Goal: Task Accomplishment & Management: Complete application form

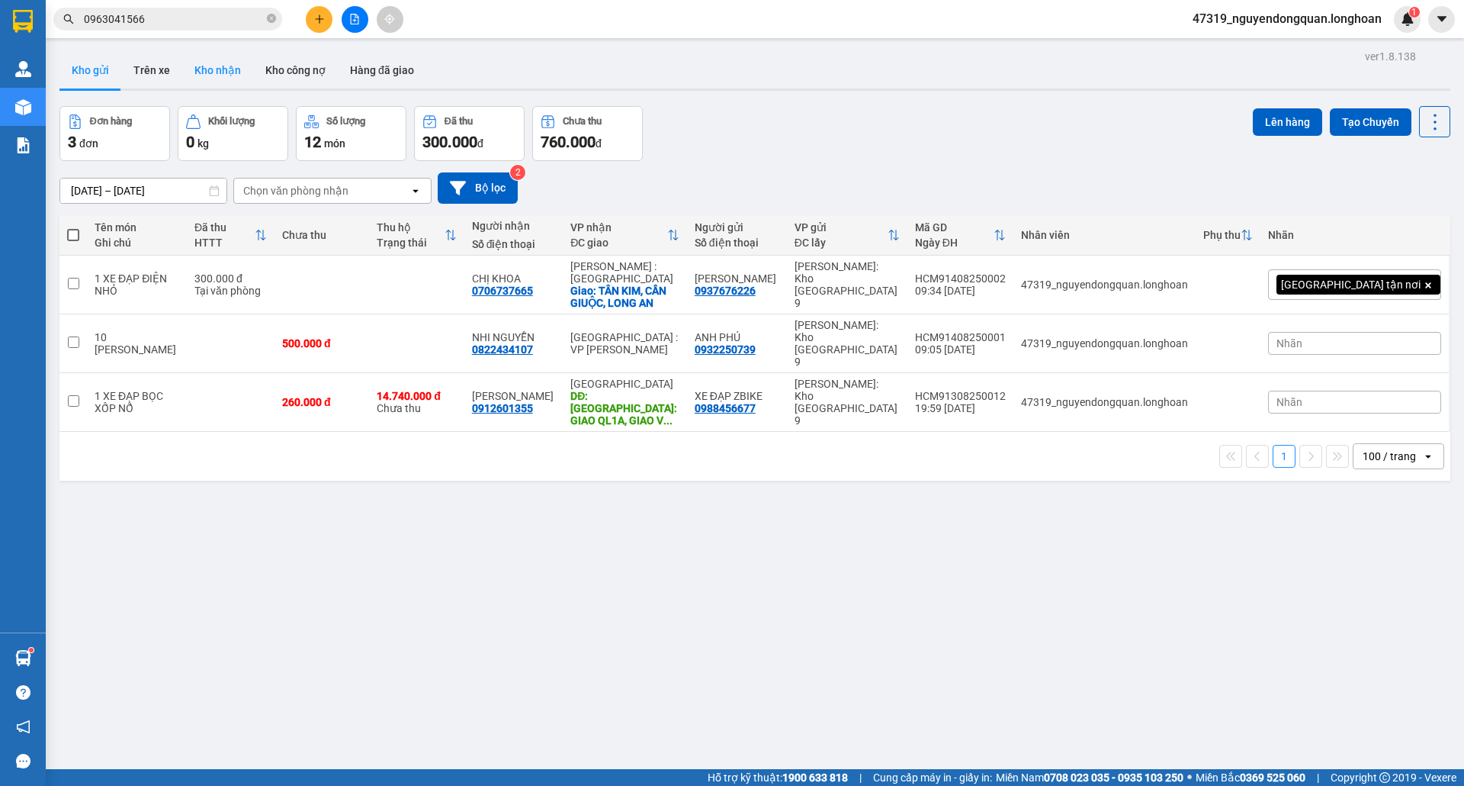
click at [199, 75] on button "Kho nhận" at bounding box center [217, 70] width 71 height 37
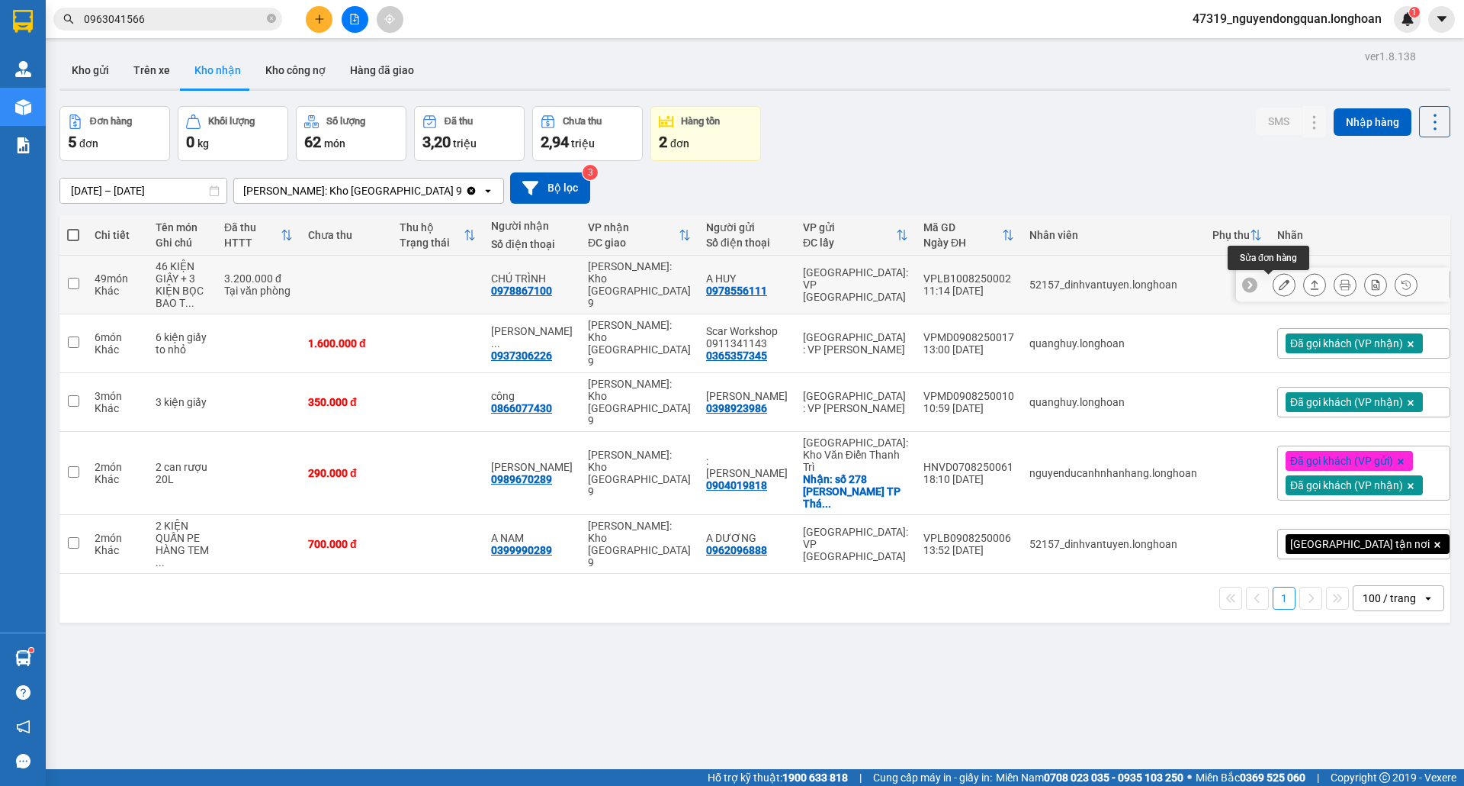
click at [1275, 281] on button at bounding box center [1284, 285] width 21 height 27
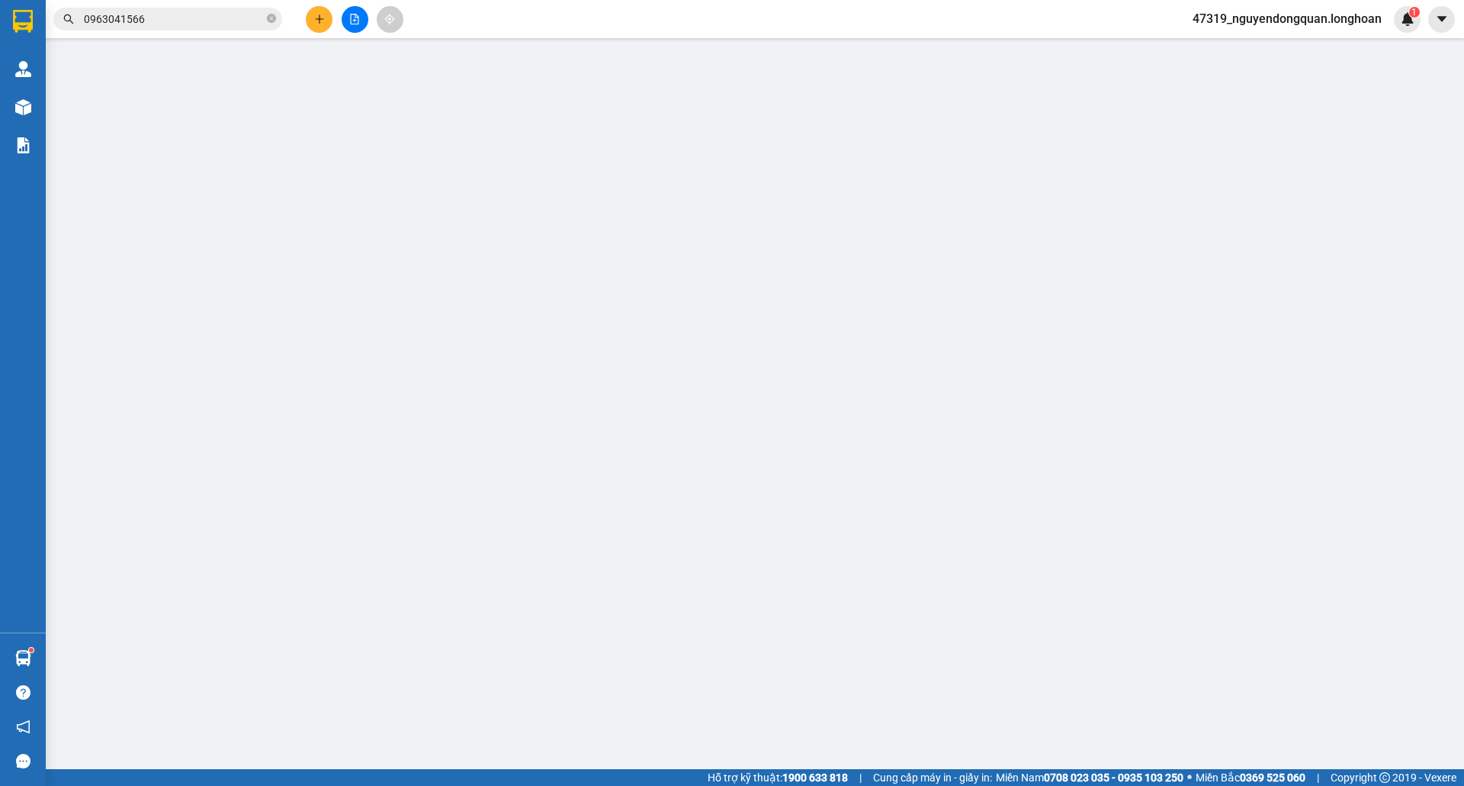
type input "0978556111"
type input "A HUY"
type input "0978867100"
type input "CHÚ TRÌNH"
type input "3.200.000"
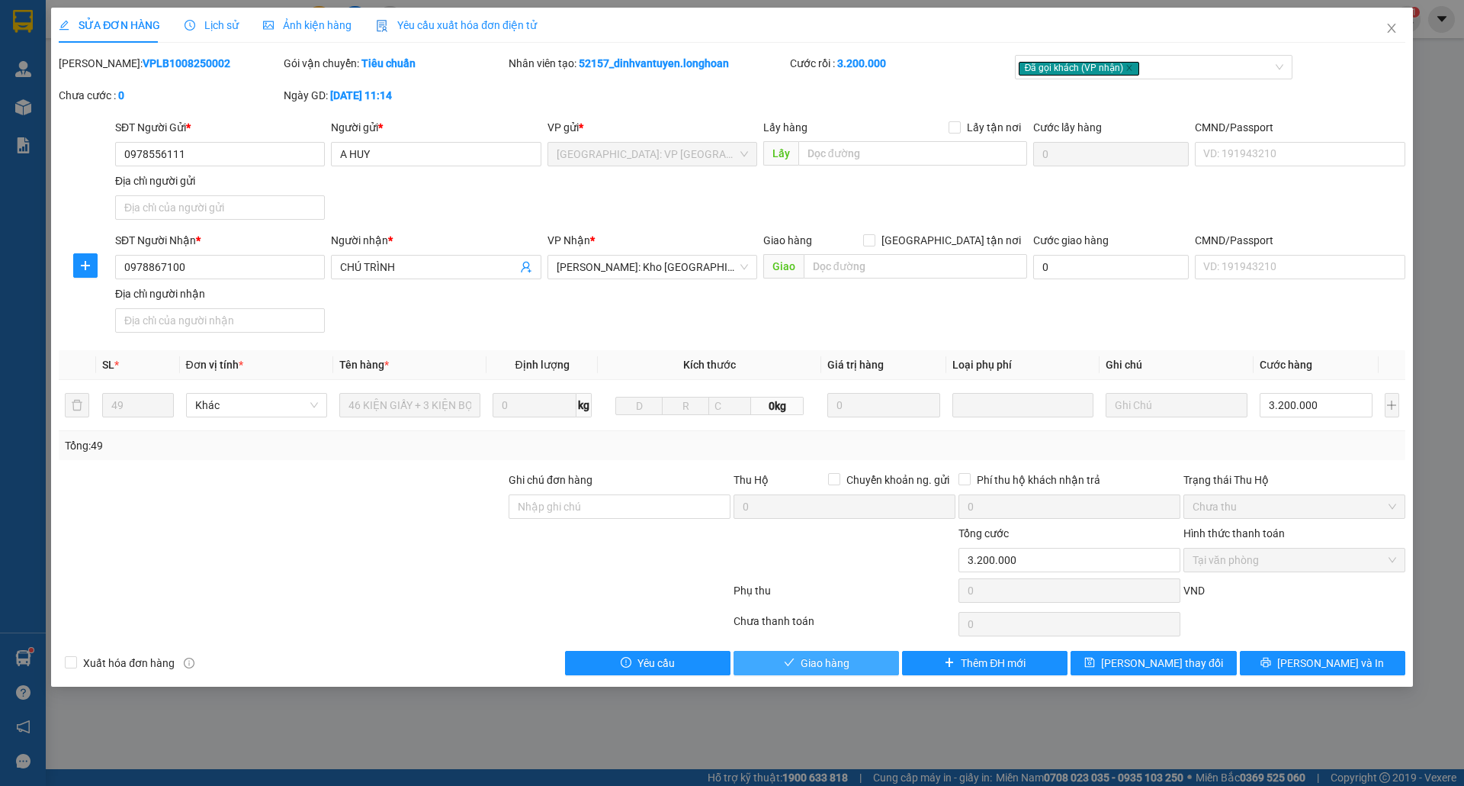
click at [861, 670] on button "Giao hàng" at bounding box center [817, 663] width 166 height 24
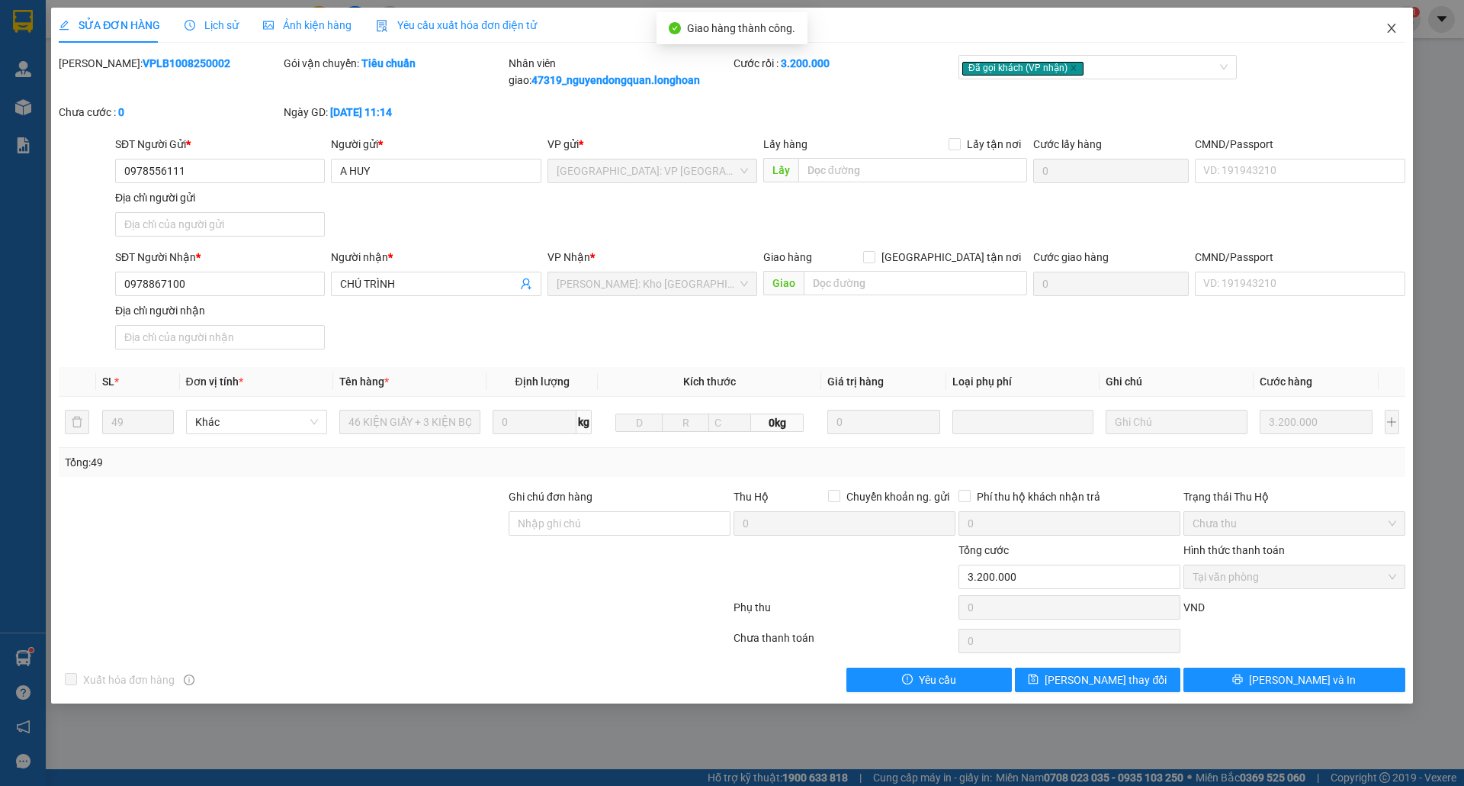
click at [1392, 22] on span "Close" at bounding box center [1392, 29] width 43 height 43
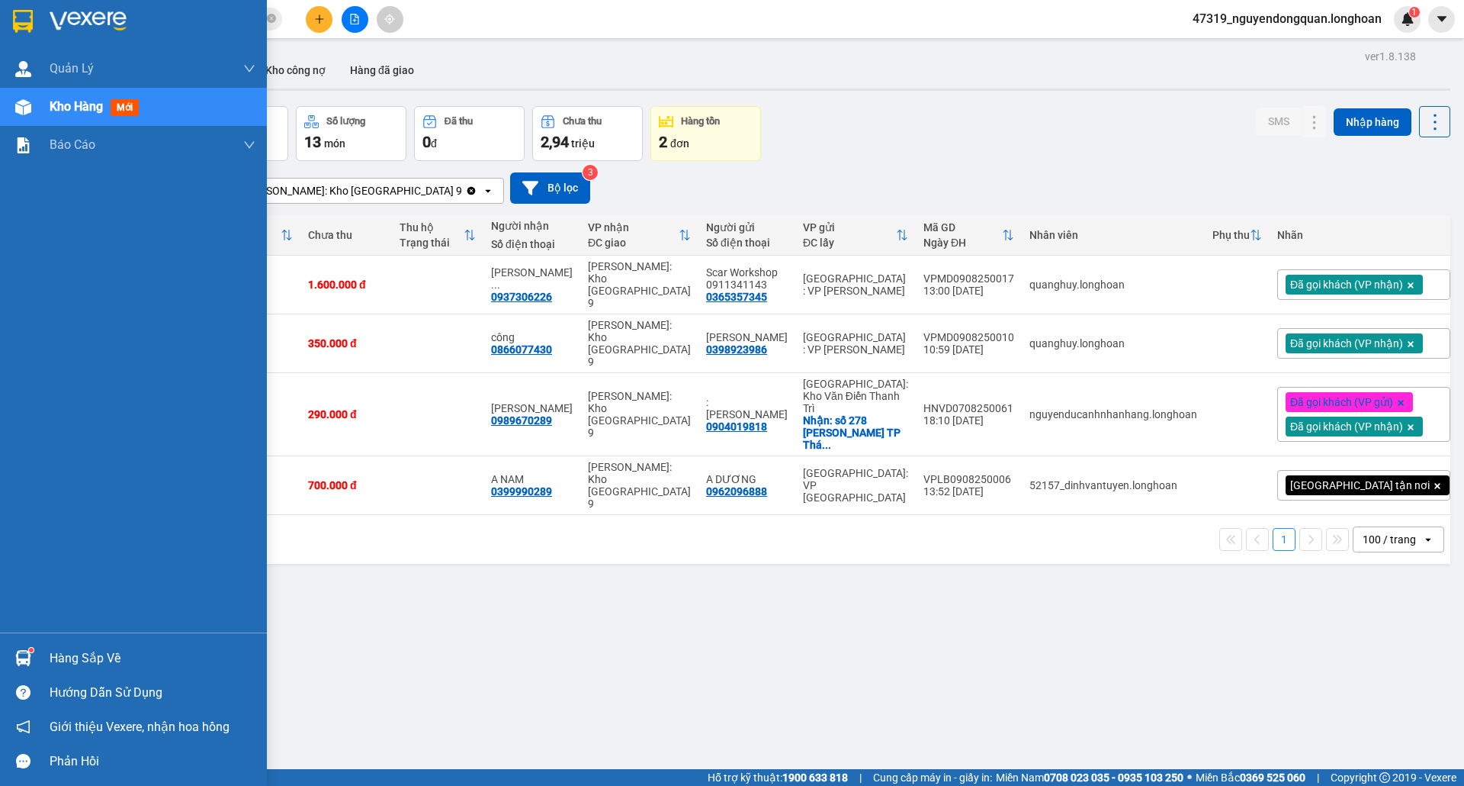
click at [65, 12] on img at bounding box center [88, 21] width 77 height 23
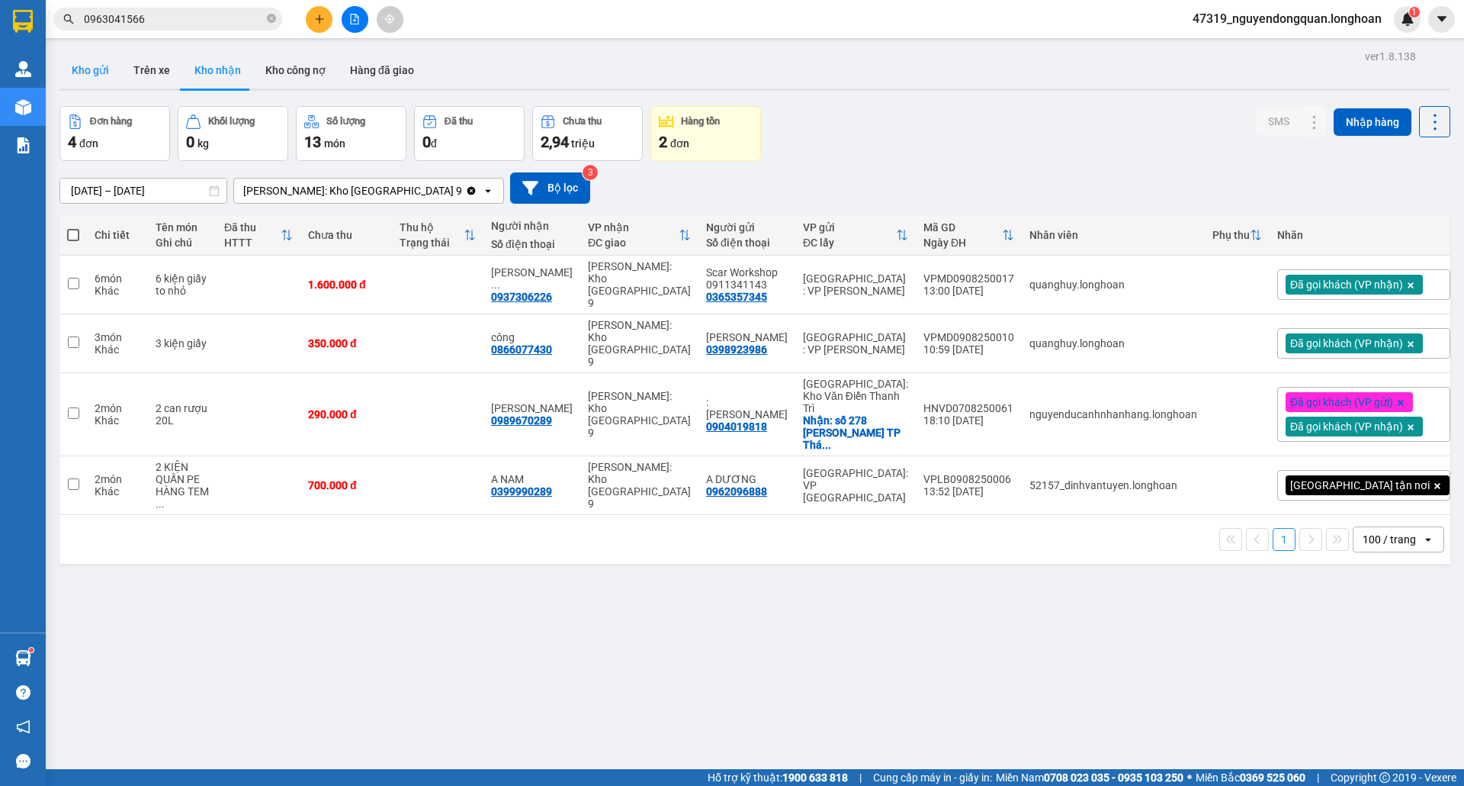
click at [89, 61] on button "Kho gửi" at bounding box center [90, 70] width 62 height 37
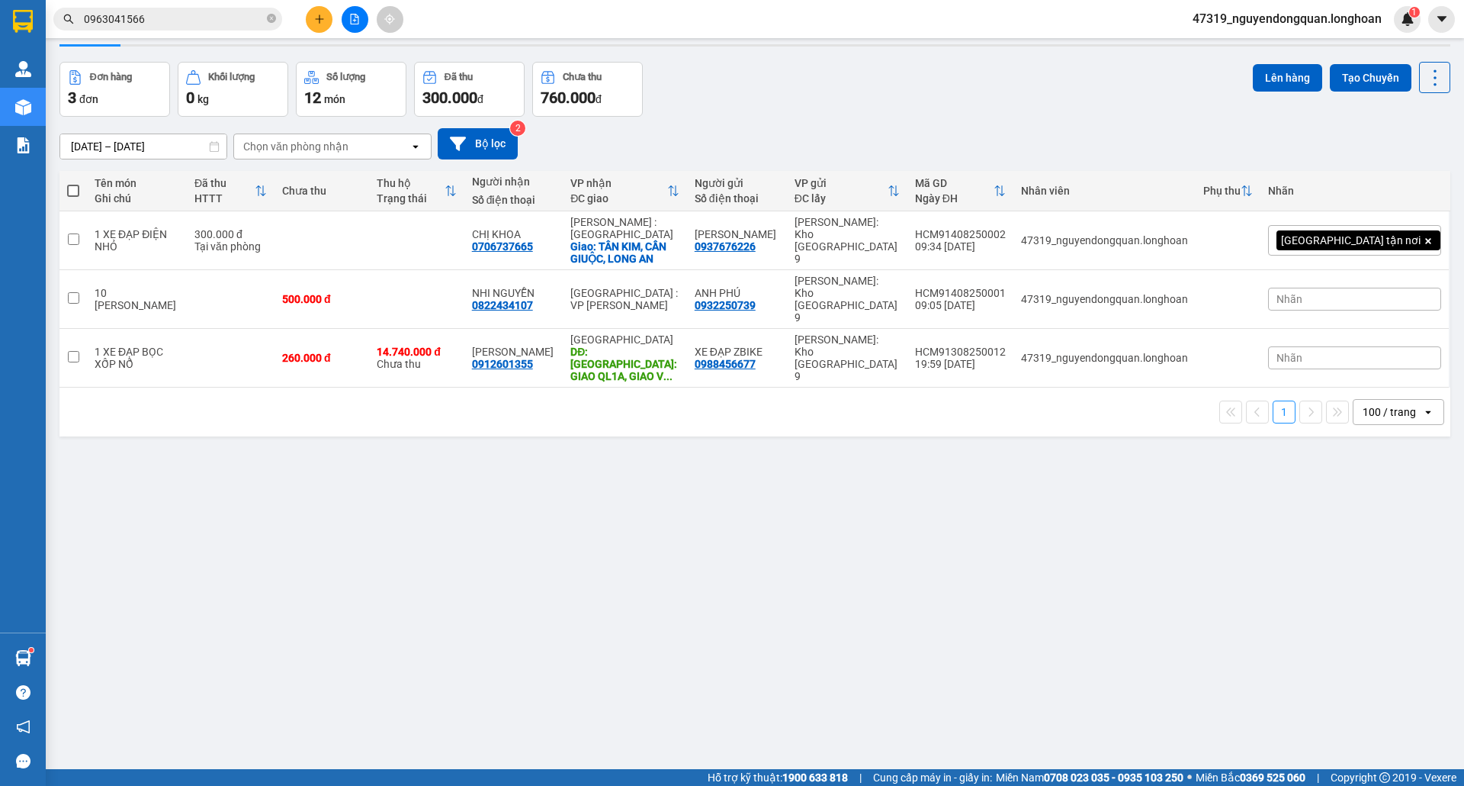
scroll to position [70, 0]
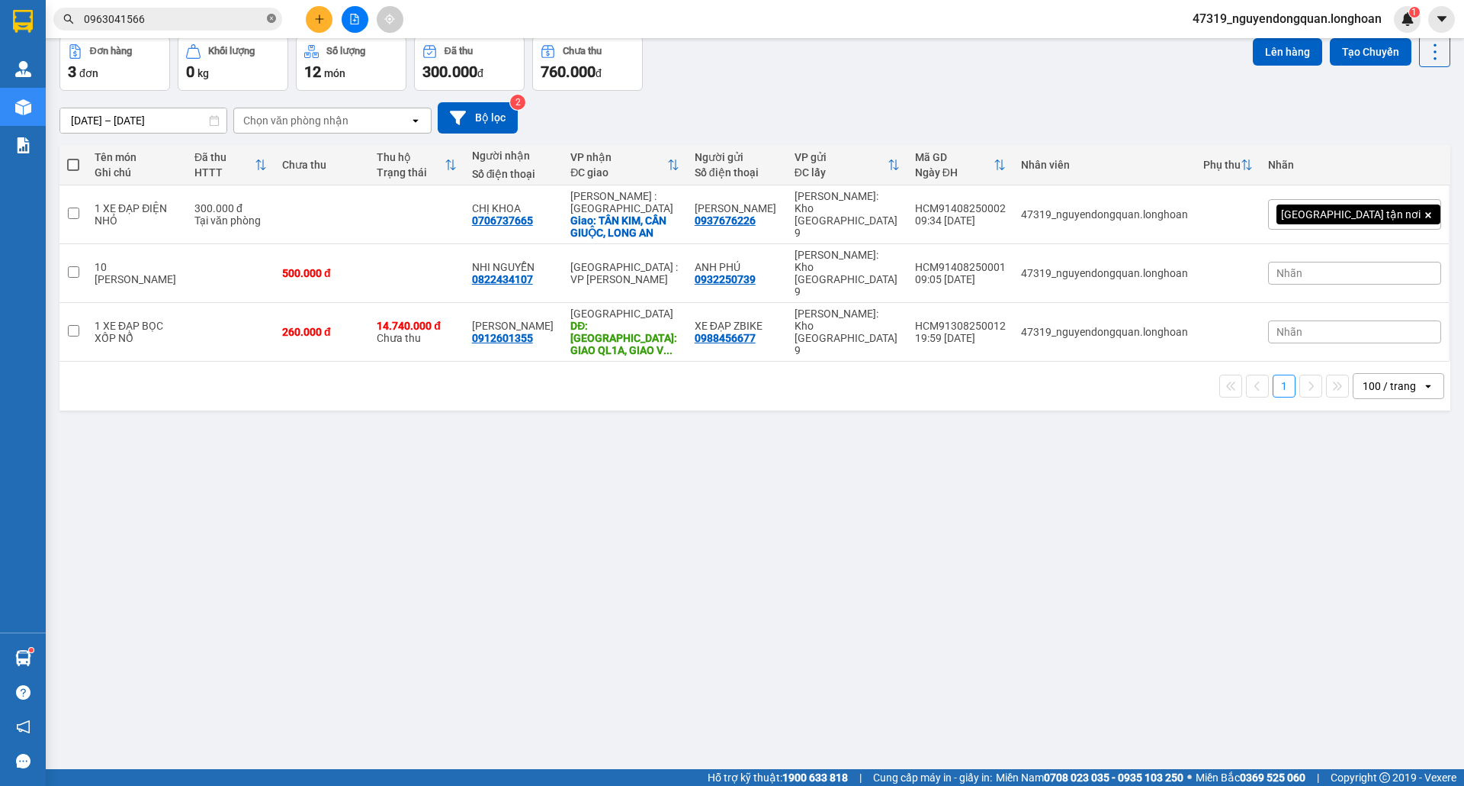
click at [270, 18] on icon "close-circle" at bounding box center [271, 18] width 9 height 9
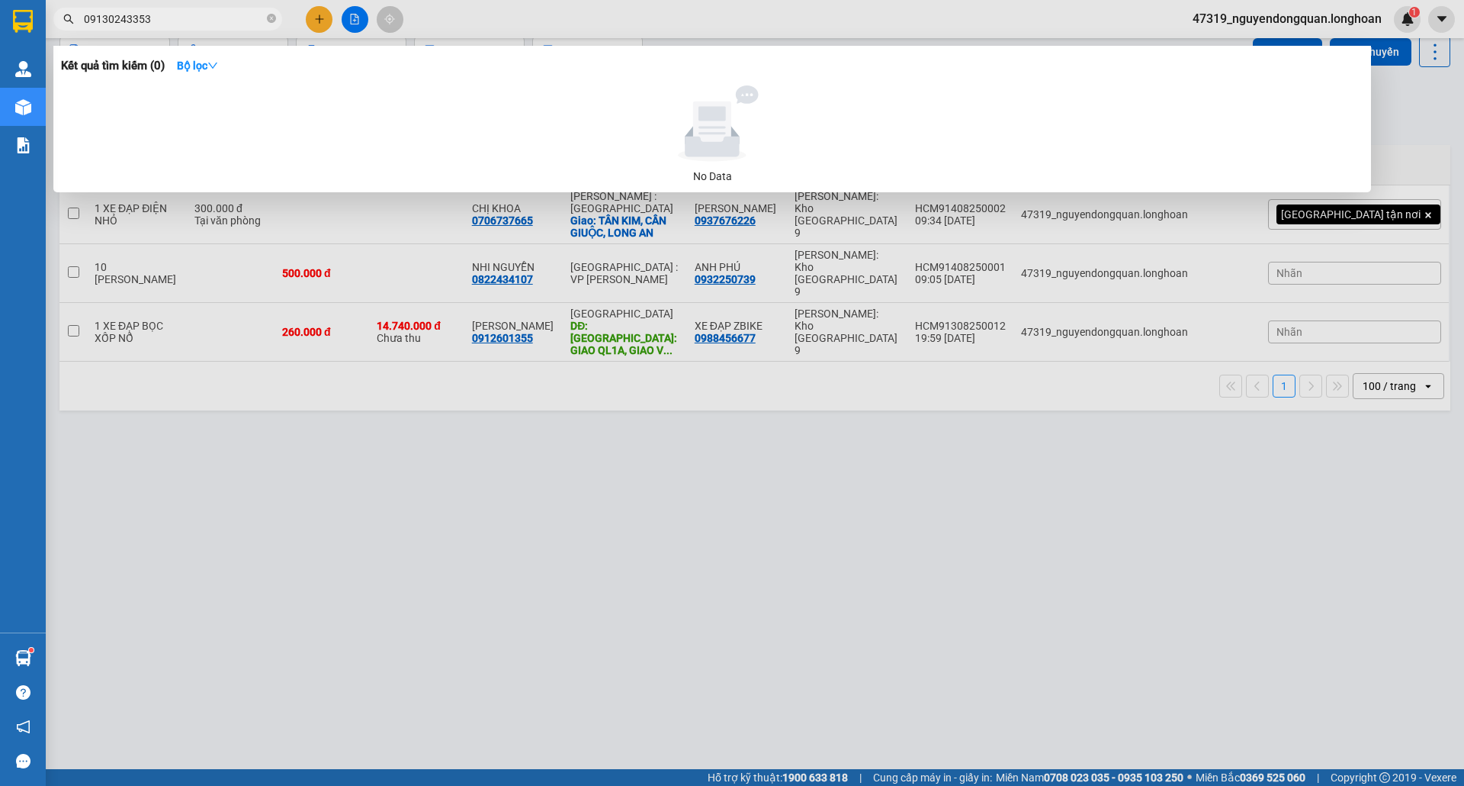
click at [130, 18] on input "09130243353" at bounding box center [174, 19] width 180 height 17
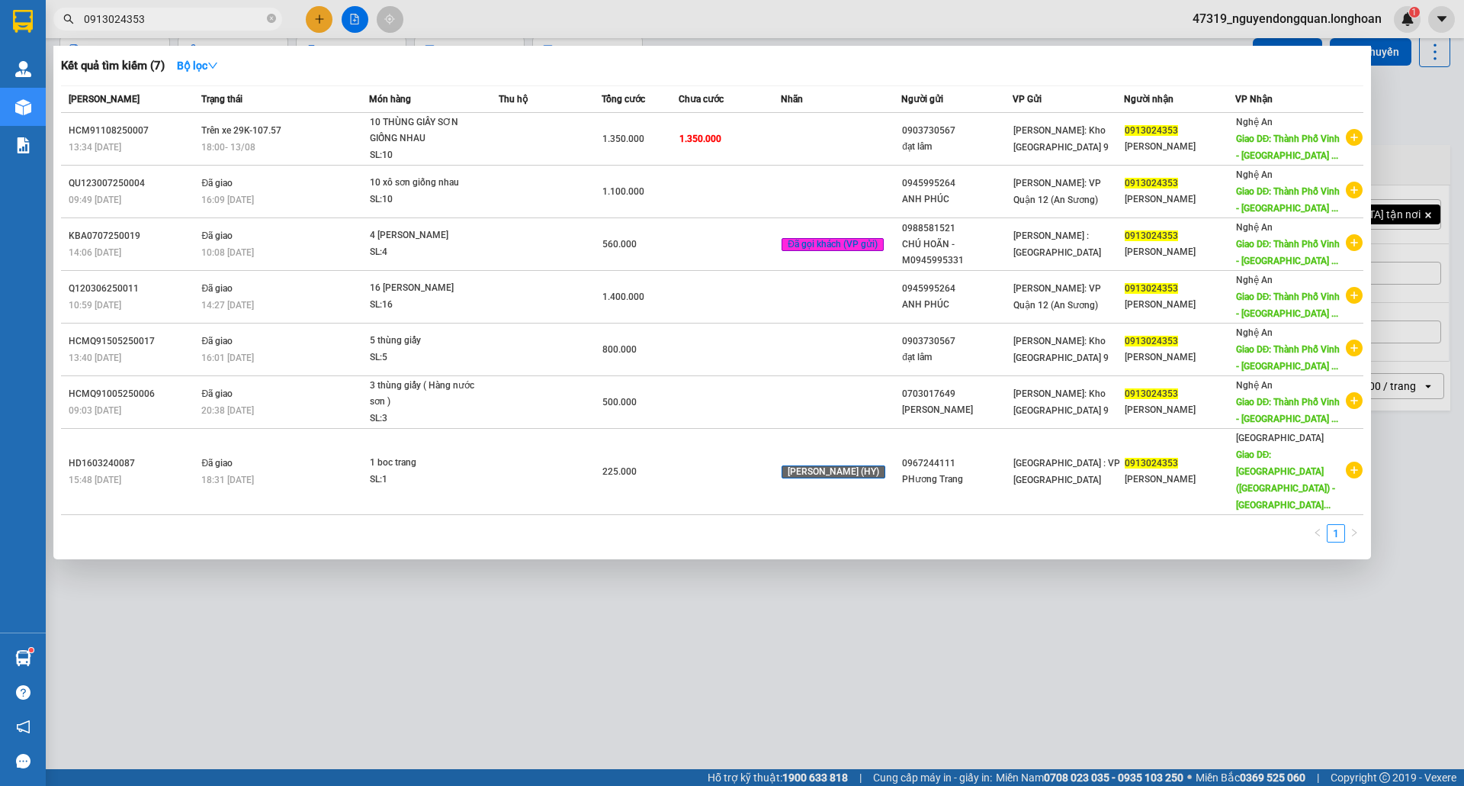
type input "0913024353"
click at [584, 676] on div at bounding box center [732, 393] width 1464 height 786
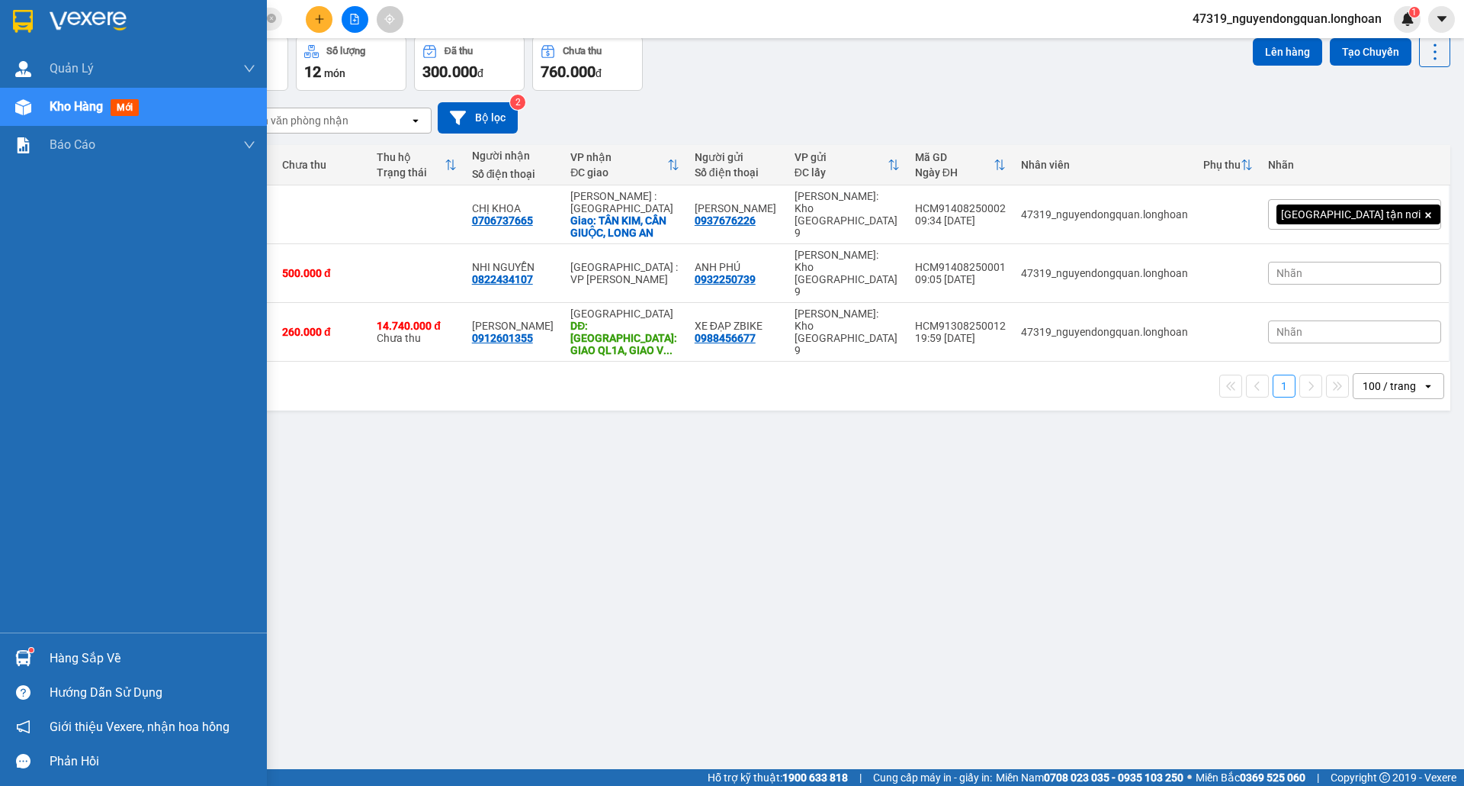
click at [59, 21] on img at bounding box center [88, 21] width 77 height 23
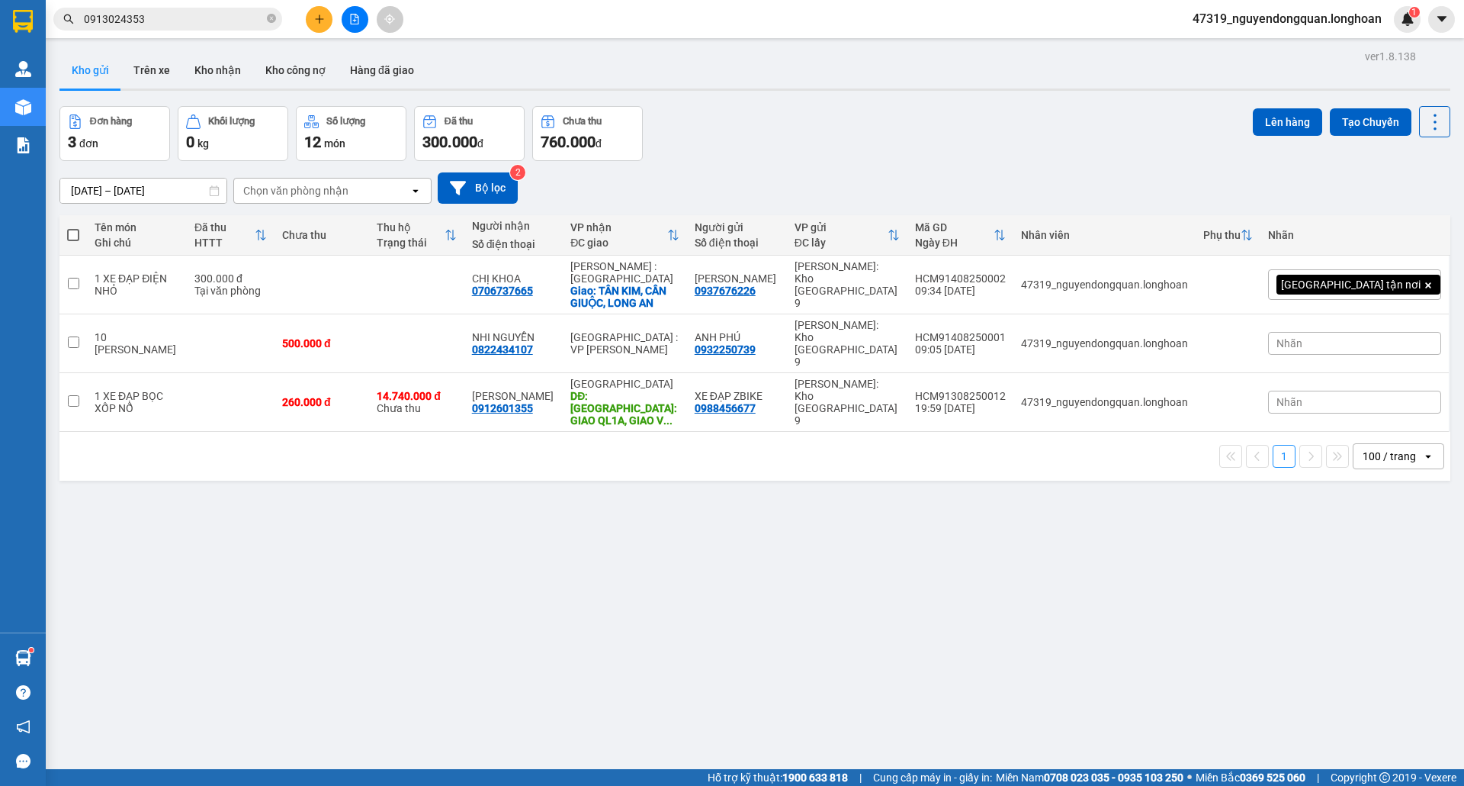
click at [182, 17] on input "0913024353" at bounding box center [174, 19] width 180 height 17
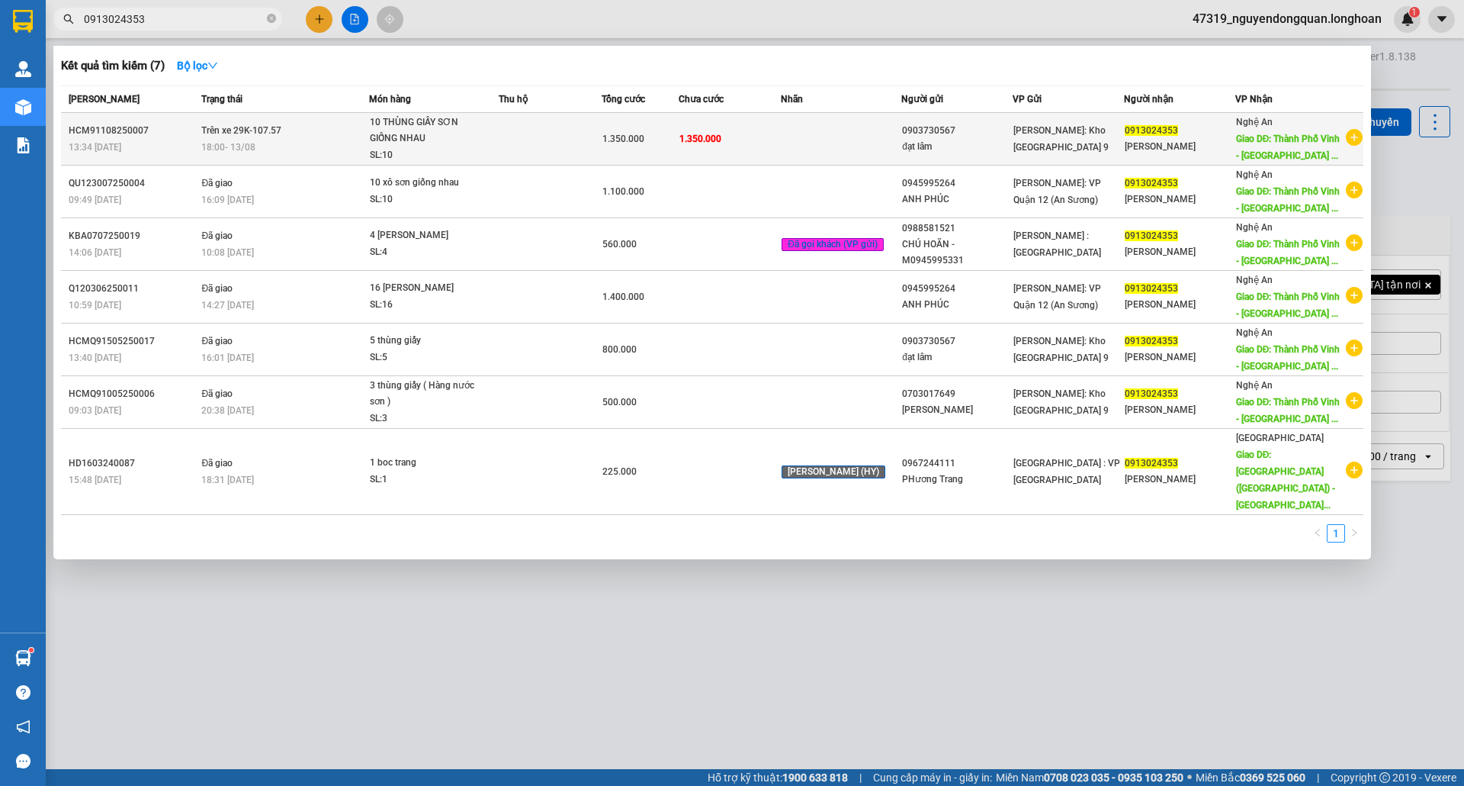
click at [336, 142] on div "18:00 [DATE]" at bounding box center [284, 147] width 166 height 17
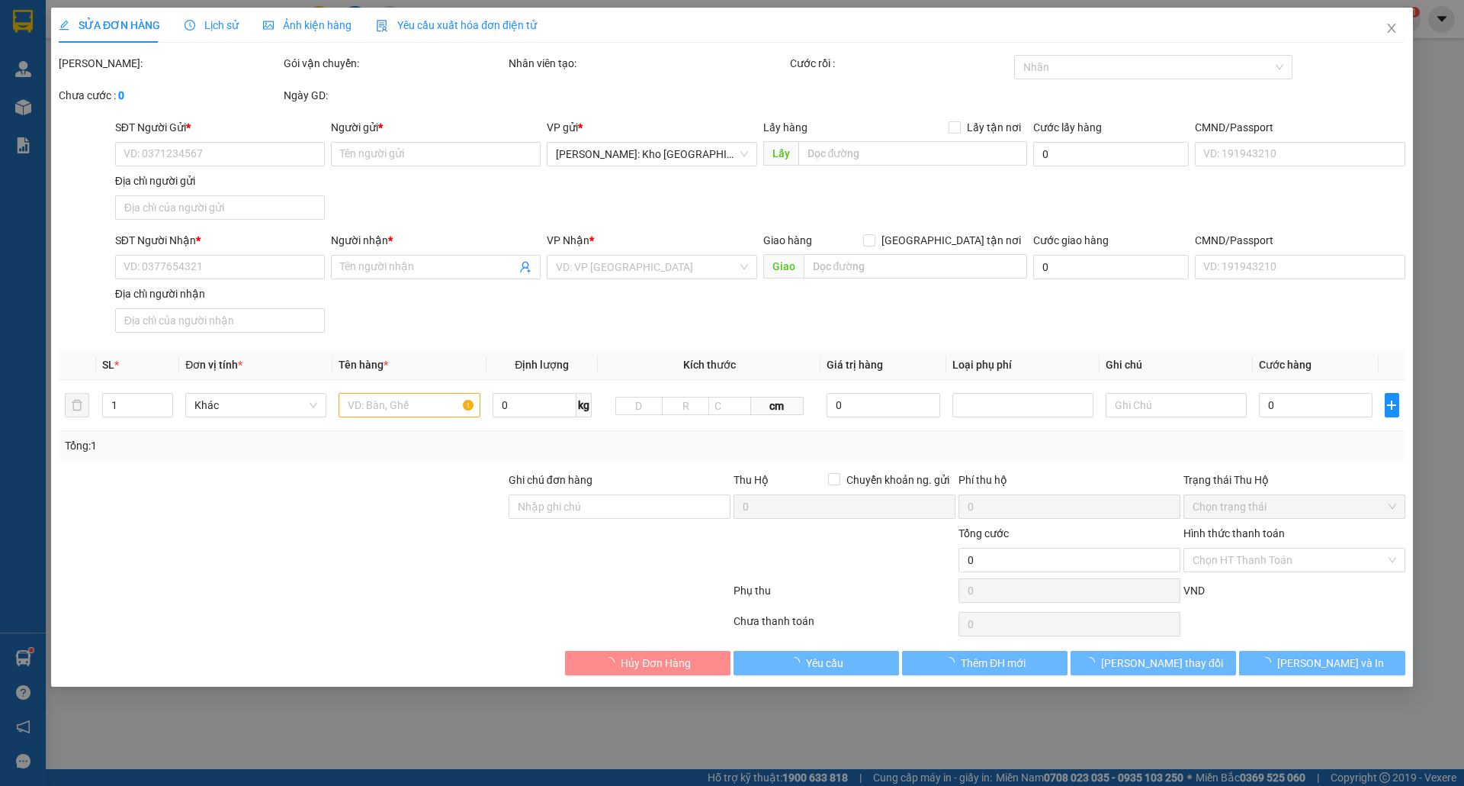
type input "0903730567"
type input "đạt lâm"
type input "0913024353"
type input "[PERSON_NAME]"
type input "Thành Phố Vinh - Bến Xe Miền Trung"
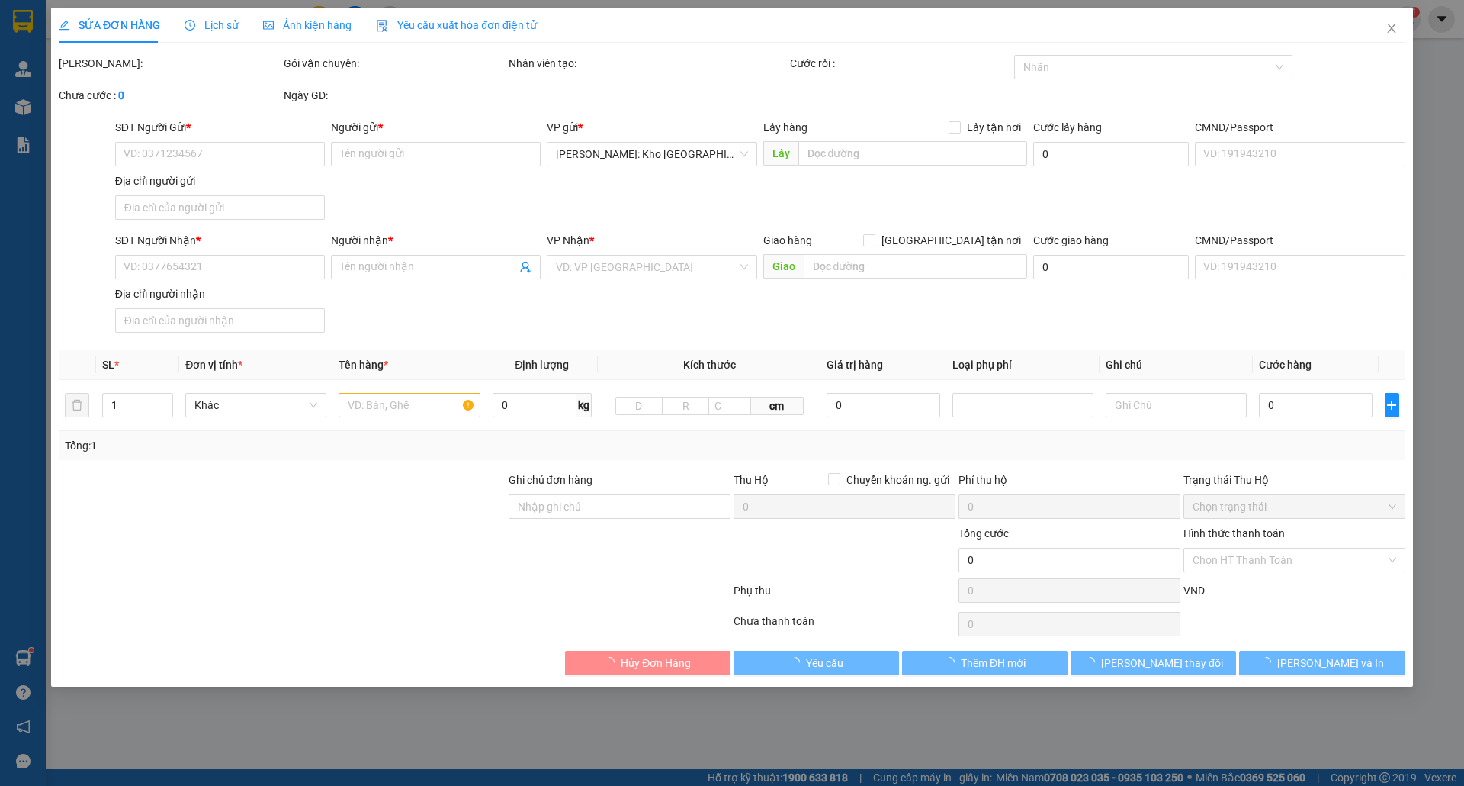
type input "nhận theo kiện-giao nguyên kiên-hư hỏng không chịu trách nhiệm"
type input "1.350.000"
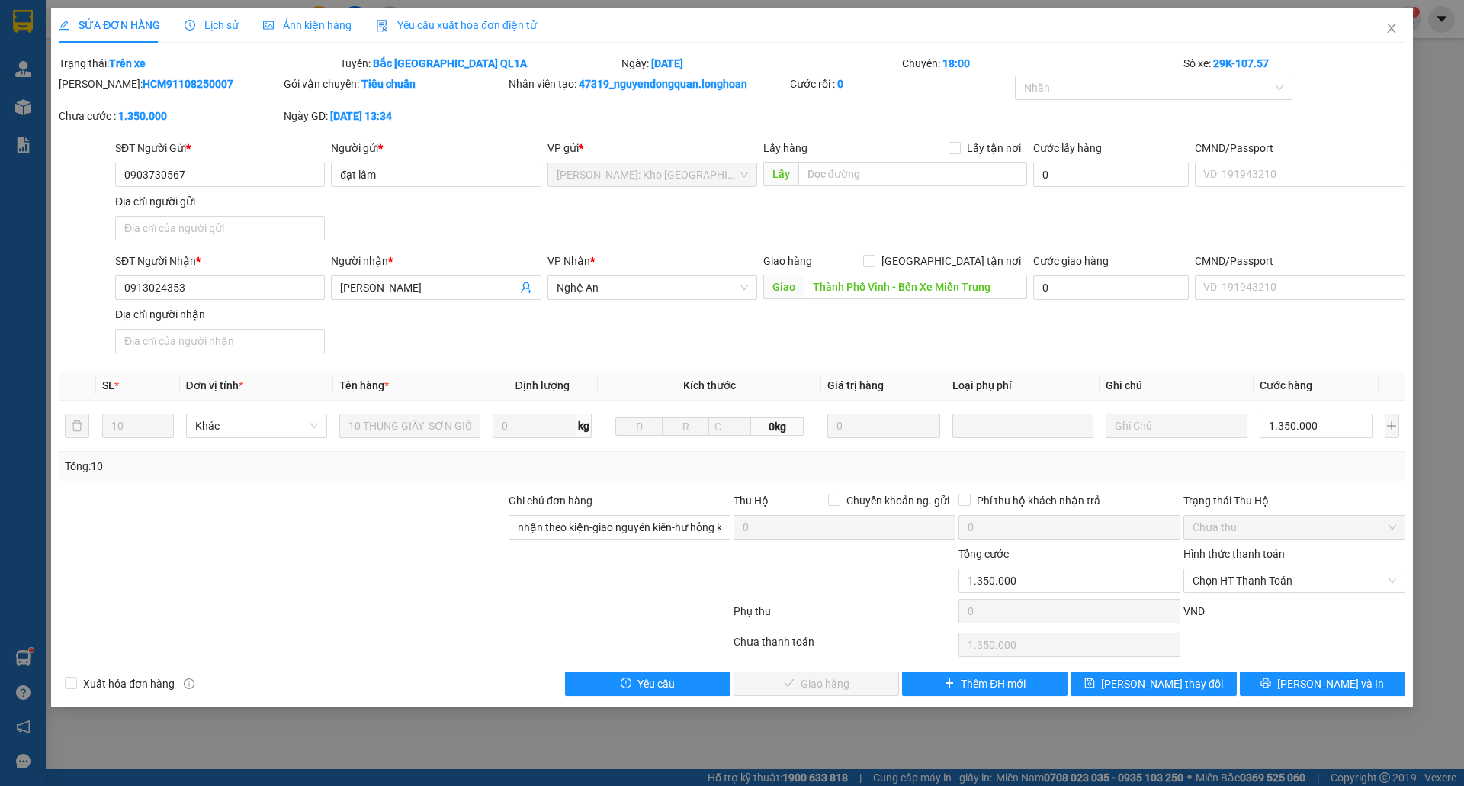
click at [217, 29] on span "Lịch sử" at bounding box center [212, 25] width 54 height 12
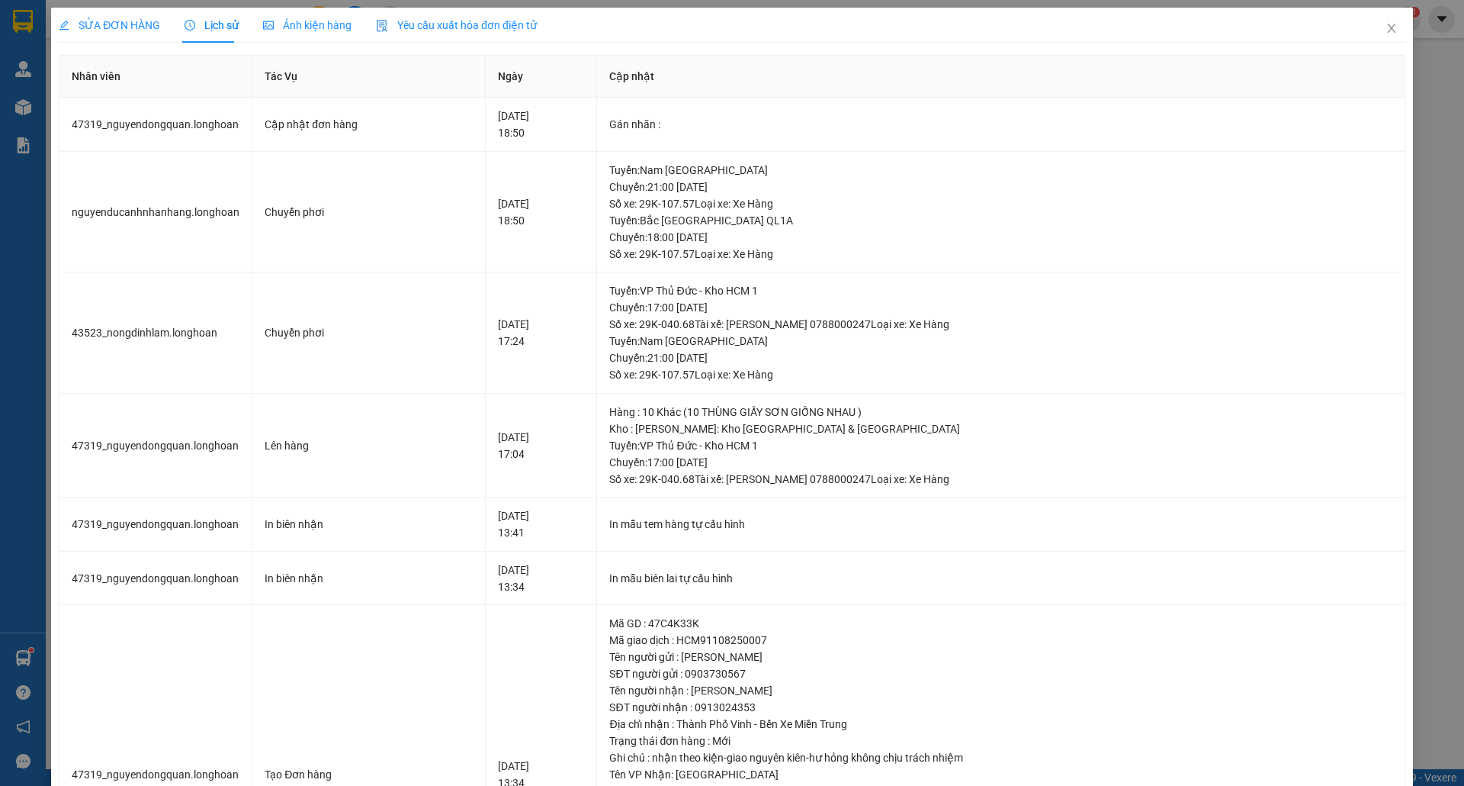
click at [0, 23] on div "SỬA ĐƠN HÀNG Lịch sử Ảnh kiện hàng Yêu cầu xuất hóa đơn điện tử Total Paid Fee …" at bounding box center [732, 393] width 1464 height 786
click at [1371, 31] on span "Close" at bounding box center [1392, 29] width 43 height 43
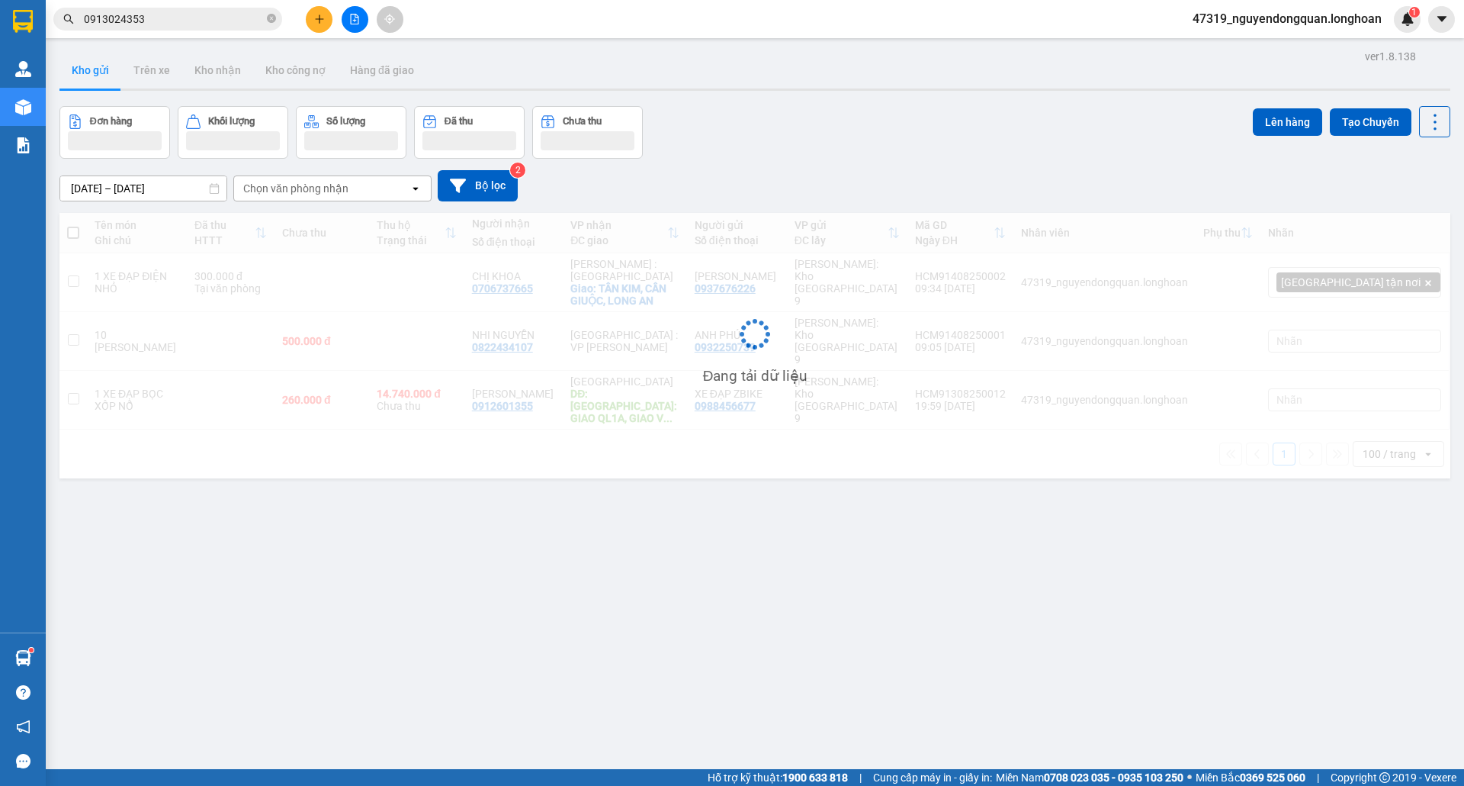
click at [320, 14] on icon "plus" at bounding box center [319, 19] width 11 height 11
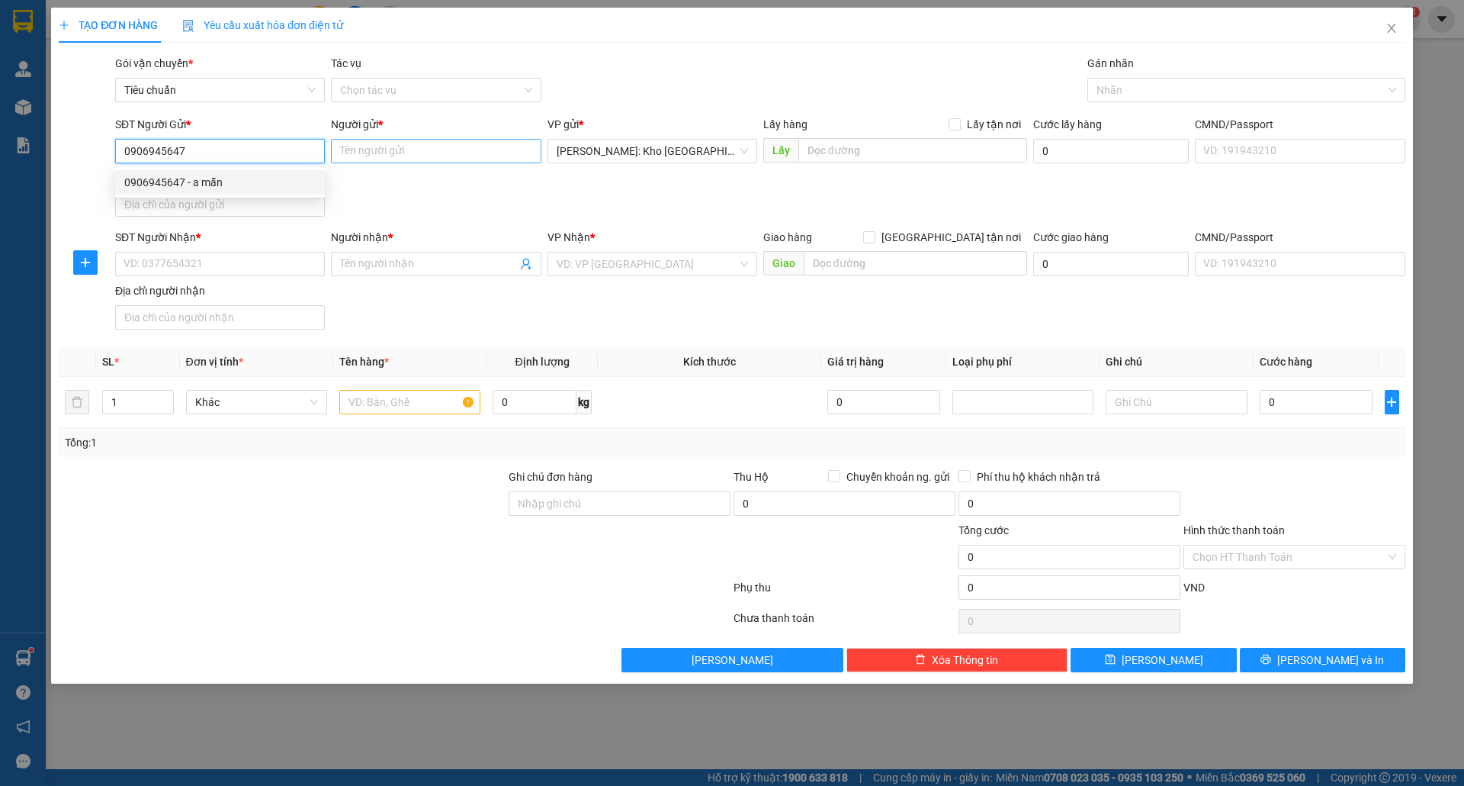
type input "0906945647"
click at [497, 148] on input "Người gửi *" at bounding box center [436, 151] width 210 height 24
click at [207, 142] on input "0906945647" at bounding box center [220, 151] width 210 height 24
click at [206, 185] on div "0906945647 - a mẫn" at bounding box center [219, 182] width 191 height 17
type input "a mẫn"
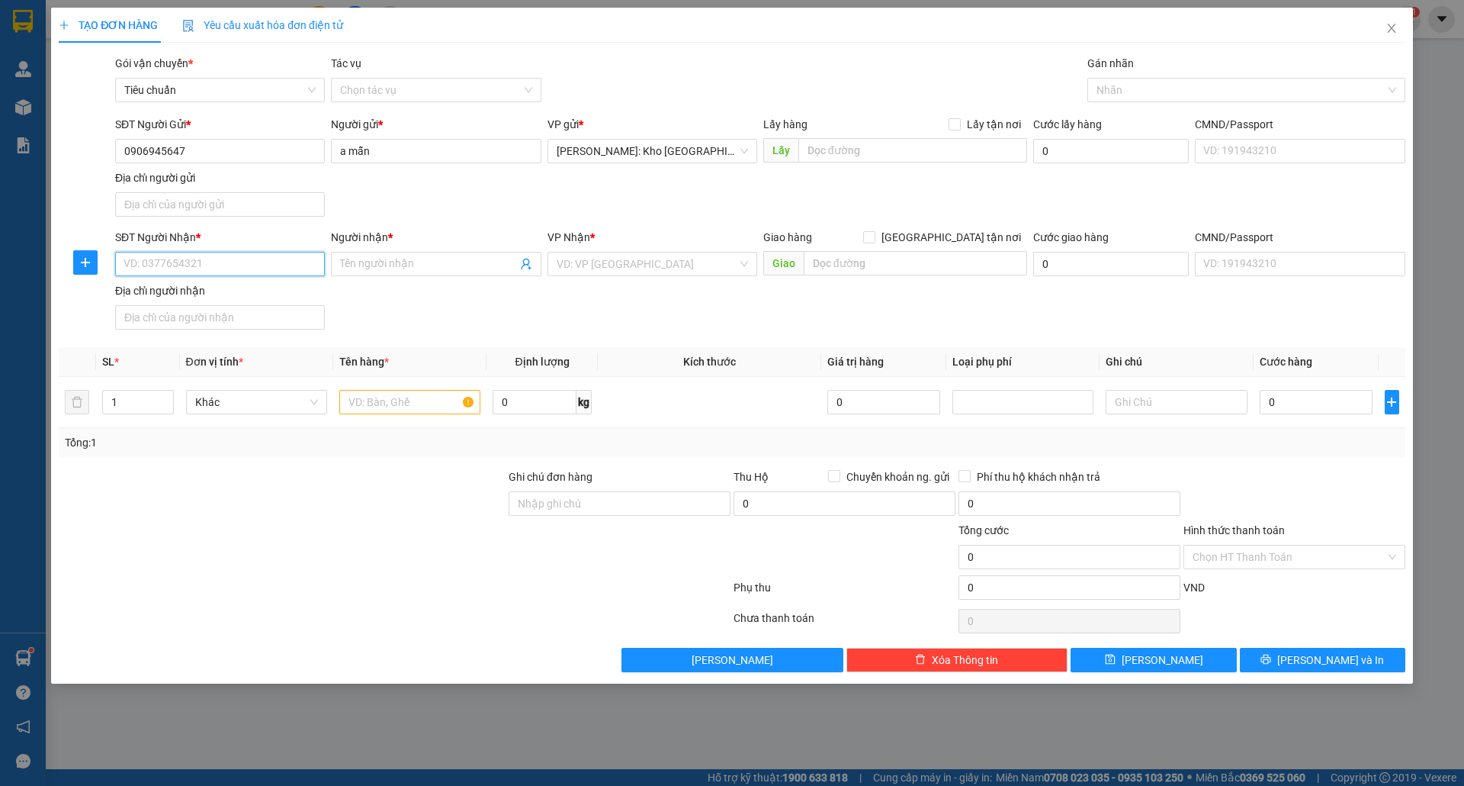
click at [246, 263] on input "SĐT Người Nhận *" at bounding box center [220, 264] width 210 height 24
click at [250, 294] on div "0904190085 - chị [PERSON_NAME]" at bounding box center [219, 296] width 191 height 17
type input "0904190085"
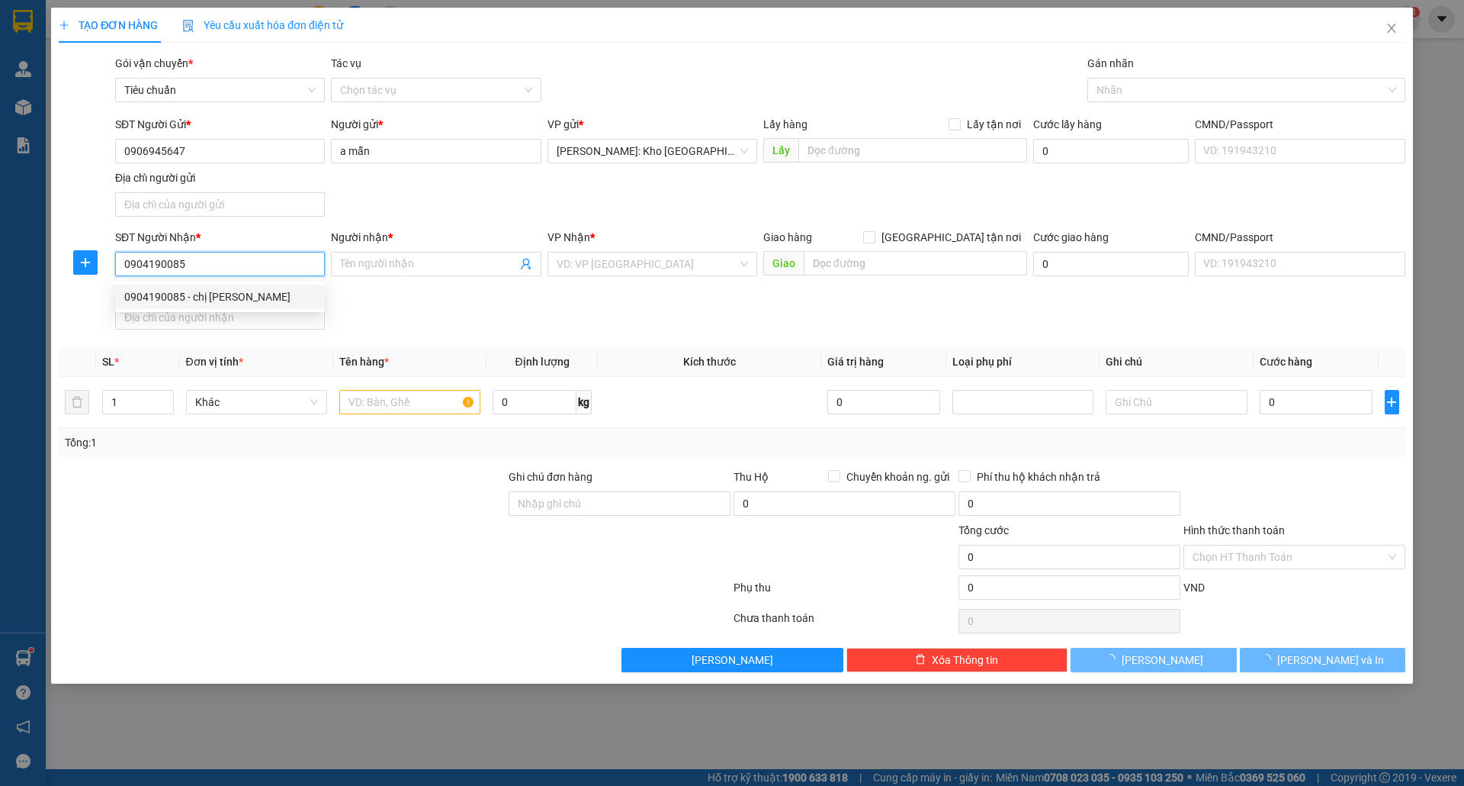
type input "chị [PERSON_NAME]"
checkbox input "true"
type input "b906 vinhomes hàm nghi mỹ đình,cầu diễn,nam từ [GEOGRAPHIC_DATA],[GEOGRAPHIC_DA…"
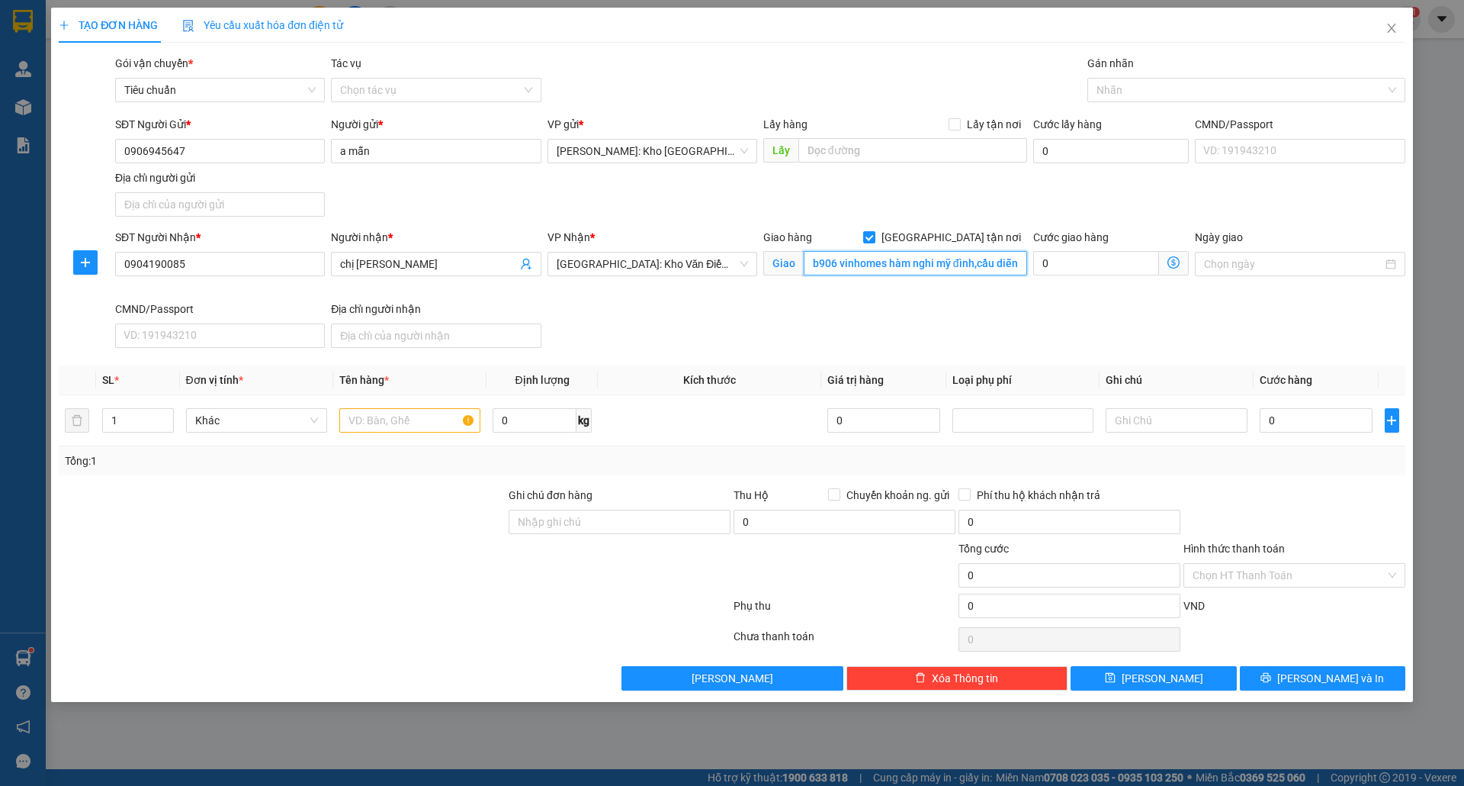
click at [882, 269] on input "b906 vinhomes hàm nghi mỹ đình,cầu diễn,nam từ [GEOGRAPHIC_DATA],[GEOGRAPHIC_DA…" at bounding box center [915, 263] width 223 height 24
click at [1172, 83] on div at bounding box center [1238, 90] width 295 height 18
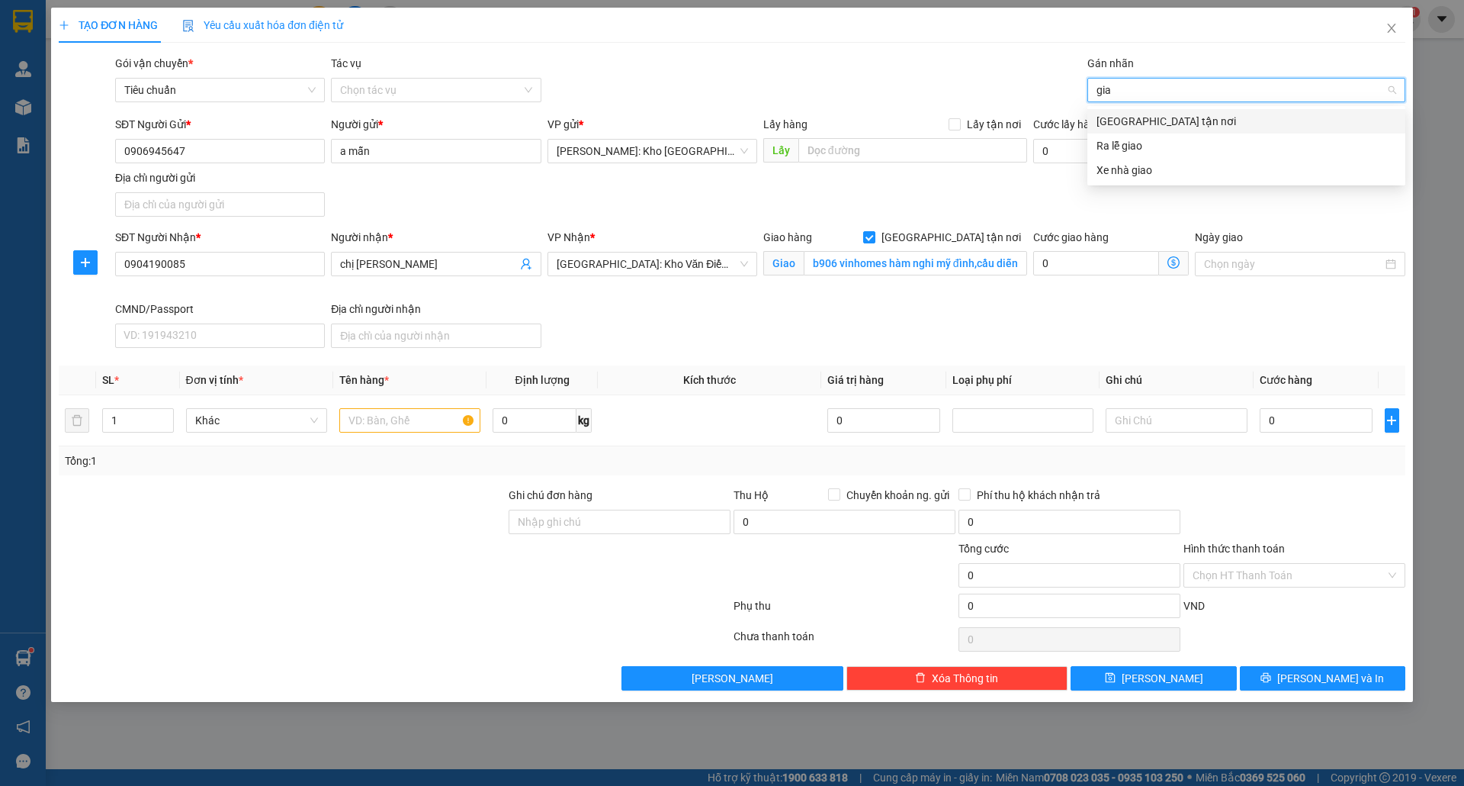
type input "giao"
click at [1163, 117] on div "[GEOGRAPHIC_DATA] tận nơi" at bounding box center [1247, 121] width 300 height 17
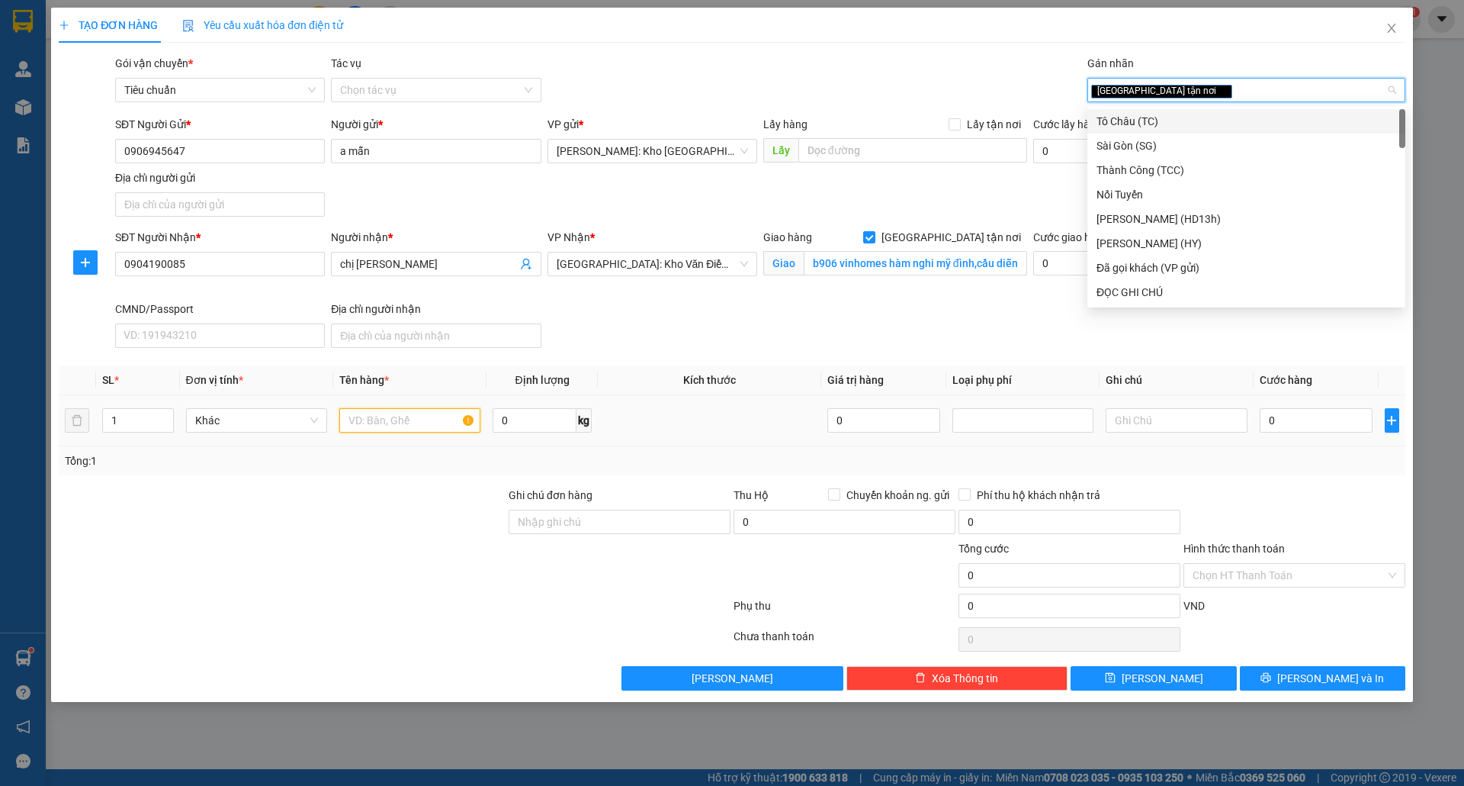
click at [389, 416] on input "text" at bounding box center [409, 420] width 141 height 24
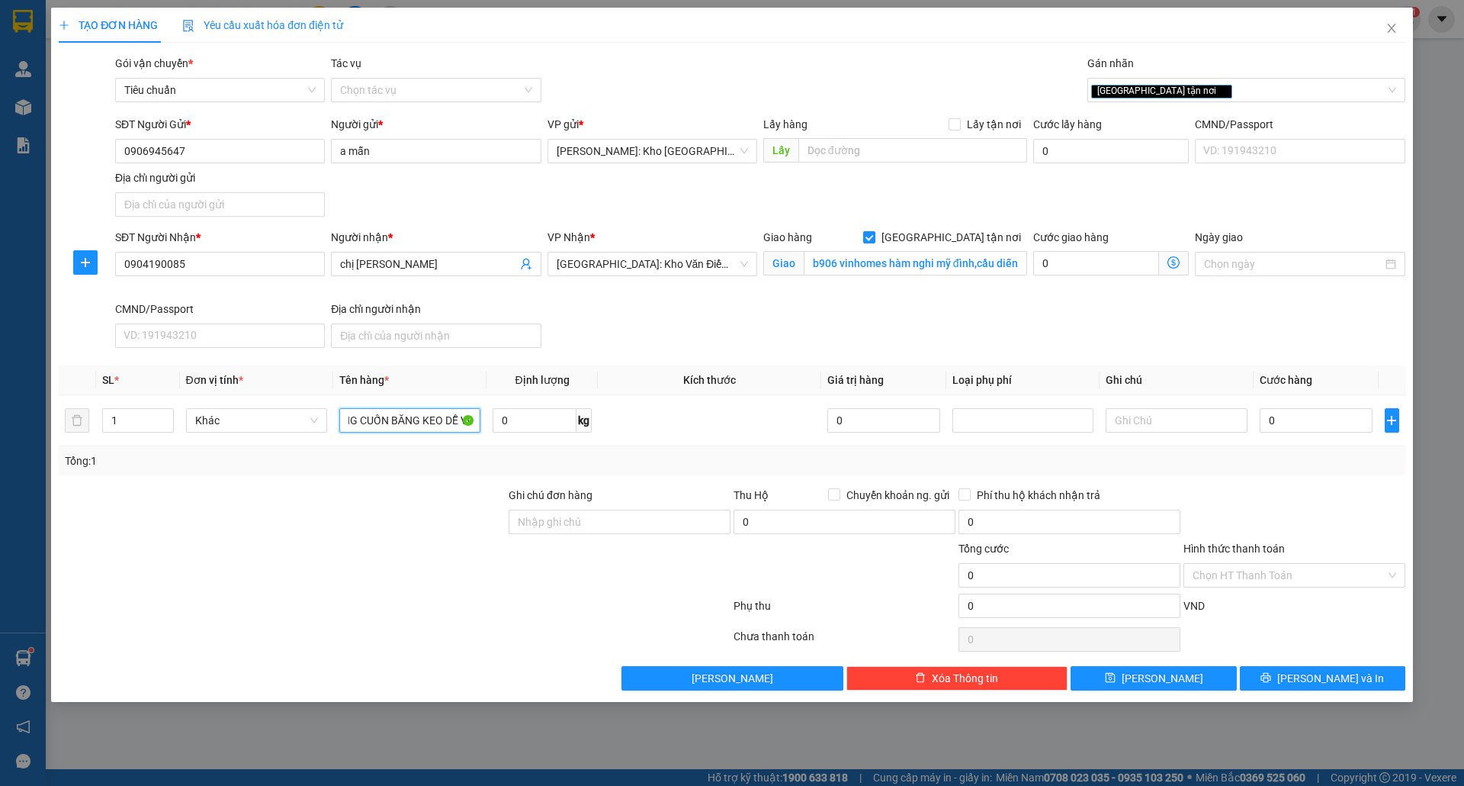
scroll to position [0, 116]
type input "1 BAO GẠO MÀU TRẮNG CUỐN BĂNG KEO DỄ VỠ"
click at [571, 522] on input "Ghi chú đơn hàng" at bounding box center [620, 521] width 222 height 24
click at [667, 534] on input "Ghi chú đơn hàng" at bounding box center [620, 521] width 222 height 24
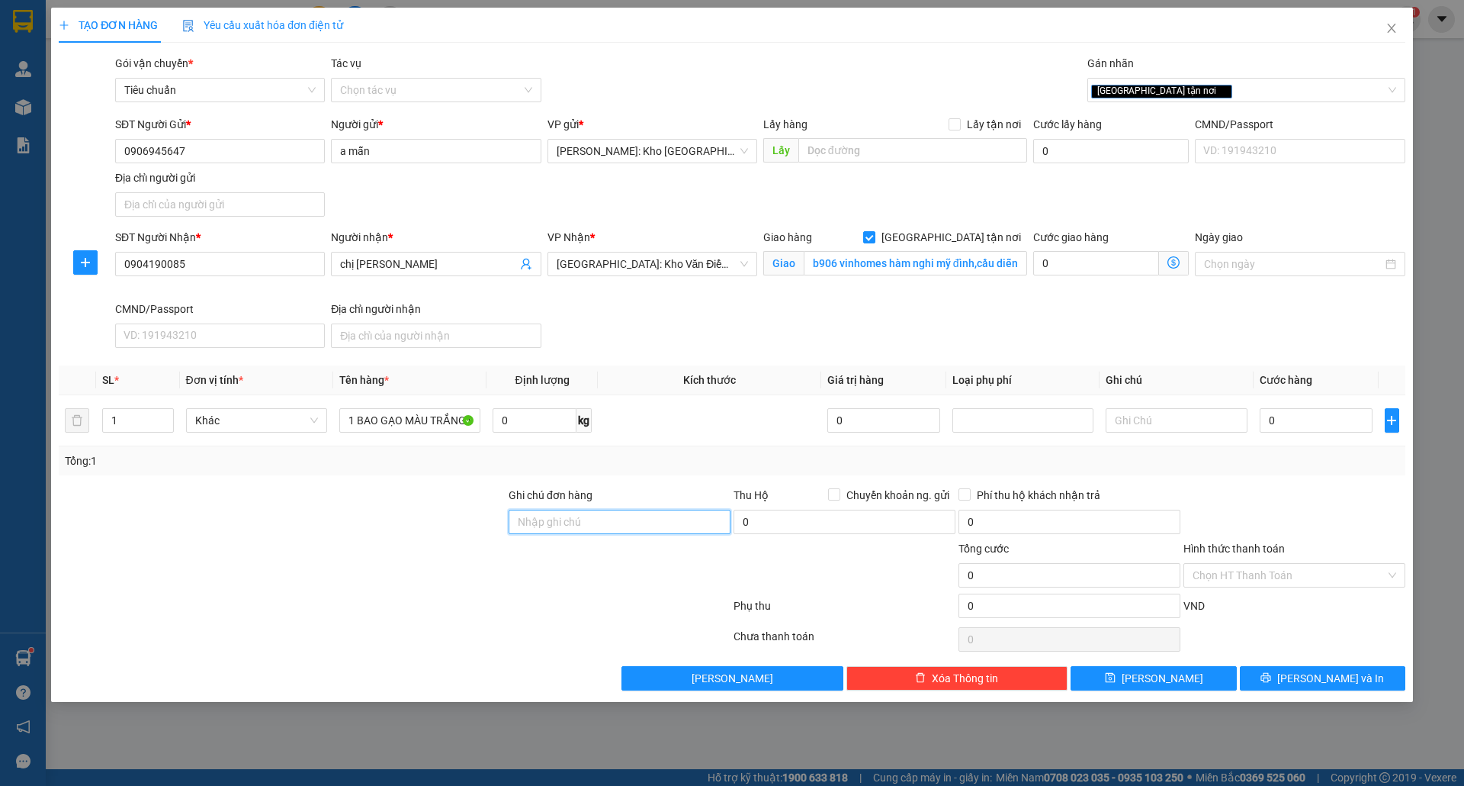
type input "nhận theo kiện-giao nguyên kiên-hư hỏng không chịu trách nhiệm"
click at [1301, 416] on input "0" at bounding box center [1317, 420] width 114 height 24
click at [971, 272] on input "b906 vinhomes hàm nghi mỹ đình,cầu diễn,nam từ [GEOGRAPHIC_DATA],[GEOGRAPHIC_DA…" at bounding box center [915, 263] width 223 height 24
click at [1292, 416] on input "0" at bounding box center [1317, 420] width 114 height 24
type input "003"
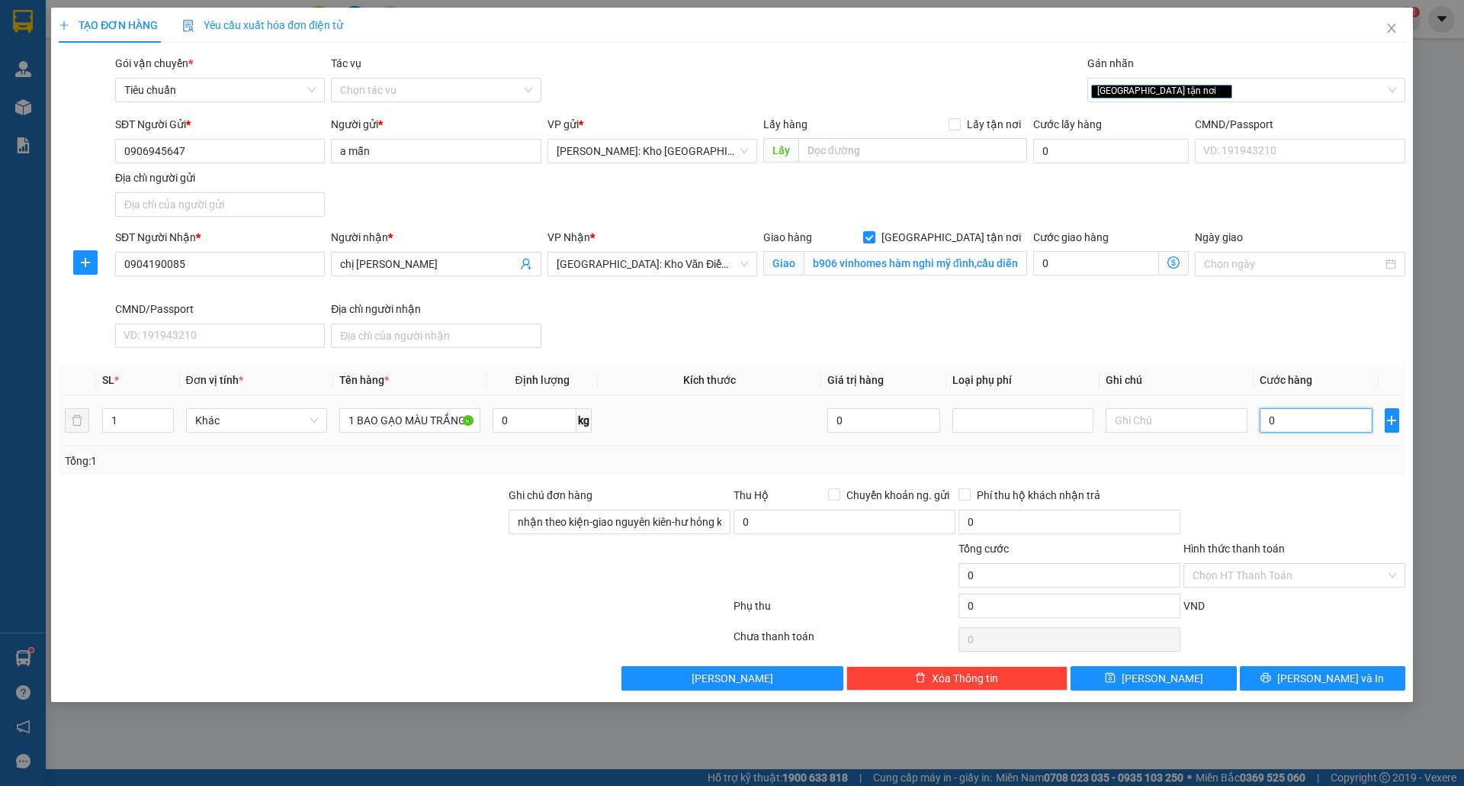
type input "3"
type input "0.035"
type input "35"
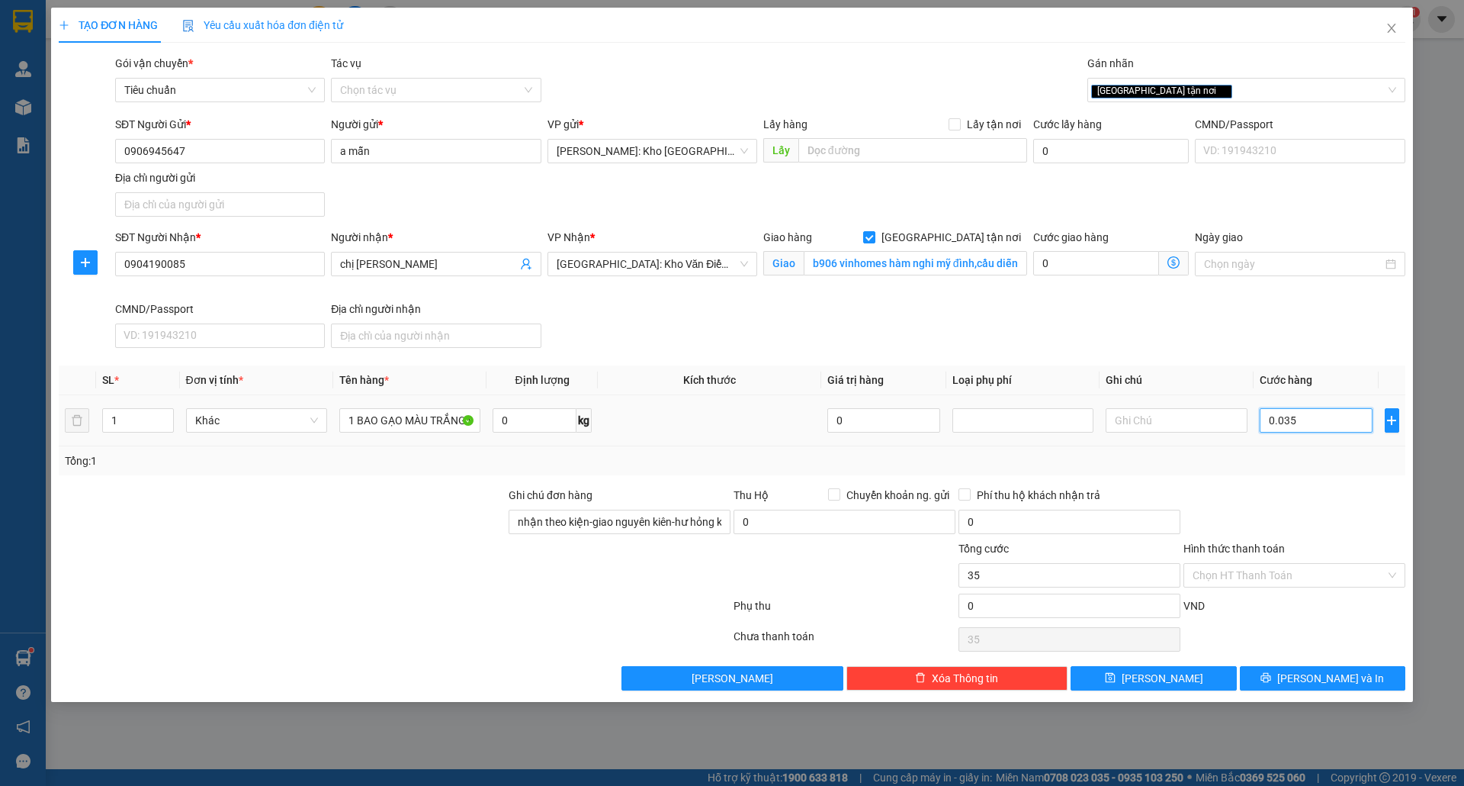
type input "00.350"
type input "350"
type input "0.003.500"
type input "3.500"
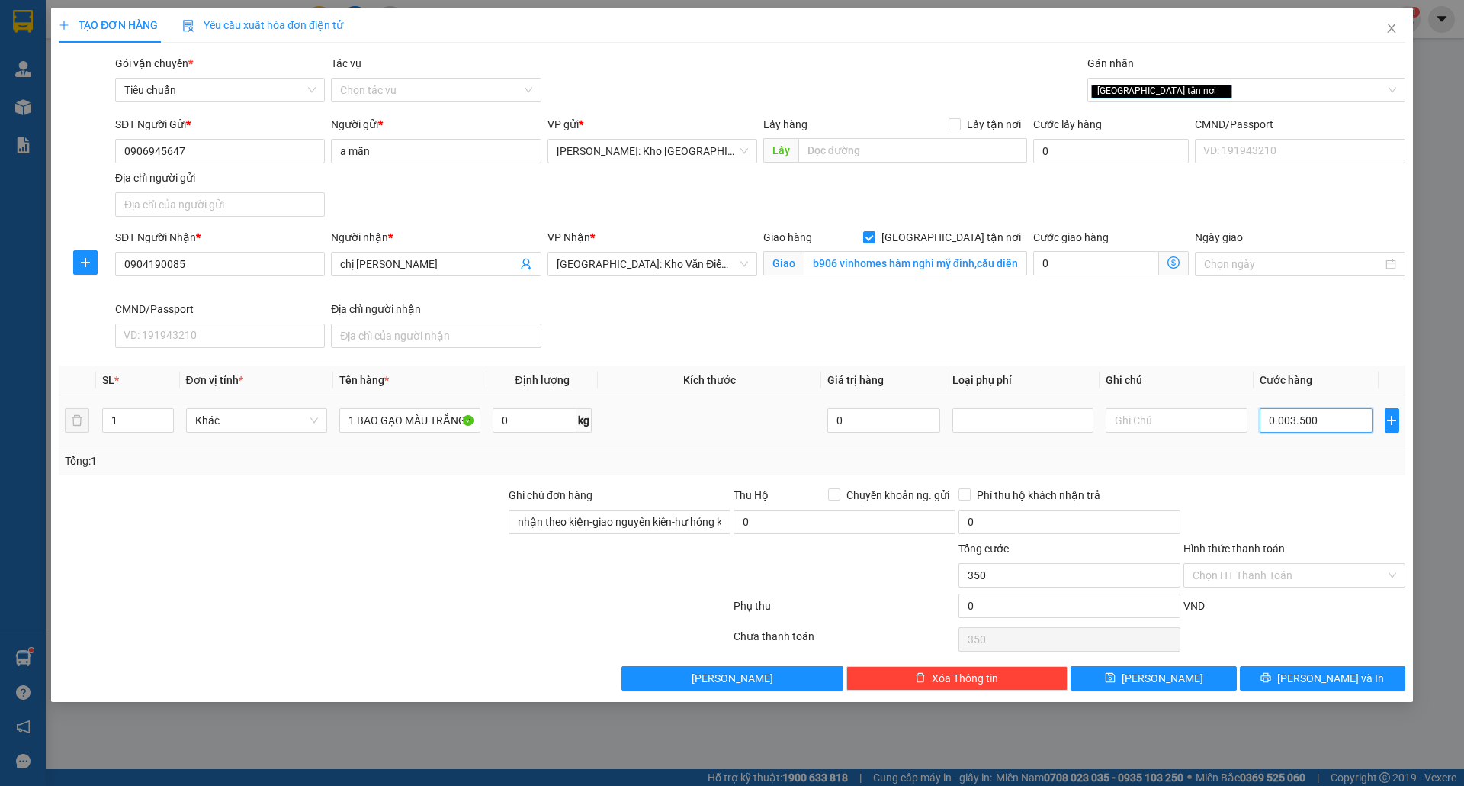
type input "3.500"
type input "000.035.000"
type input "35.000"
type input "[PHONE_NUMBER]"
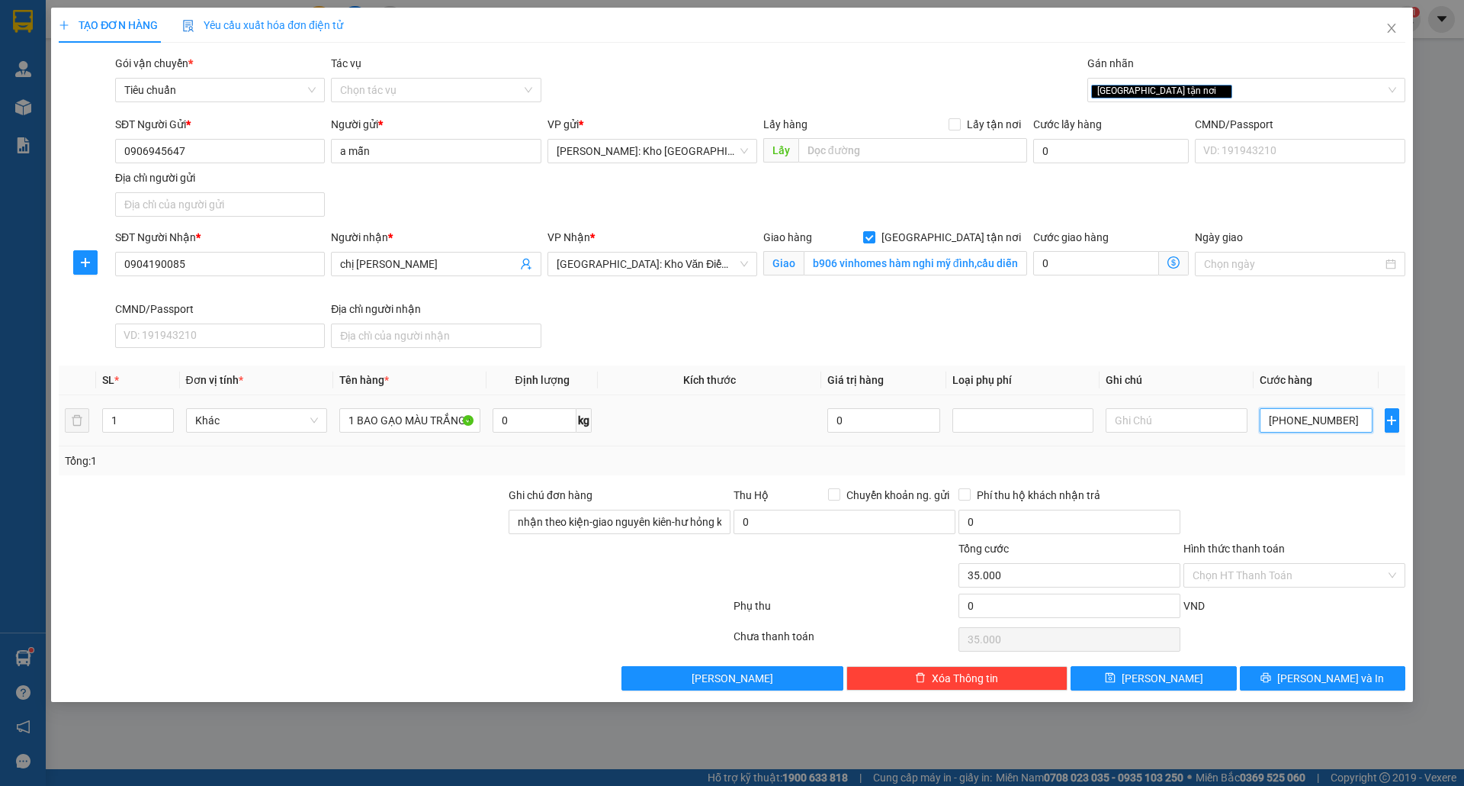
type input "350.000"
click at [1270, 580] on input "Hình thức thanh toán" at bounding box center [1289, 575] width 193 height 23
type input "350.000"
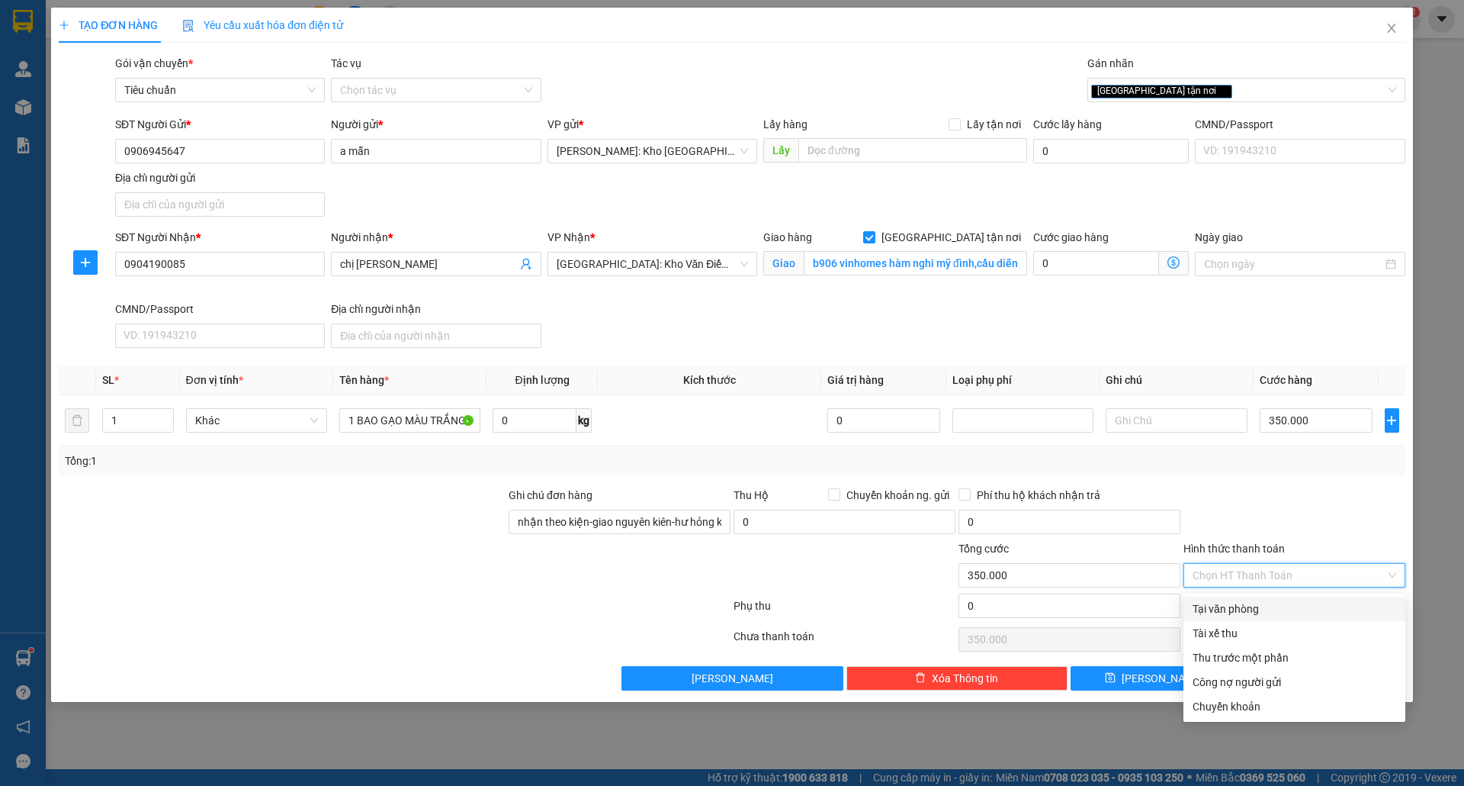
click at [1281, 599] on div "Tại văn phòng" at bounding box center [1295, 608] width 222 height 24
type input "0"
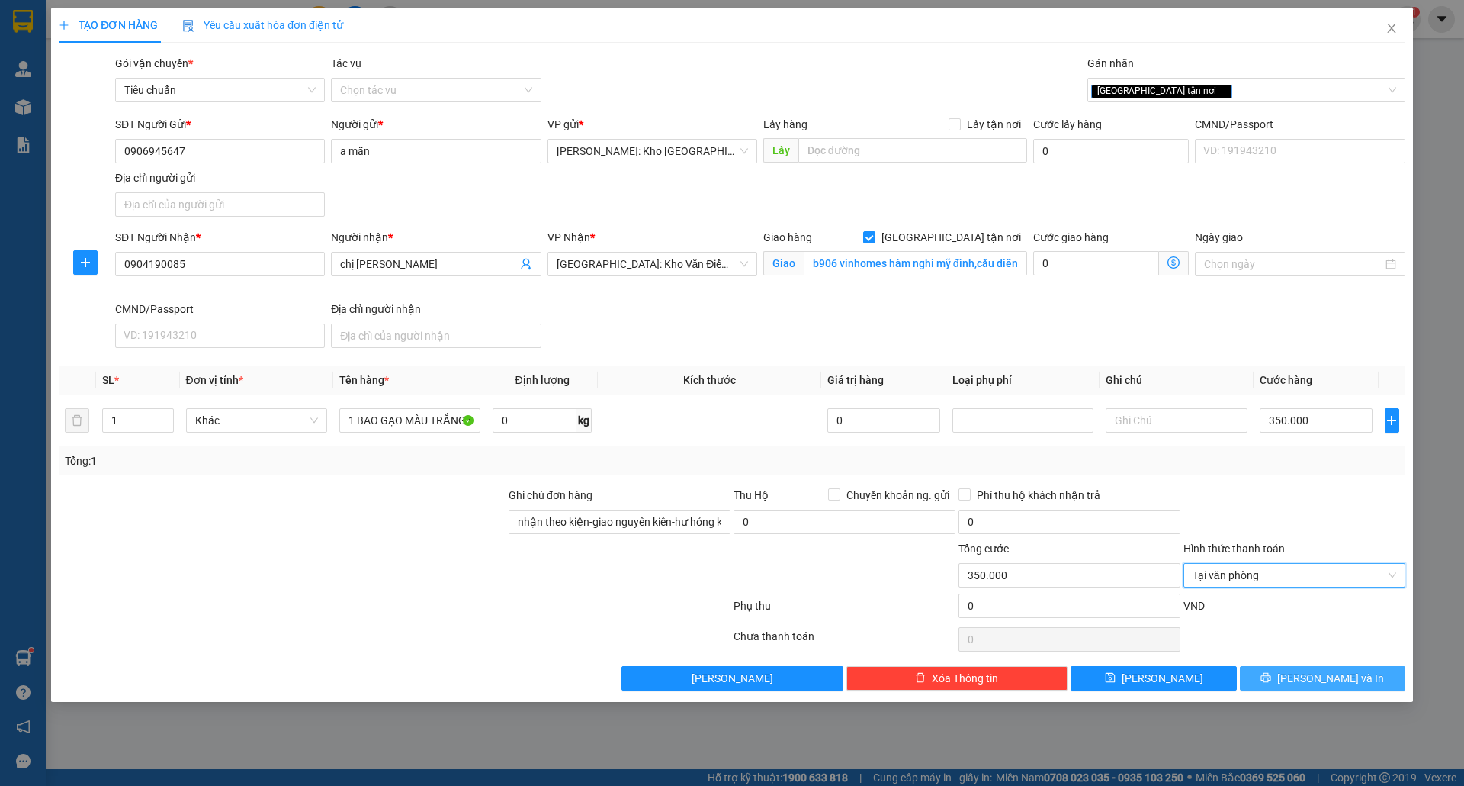
click at [1323, 680] on span "[PERSON_NAME] và In" at bounding box center [1331, 678] width 107 height 17
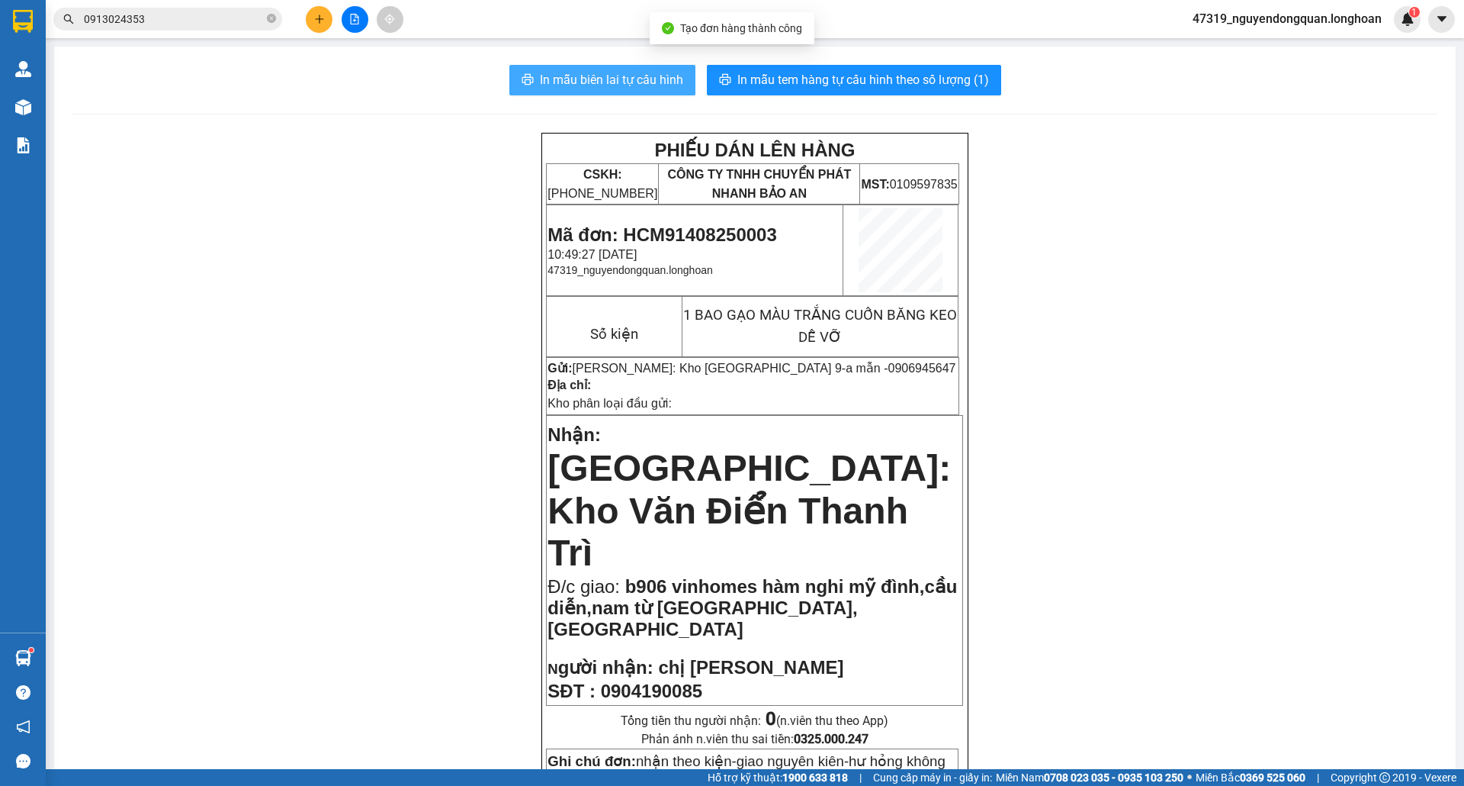
click at [614, 77] on span "In mẫu biên lai tự cấu hình" at bounding box center [611, 79] width 143 height 19
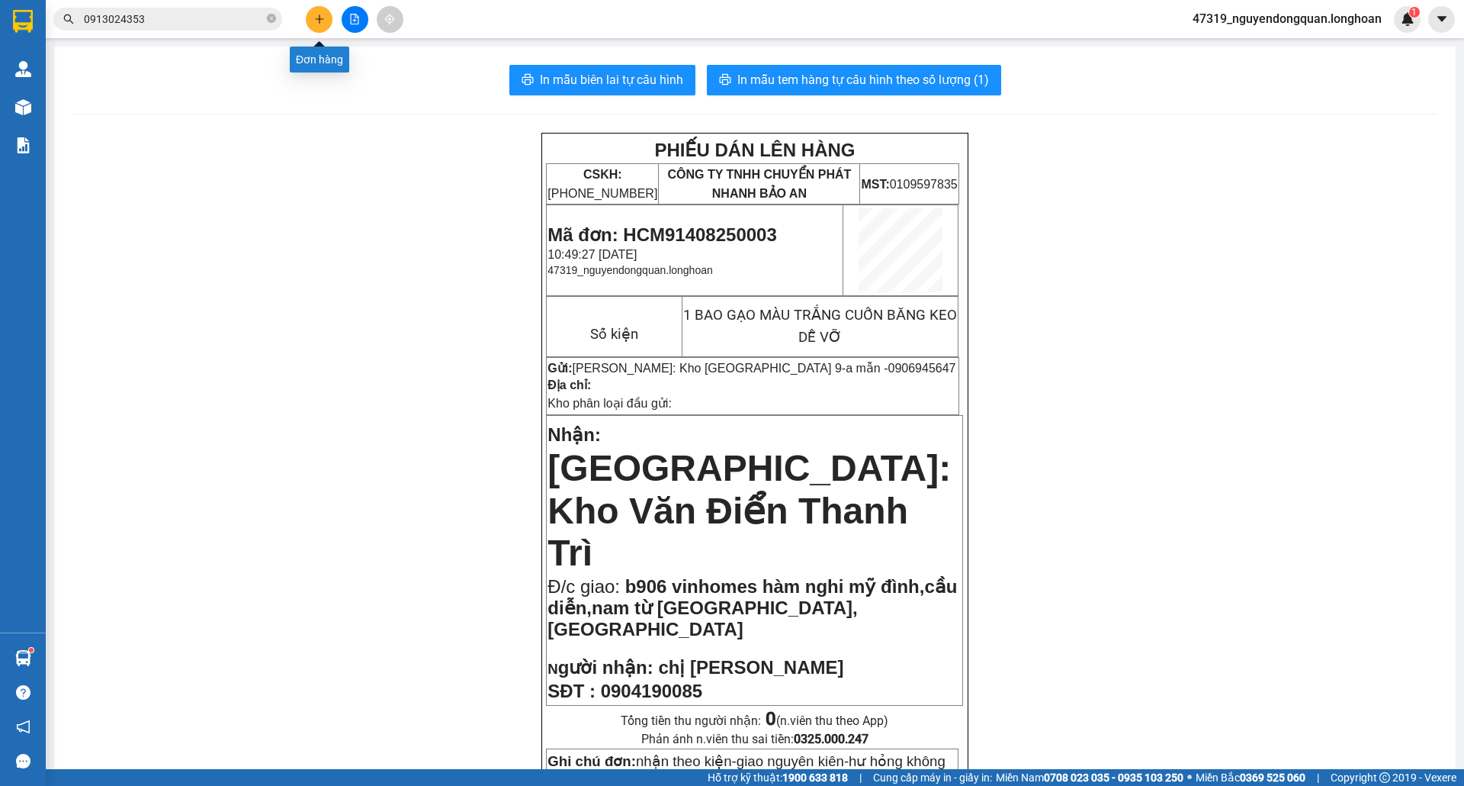
click at [333, 18] on button at bounding box center [319, 19] width 27 height 27
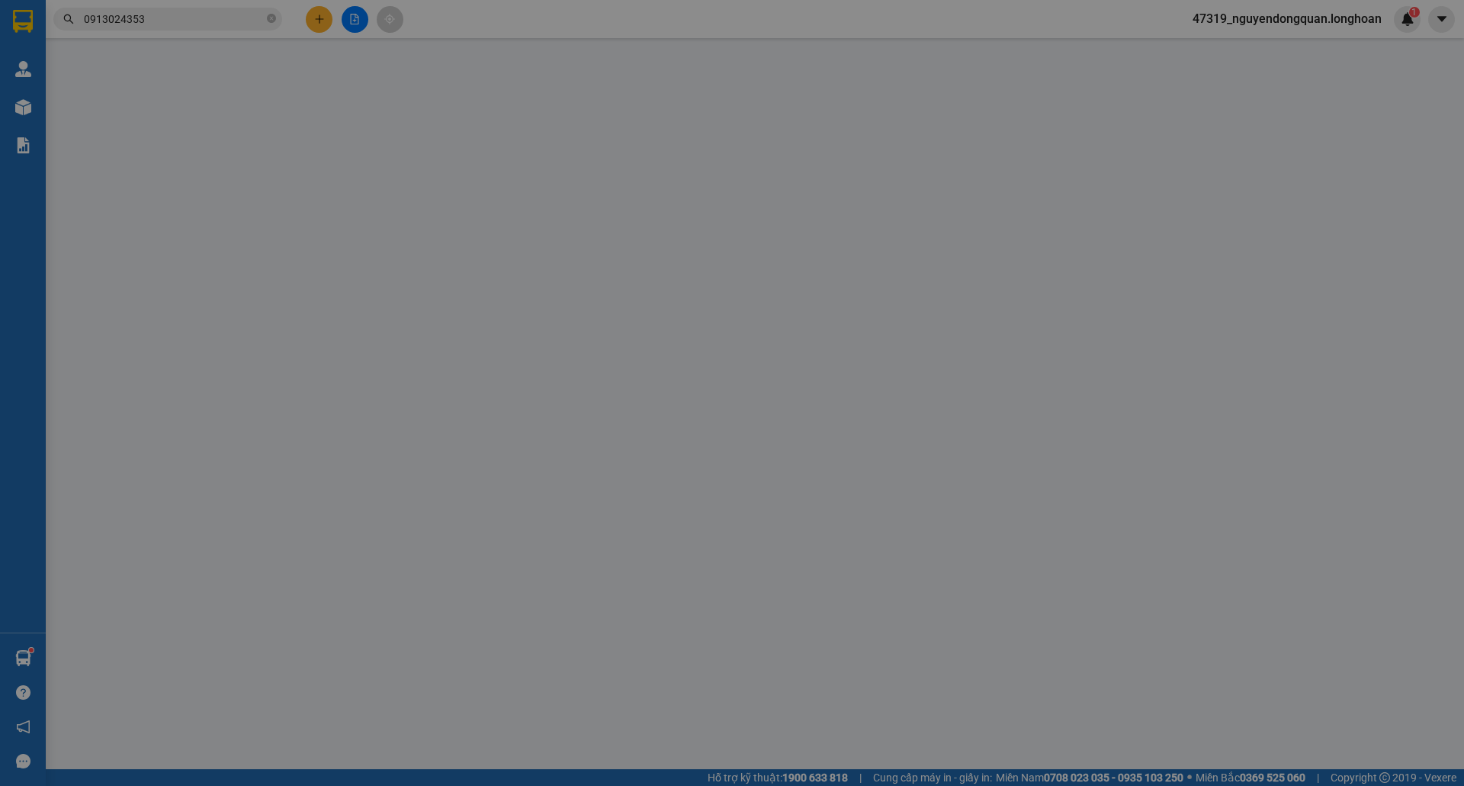
click at [321, 20] on span "Yêu cầu xuất hóa đơn điện tử" at bounding box center [262, 25] width 161 height 12
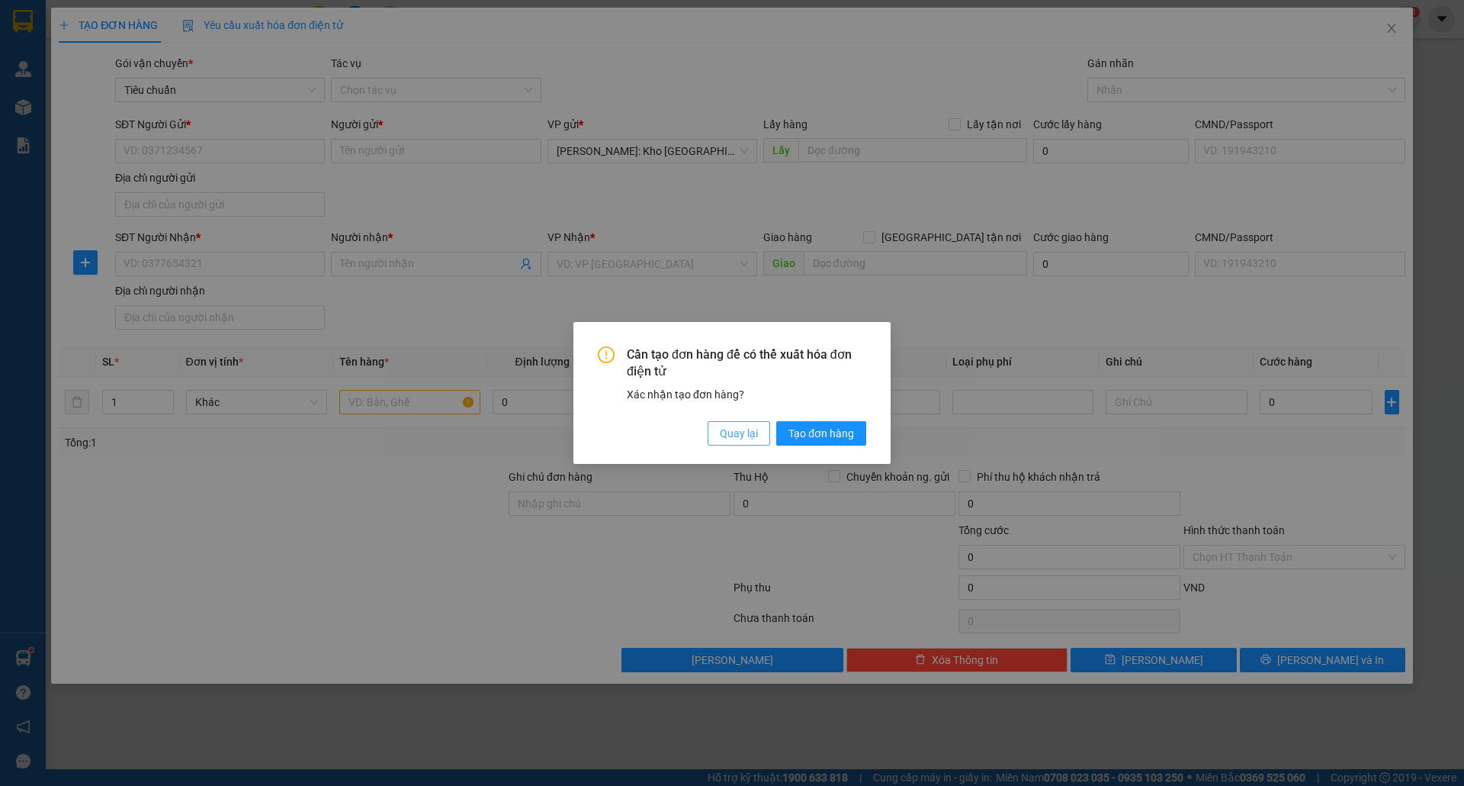
click at [752, 425] on span "Quay lại" at bounding box center [739, 433] width 38 height 17
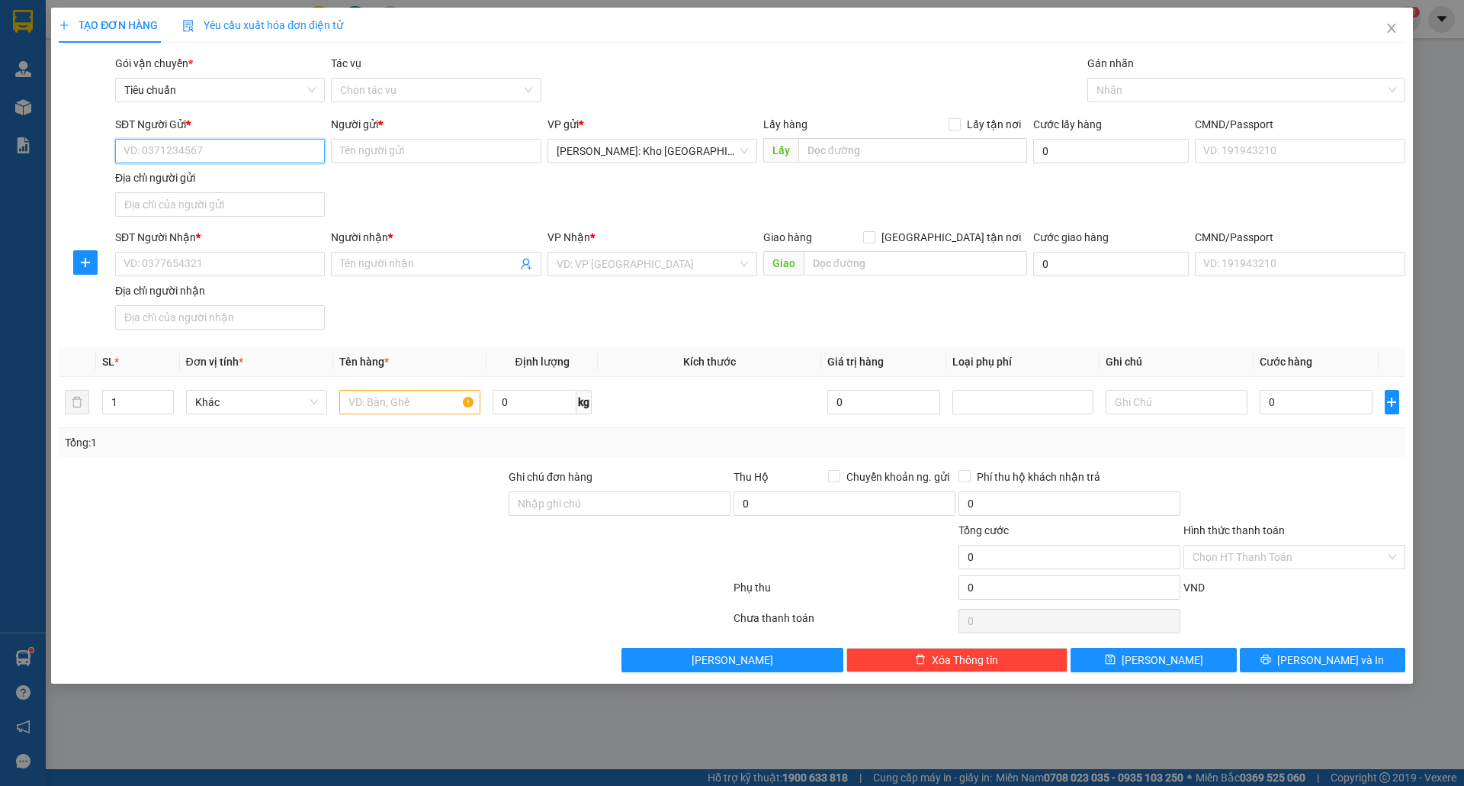
click at [238, 145] on input "SĐT Người Gửi *" at bounding box center [220, 151] width 210 height 24
type input "0369315767"
click at [452, 156] on input "Người gửi *" at bounding box center [436, 151] width 210 height 24
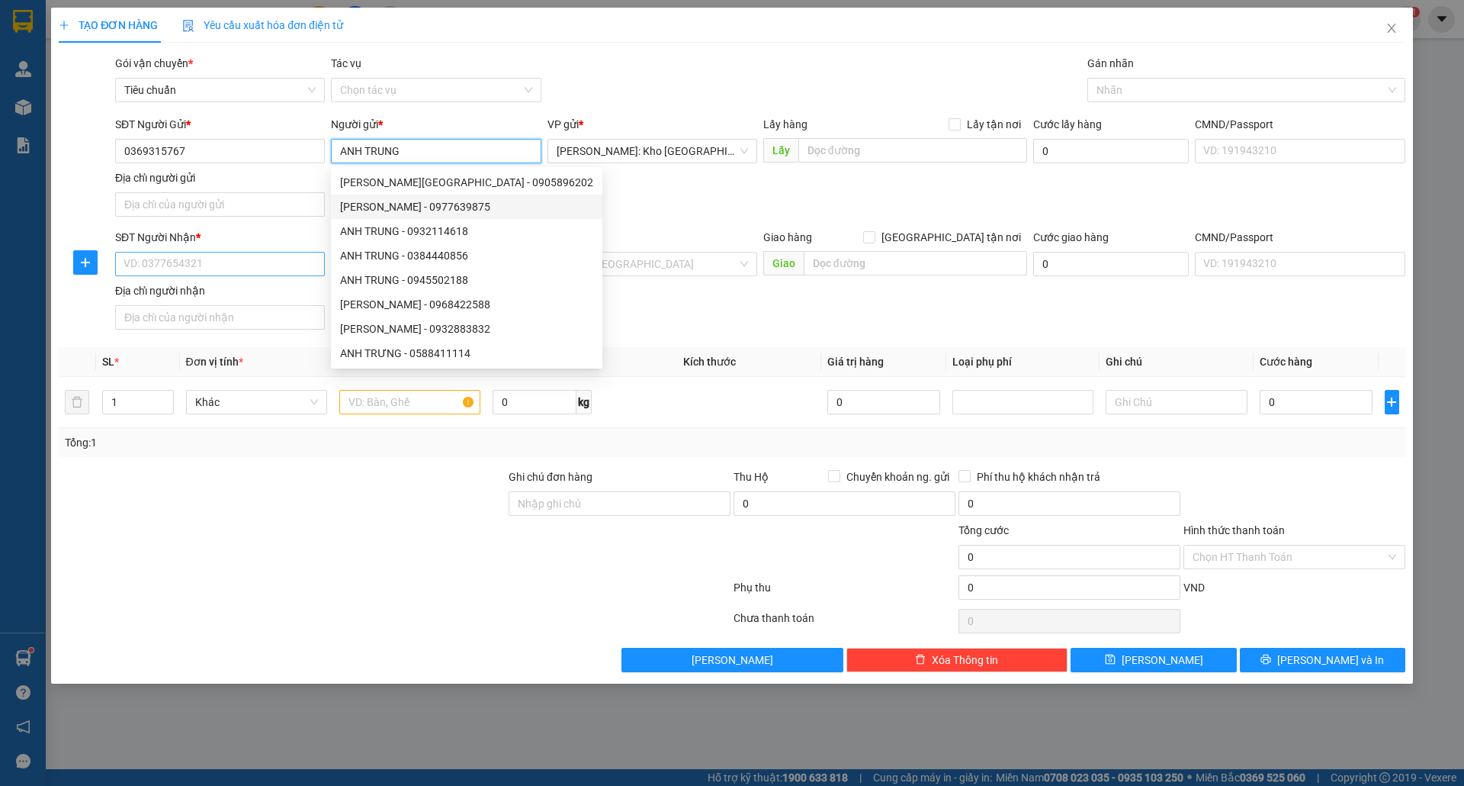
type input "ANH TRUNG"
click at [270, 256] on input "SĐT Người Nhận *" at bounding box center [220, 264] width 210 height 24
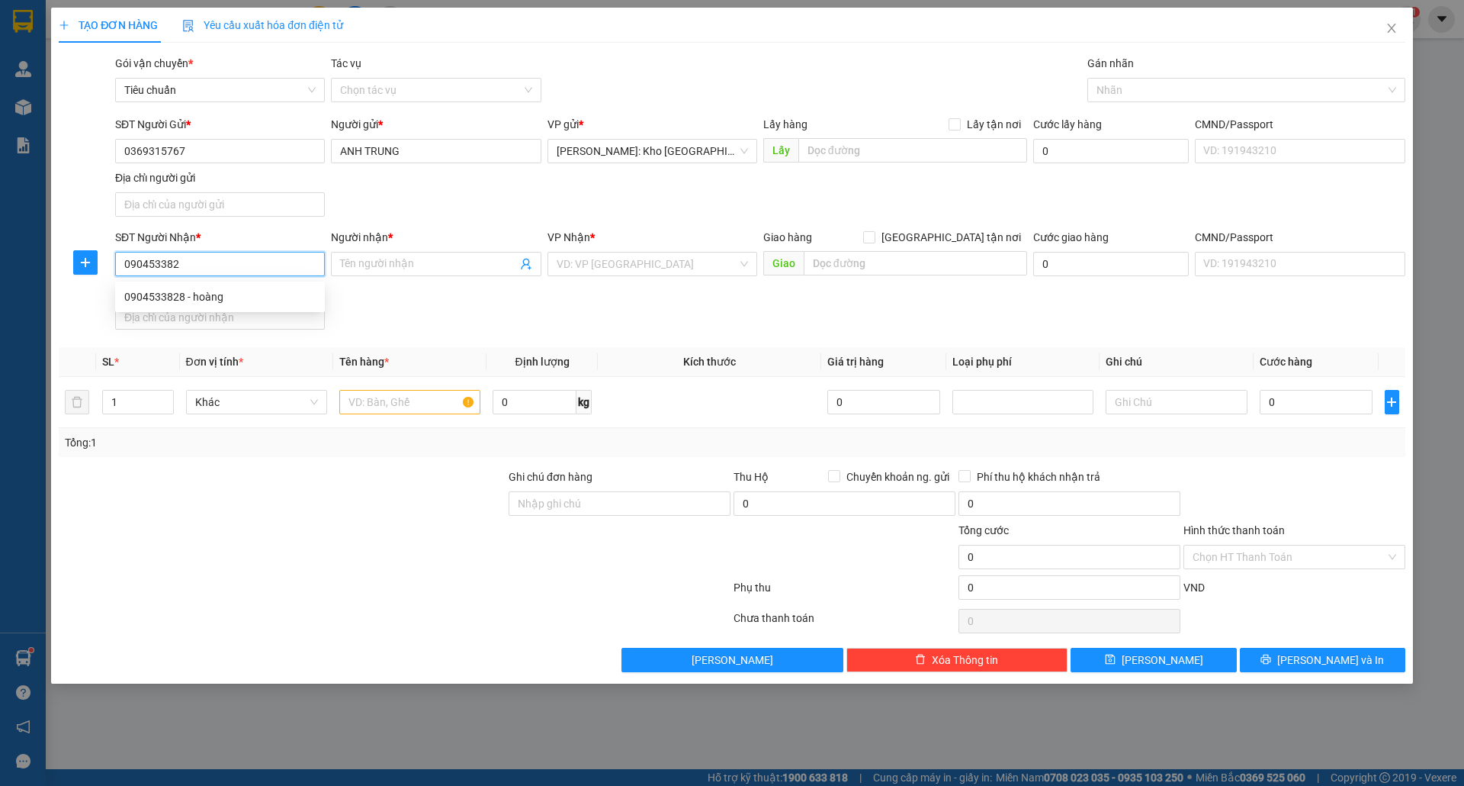
type input "0904533828"
click at [256, 297] on div "0904533828 - hoàng" at bounding box center [219, 296] width 191 height 17
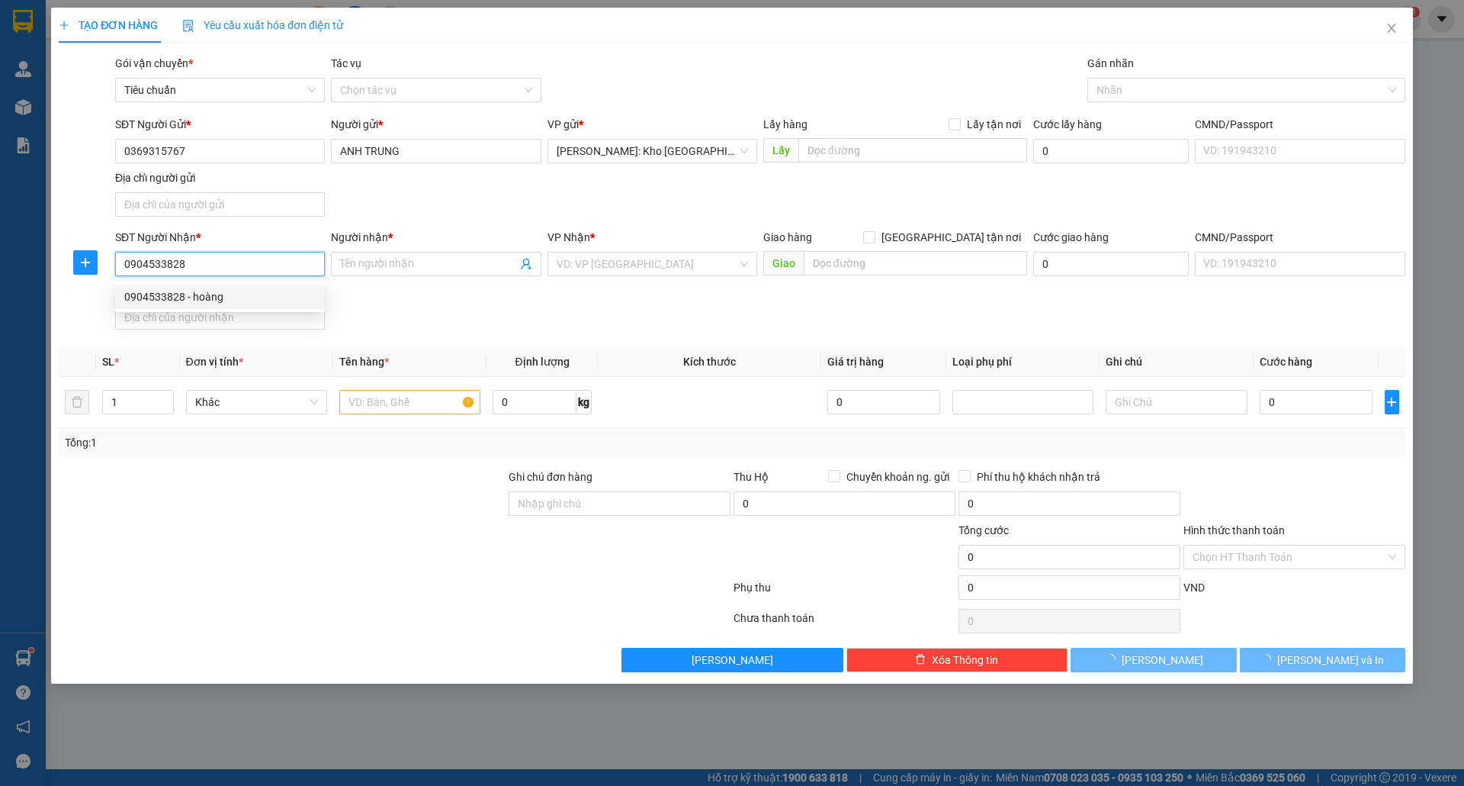
type input "hoàng"
checkbox input "true"
type input "D7-10 khu đô thị geleximco đường [PERSON_NAME] tấn [GEOGRAPHIC_DATA]"
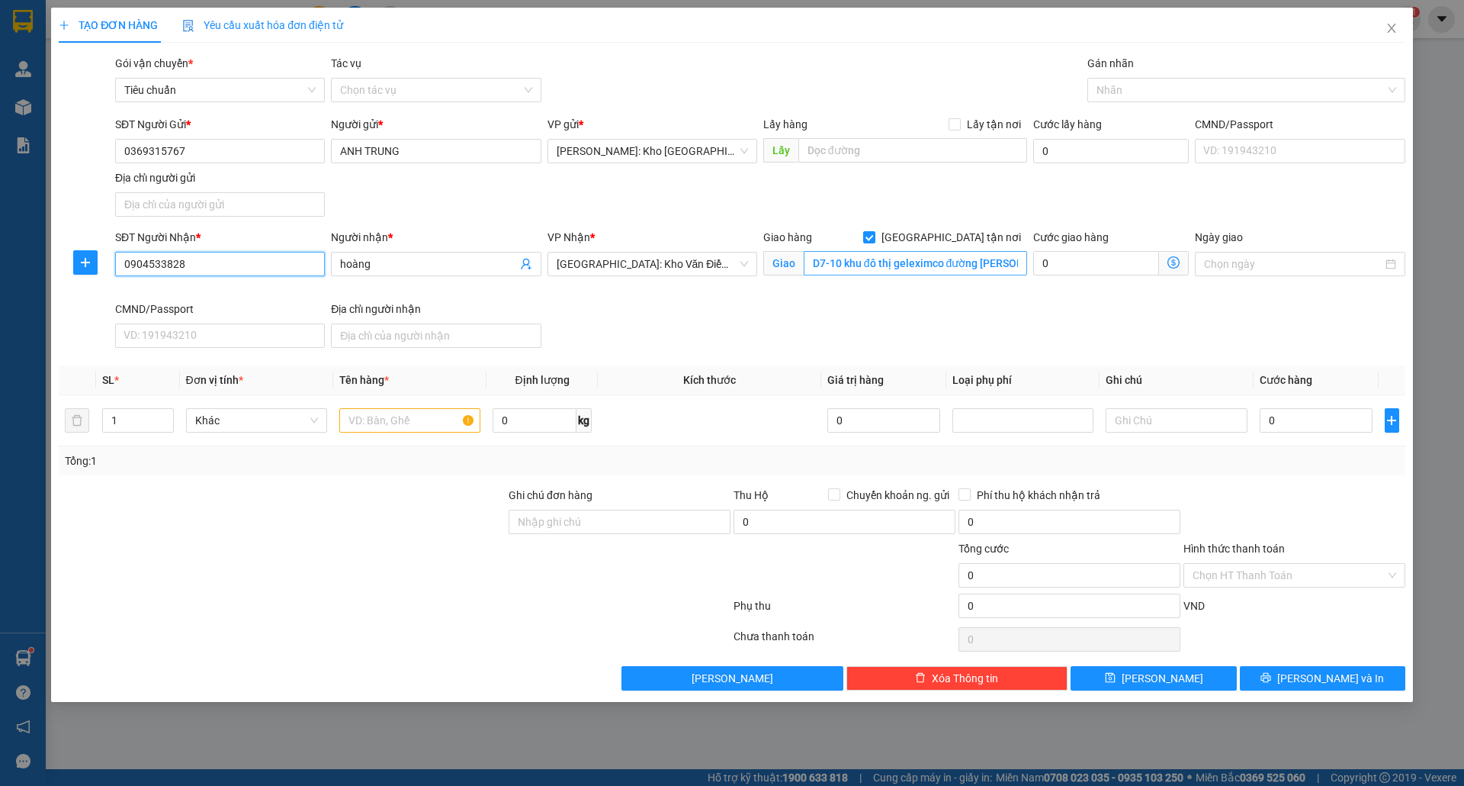
type input "0904533828"
click at [912, 275] on input "D7-10 khu đô thị geleximco đường [PERSON_NAME] tấn [GEOGRAPHIC_DATA]" at bounding box center [915, 263] width 223 height 24
click at [1181, 79] on div "Nhãn" at bounding box center [1247, 90] width 318 height 24
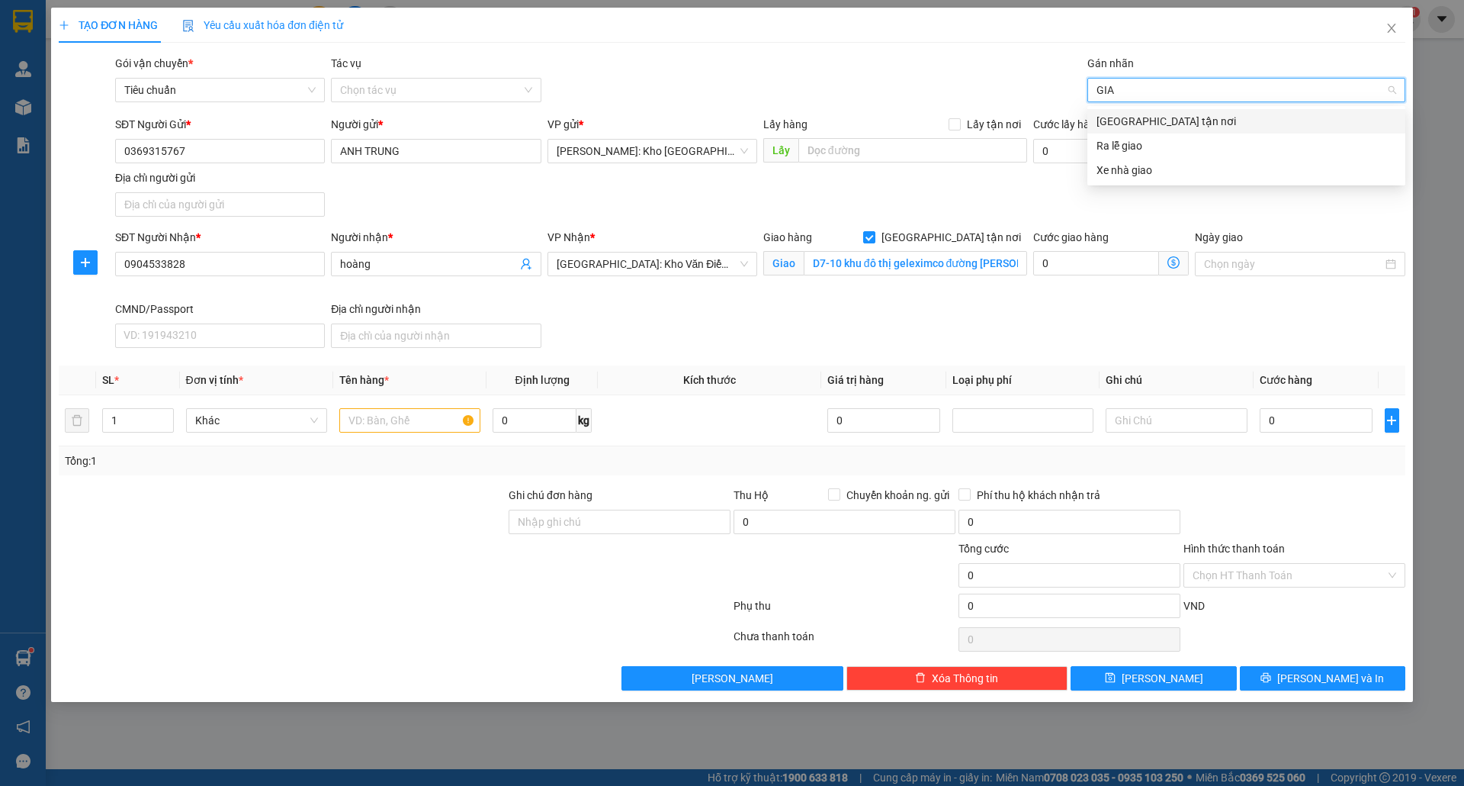
type input "GIAO"
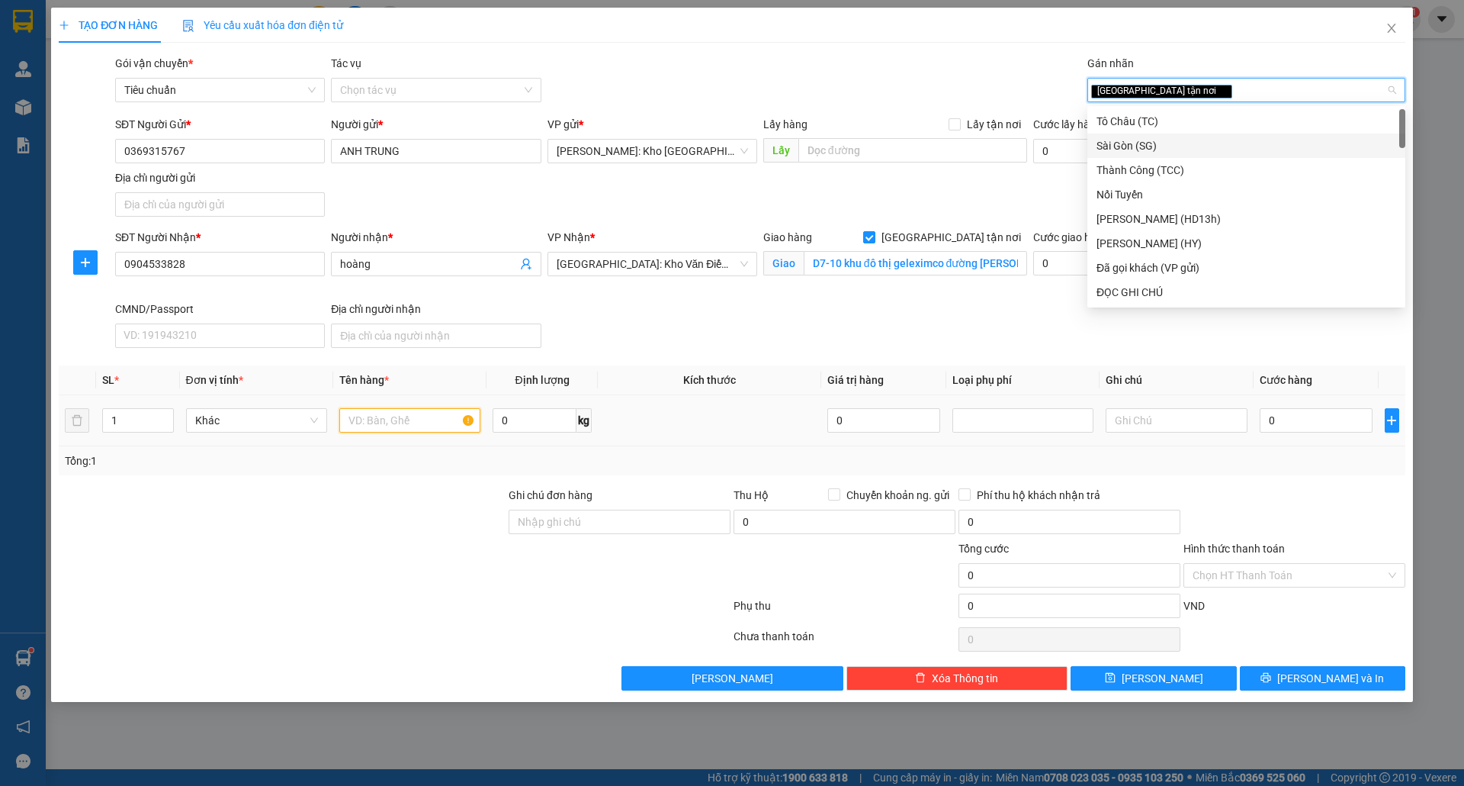
click at [346, 422] on input "text" at bounding box center [409, 420] width 141 height 24
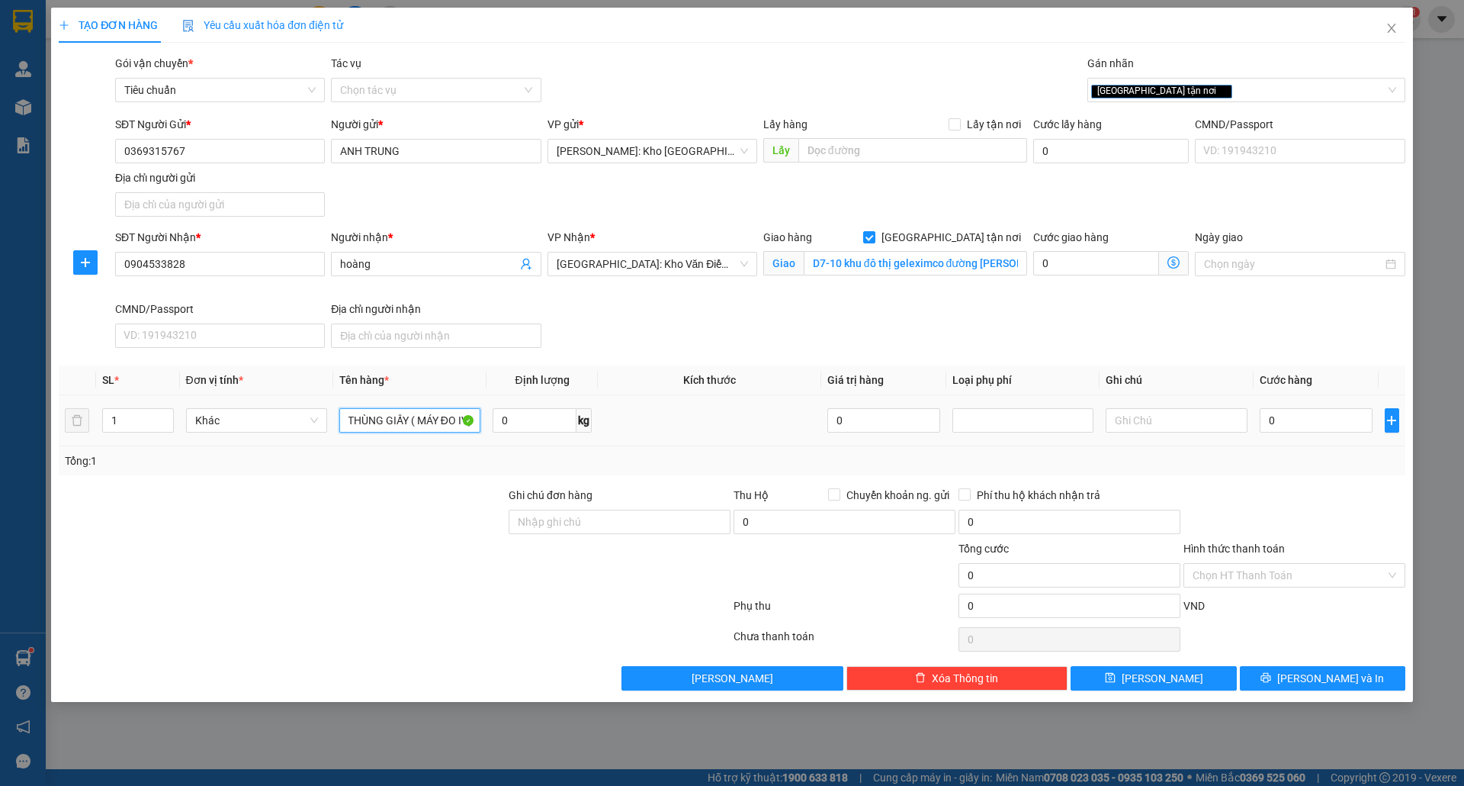
scroll to position [0, 12]
type input "1 THÙNG GIẤY ( MÁY ĐO IV)"
click at [592, 522] on input "Ghi chú đơn hàng" at bounding box center [620, 521] width 222 height 24
type input "nhận theo kiện-giao nguyên kiên-hư hỏng không chịu trách nhiệm"
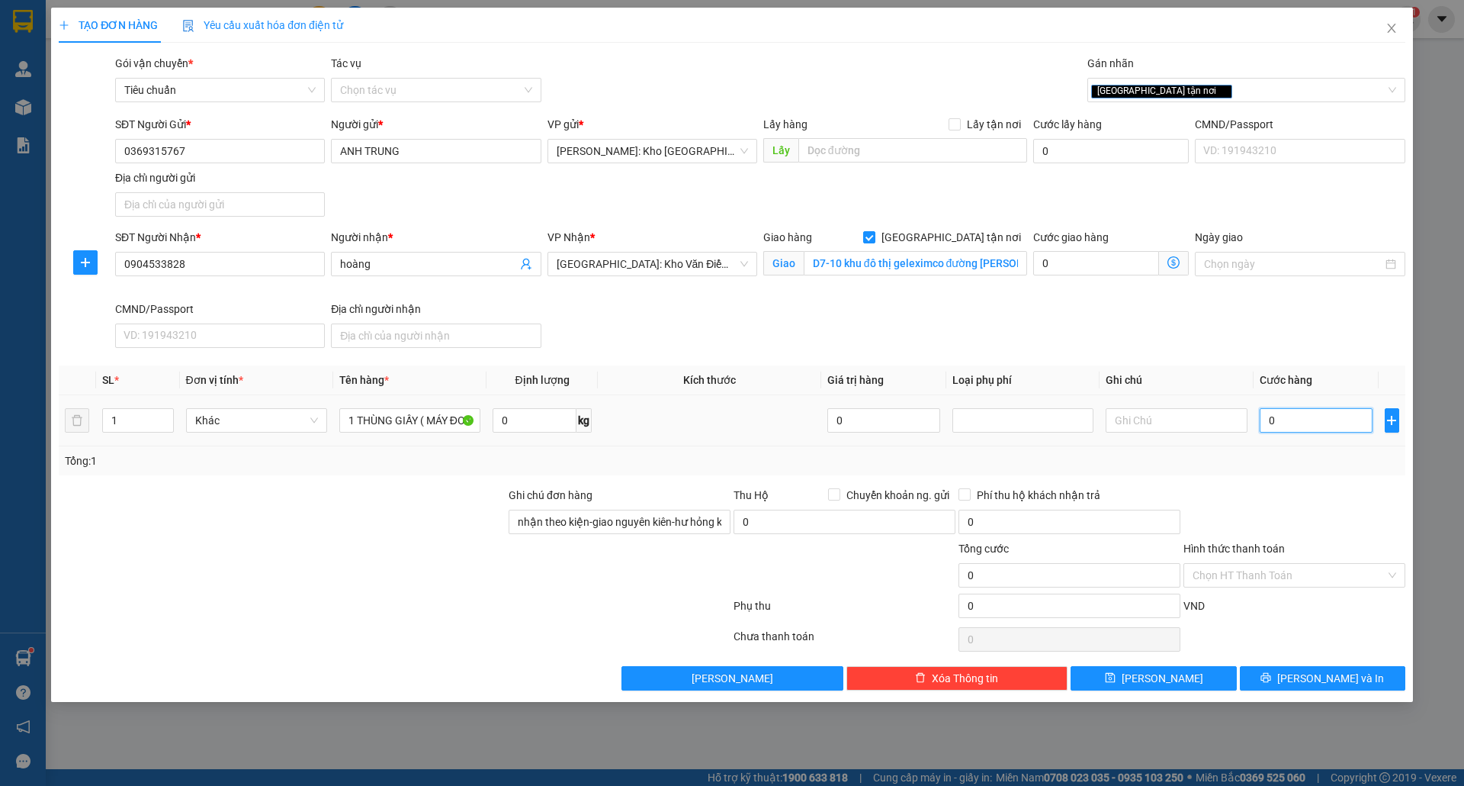
click at [1322, 426] on input "0" at bounding box center [1317, 420] width 114 height 24
click at [946, 265] on input "D7-10 khu đô thị geleximco đường [PERSON_NAME] tấn [GEOGRAPHIC_DATA]" at bounding box center [915, 263] width 223 height 24
click at [1315, 424] on input "0" at bounding box center [1317, 420] width 114 height 24
type input "001"
type input "1"
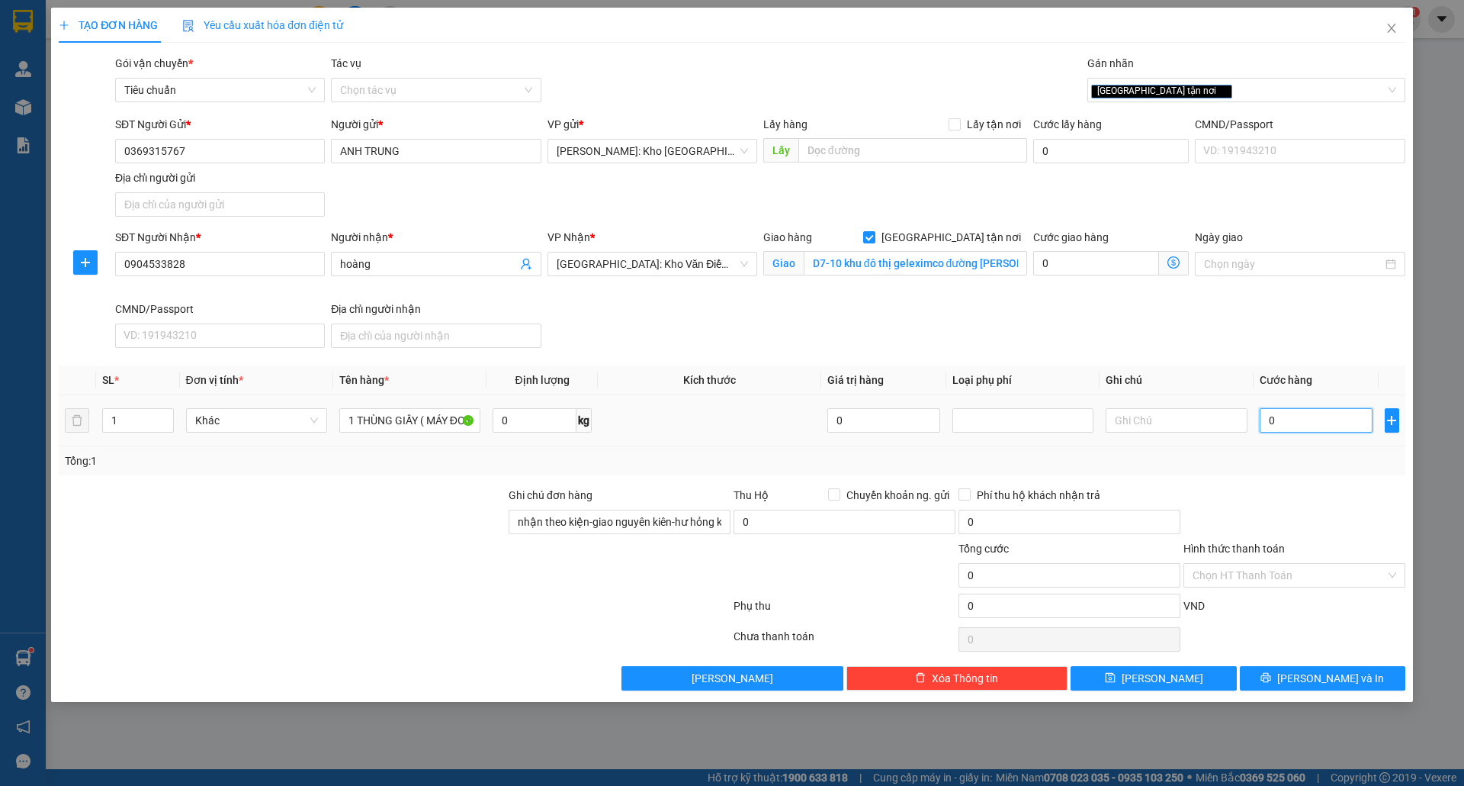
type input "1"
type input "0.018"
type input "18"
type input "00.180"
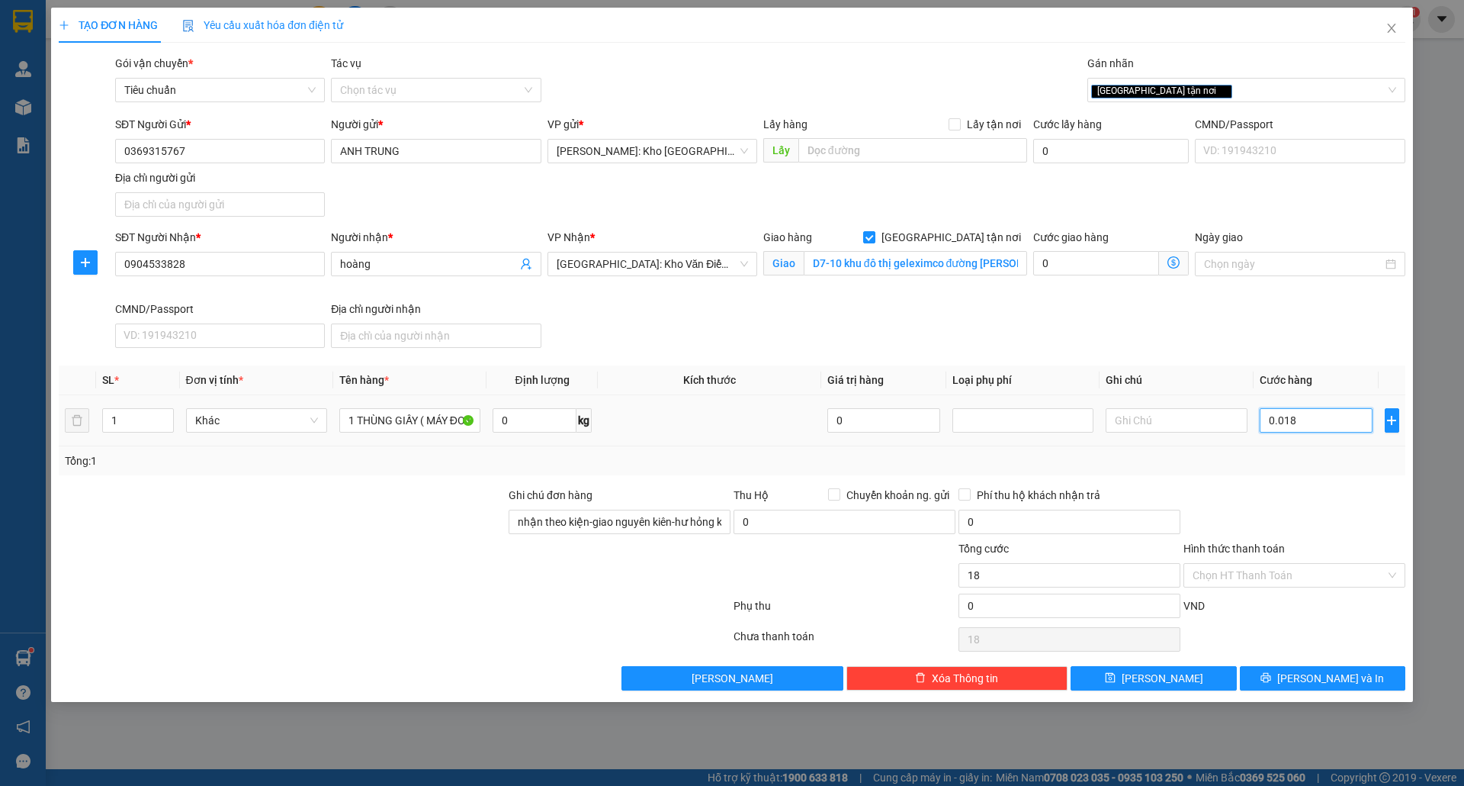
type input "180"
type input "0.001.800"
type input "1.800"
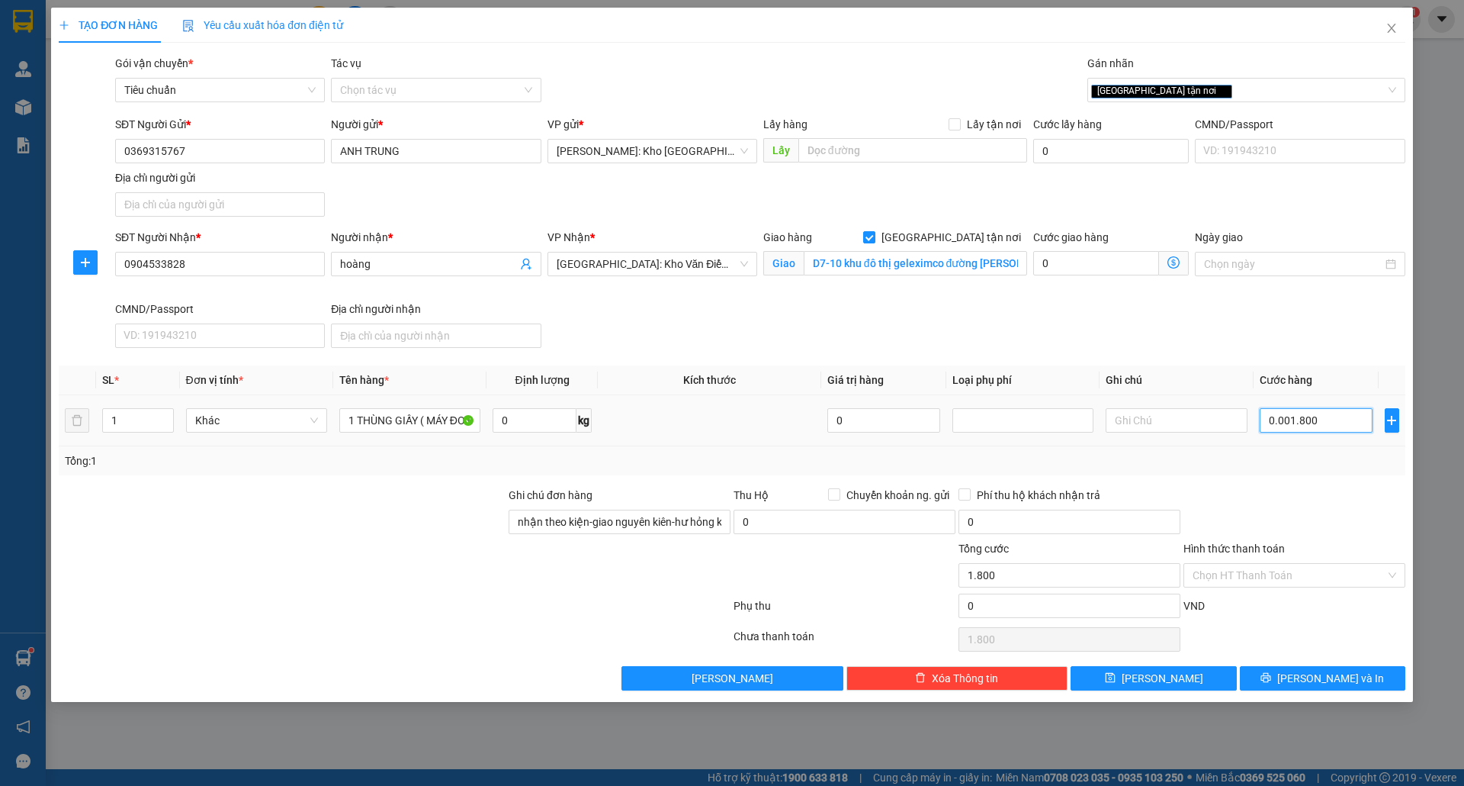
type input "000.018.000"
type input "18.000"
type input "00.000.180.000"
type input "180.000"
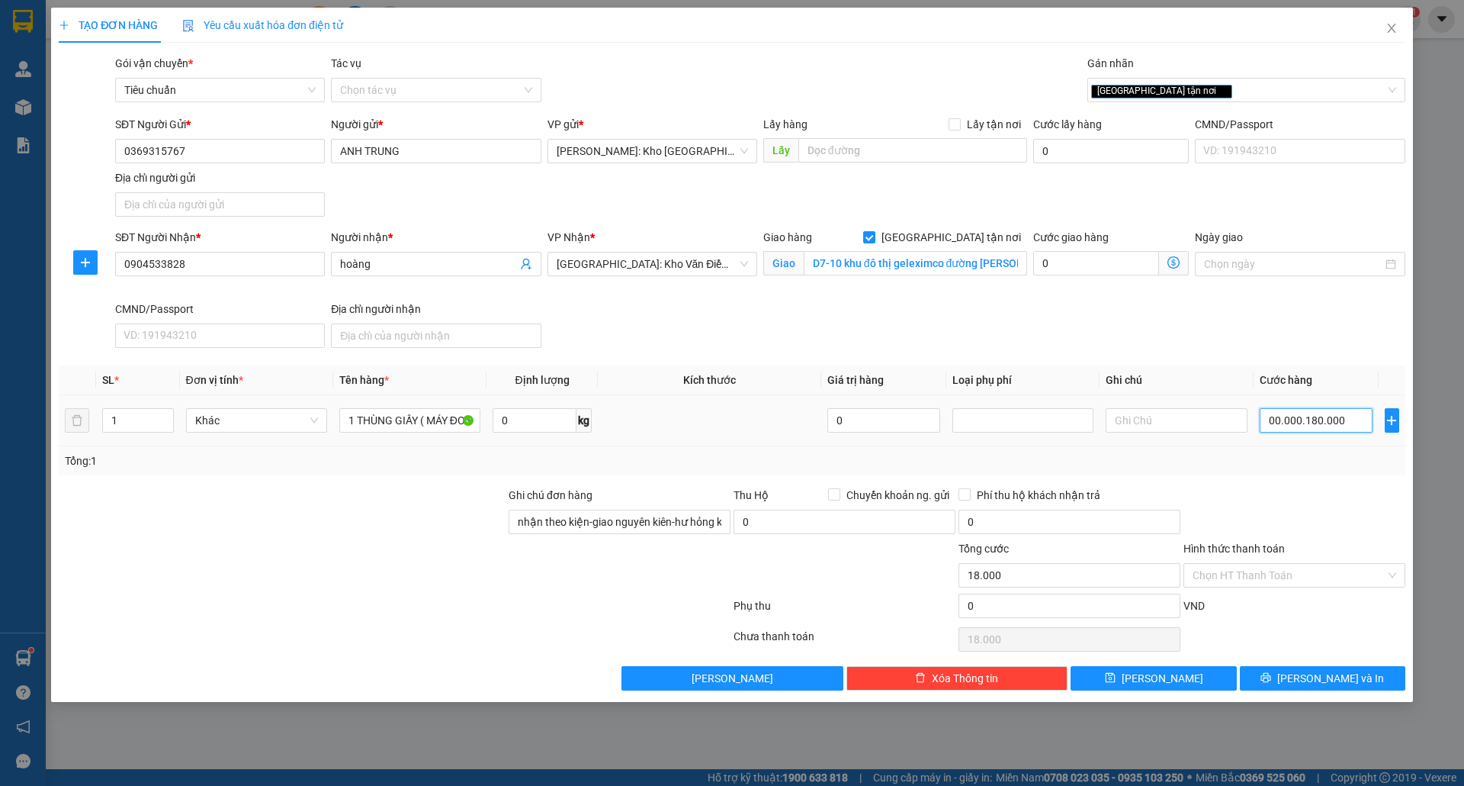
type input "180.000"
click at [1303, 507] on div at bounding box center [1294, 513] width 225 height 53
type input "180.000"
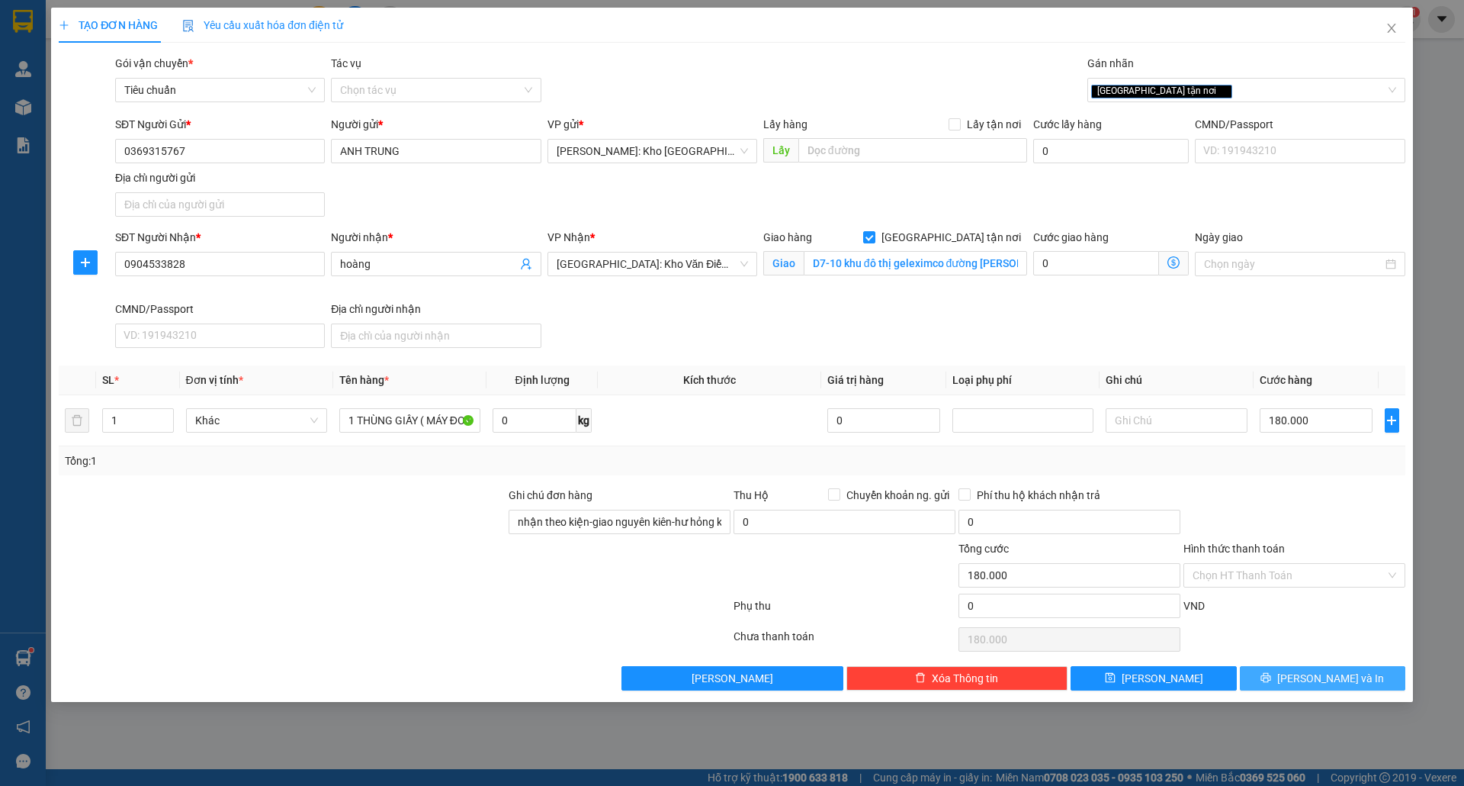
click at [1271, 683] on icon "printer" at bounding box center [1266, 677] width 11 height 11
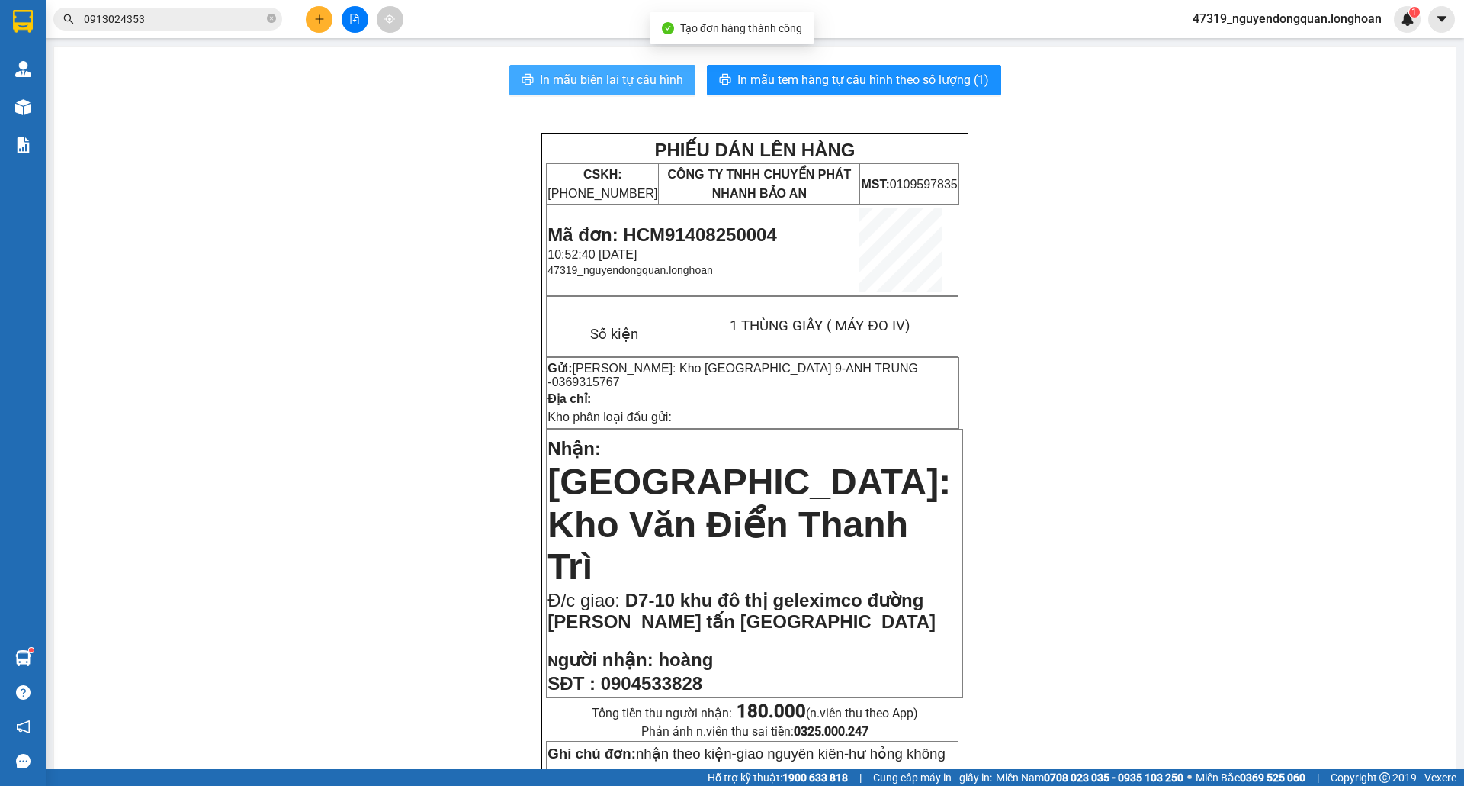
click at [598, 86] on span "In mẫu biên lai tự cấu hình" at bounding box center [611, 79] width 143 height 19
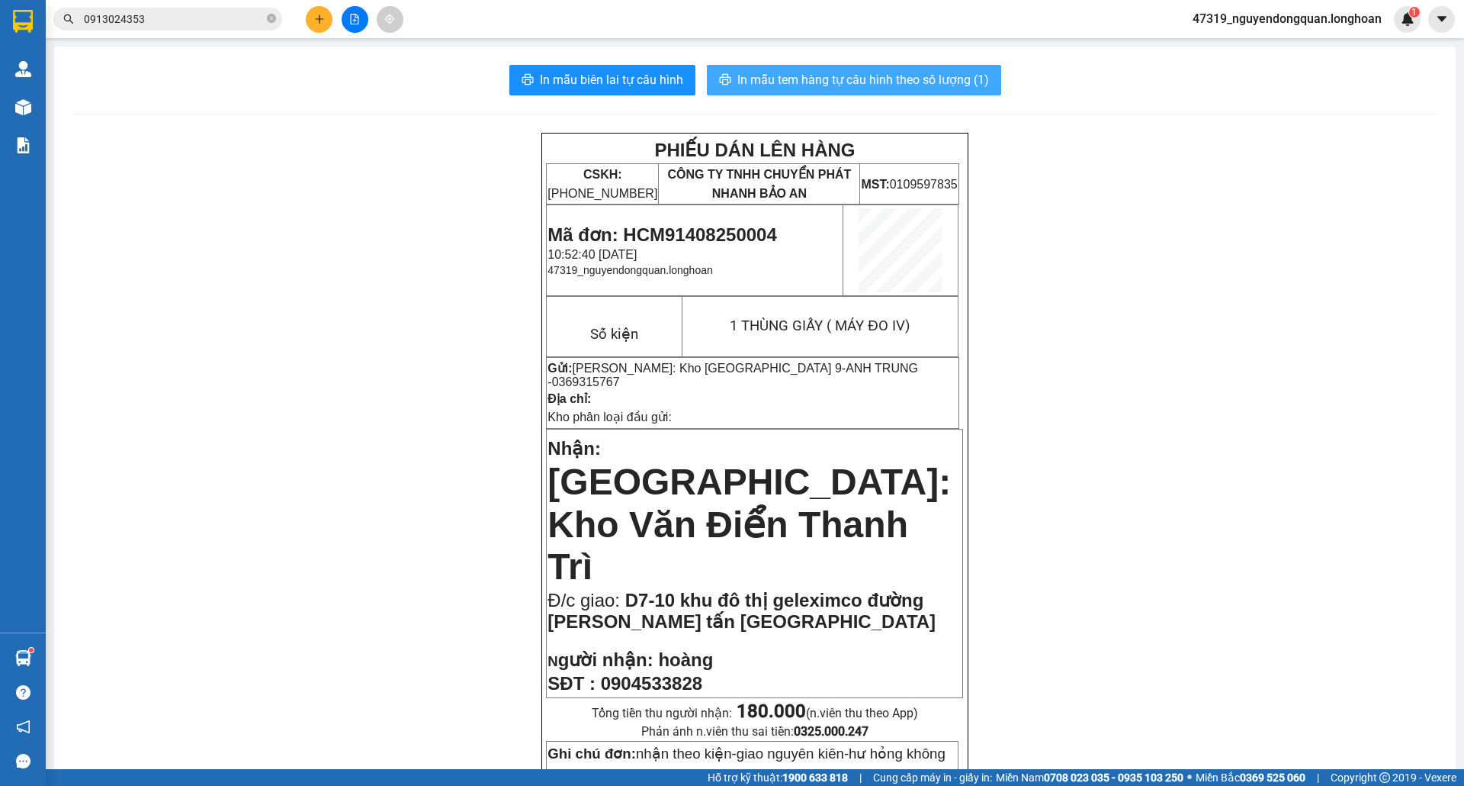
click at [909, 79] on span "In mẫu tem hàng tự cấu hình theo số lượng (1)" at bounding box center [864, 79] width 252 height 19
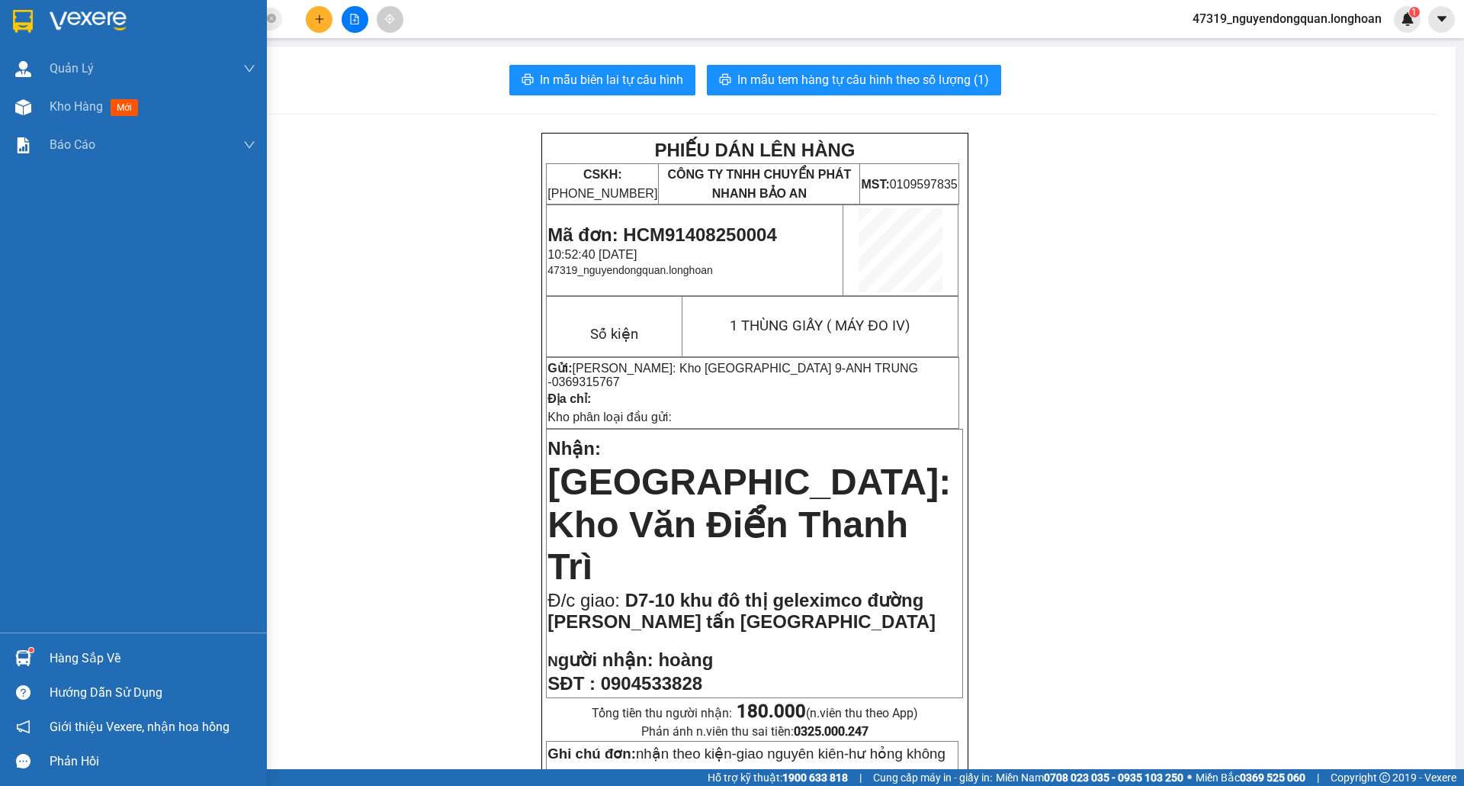
click at [11, 29] on div at bounding box center [23, 21] width 27 height 27
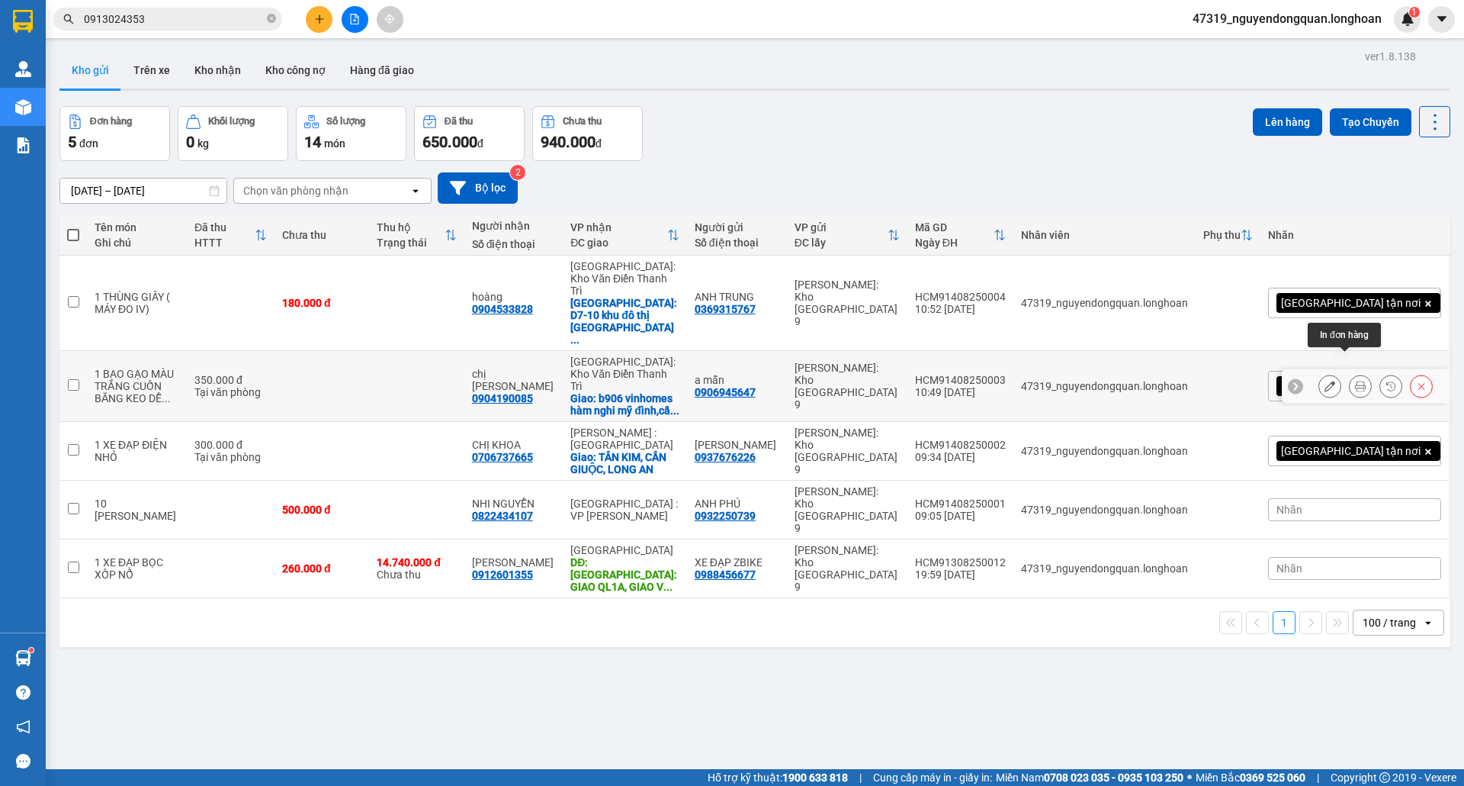
click at [1355, 381] on icon at bounding box center [1360, 386] width 11 height 11
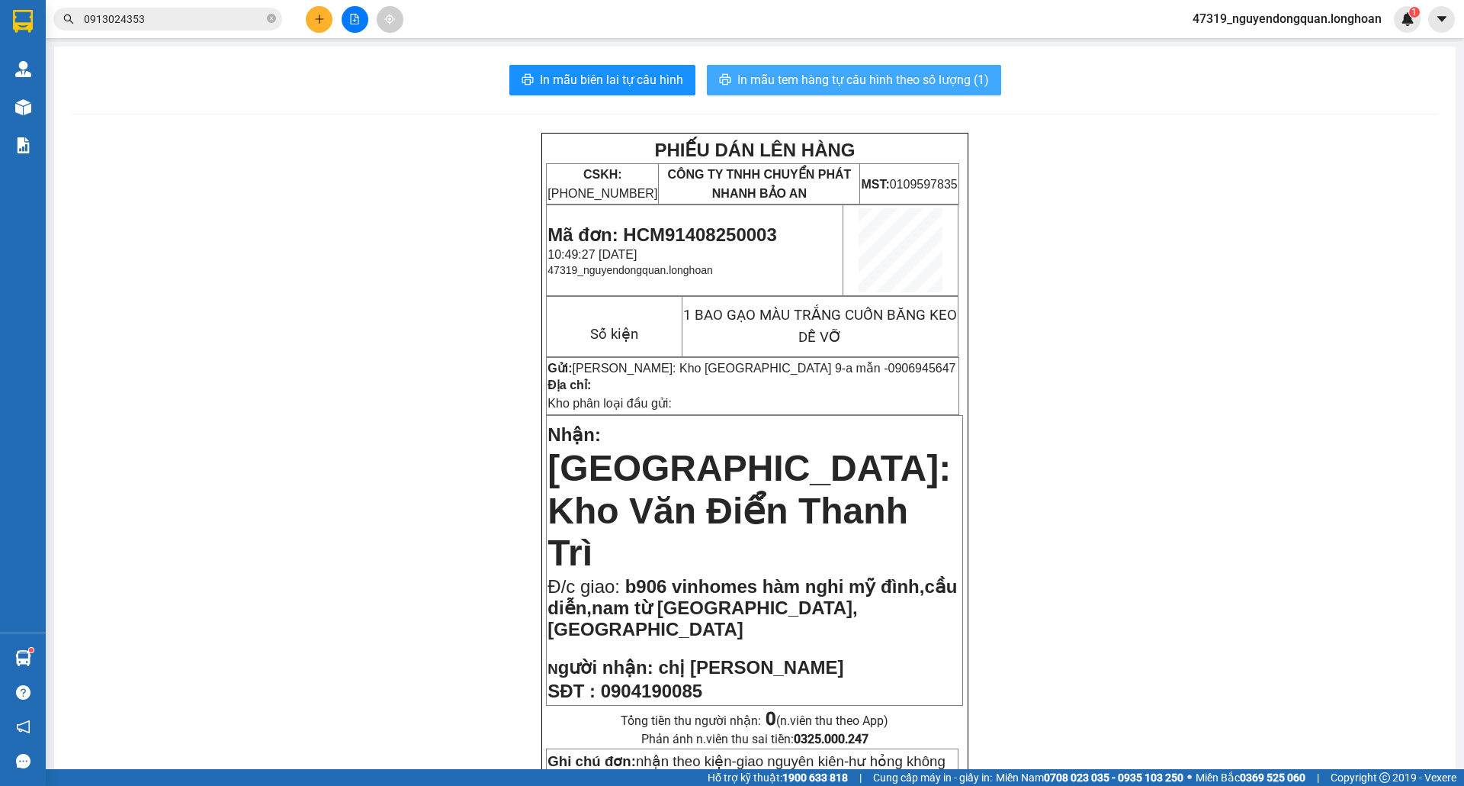
click at [915, 81] on span "In mẫu tem hàng tự cấu hình theo số lượng (1)" at bounding box center [864, 79] width 252 height 19
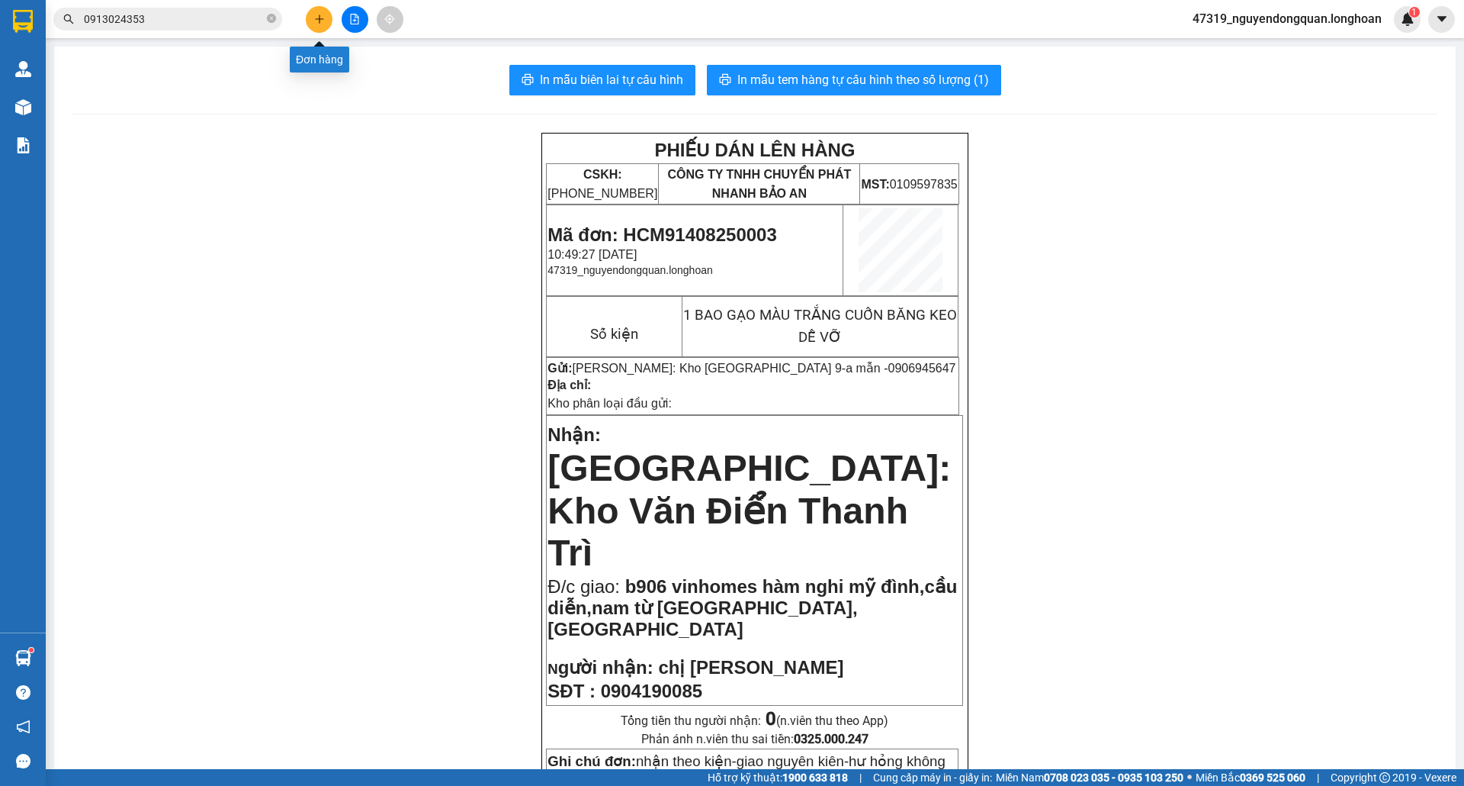
click at [322, 22] on icon "plus" at bounding box center [319, 19] width 11 height 11
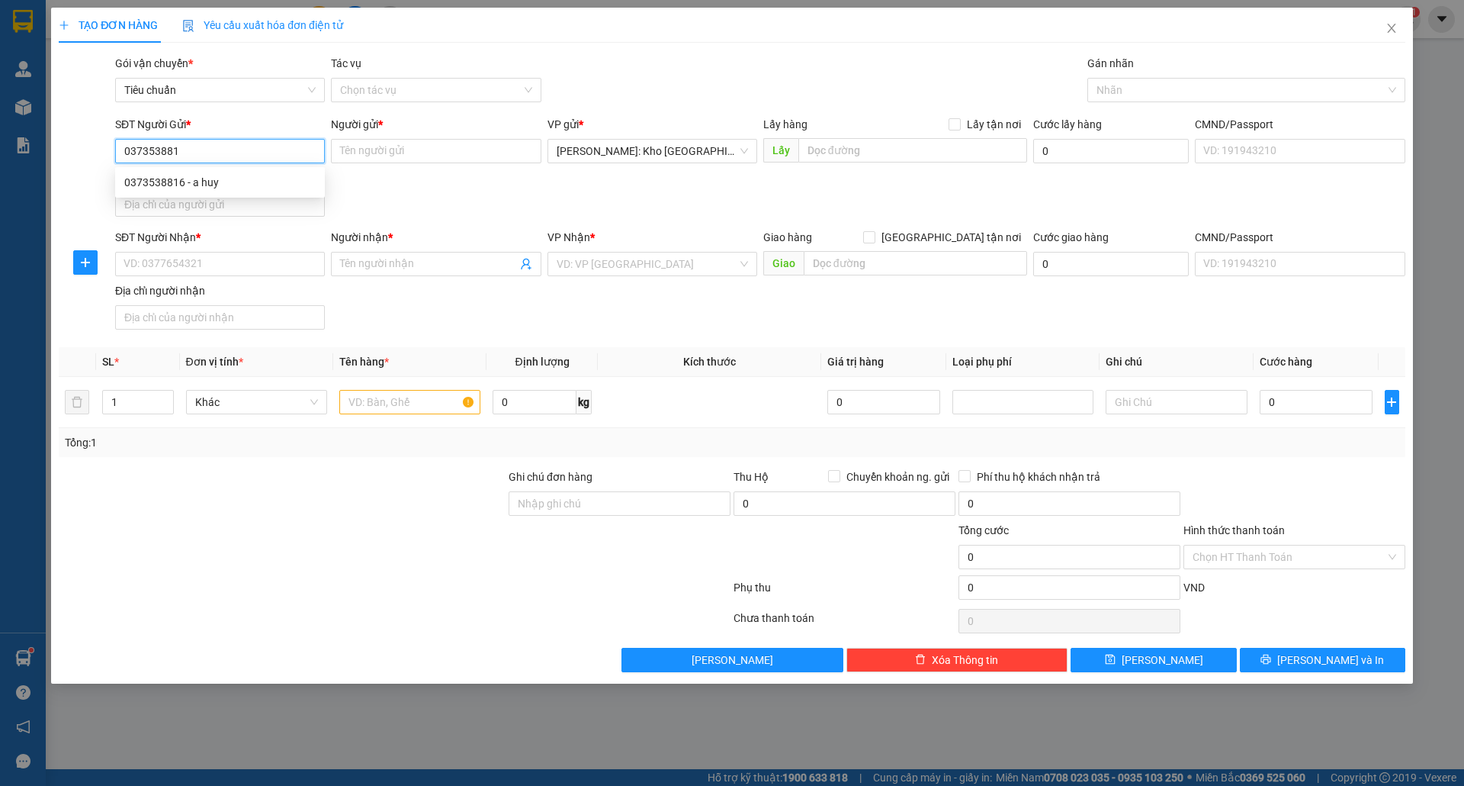
type input "0373538816"
click at [220, 183] on div "0373538816 - a huy" at bounding box center [219, 182] width 191 height 17
type input "a huy"
type input "0373538816"
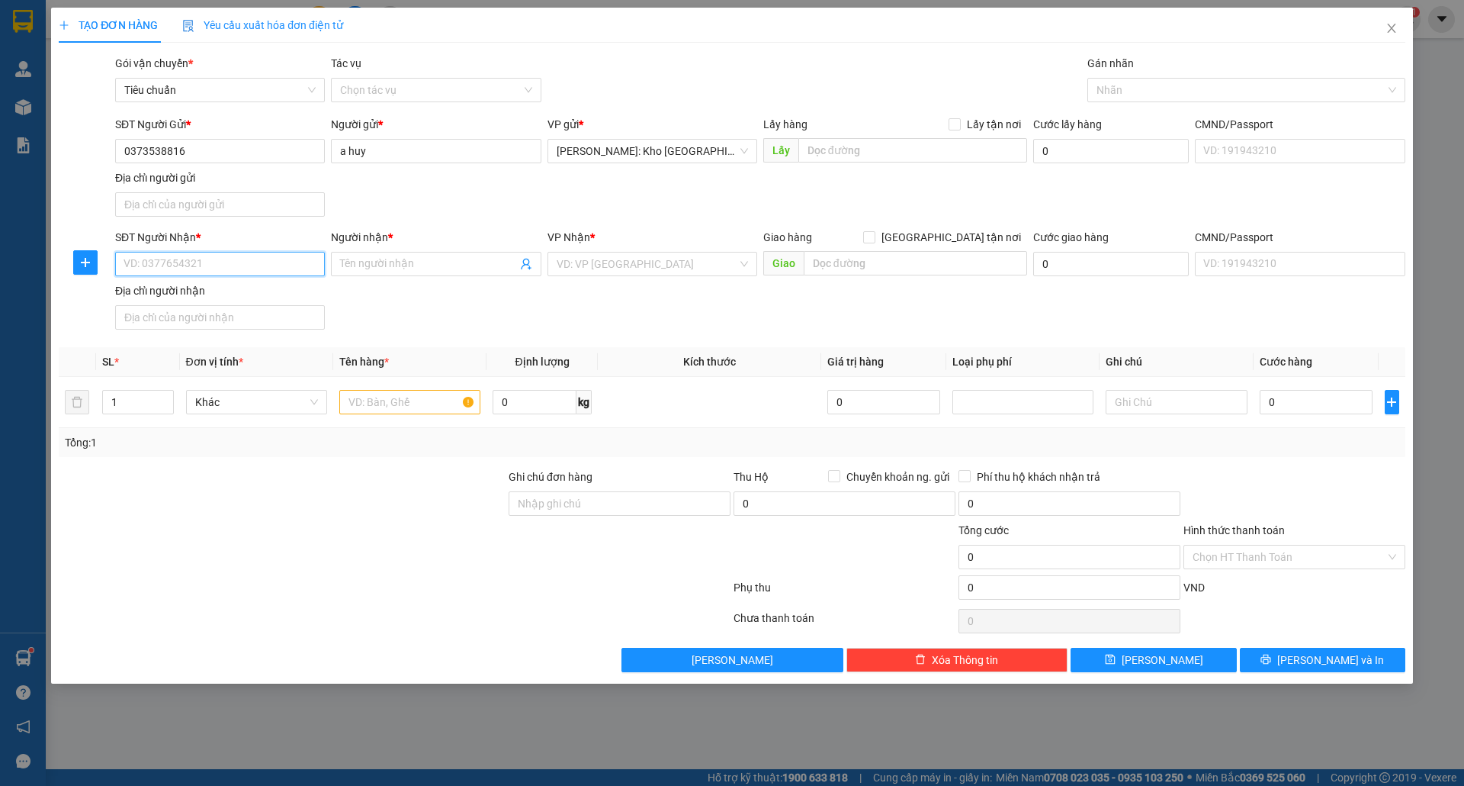
click at [294, 275] on input "SĐT Người Nhận *" at bounding box center [220, 264] width 210 height 24
type input "0868772728"
click at [374, 267] on input "Người nhận *" at bounding box center [428, 264] width 176 height 17
type input "HOÀNG QUỐC ĐIỆP"
click at [648, 259] on input "search" at bounding box center [647, 263] width 181 height 23
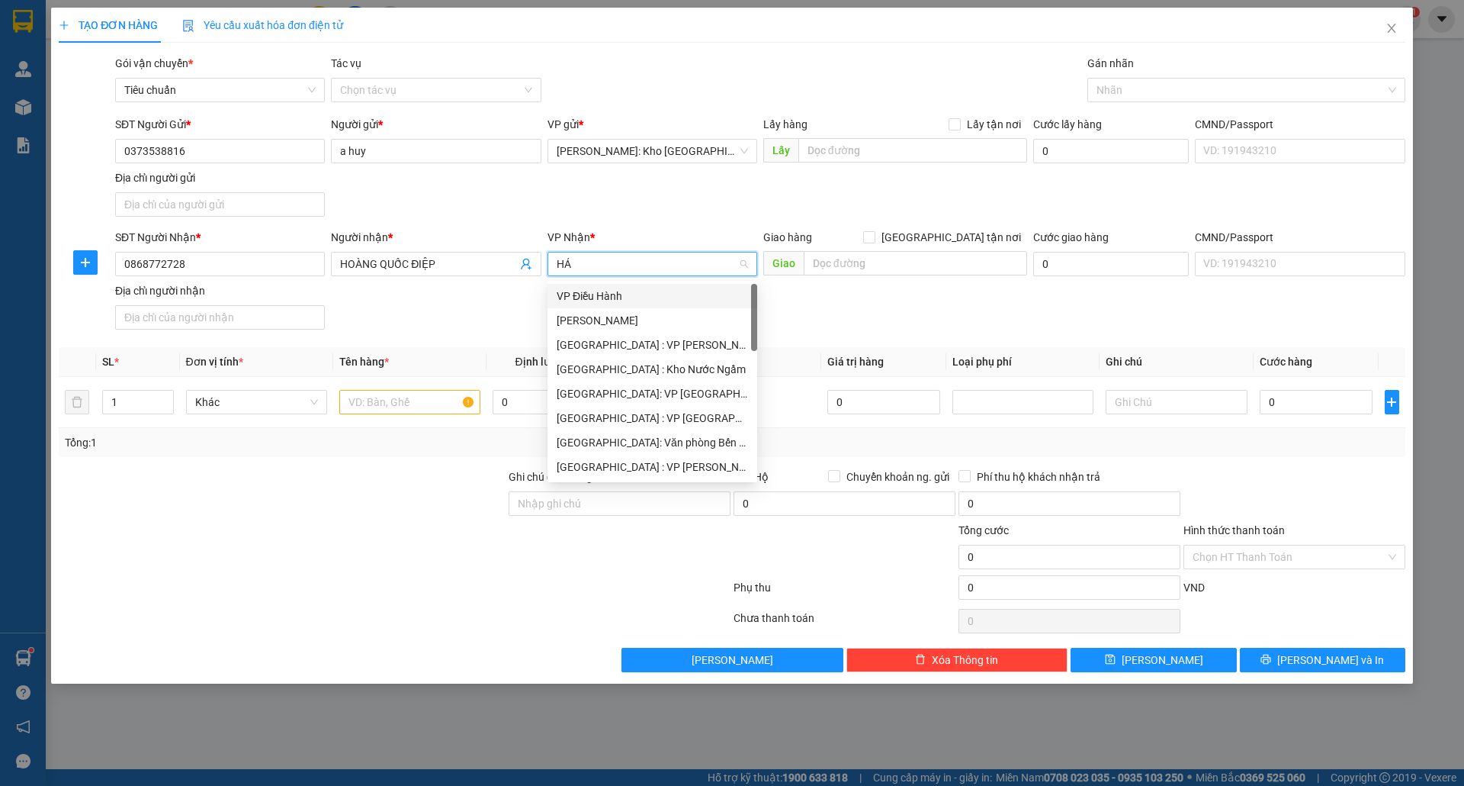
type input "HẢI"
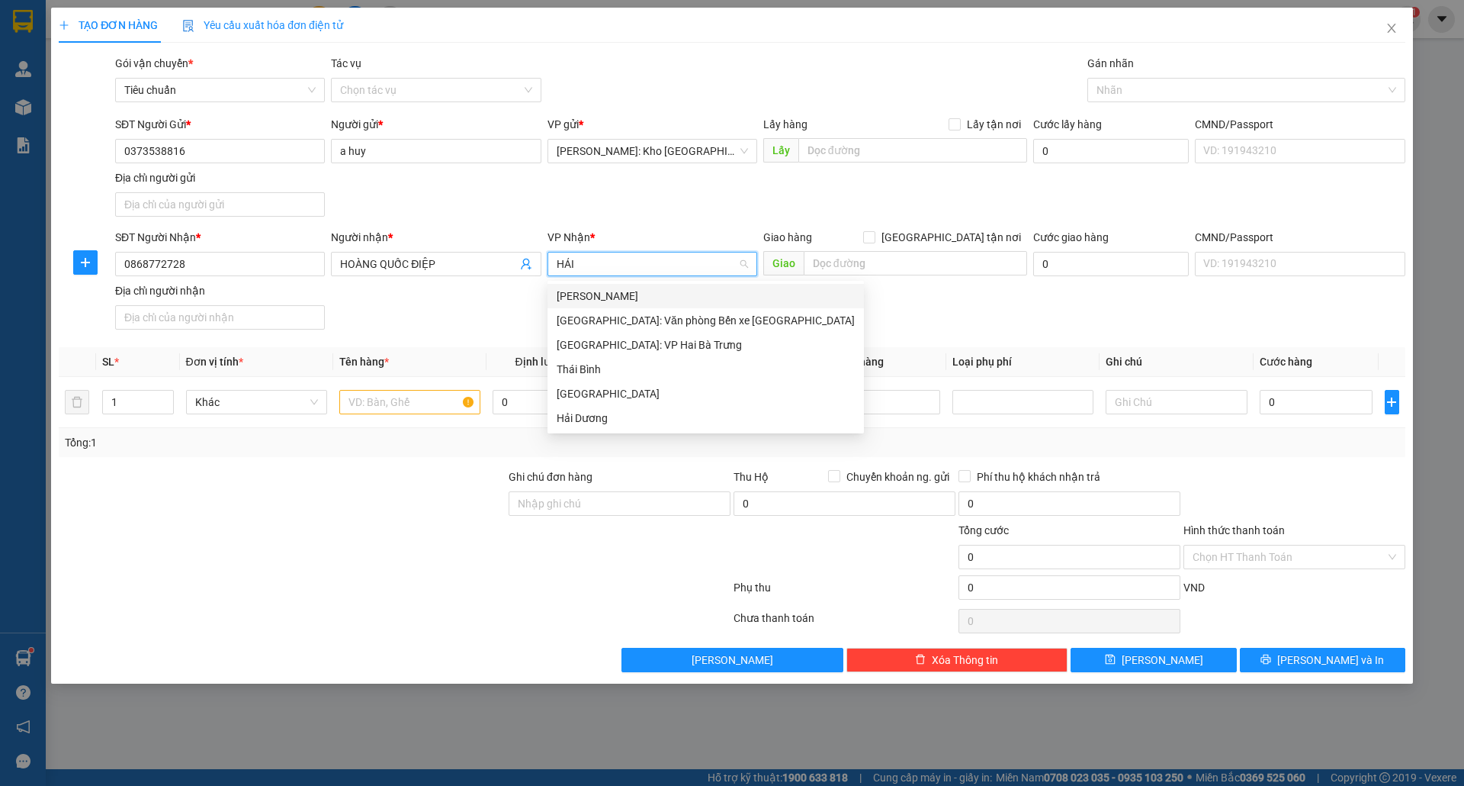
click at [686, 317] on div "[GEOGRAPHIC_DATA]: Văn phòng Bến xe [GEOGRAPHIC_DATA]" at bounding box center [706, 320] width 298 height 17
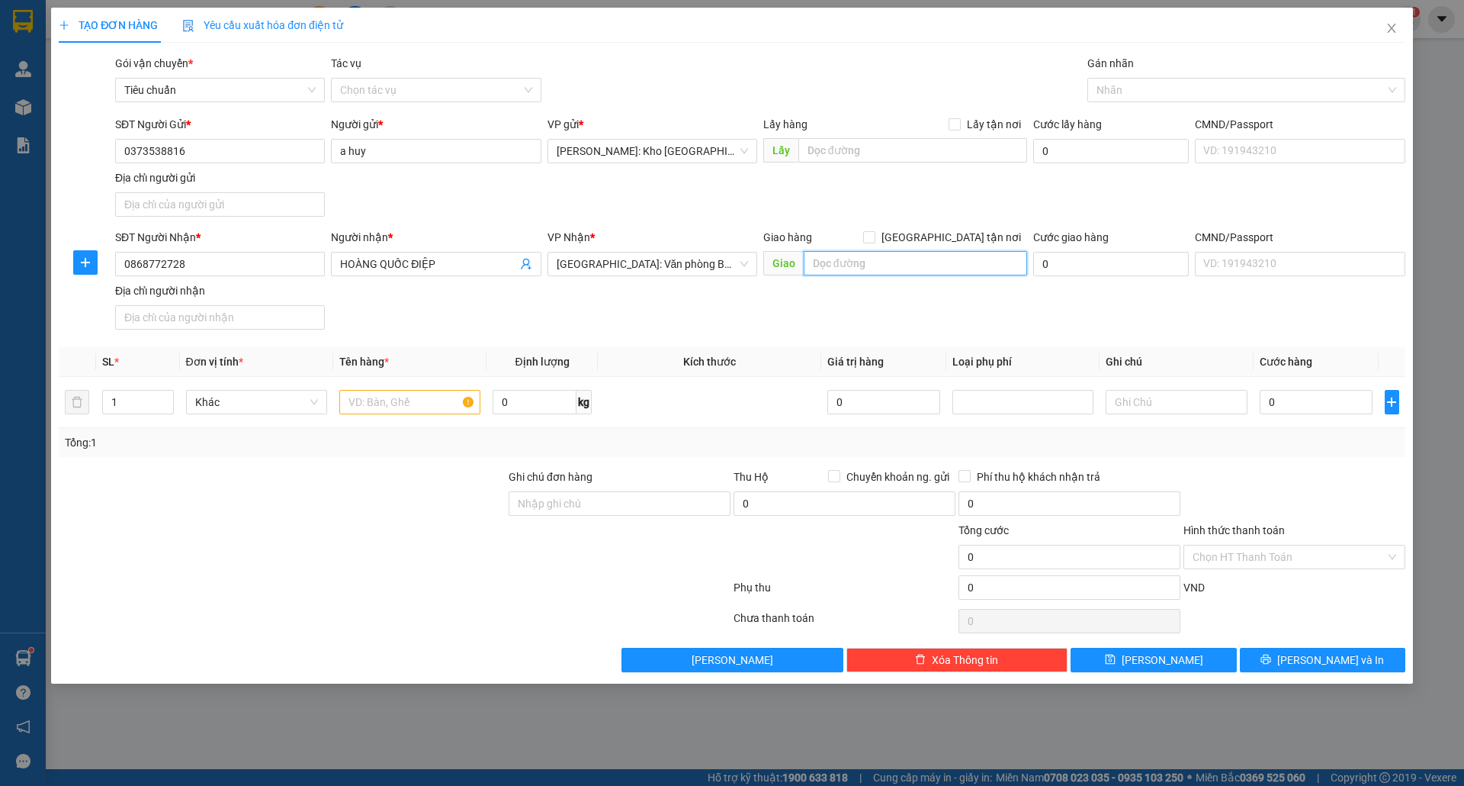
click at [825, 259] on input "text" at bounding box center [915, 263] width 223 height 24
type input "[GEOGRAPHIC_DATA], [GEOGRAPHIC_DATA], [GEOGRAPHIC_DATA]"
click at [874, 233] on input "[GEOGRAPHIC_DATA] tận nơi" at bounding box center [868, 236] width 11 height 11
checkbox input "true"
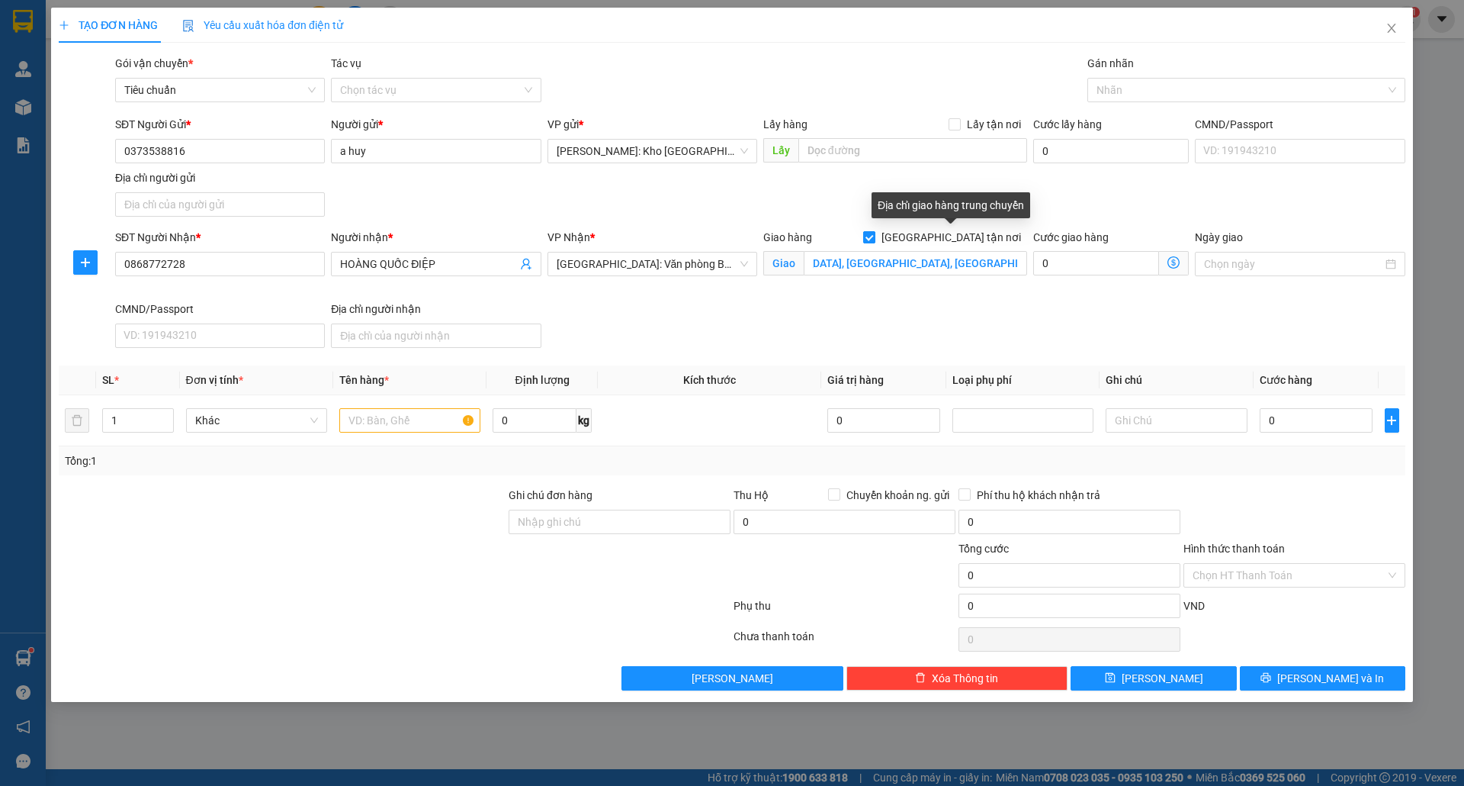
scroll to position [0, 0]
click at [1162, 86] on div at bounding box center [1238, 90] width 295 height 18
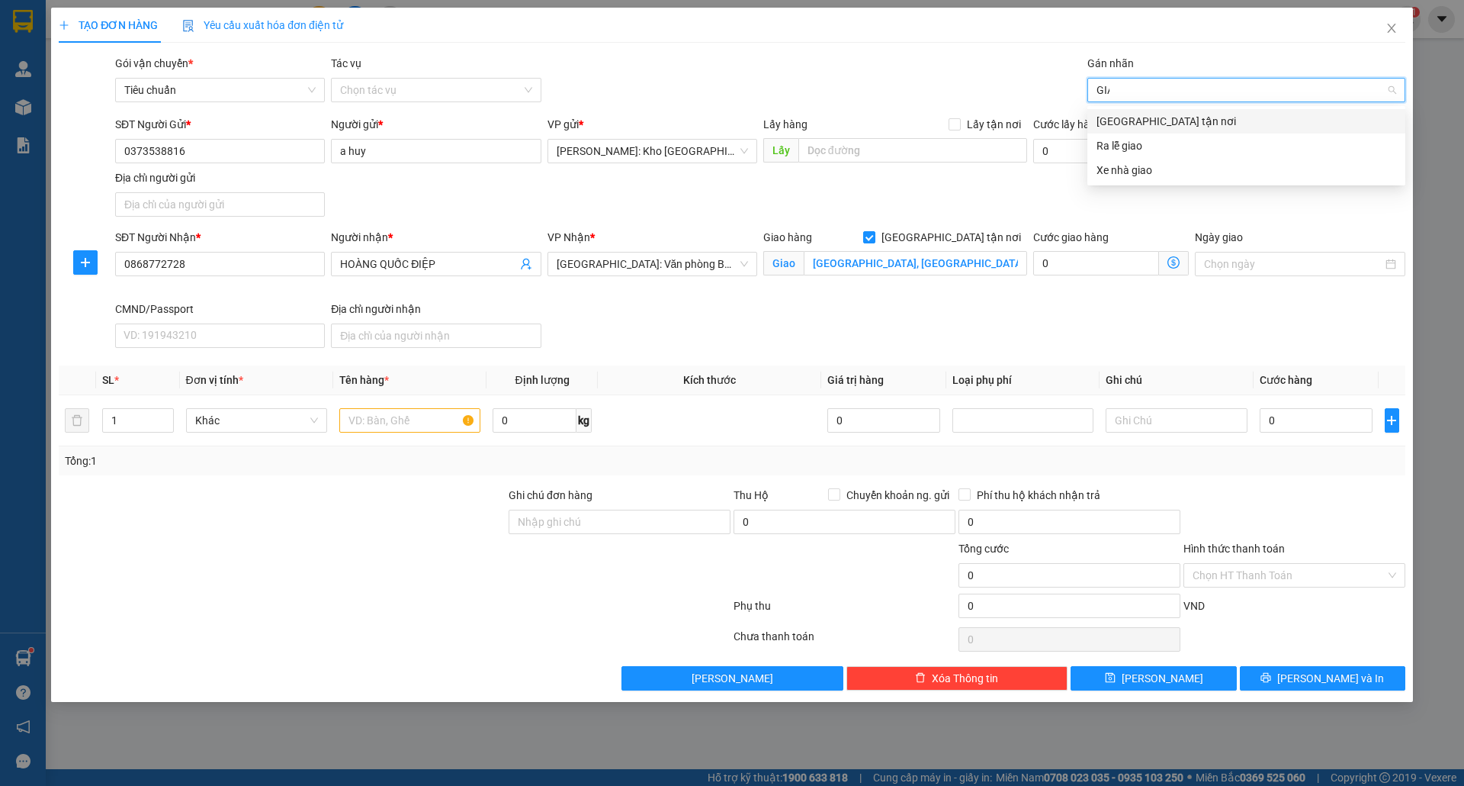
type input "GIAO"
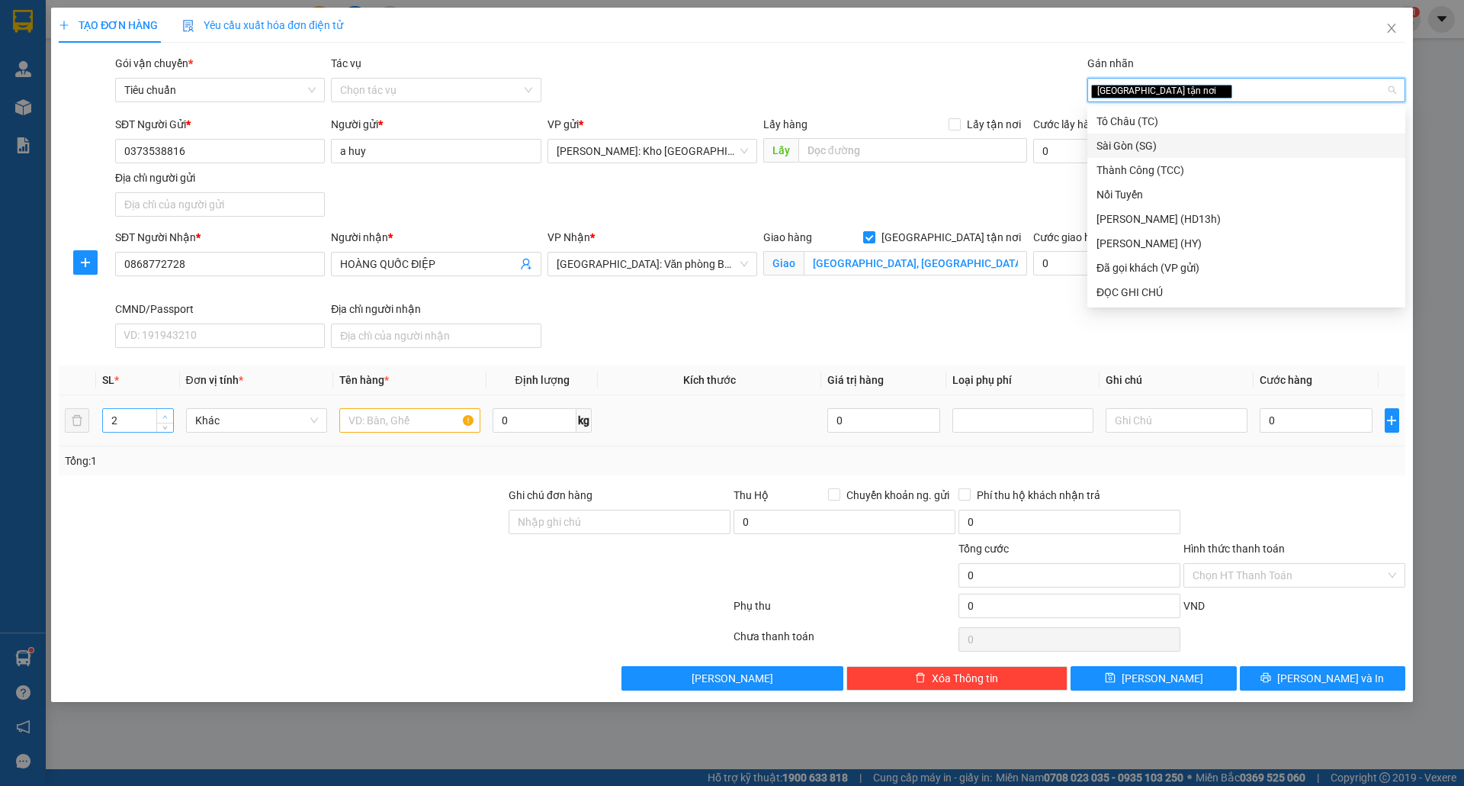
click at [169, 416] on span "up" at bounding box center [165, 416] width 9 height 9
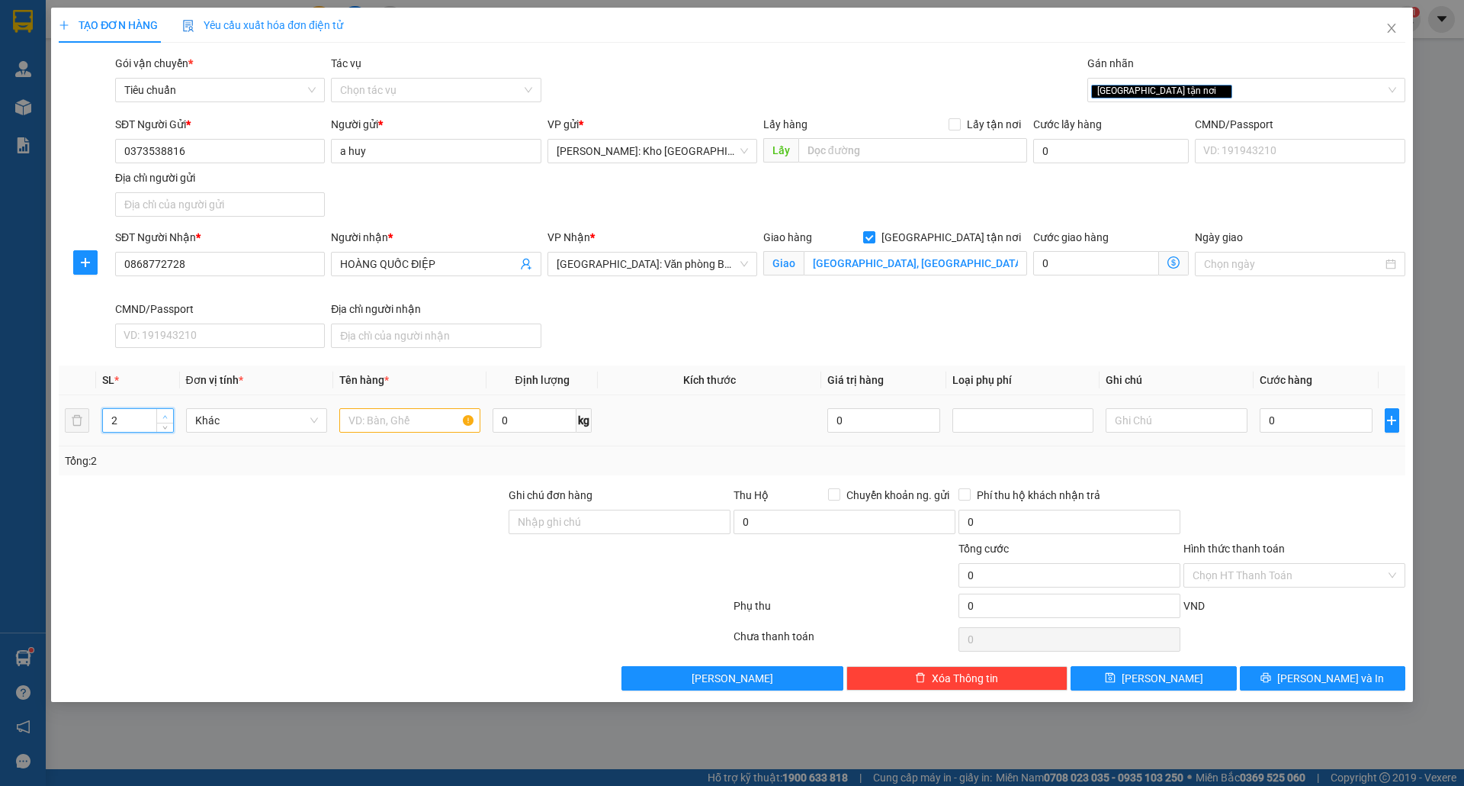
type input "3"
click at [169, 416] on span "up" at bounding box center [165, 416] width 9 height 9
click at [361, 416] on input "text" at bounding box center [409, 420] width 141 height 24
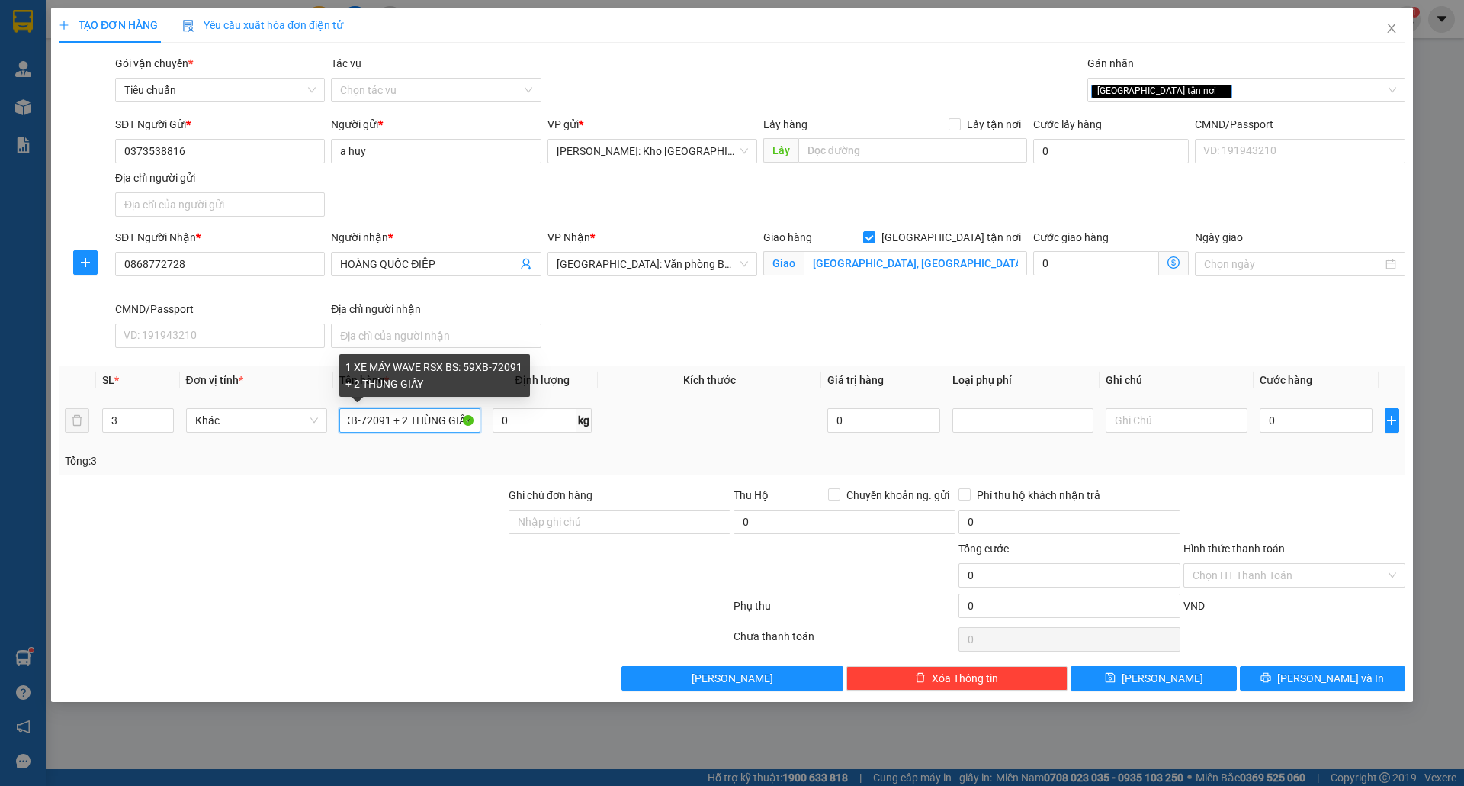
scroll to position [0, 137]
type input "1 XE MÁY WAVE RSX BS: 59XB-72091 + 2 THÙNG GIẤY"
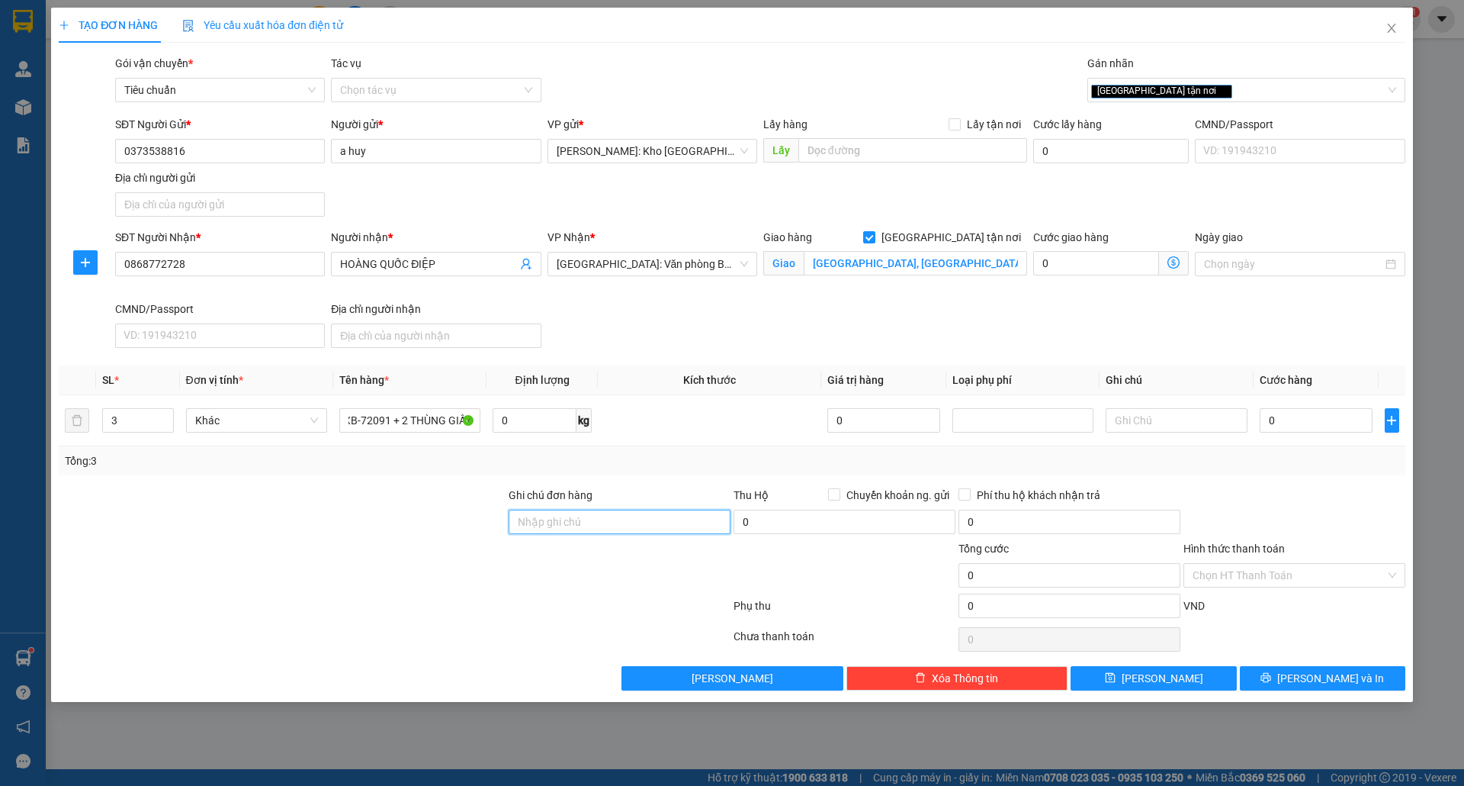
scroll to position [0, 0]
click at [610, 532] on input "Ghi chú đơn hàng" at bounding box center [620, 521] width 222 height 24
type input "nhận theo kiện-giao nguyên kiên-hư hỏng không chịu trách nhiệm"
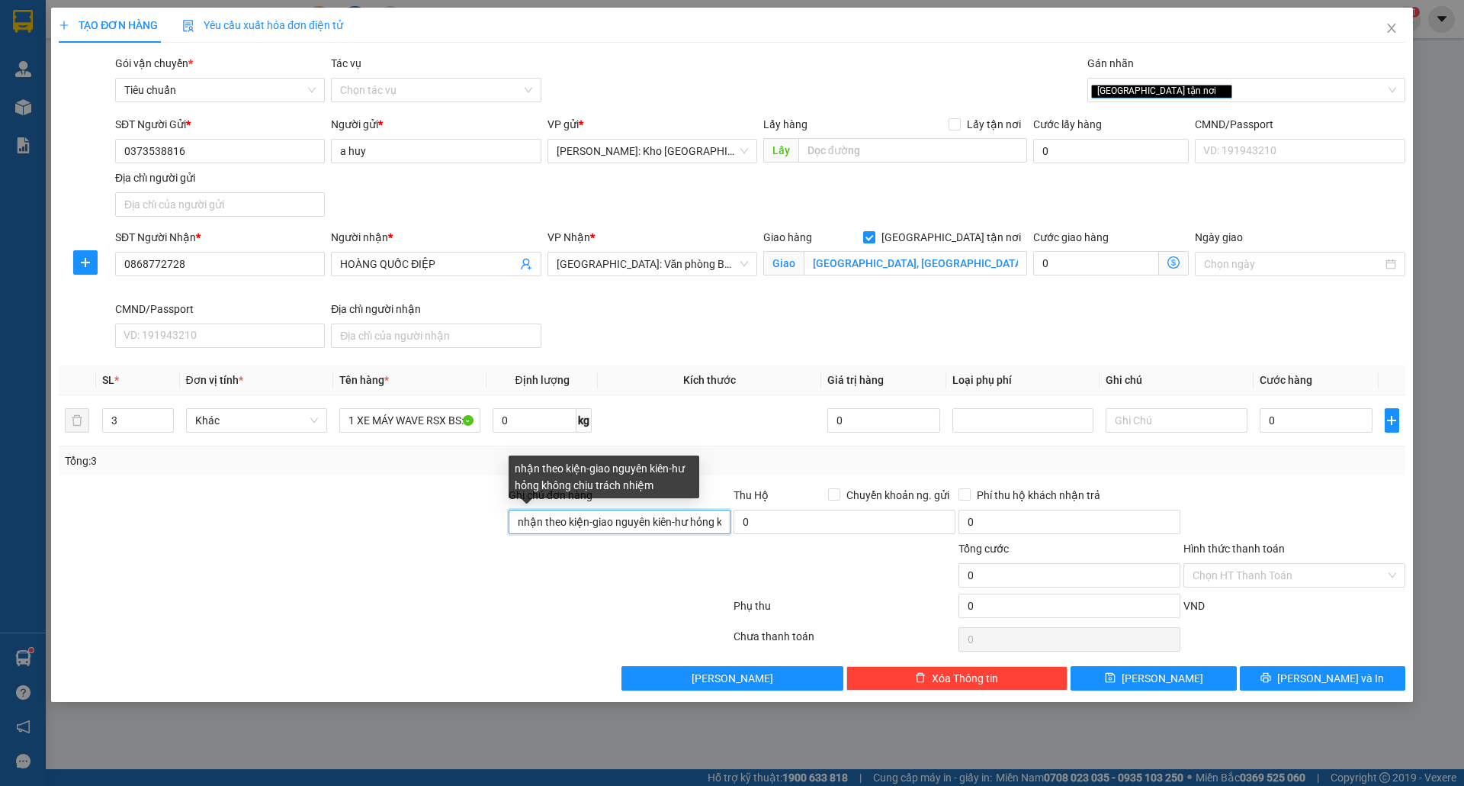
scroll to position [0, 6]
drag, startPoint x: 711, startPoint y: 523, endPoint x: 618, endPoint y: 531, distance: 93.4
click at [632, 522] on input "nhận theo kiện-giao nguyên kiên-hư hỏng không chịu trách nhiệm" at bounding box center [620, 521] width 222 height 24
drag, startPoint x: 618, startPoint y: 531, endPoint x: 587, endPoint y: 513, distance: 35.2
click at [599, 519] on input "nhận theo kiện-giao nguyên kiên-hư hỏng không chịu trách nhiệm" at bounding box center [620, 521] width 222 height 24
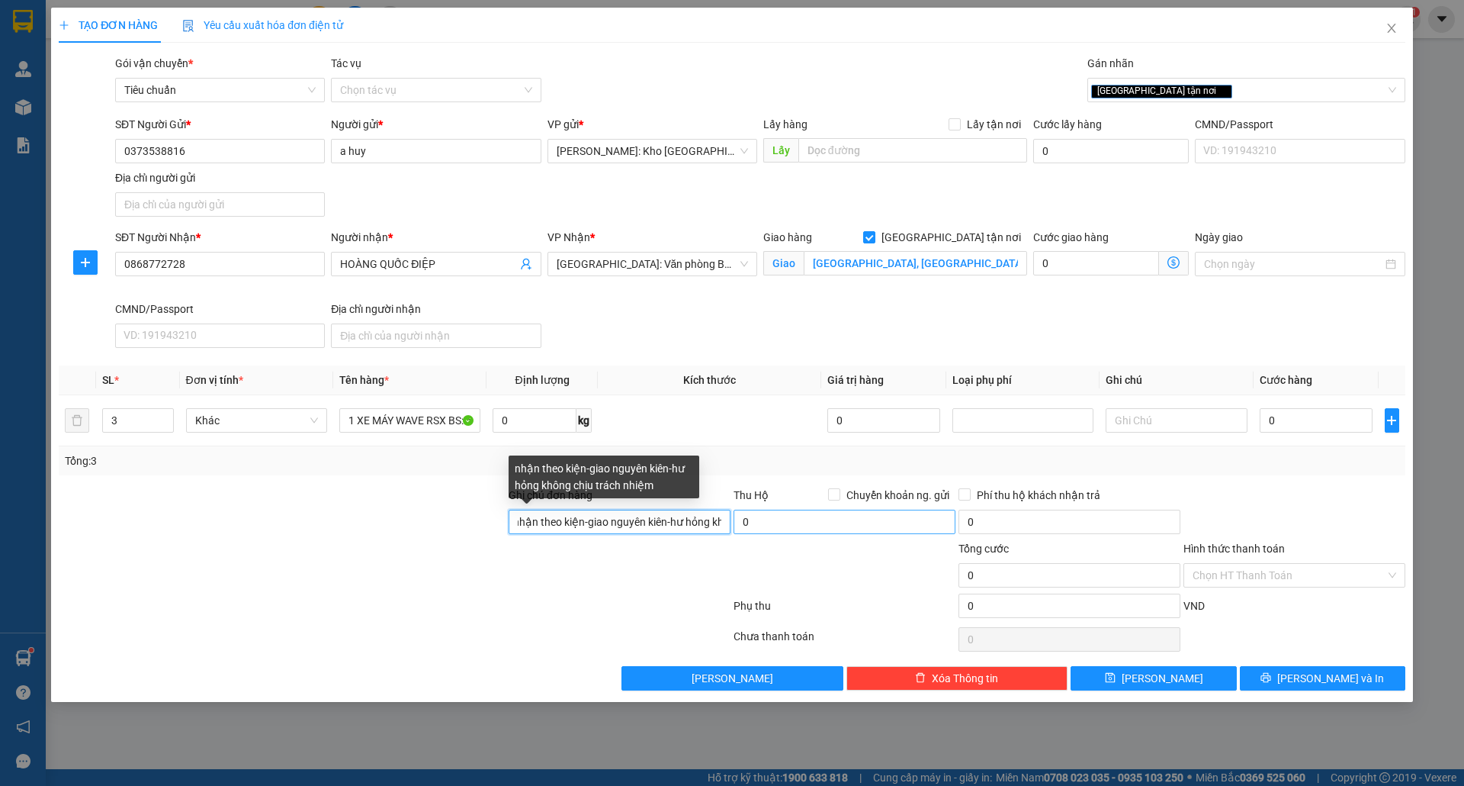
scroll to position [0, 111]
drag, startPoint x: 513, startPoint y: 526, endPoint x: 815, endPoint y: 522, distance: 302.8
click at [819, 526] on div "Ghi chú đơn hàng nhận theo kiện-giao nguyên kiên-hư hỏng không chịu trách nhiệm…" at bounding box center [732, 513] width 1350 height 53
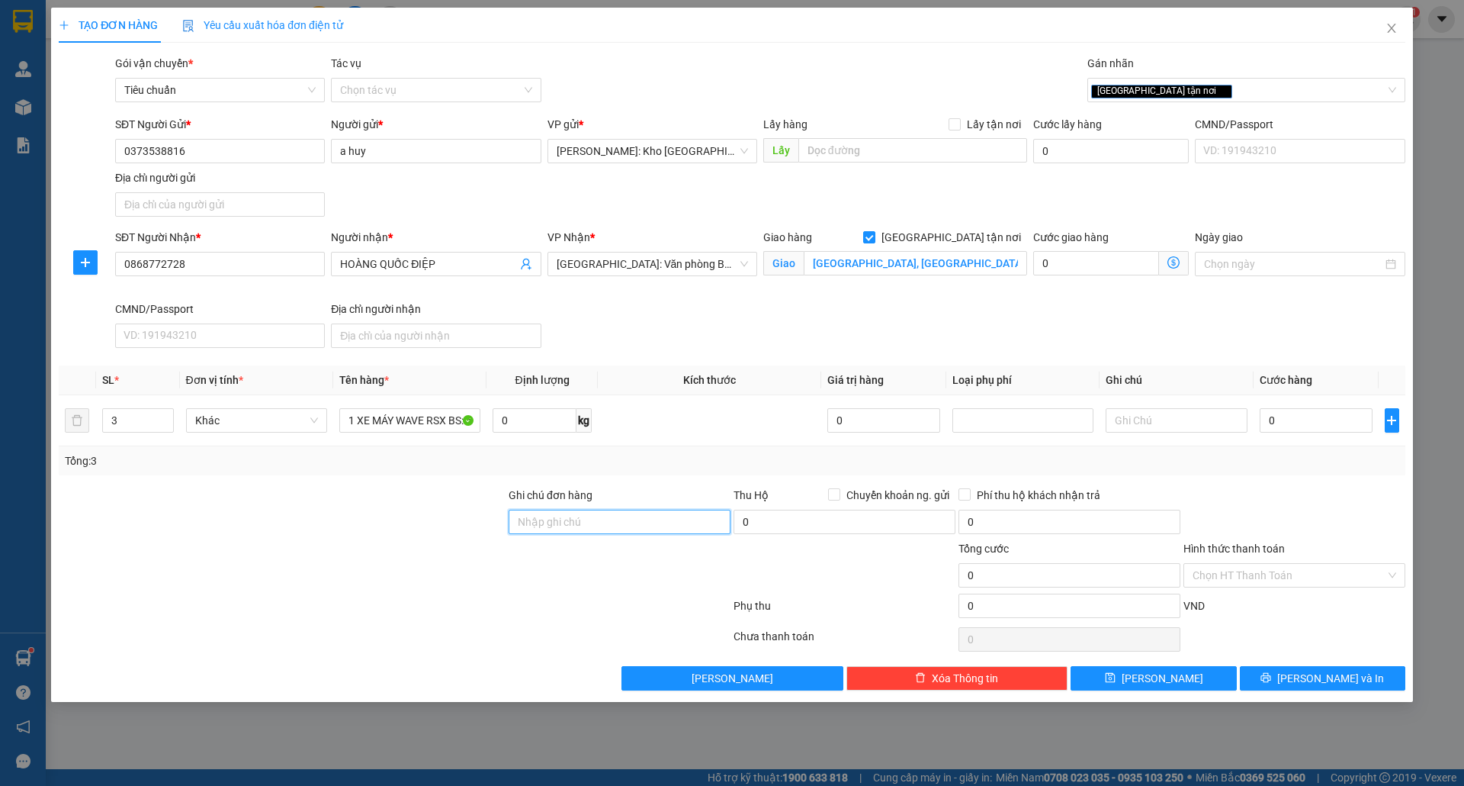
scroll to position [0, 0]
click at [607, 531] on input "Ghi chú đơn hàng" at bounding box center [620, 521] width 222 height 24
click at [605, 529] on input "Ghi chú đơn hàng" at bounding box center [620, 521] width 222 height 24
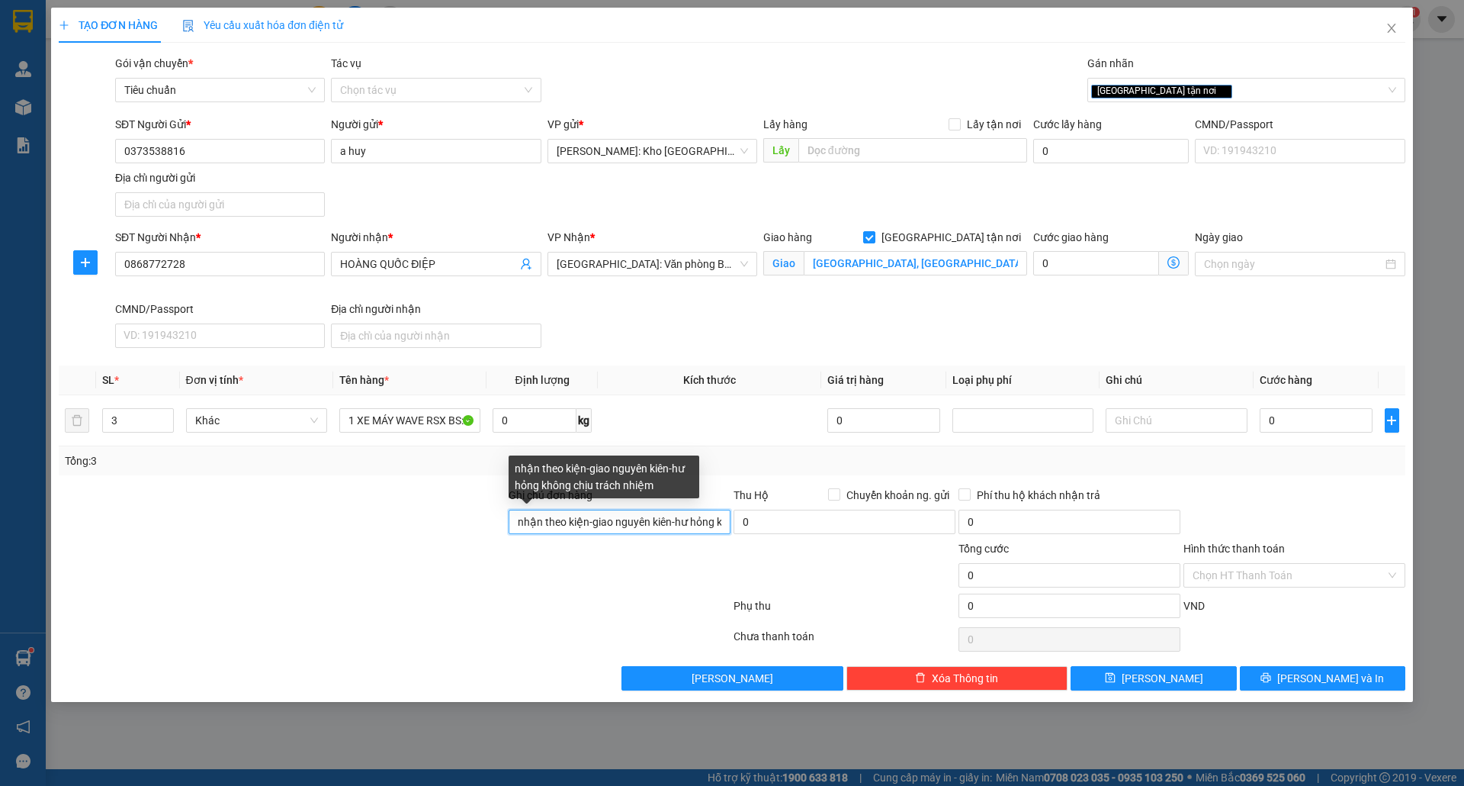
click at [656, 526] on input "nhận theo kiện-giao nguyên kiên-hư hỏng không chịu trách nhiệm" at bounding box center [620, 521] width 222 height 24
click at [718, 523] on input "nhận theo kiện-giao nguyên kiên-hư hỏng không chịu trách nhiệm" at bounding box center [620, 521] width 222 height 24
click at [726, 520] on input "nhận theo kiện-giao nguyên kiên-hư hỏng không chịu trách nhiệm" at bounding box center [620, 521] width 222 height 24
click at [724, 522] on input "nhận theo kiện-giao nguyên kiên-hư hỏng không chịu trách nhiệm" at bounding box center [620, 521] width 222 height 24
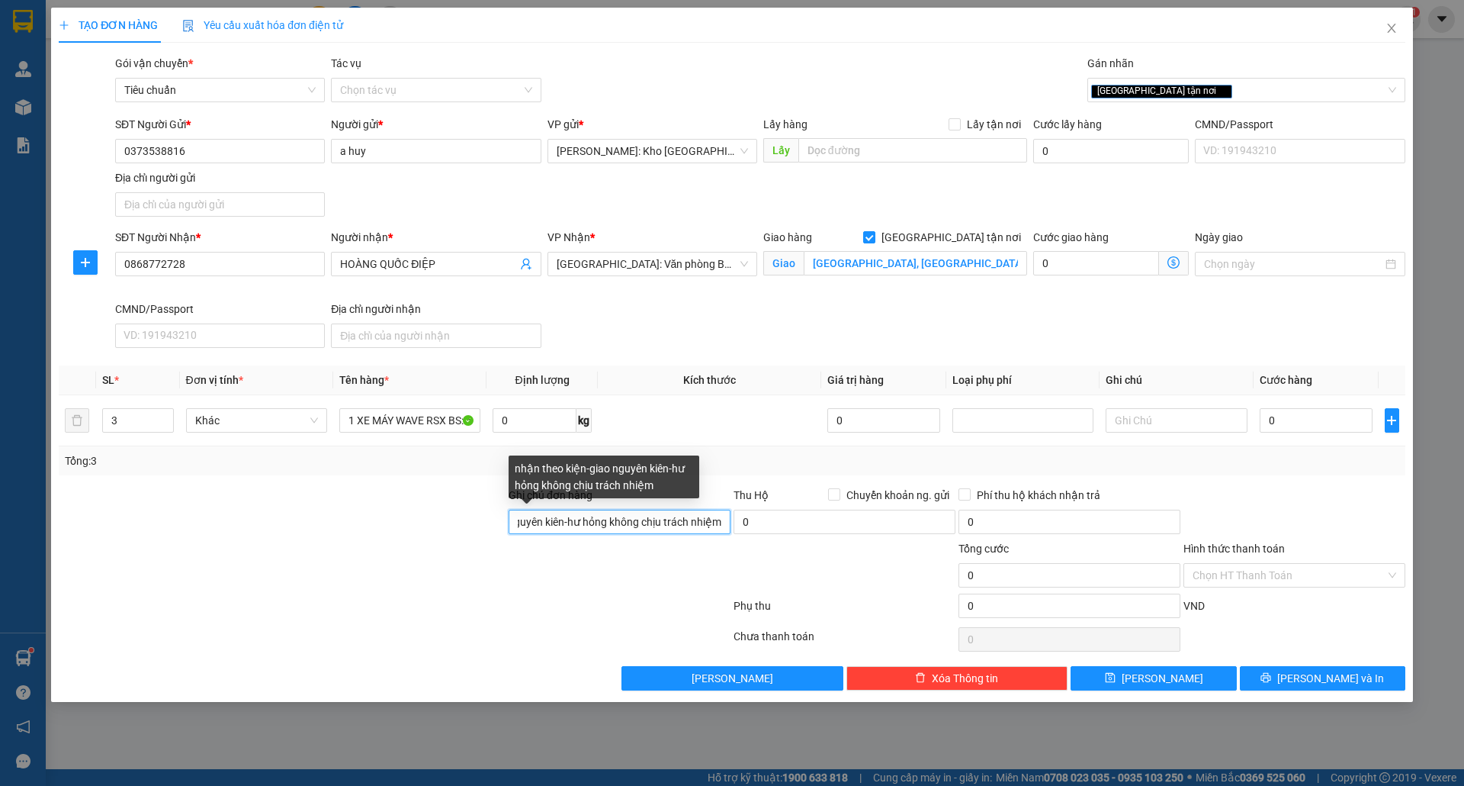
click at [724, 522] on input "nhận theo kiện-giao nguyên kiên-hư hỏng không chịu trách nhiệm" at bounding box center [620, 521] width 222 height 24
type input "nhận theo kiện-giao nguyên kiên-hư hỏng không chịu trách nhiệm, ,CHÌA KHÓA CUỐN…"
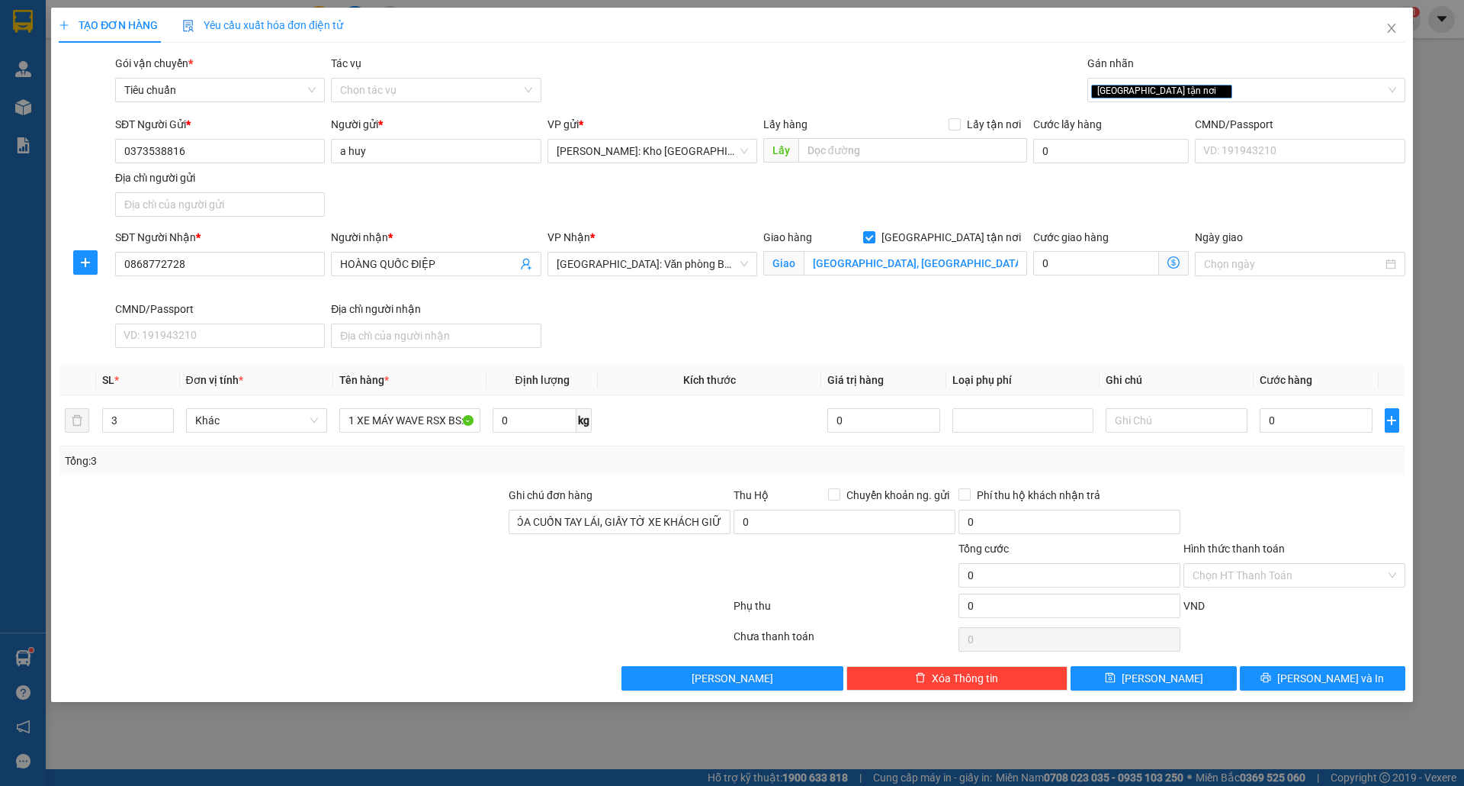
click at [595, 581] on div at bounding box center [619, 566] width 225 height 53
click at [1294, 432] on input "0" at bounding box center [1317, 420] width 114 height 24
click at [1307, 419] on input "0" at bounding box center [1317, 420] width 114 height 24
type input "001"
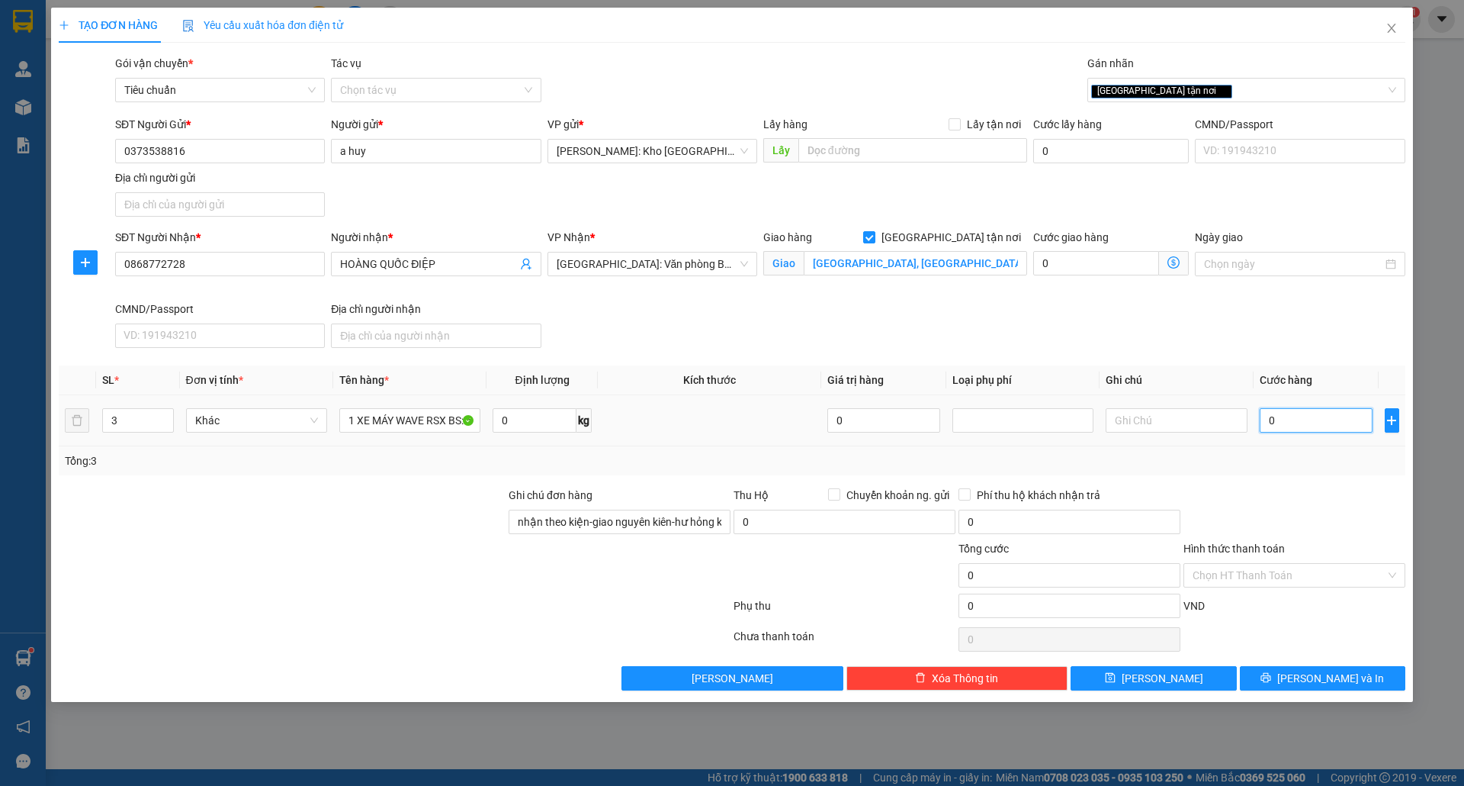
type input "1"
type input "0.017"
type input "17"
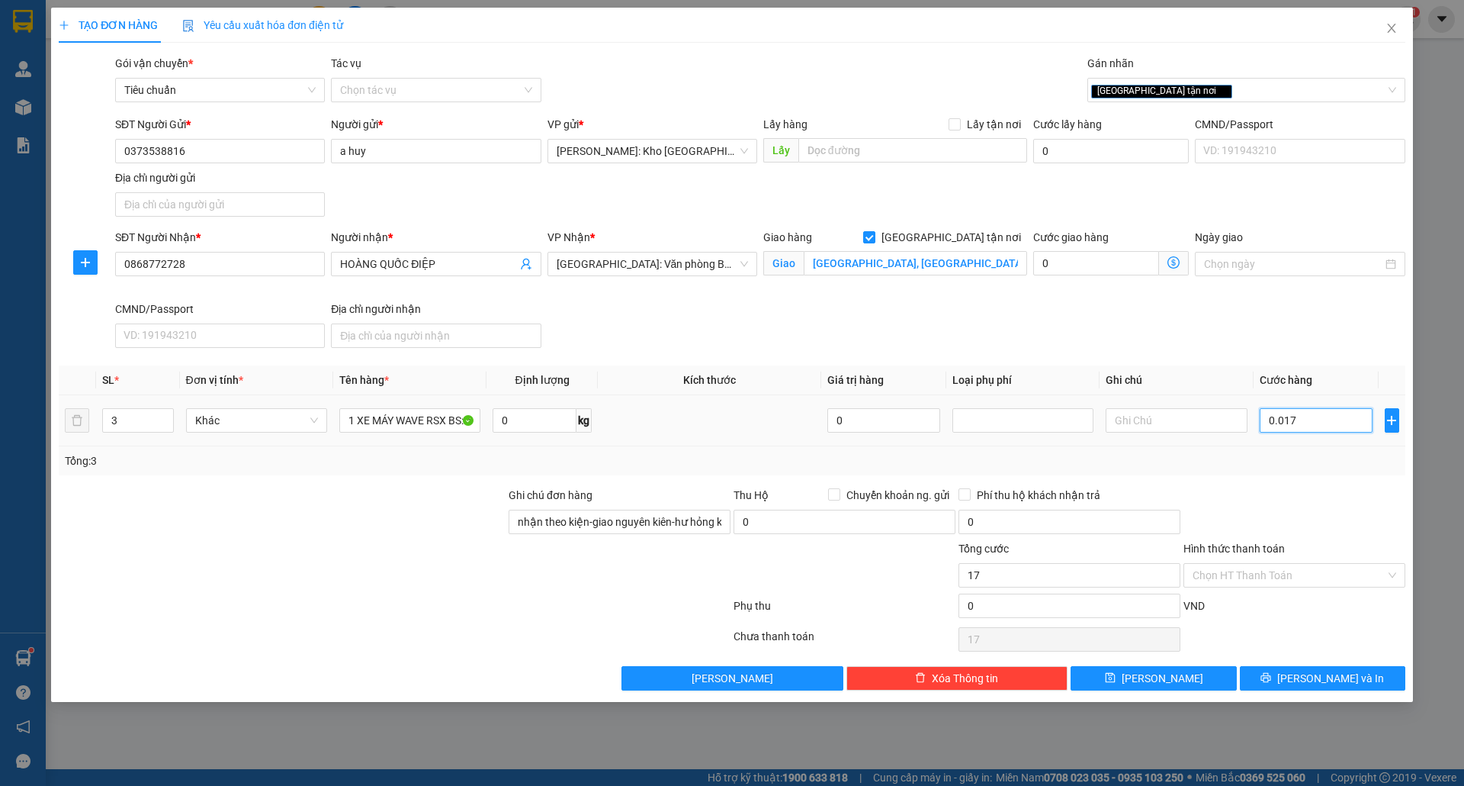
type input "00.175"
type input "175"
type input "0.001.750"
type input "1.750"
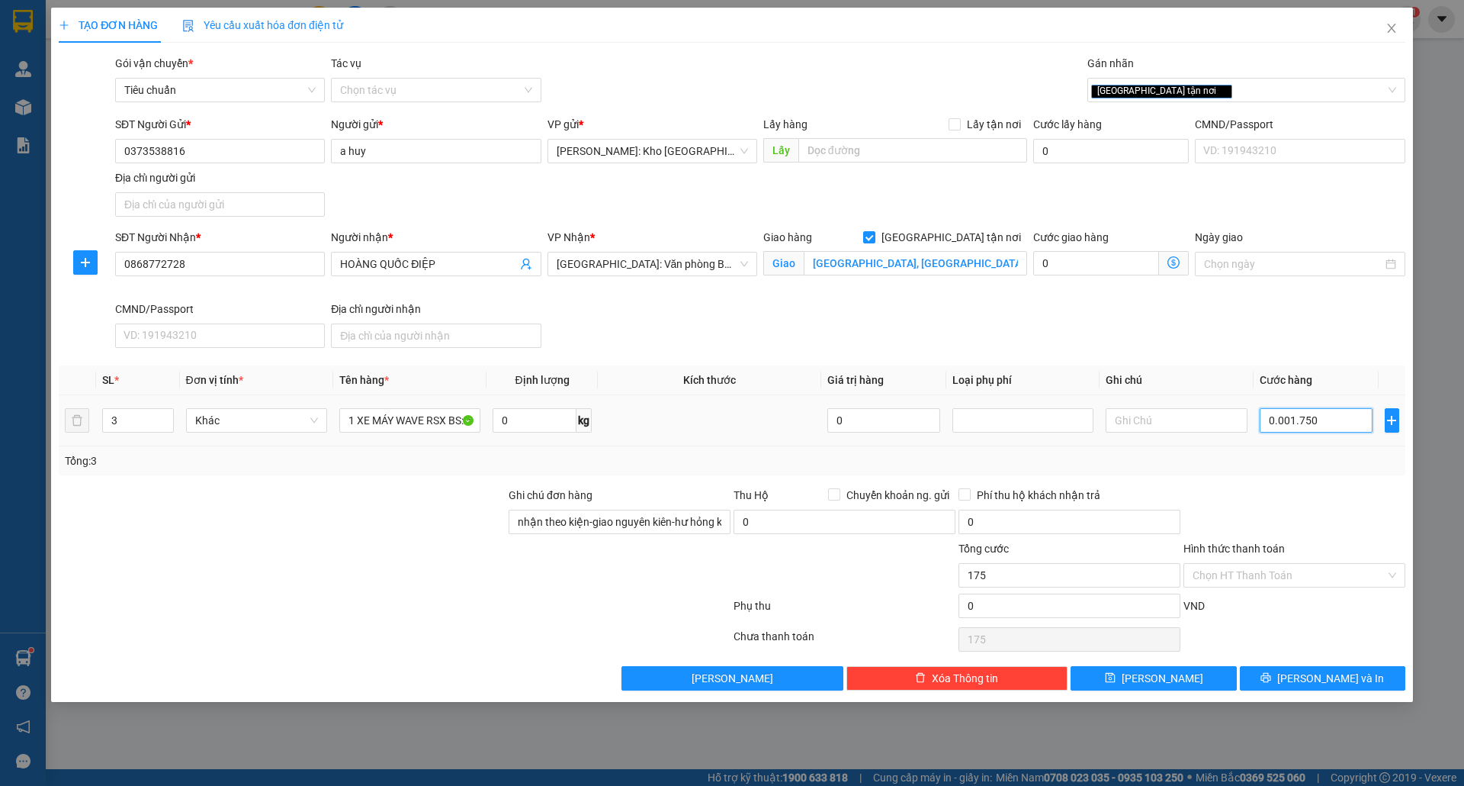
type input "1.750"
type input "000.017.500"
type input "17.500"
type input "00.000.175.000"
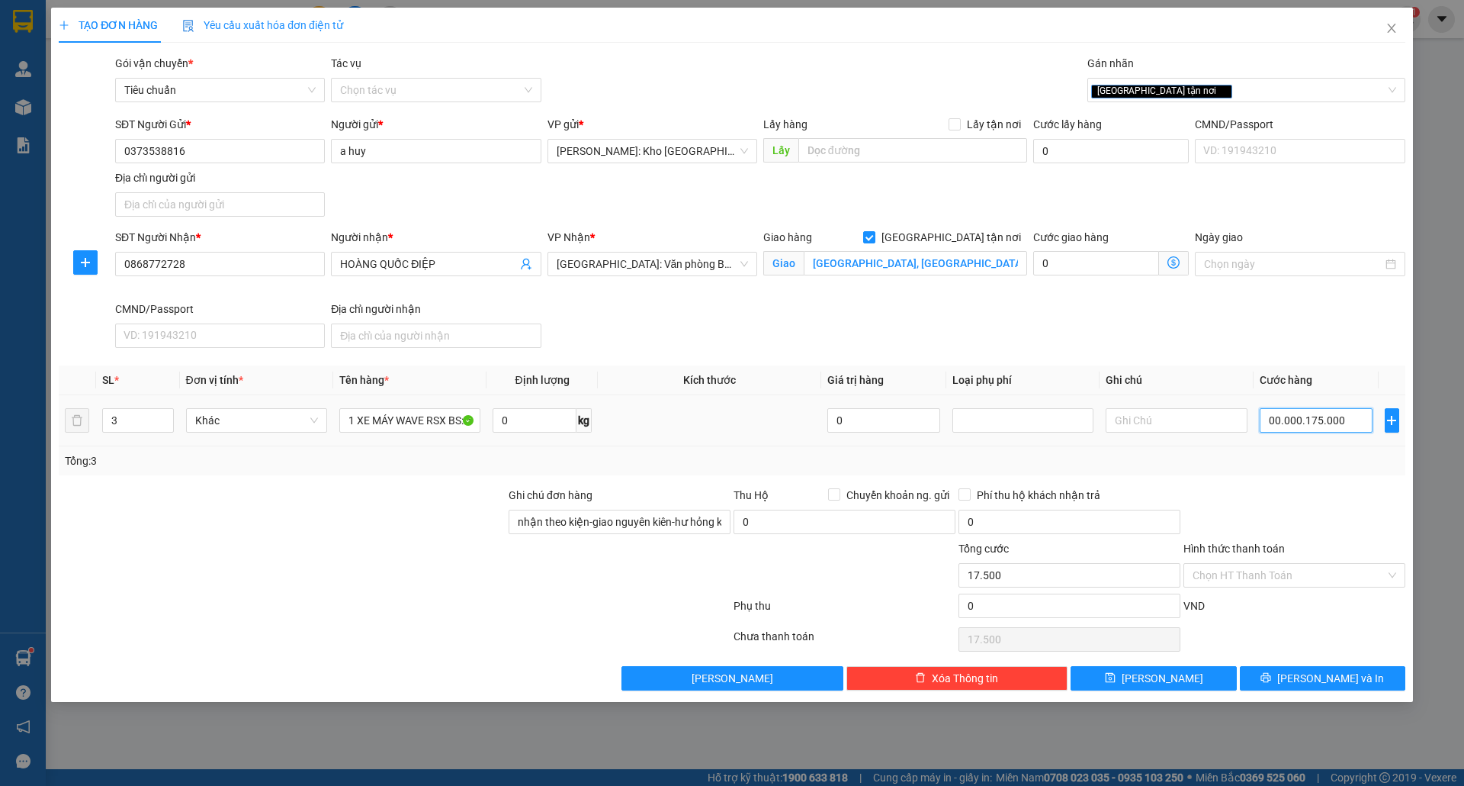
type input "175.000"
type input "0.000.001.750.000"
type input "1.750.000"
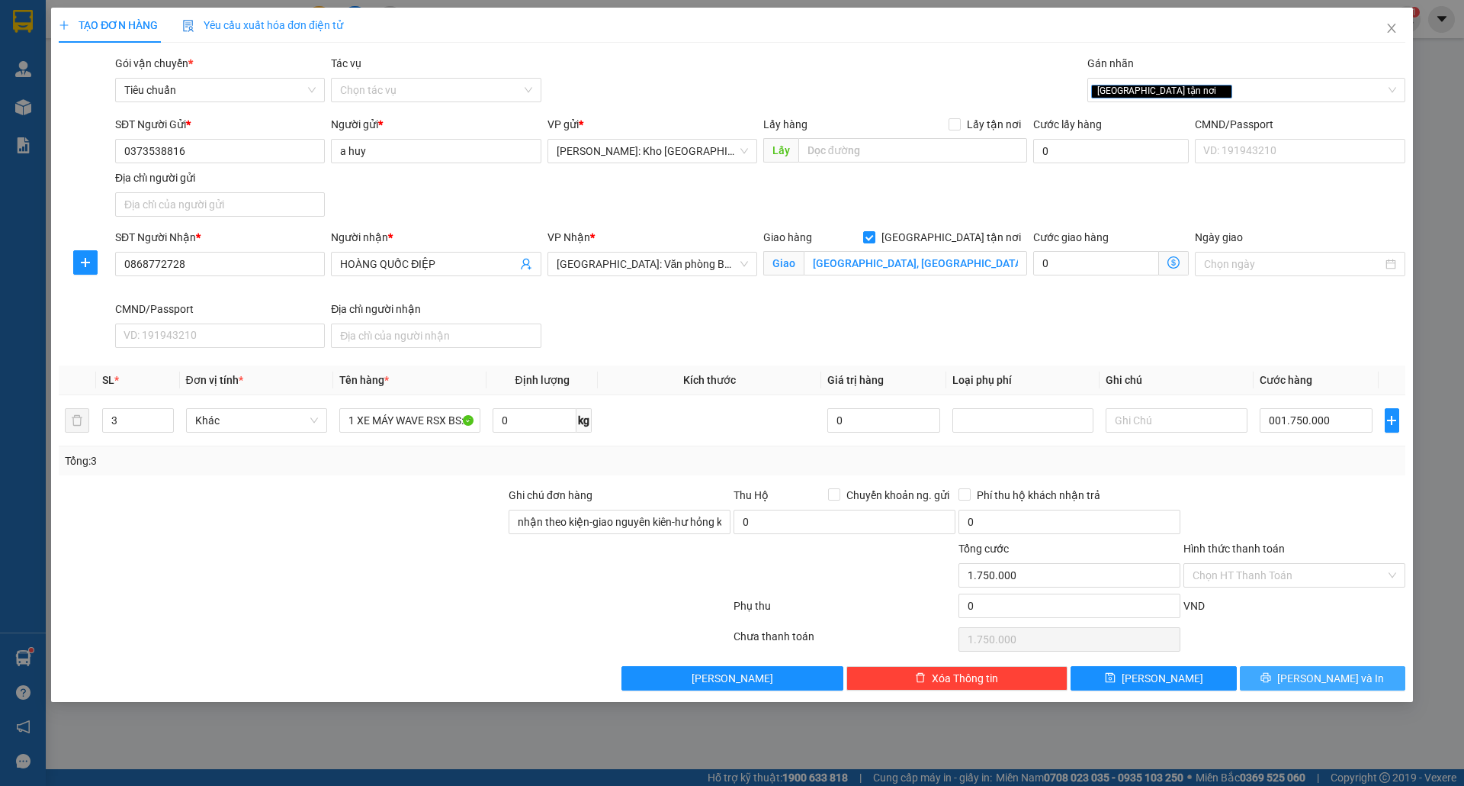
click at [1306, 688] on button "[PERSON_NAME] và In" at bounding box center [1323, 678] width 166 height 24
type input "1.750.000"
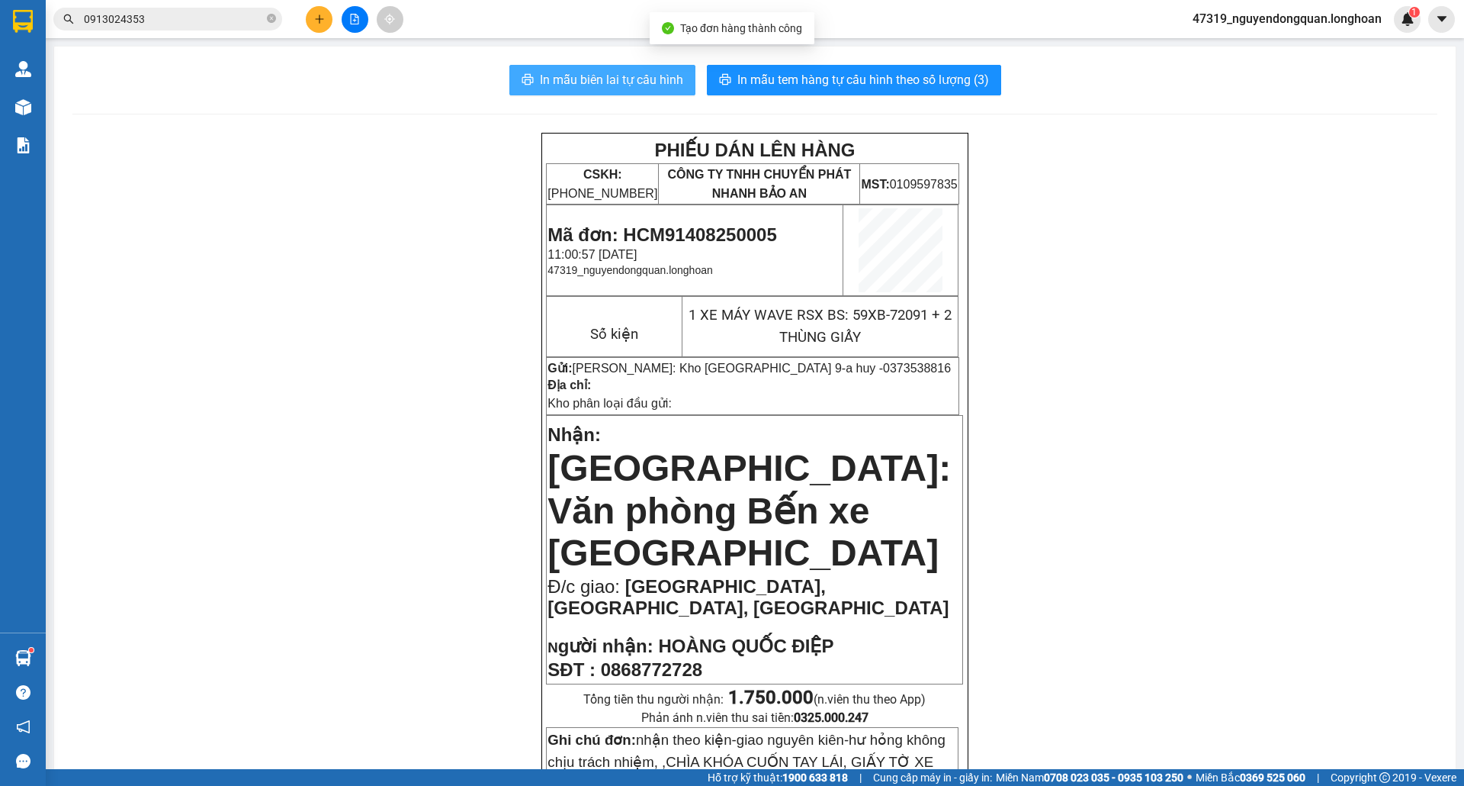
click at [638, 77] on span "In mẫu biên lai tự cấu hình" at bounding box center [611, 79] width 143 height 19
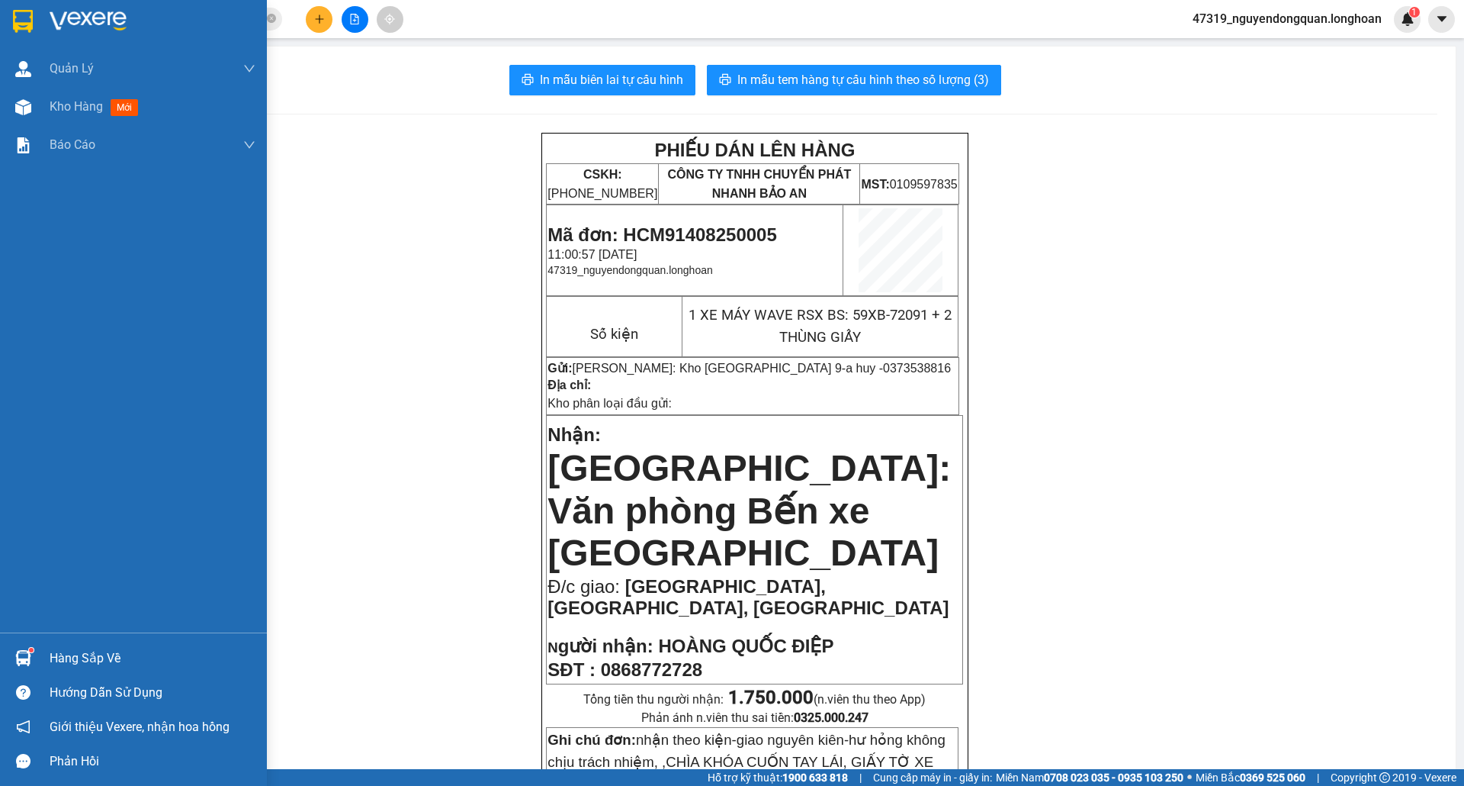
click at [40, 4] on div at bounding box center [133, 25] width 267 height 50
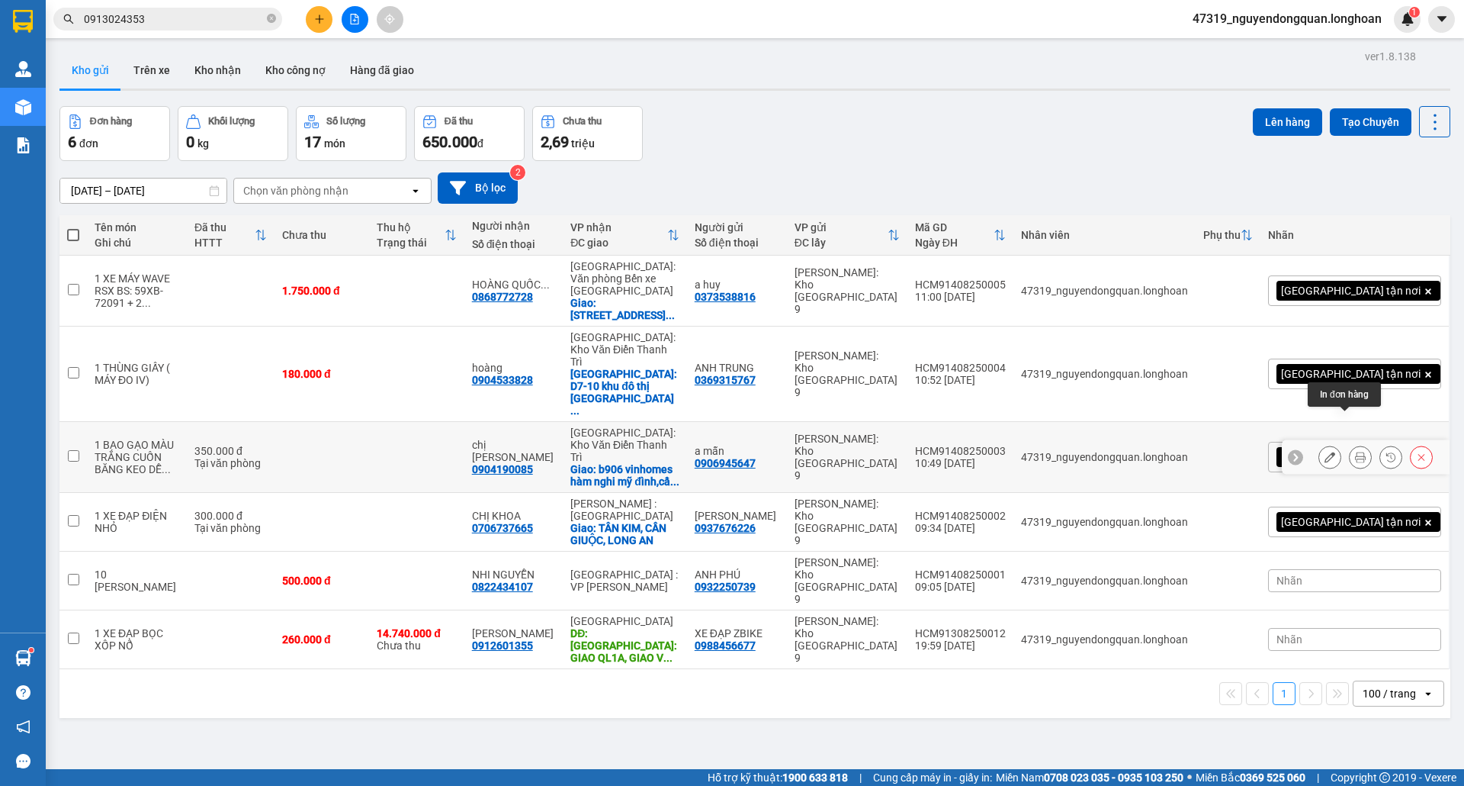
click at [1355, 452] on icon at bounding box center [1360, 457] width 11 height 11
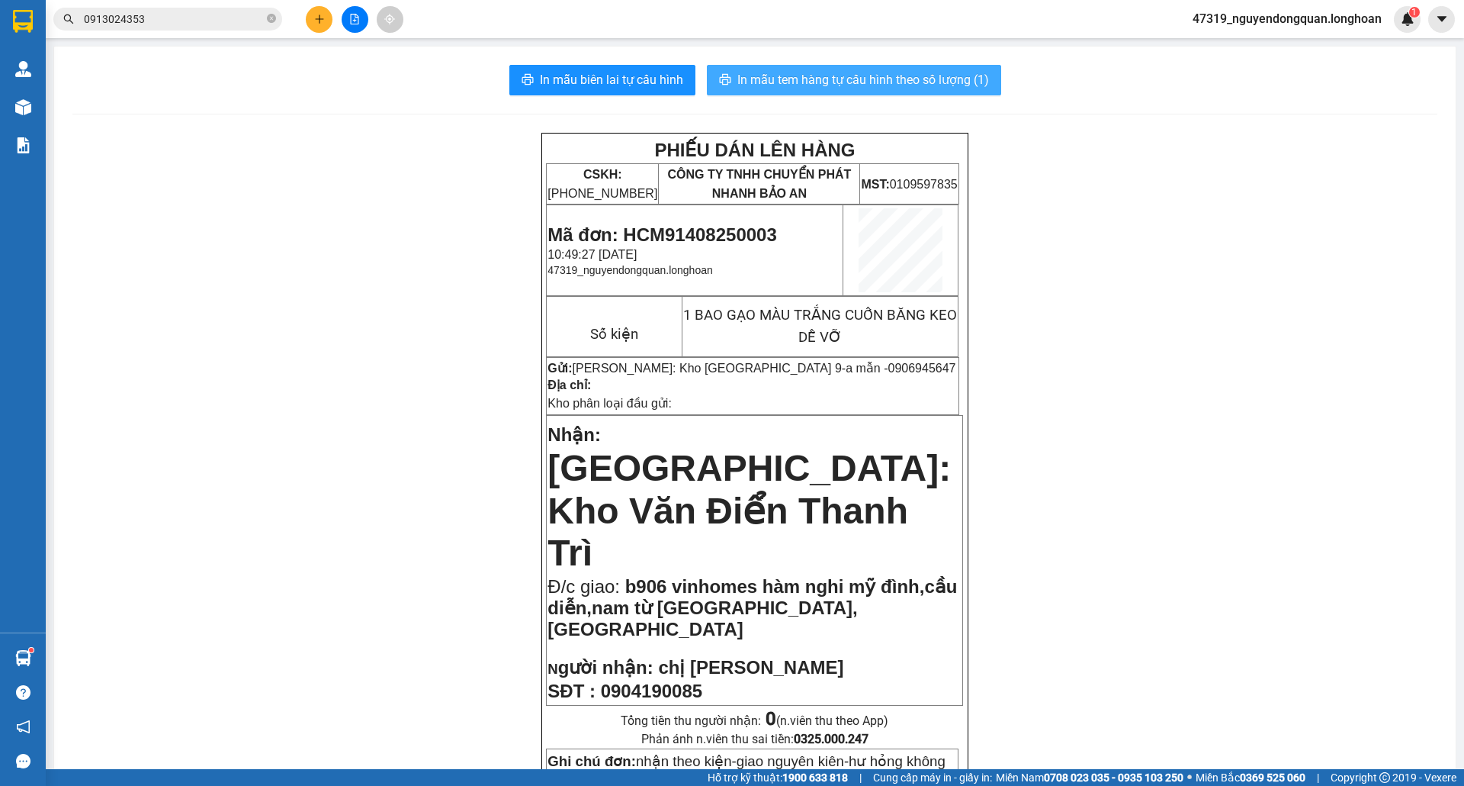
click at [926, 80] on span "In mẫu tem hàng tự cấu hình theo số lượng (1)" at bounding box center [864, 79] width 252 height 19
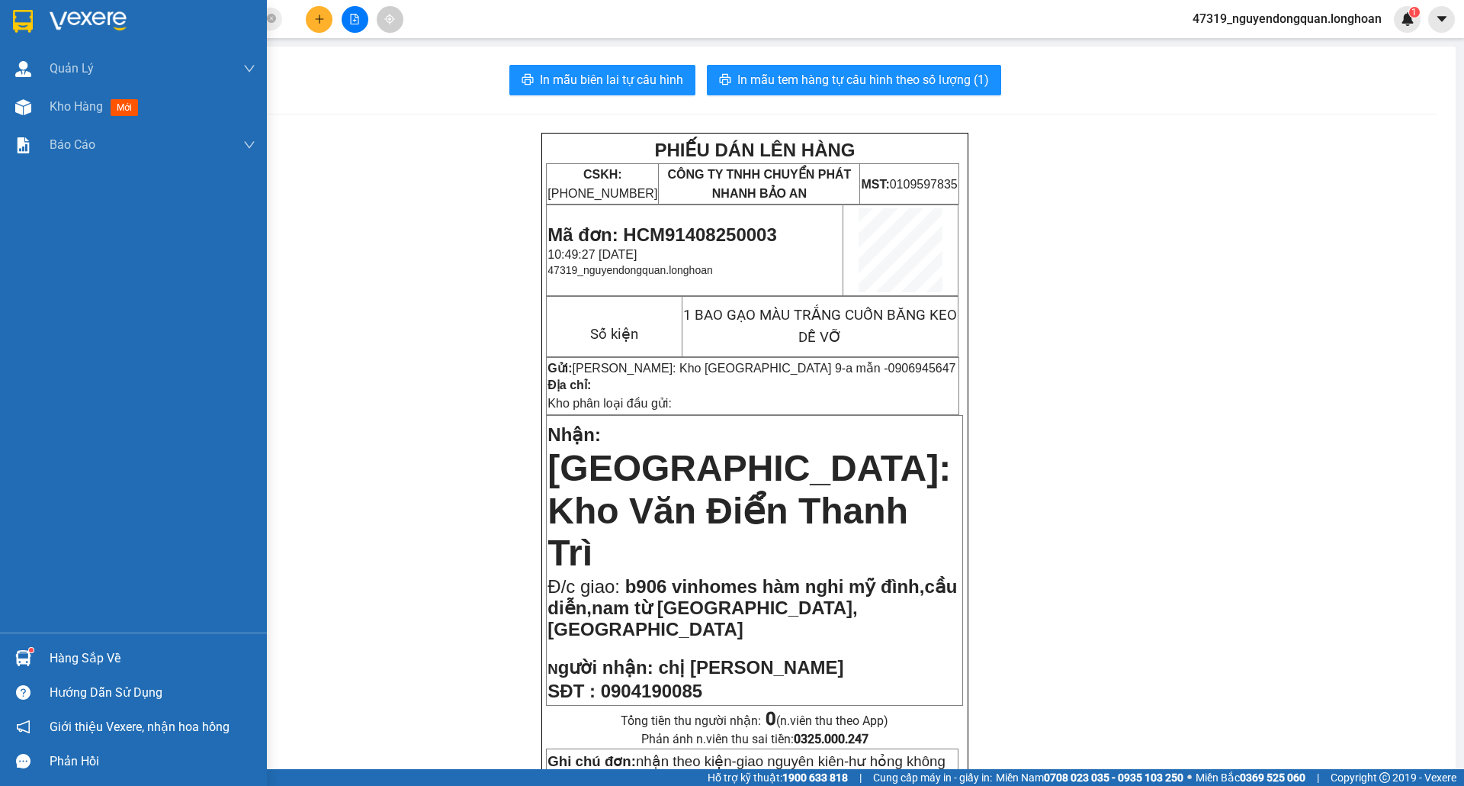
click at [43, 15] on div at bounding box center [133, 25] width 267 height 50
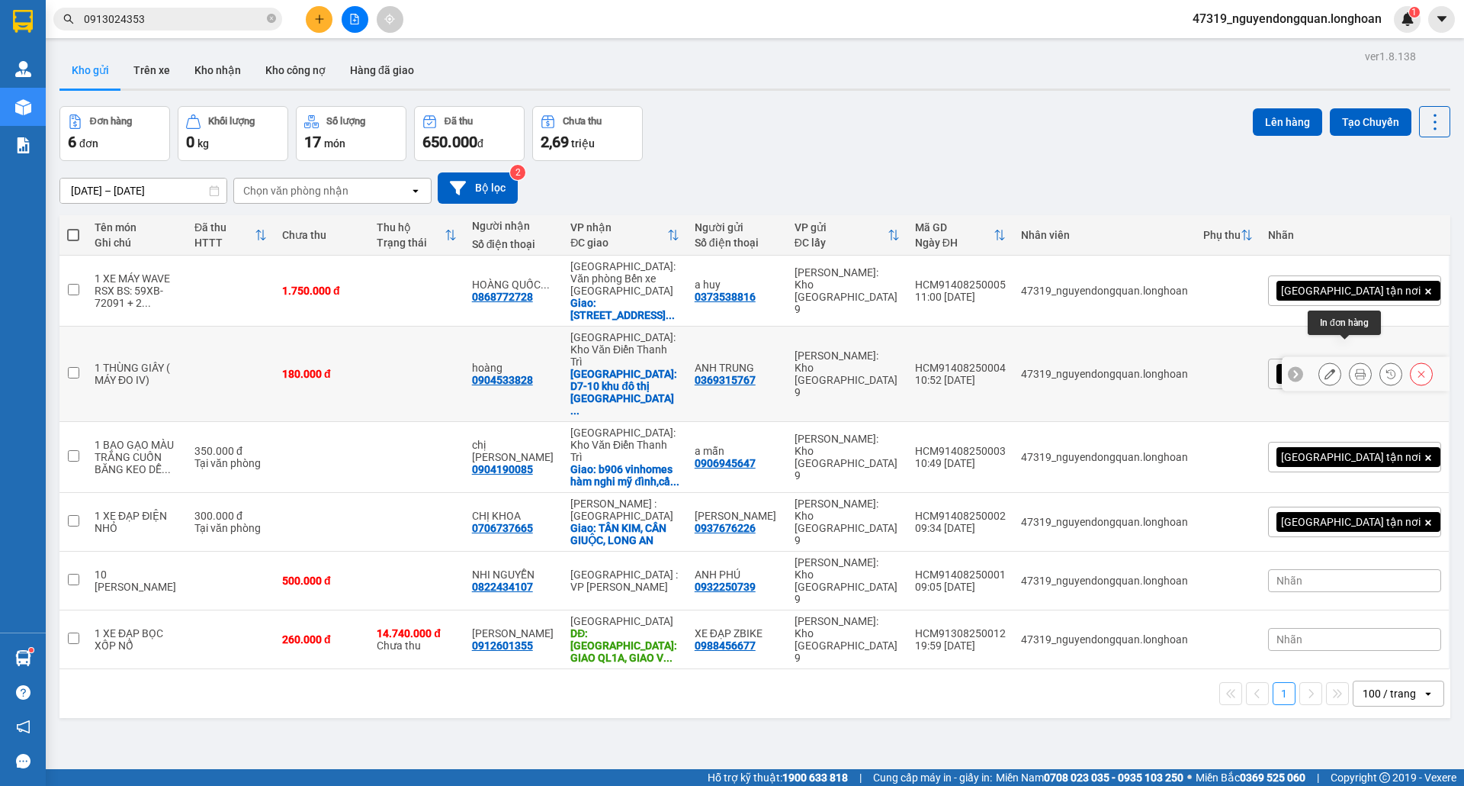
click at [1350, 361] on button at bounding box center [1360, 374] width 21 height 27
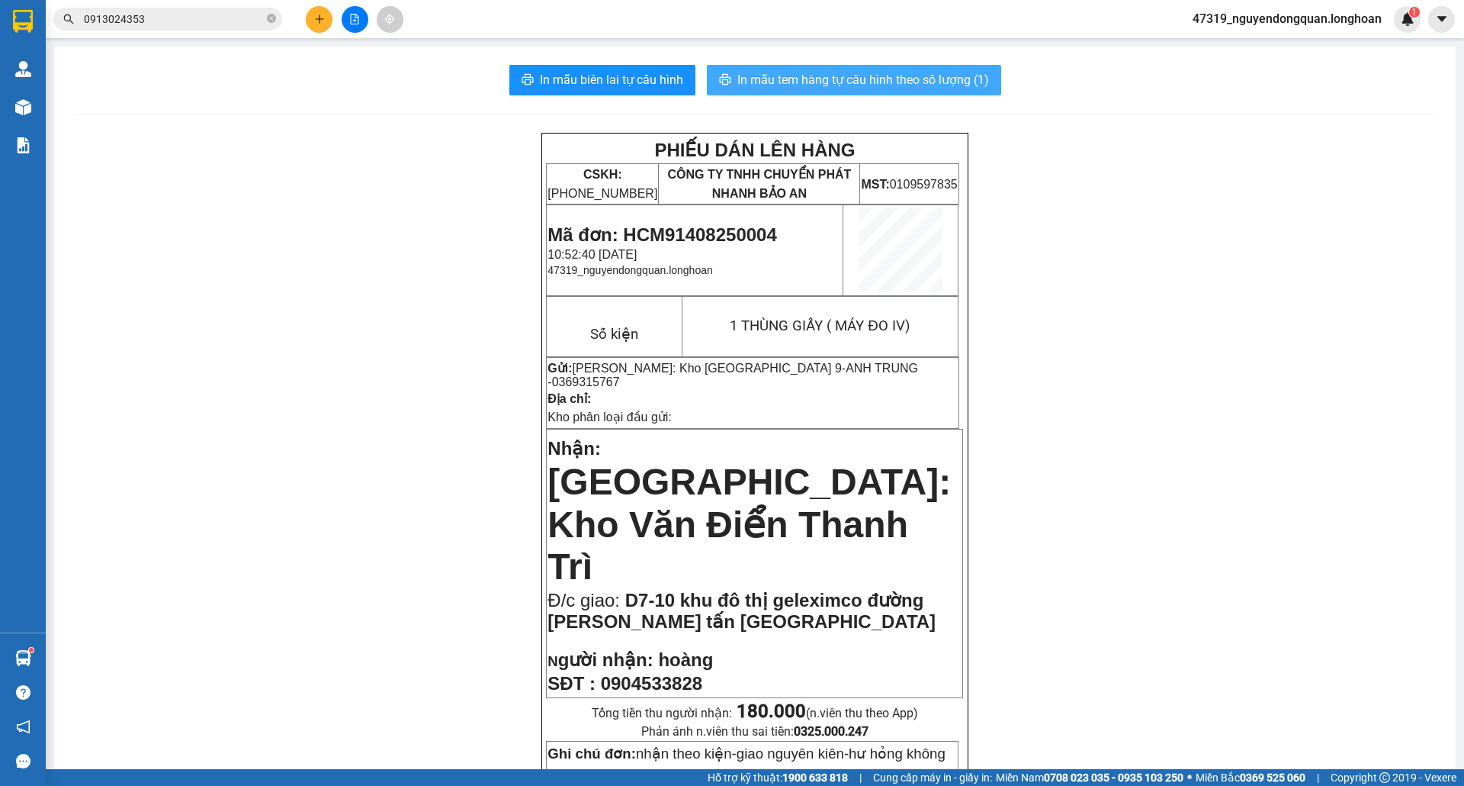
click at [851, 84] on span "In mẫu tem hàng tự cấu hình theo số lượng (1)" at bounding box center [864, 79] width 252 height 19
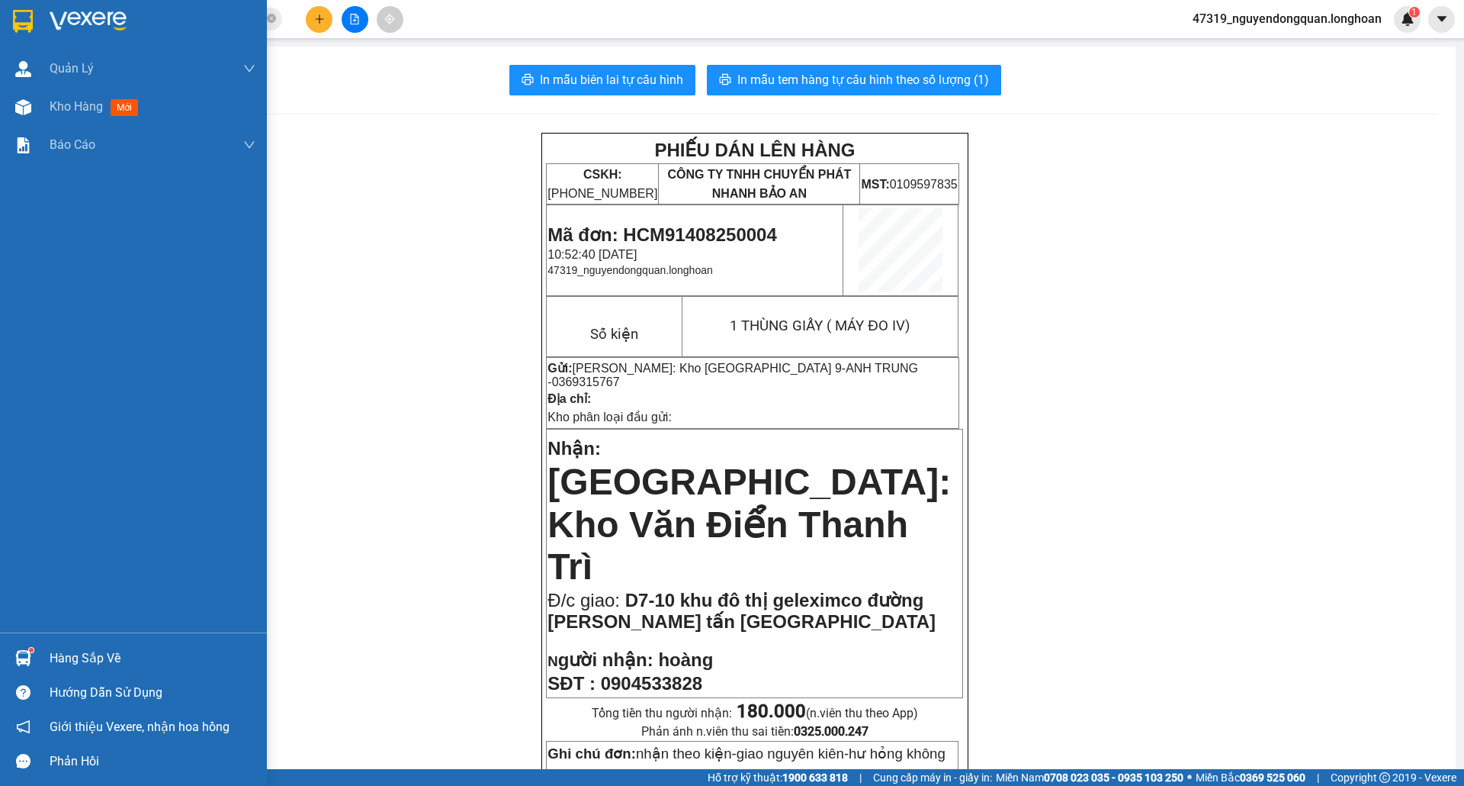
click at [35, 8] on div at bounding box center [23, 21] width 27 height 27
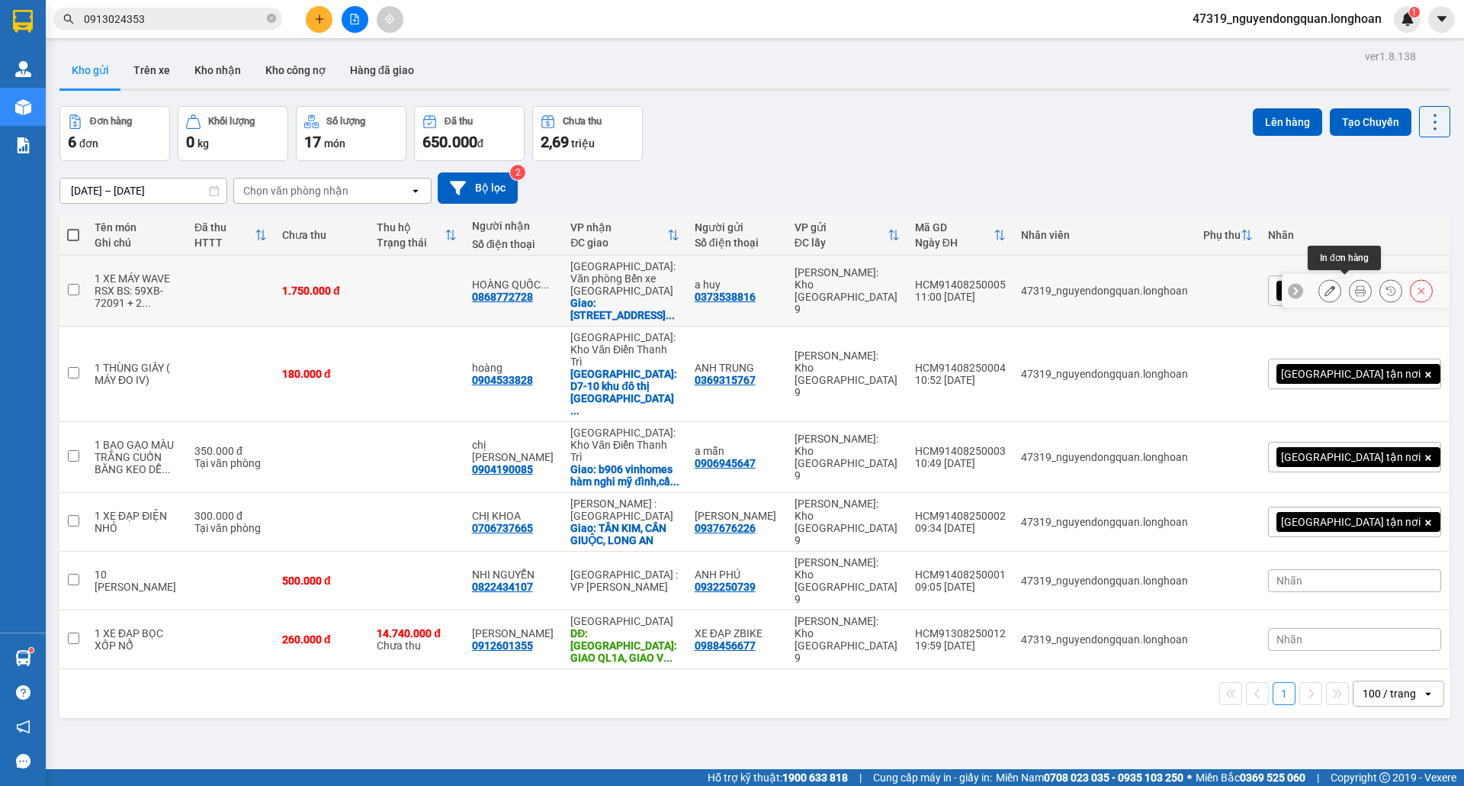
click at [1355, 285] on icon at bounding box center [1360, 290] width 11 height 11
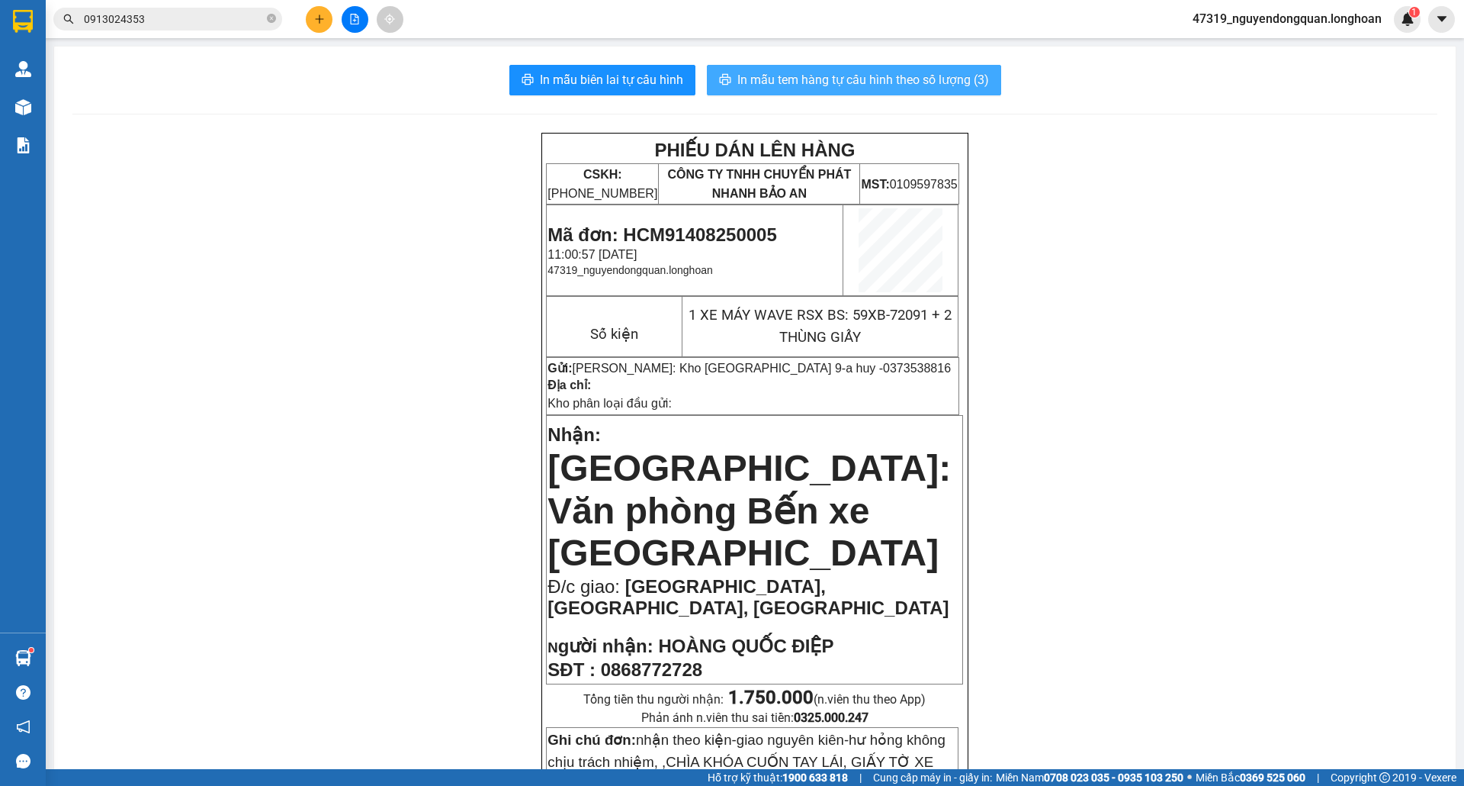
click at [886, 85] on span "In mẫu tem hàng tự cấu hình theo số lượng (3)" at bounding box center [864, 79] width 252 height 19
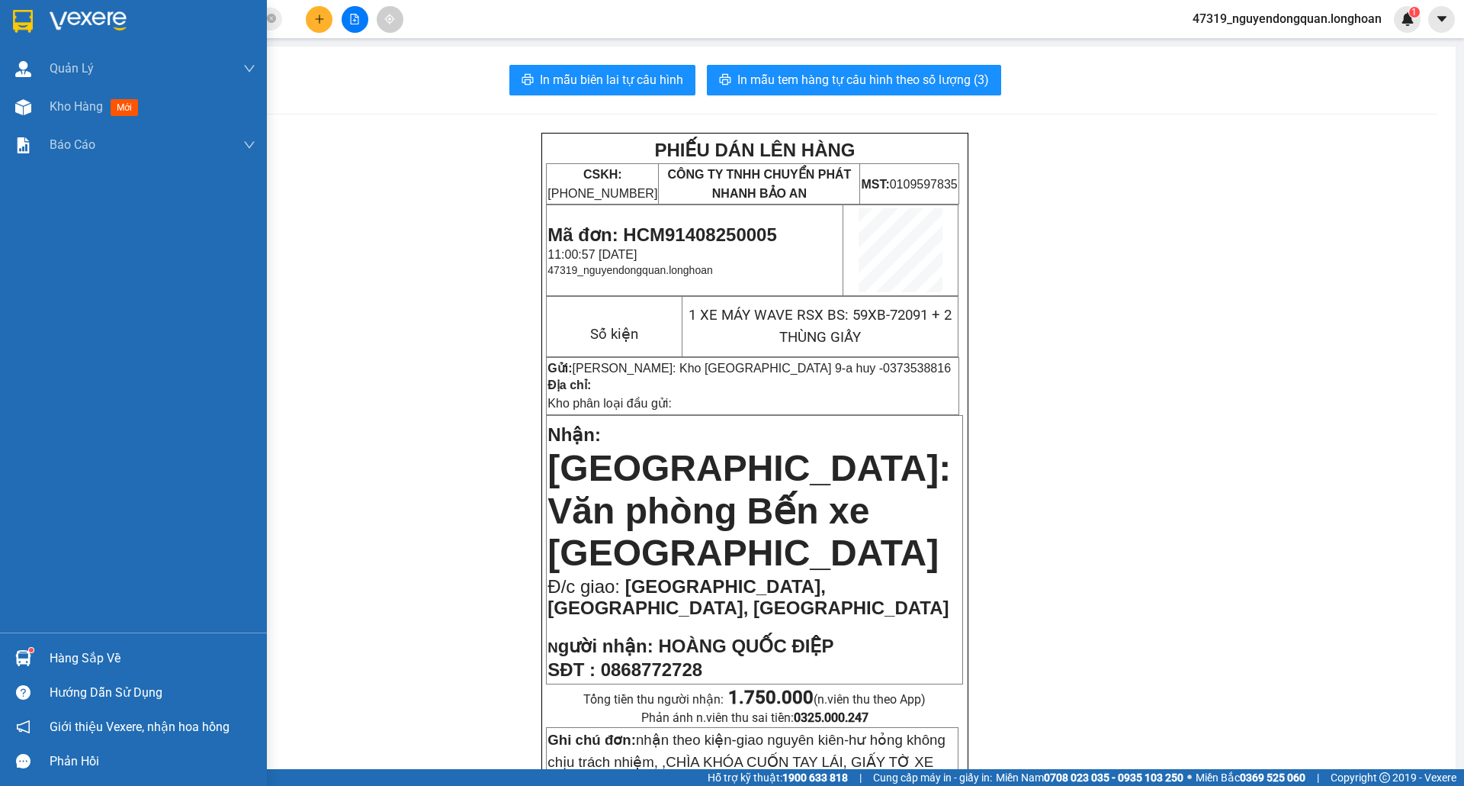
click at [12, 13] on div at bounding box center [23, 21] width 27 height 27
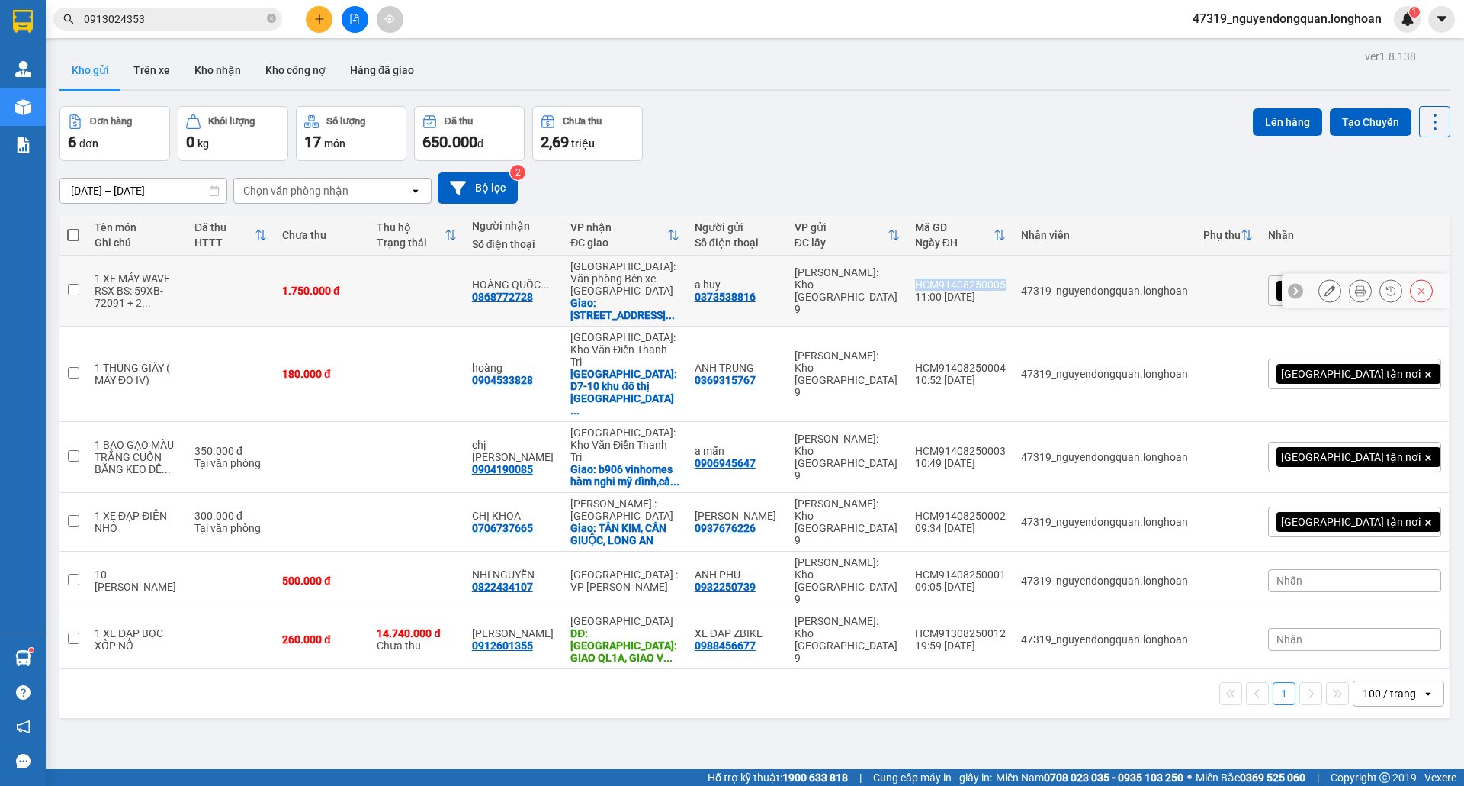
drag, startPoint x: 986, startPoint y: 278, endPoint x: 1074, endPoint y: 281, distance: 87.8
click at [1006, 281] on div "HCM91408250005" at bounding box center [960, 284] width 91 height 12
checkbox input "true"
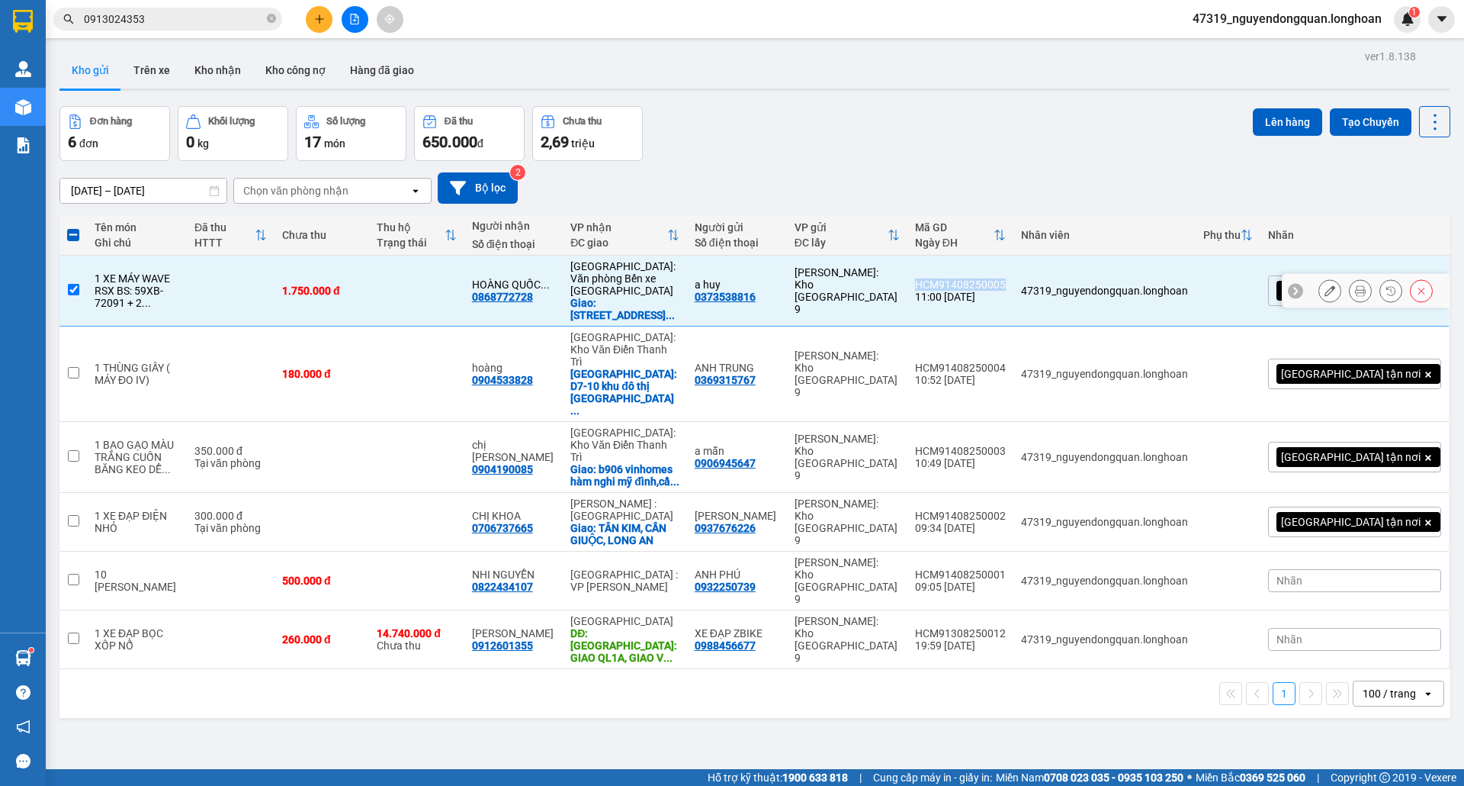
copy div "HCM91408250005"
click at [320, 28] on button at bounding box center [319, 19] width 27 height 27
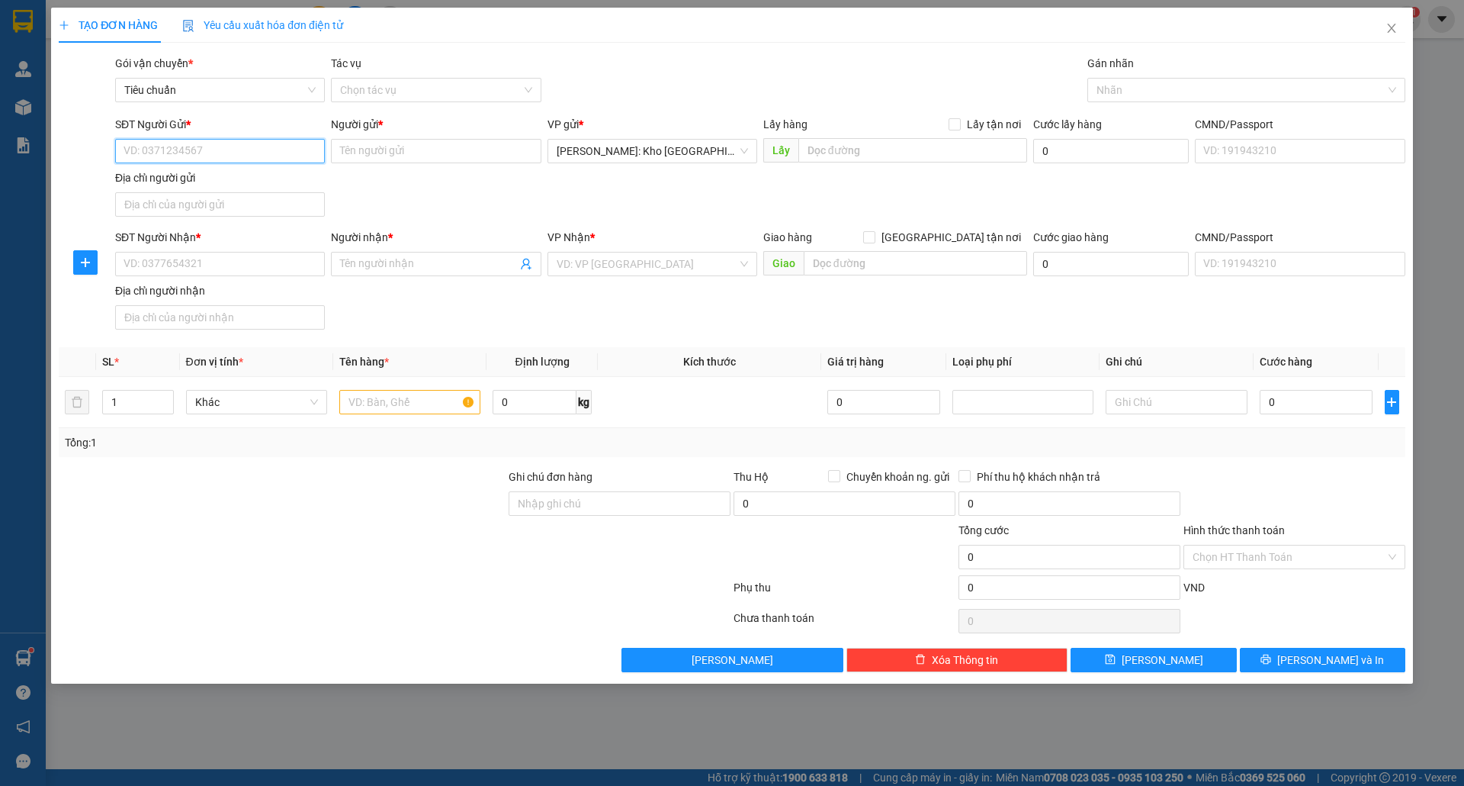
click at [276, 159] on input "SĐT Người Gửi *" at bounding box center [220, 151] width 210 height 24
click at [273, 175] on div "0943633281 - [PERSON_NAME] - 09631662381" at bounding box center [236, 182] width 225 height 17
type input "0943633281"
type input "[PERSON_NAME] - 09631662381"
type input "0943633281"
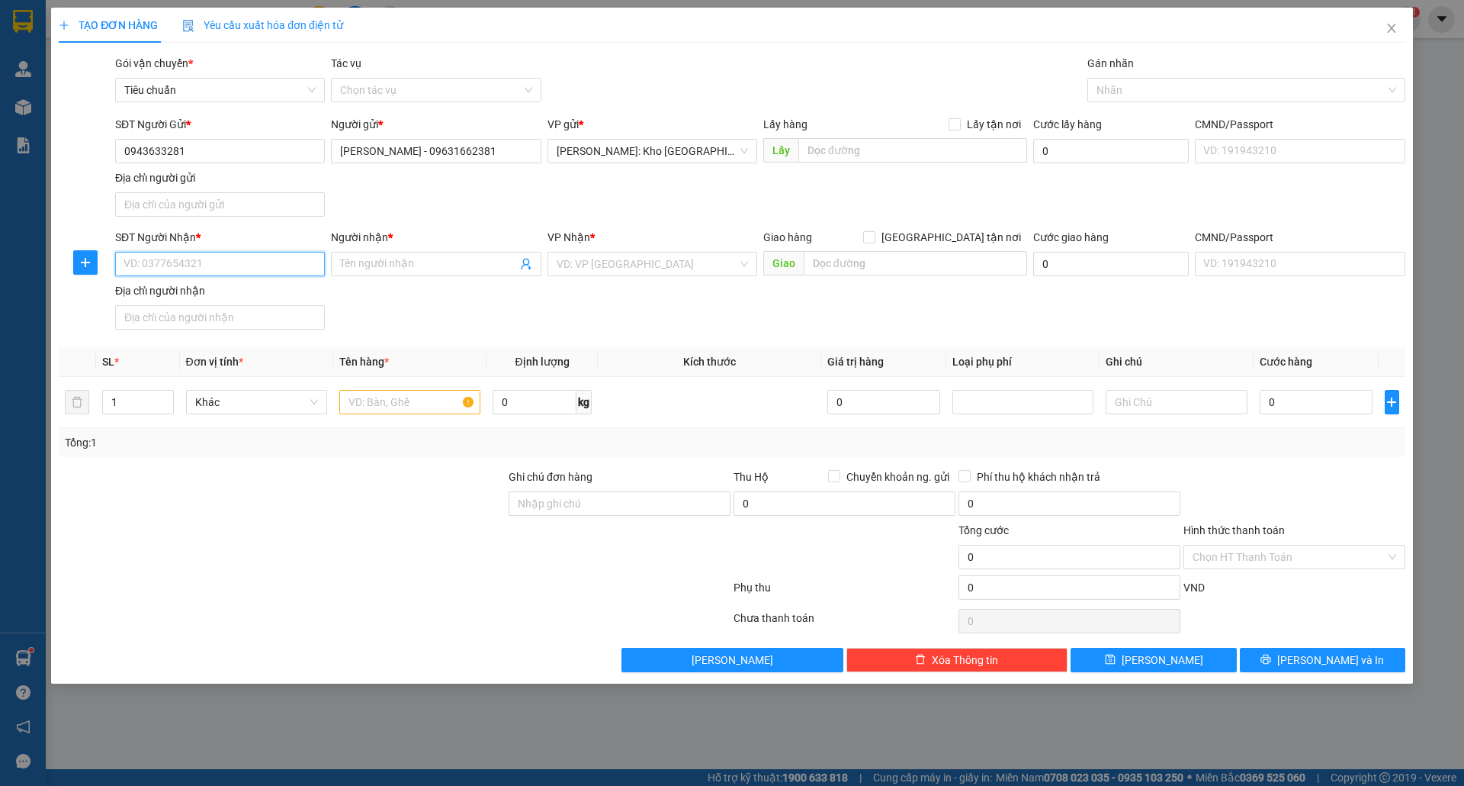
click at [259, 276] on input "SĐT Người Nhận *" at bounding box center [220, 264] width 210 height 24
type input "0987741784"
click at [380, 269] on input "Người nhận *" at bounding box center [428, 264] width 176 height 17
type input "n"
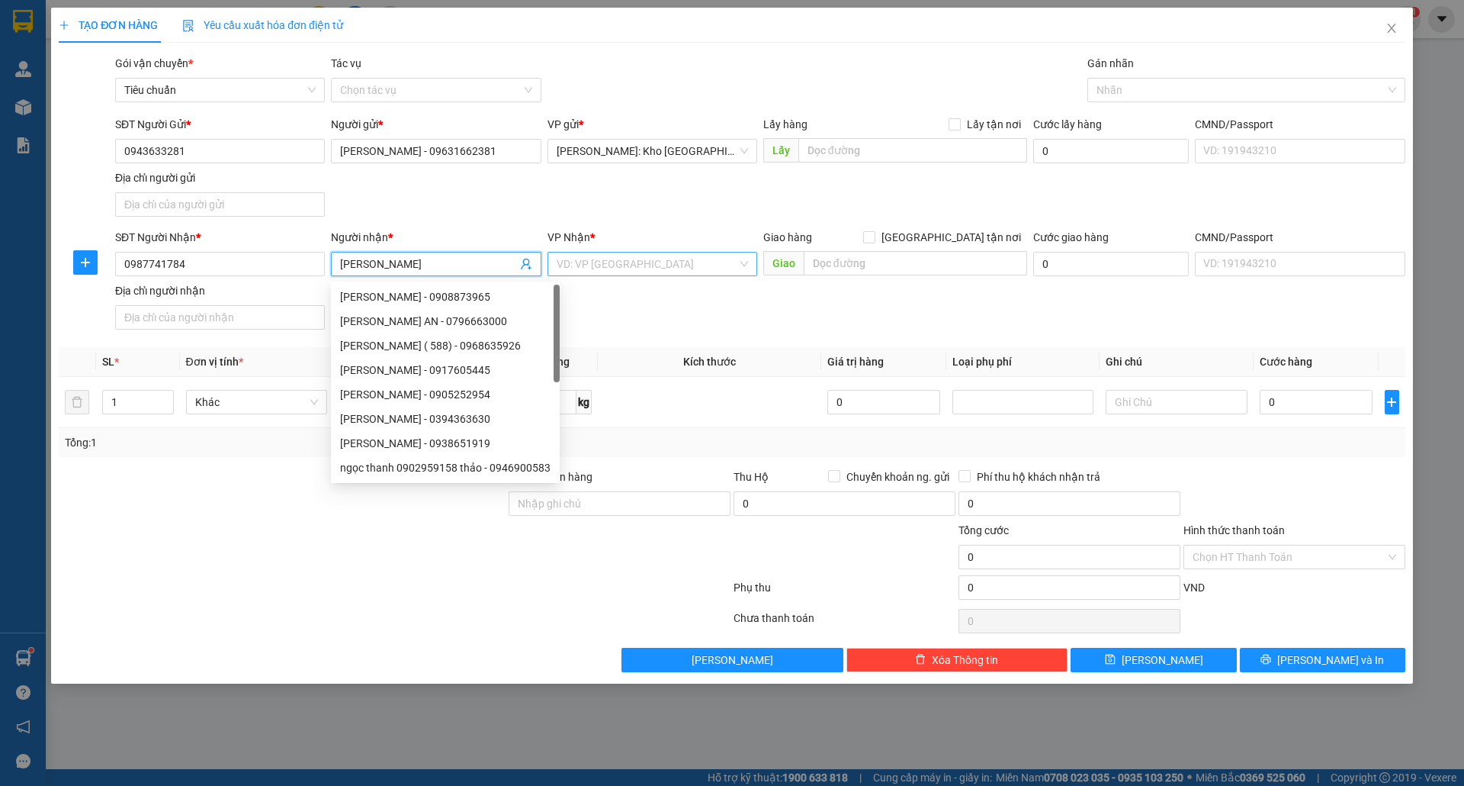
type input "[PERSON_NAME]"
click at [557, 260] on input "search" at bounding box center [647, 263] width 181 height 23
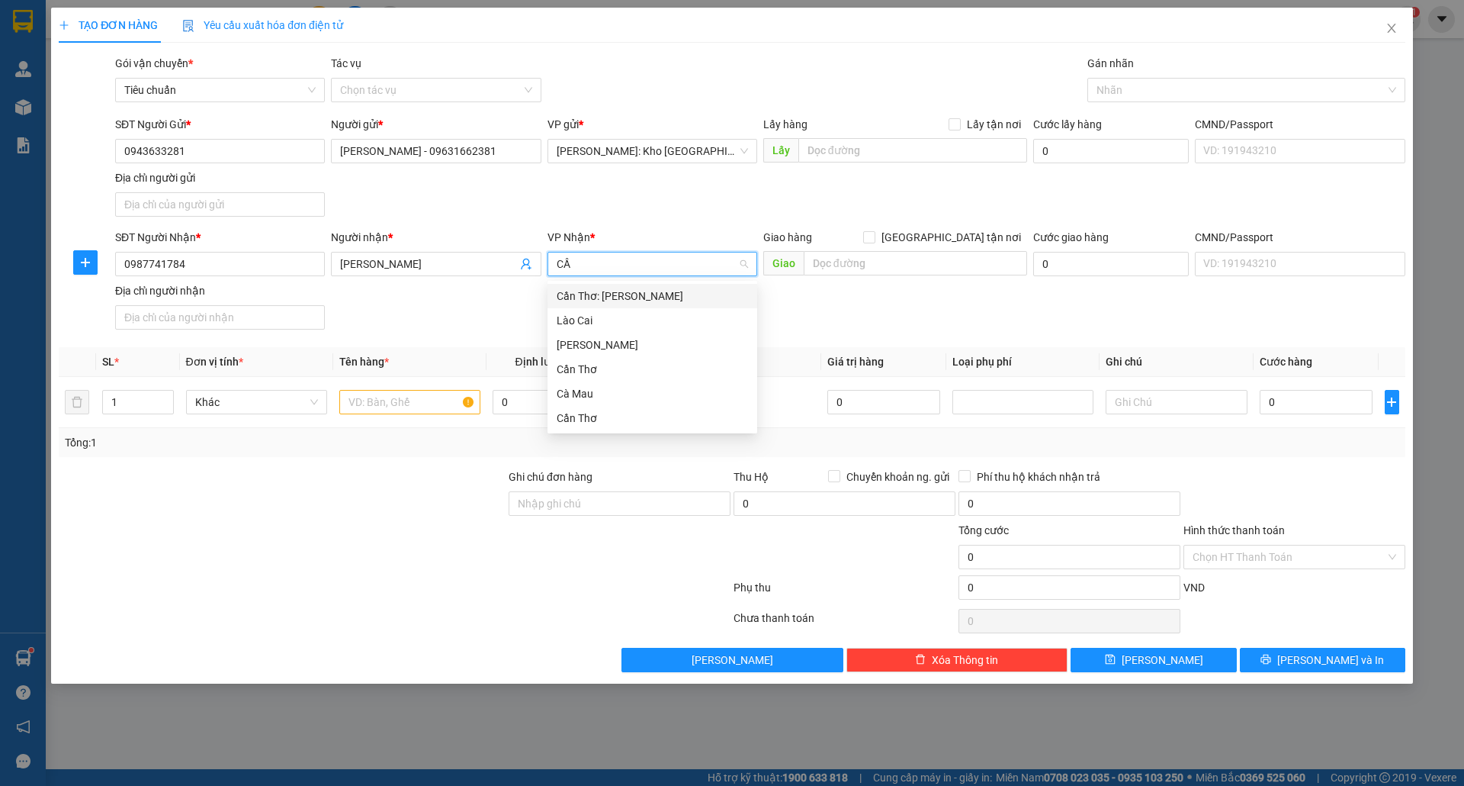
type input "CẦN"
click at [645, 294] on div "Cần Thơ: [PERSON_NAME]" at bounding box center [652, 296] width 191 height 17
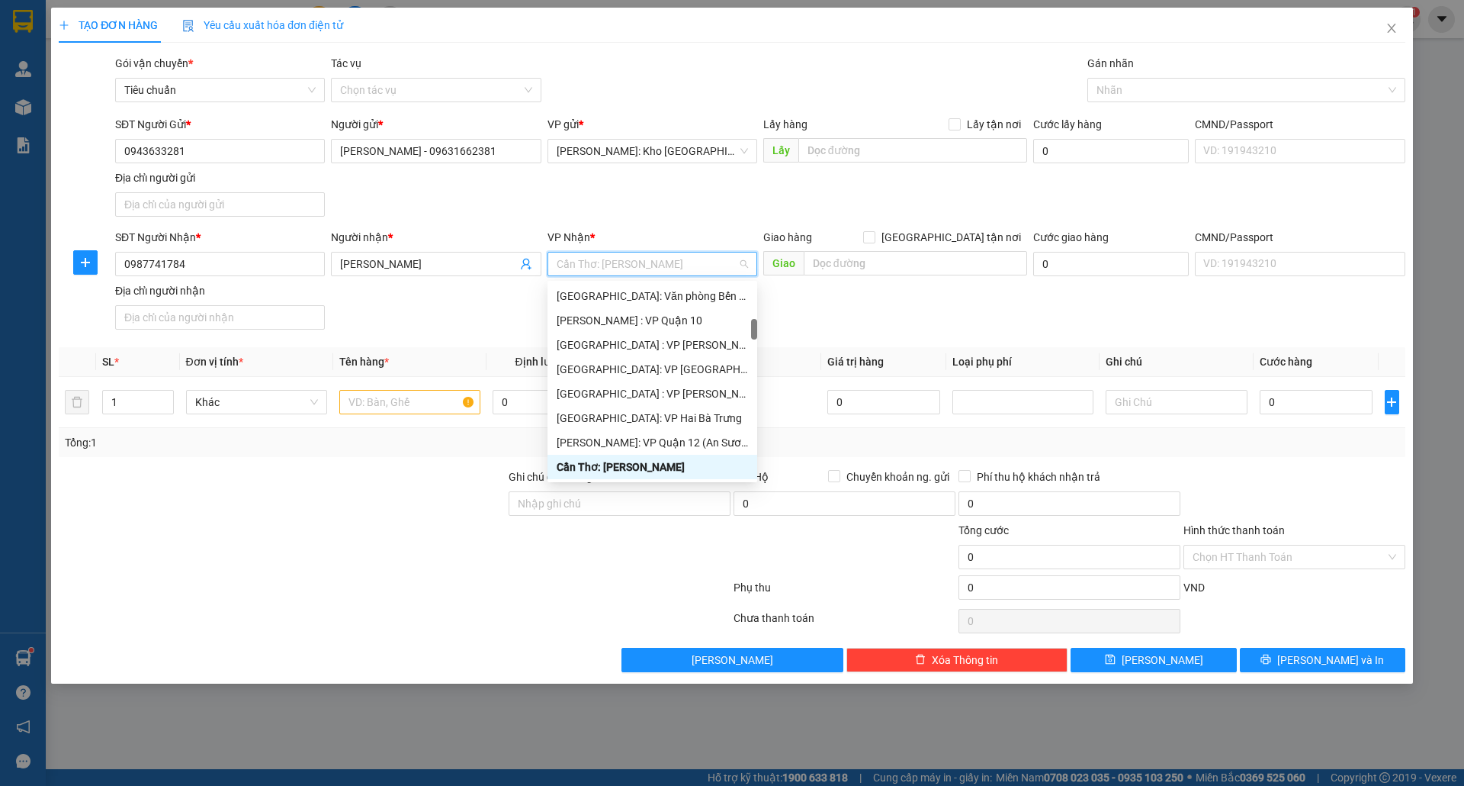
drag, startPoint x: 644, startPoint y: 464, endPoint x: 654, endPoint y: 458, distance: 11.4
click at [644, 464] on div "Cần Thơ: [PERSON_NAME]" at bounding box center [652, 466] width 191 height 17
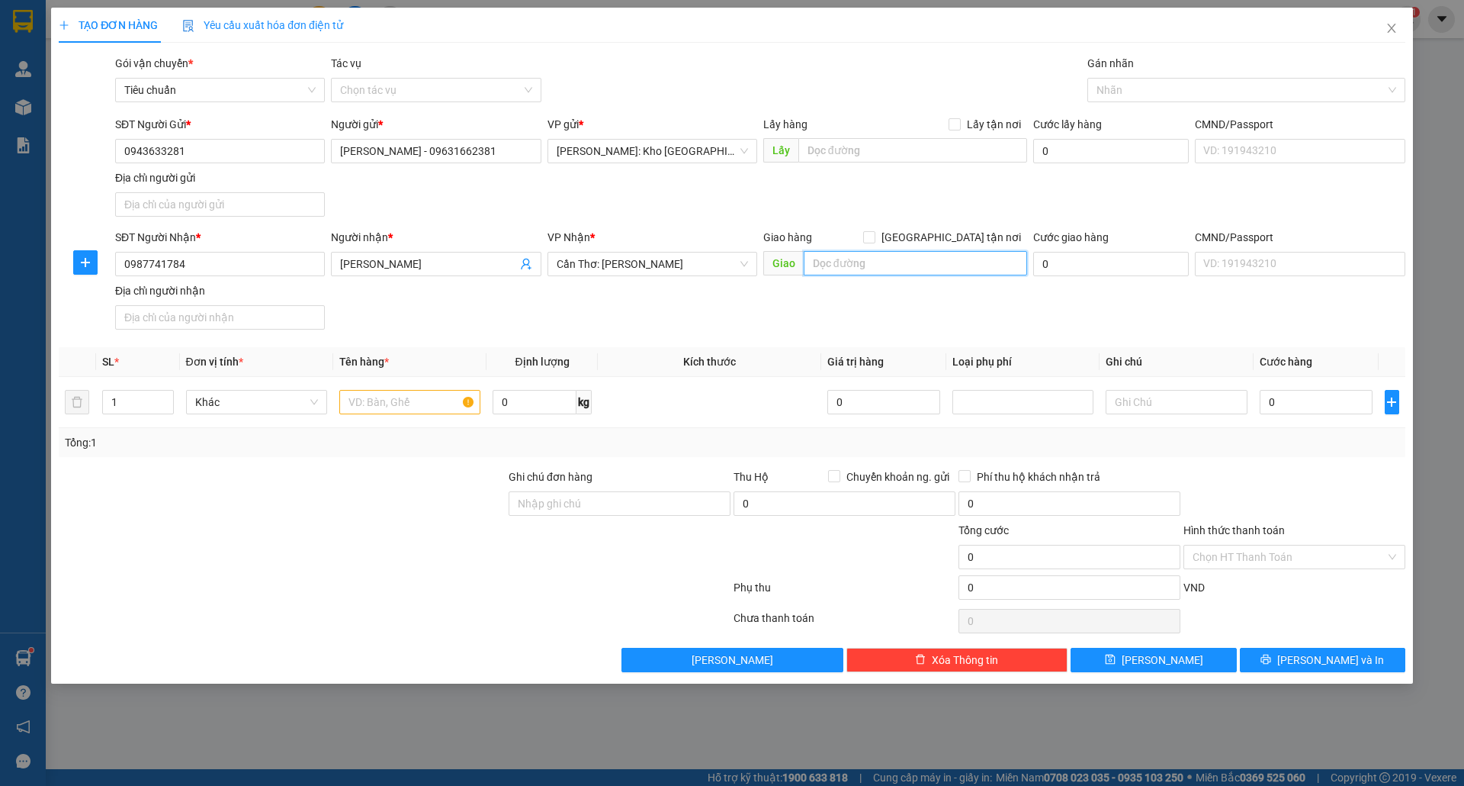
click at [855, 270] on input "text" at bounding box center [915, 263] width 223 height 24
type input "NÚI SẬP, [GEOGRAPHIC_DATA], [GEOGRAPHIC_DATA]"
click at [874, 238] on input "[GEOGRAPHIC_DATA] tận nơi" at bounding box center [868, 236] width 11 height 11
checkbox input "true"
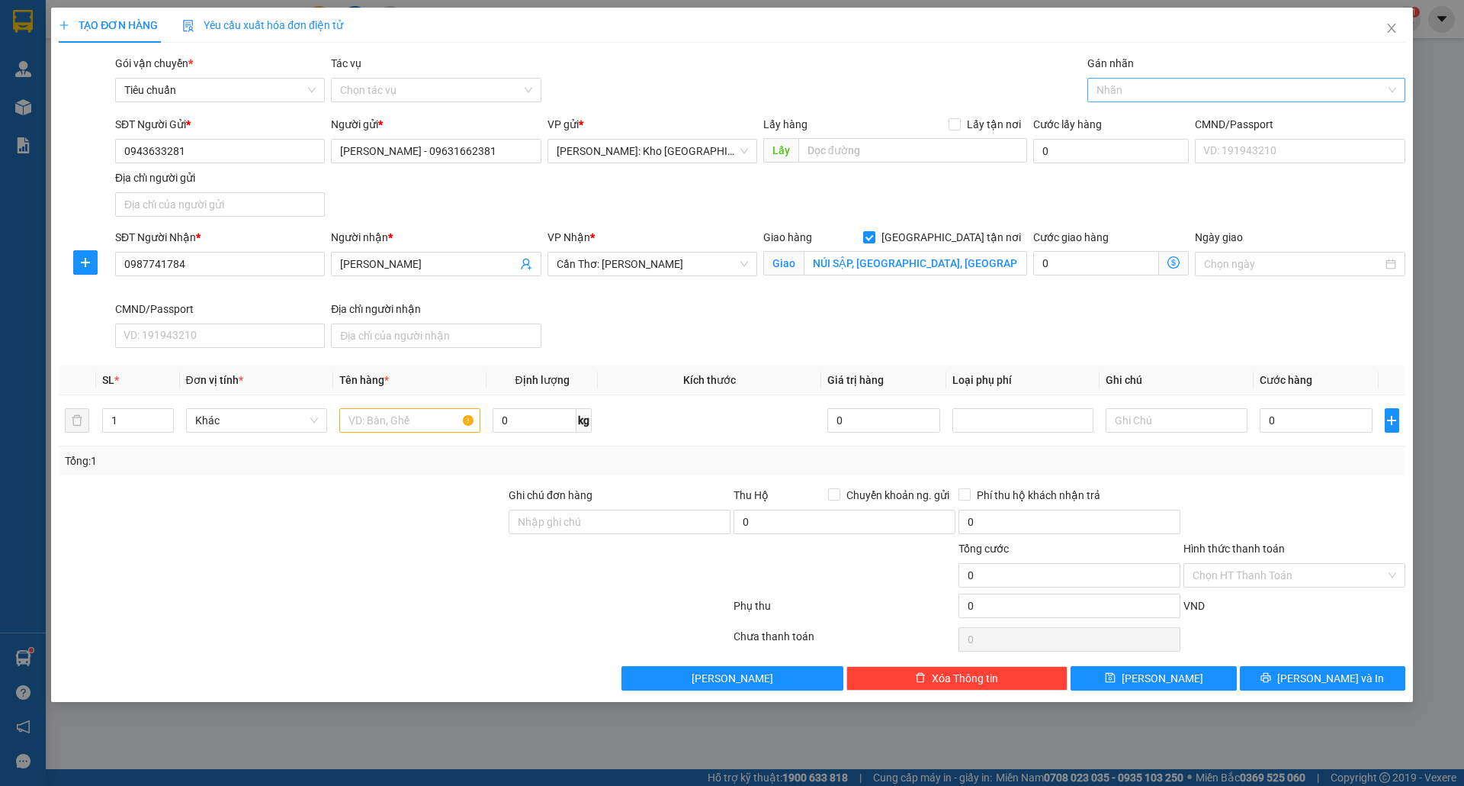
click at [1153, 93] on div at bounding box center [1238, 90] width 295 height 18
type input "GIAO"
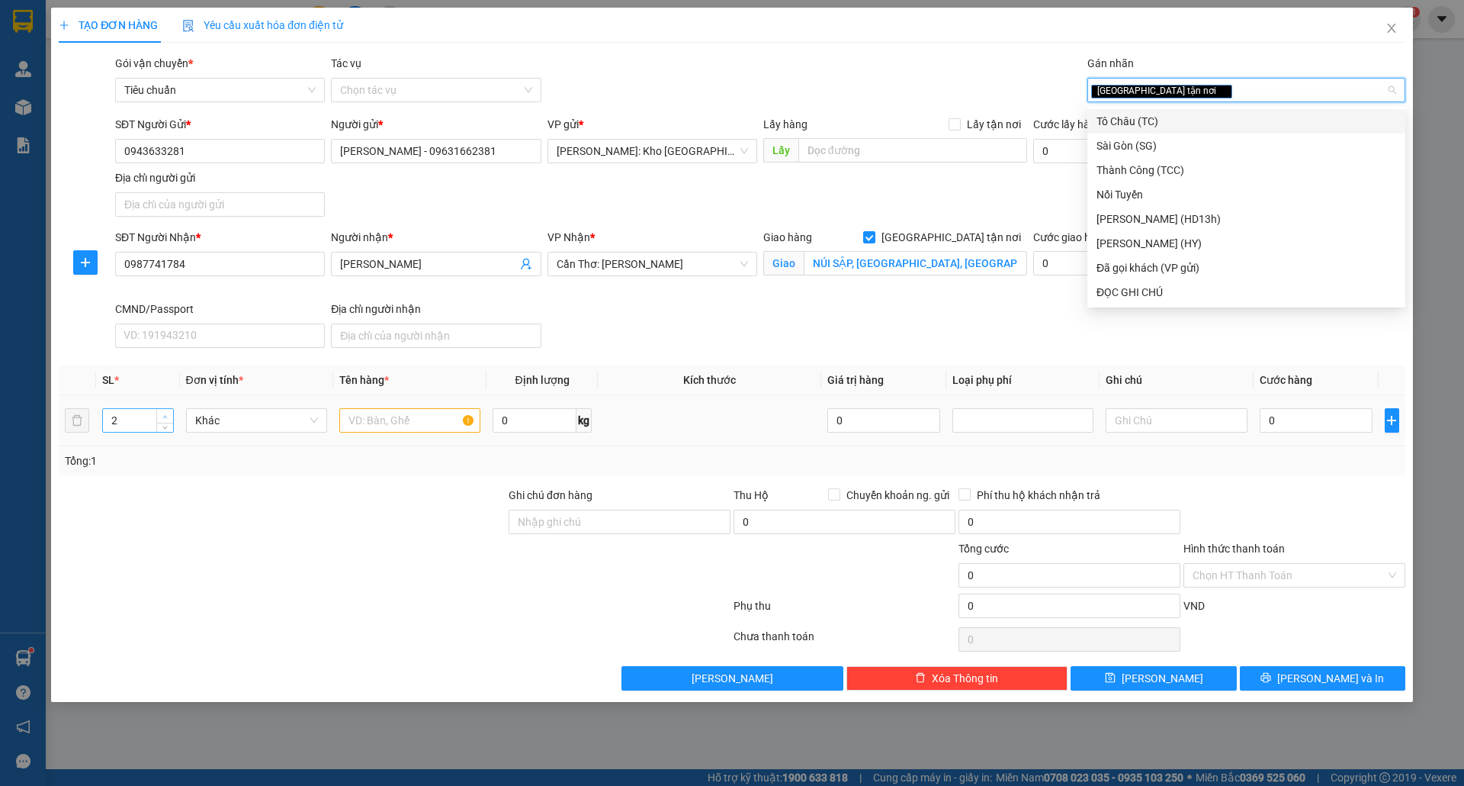
click at [166, 416] on icon "up" at bounding box center [164, 416] width 5 height 5
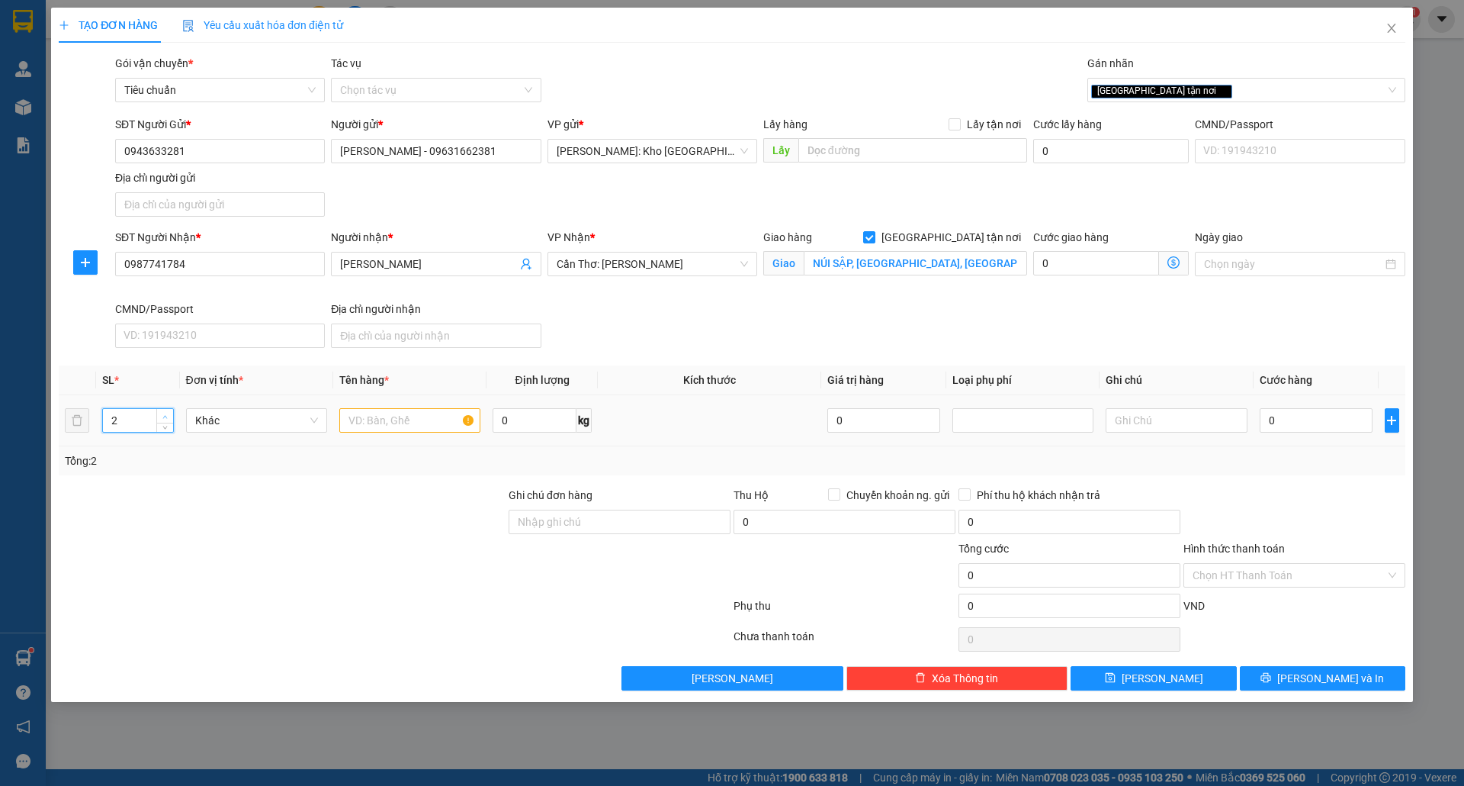
type input "3"
click at [166, 416] on icon "up" at bounding box center [164, 416] width 5 height 5
click at [416, 431] on input "text" at bounding box center [409, 420] width 141 height 24
type input "BỘ ĐÀN PIANO ( 1 ĐÀN + 1 GHẾ + 1 CHÂN ) BỌC PE"
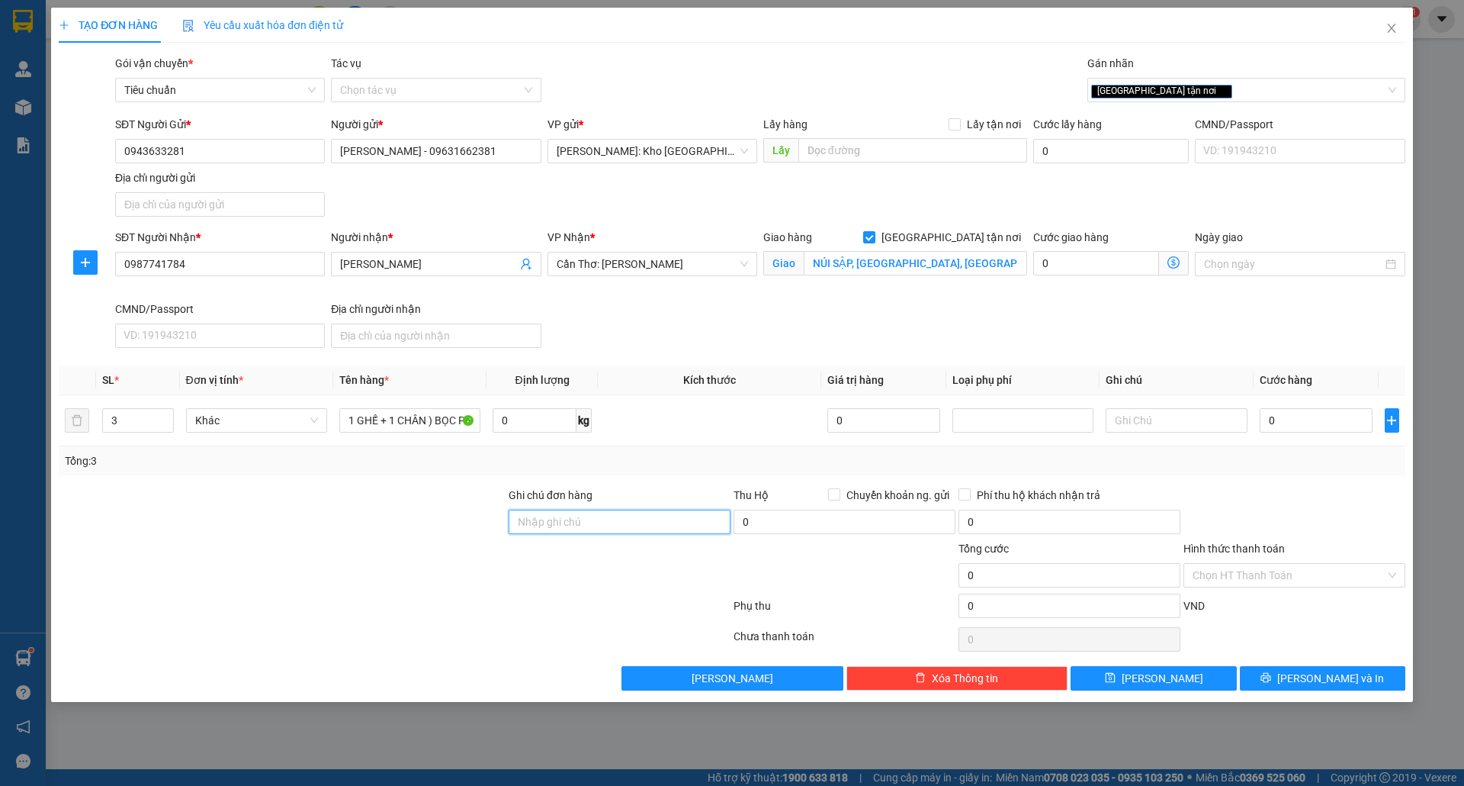
click at [623, 532] on input "Ghi chú đơn hàng" at bounding box center [620, 521] width 222 height 24
click at [575, 534] on input "Ghi chú đơn hàng" at bounding box center [620, 521] width 222 height 24
type input "nhận theo kiện-giao nguyên kiên-hư hỏng không chịu trách nhiệm"
click at [1282, 426] on input "0" at bounding box center [1317, 420] width 114 height 24
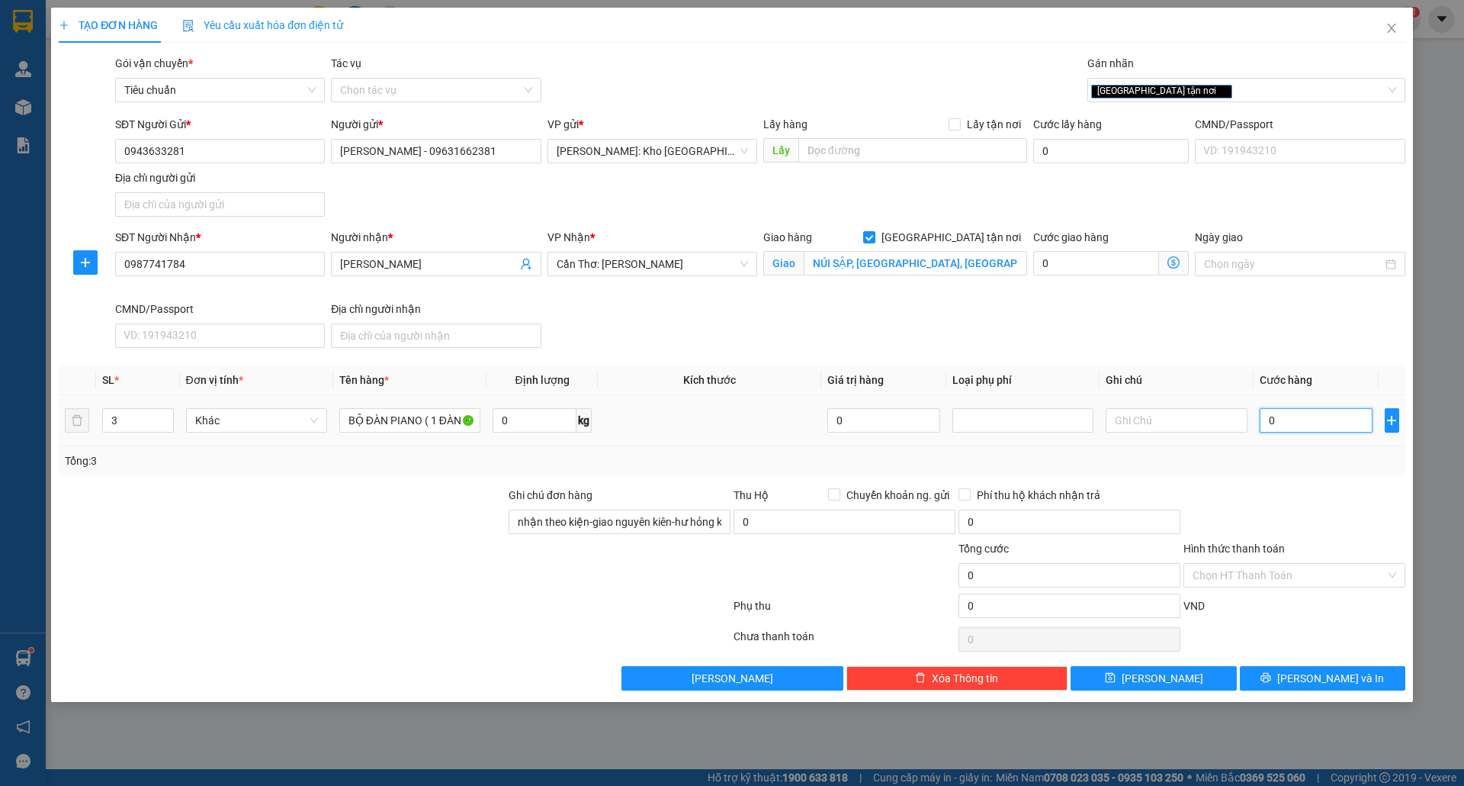
click at [1319, 427] on input "0" at bounding box center [1317, 420] width 114 height 24
type input "003"
type input "3"
type input "0.032"
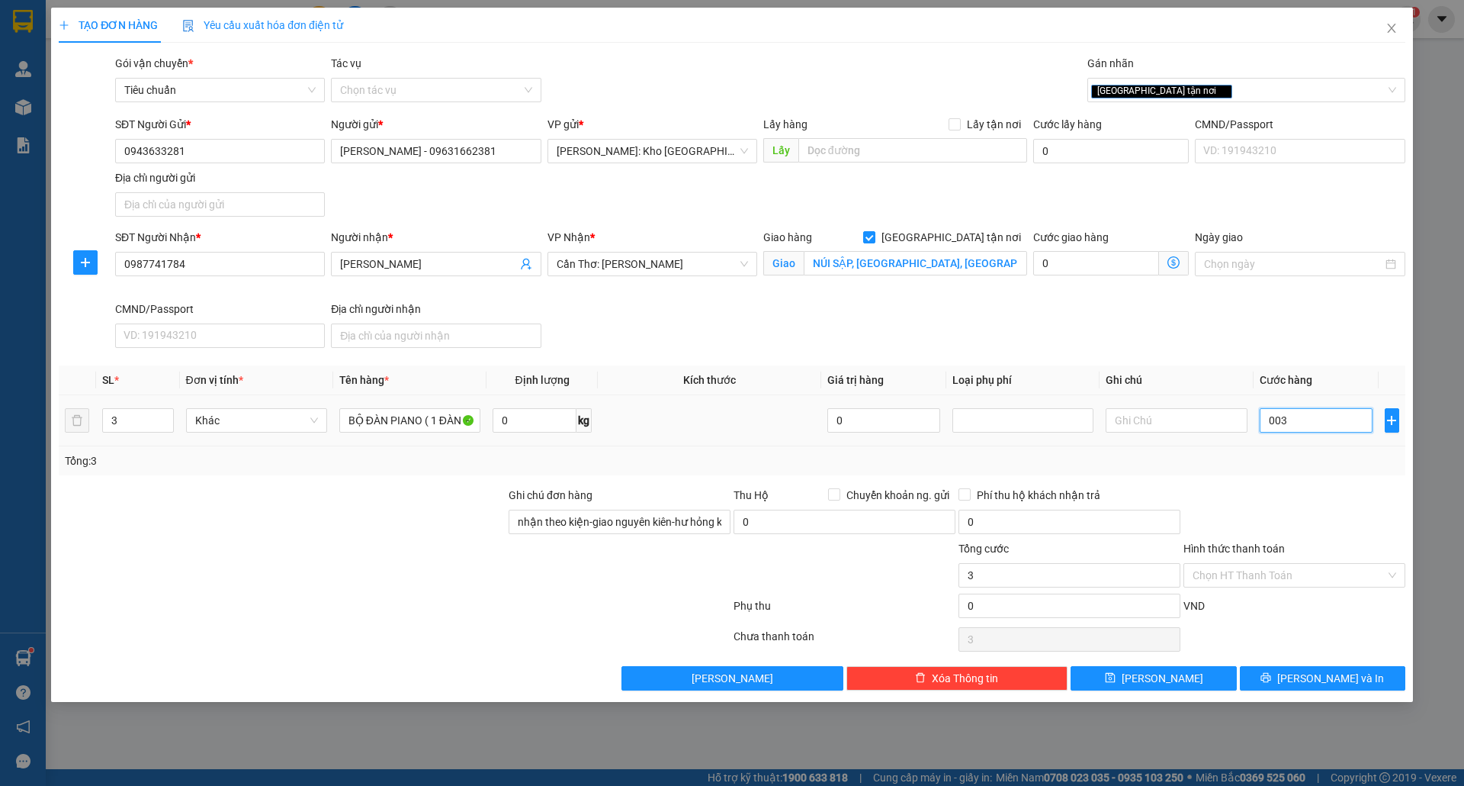
type input "32"
type input "00.320"
type input "320"
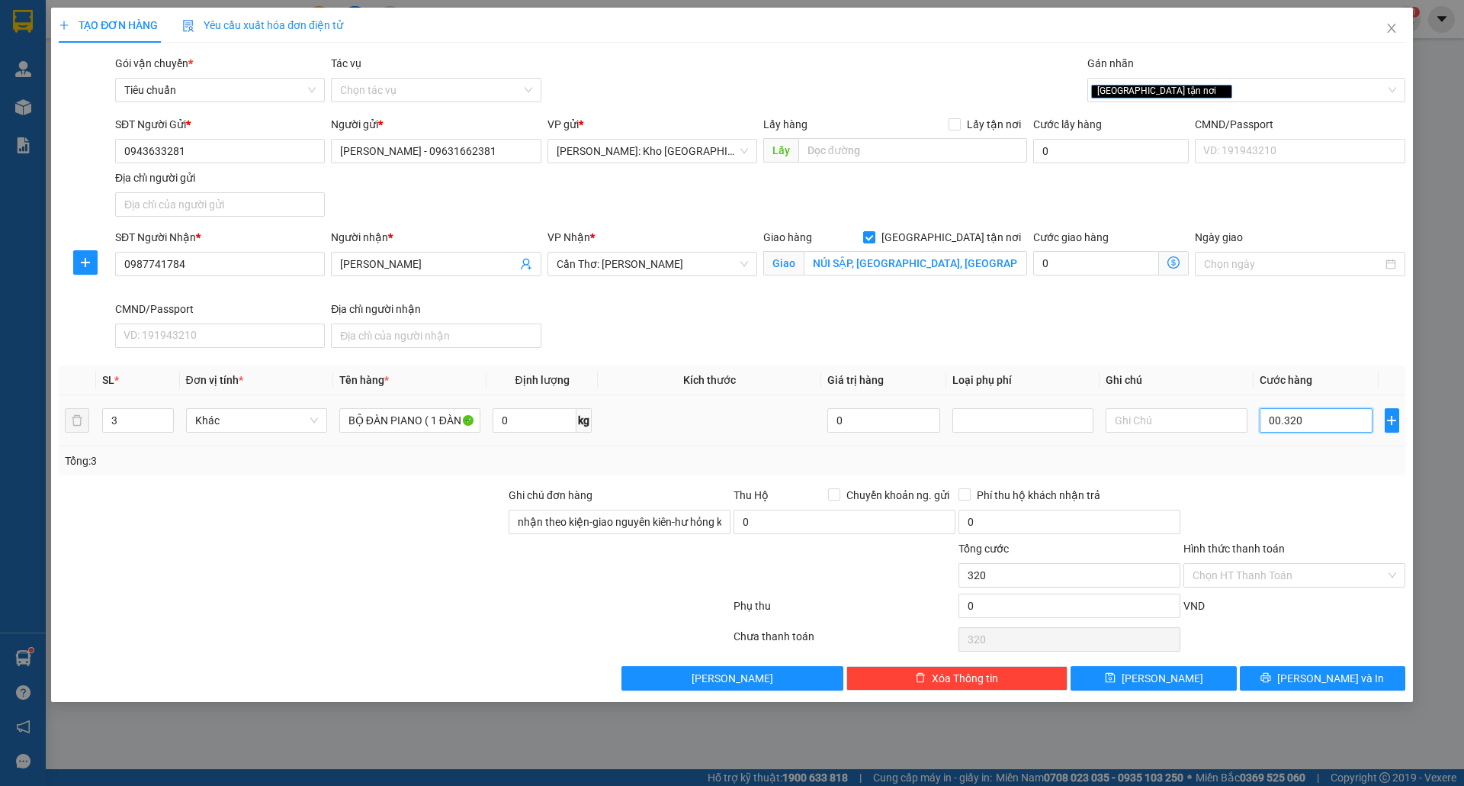
type input "0.003.200"
type input "3.200"
type input "000.032.000"
type input "32.000"
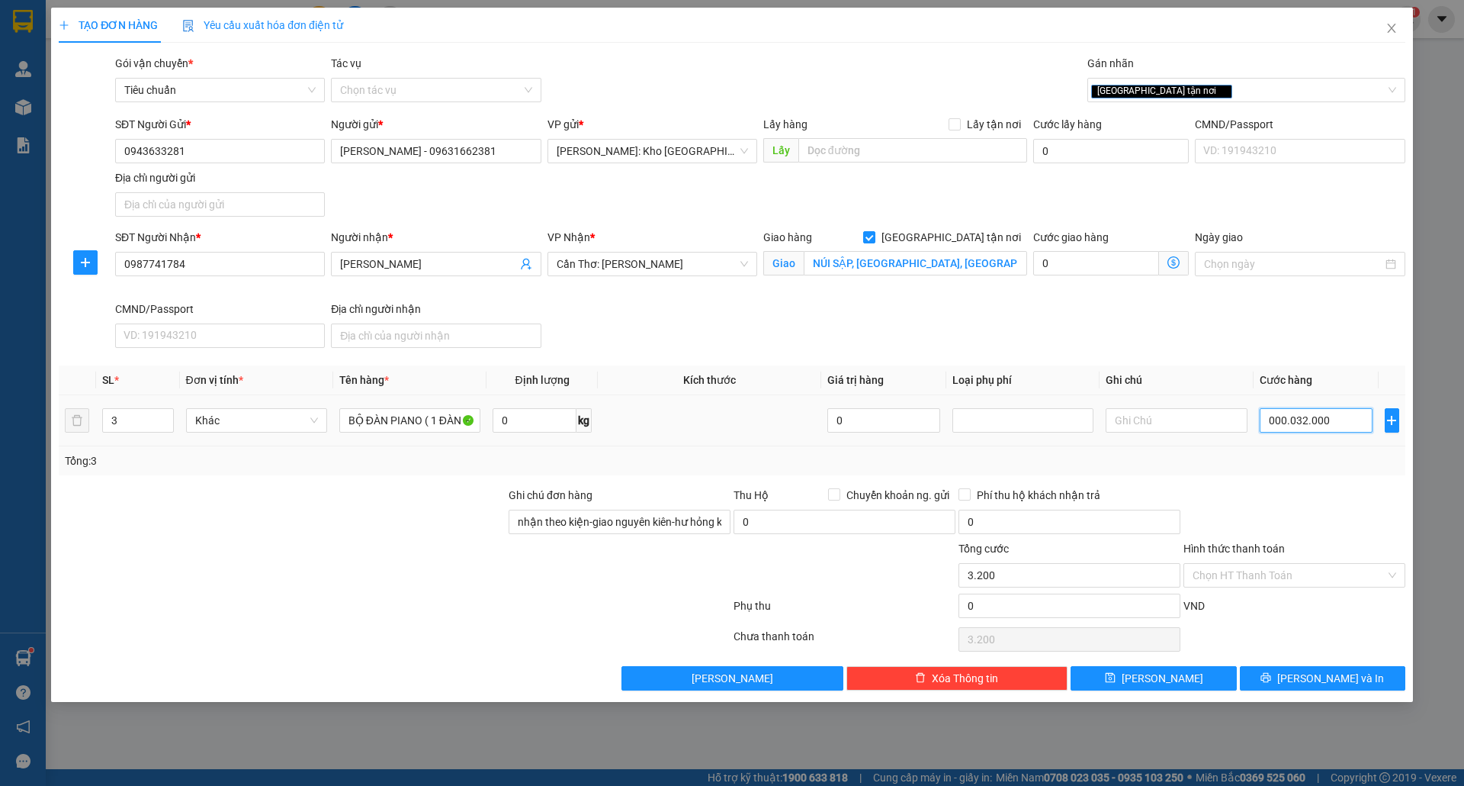
type input "32.000"
type input "[PHONE_NUMBER]"
type input "320.000"
click at [1262, 690] on button "[PERSON_NAME] và In" at bounding box center [1323, 678] width 166 height 24
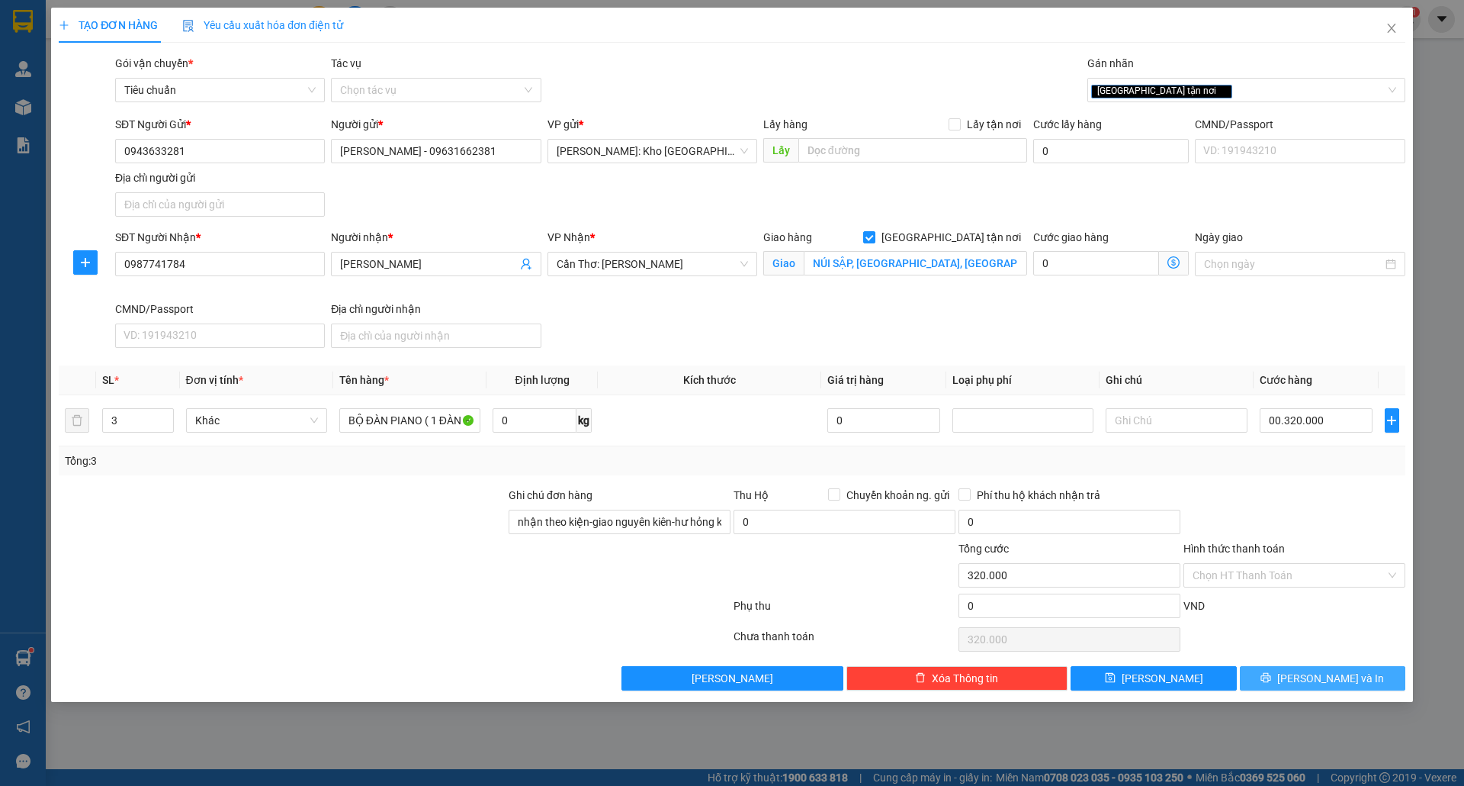
type input "320.000"
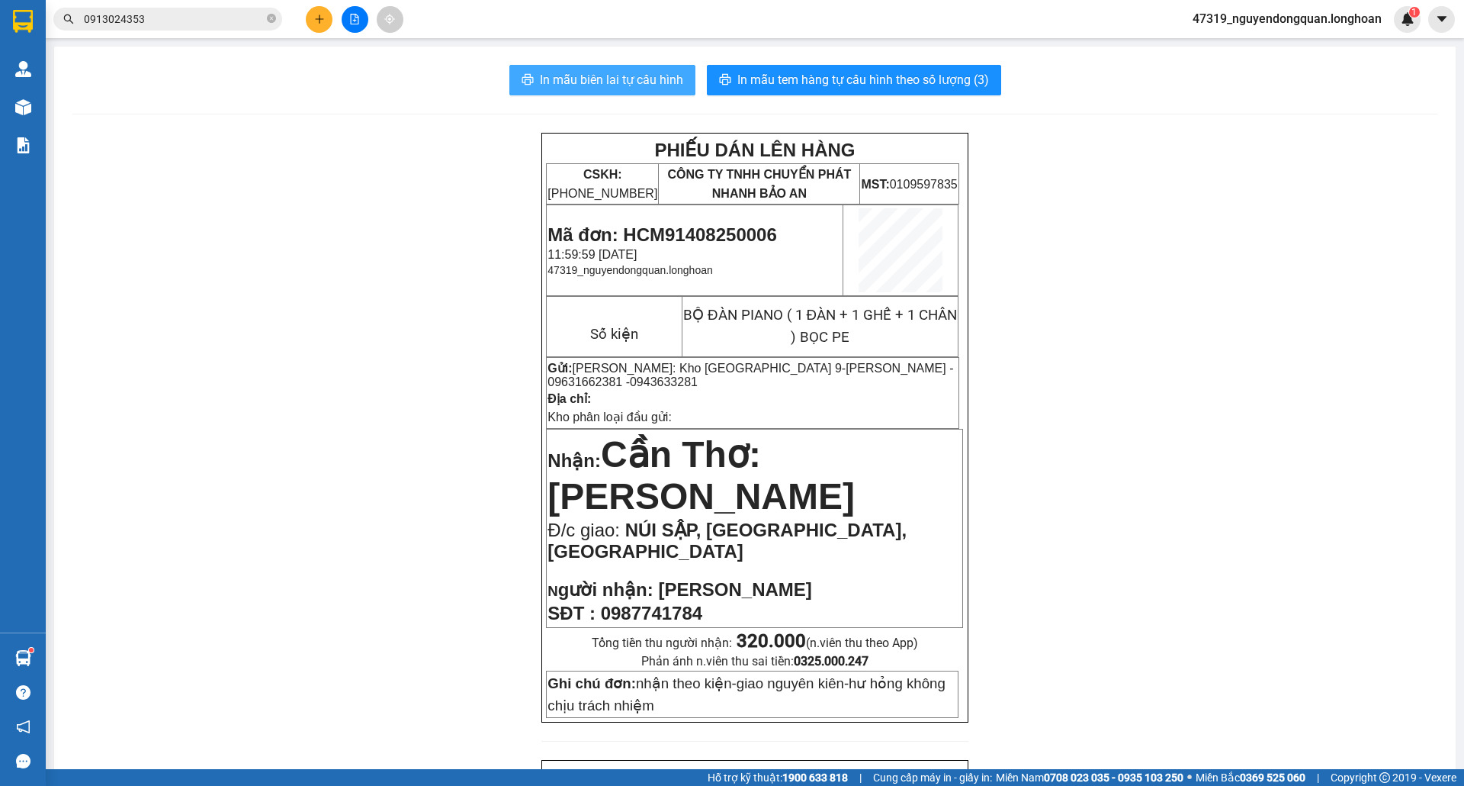
click at [624, 87] on span "In mẫu biên lai tự cấu hình" at bounding box center [611, 79] width 143 height 19
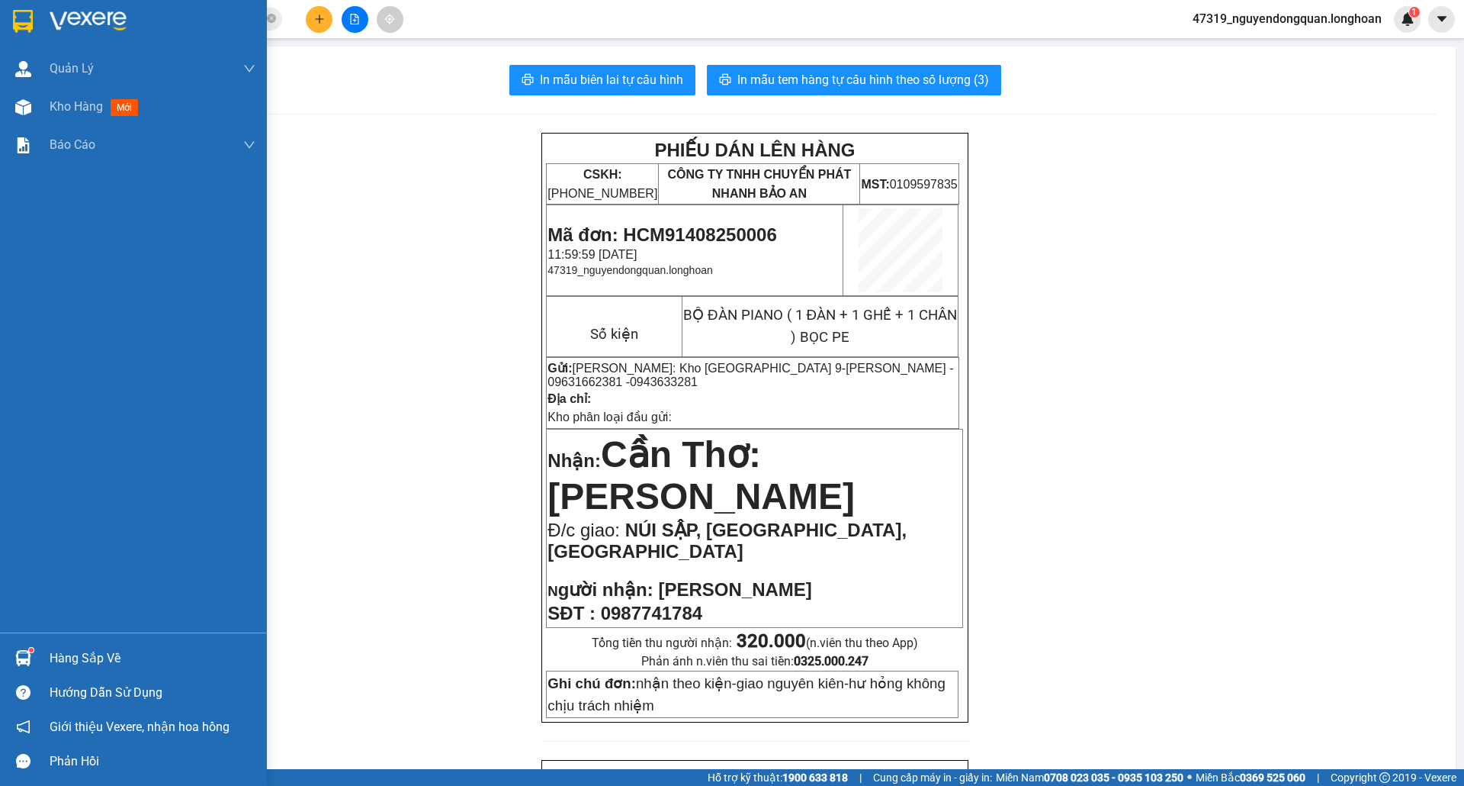
click at [22, 23] on img at bounding box center [23, 21] width 20 height 23
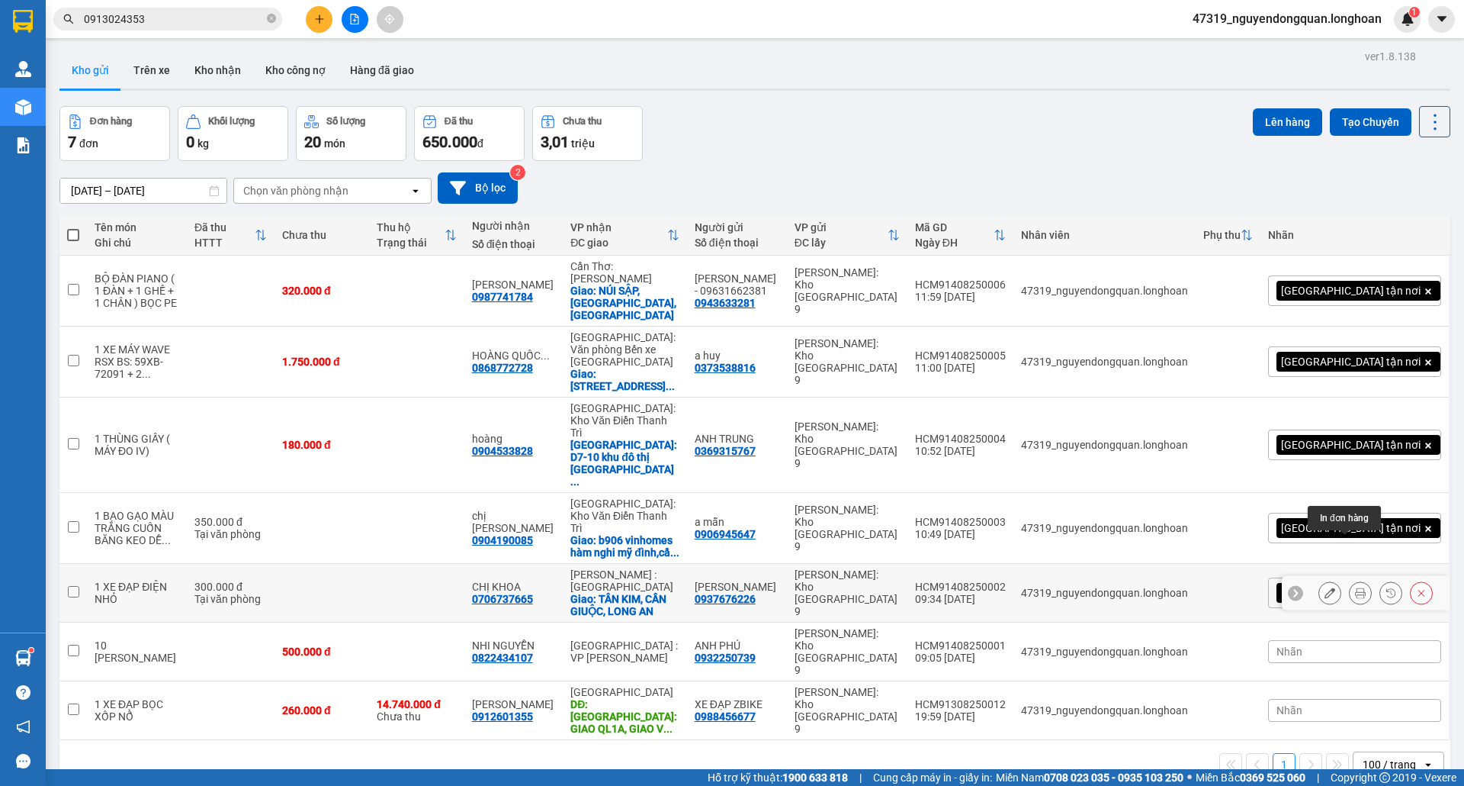
click at [1355, 587] on icon at bounding box center [1360, 592] width 11 height 11
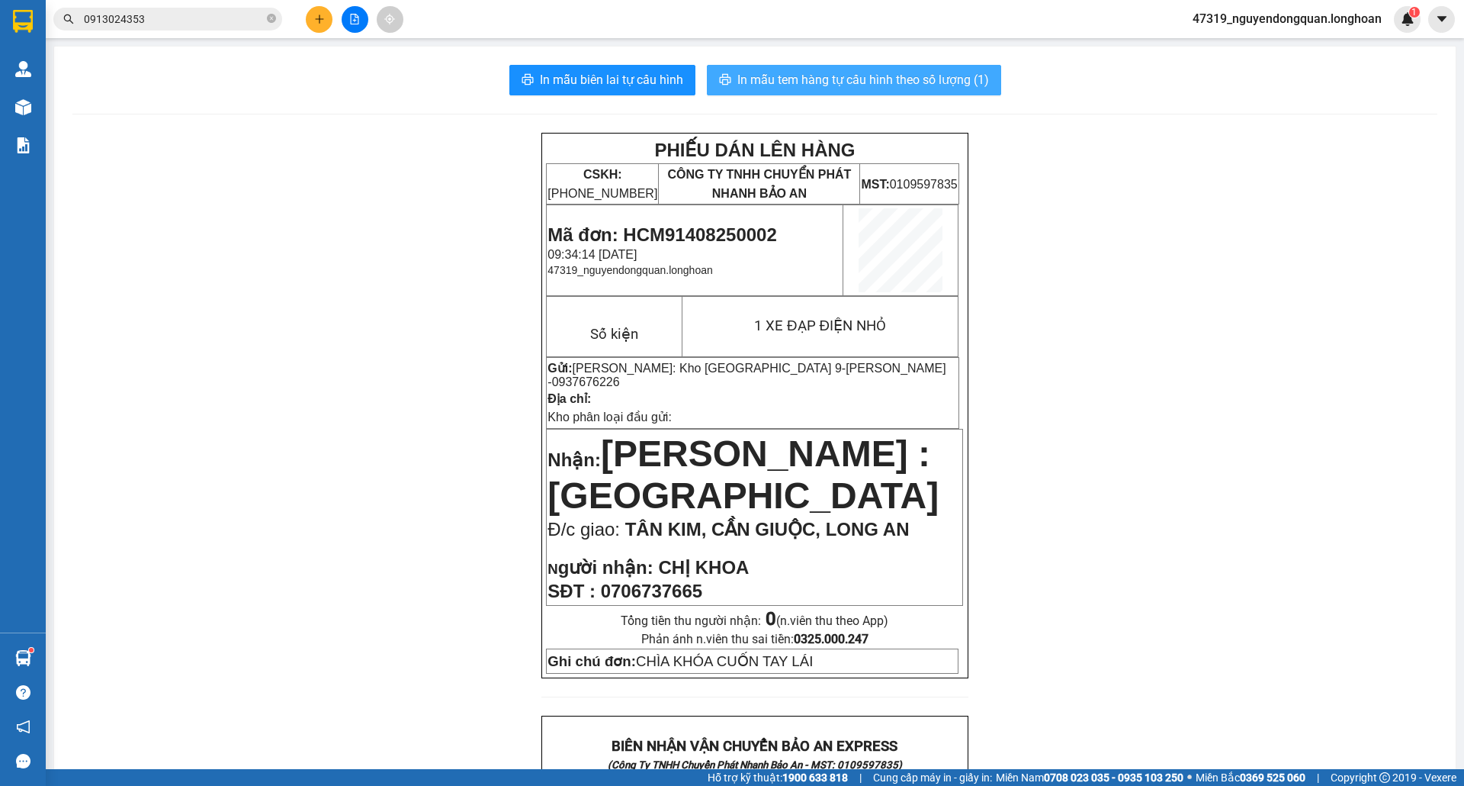
click at [911, 77] on span "In mẫu tem hàng tự cấu hình theo số lượng (1)" at bounding box center [864, 79] width 252 height 19
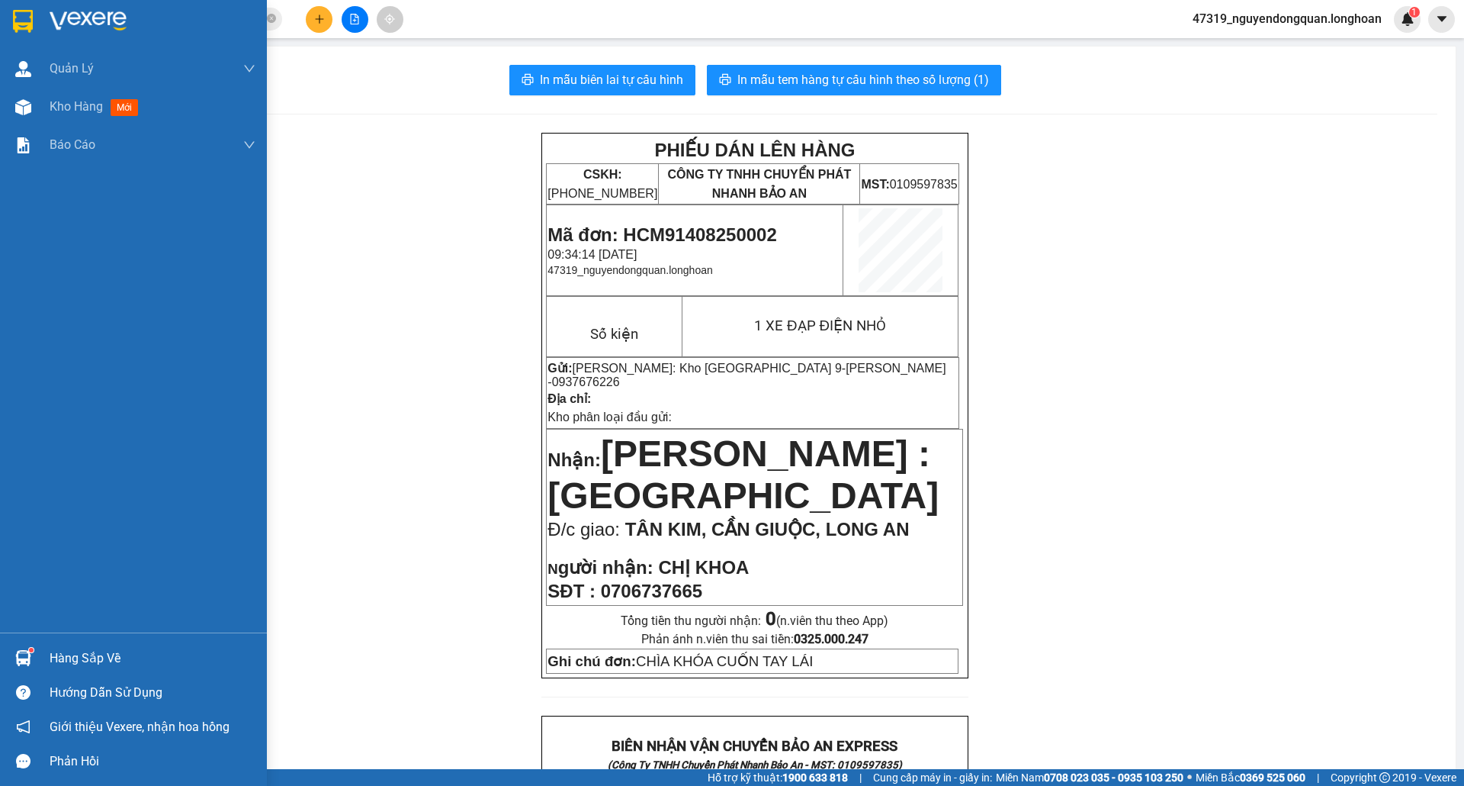
click at [50, 22] on img at bounding box center [88, 21] width 77 height 23
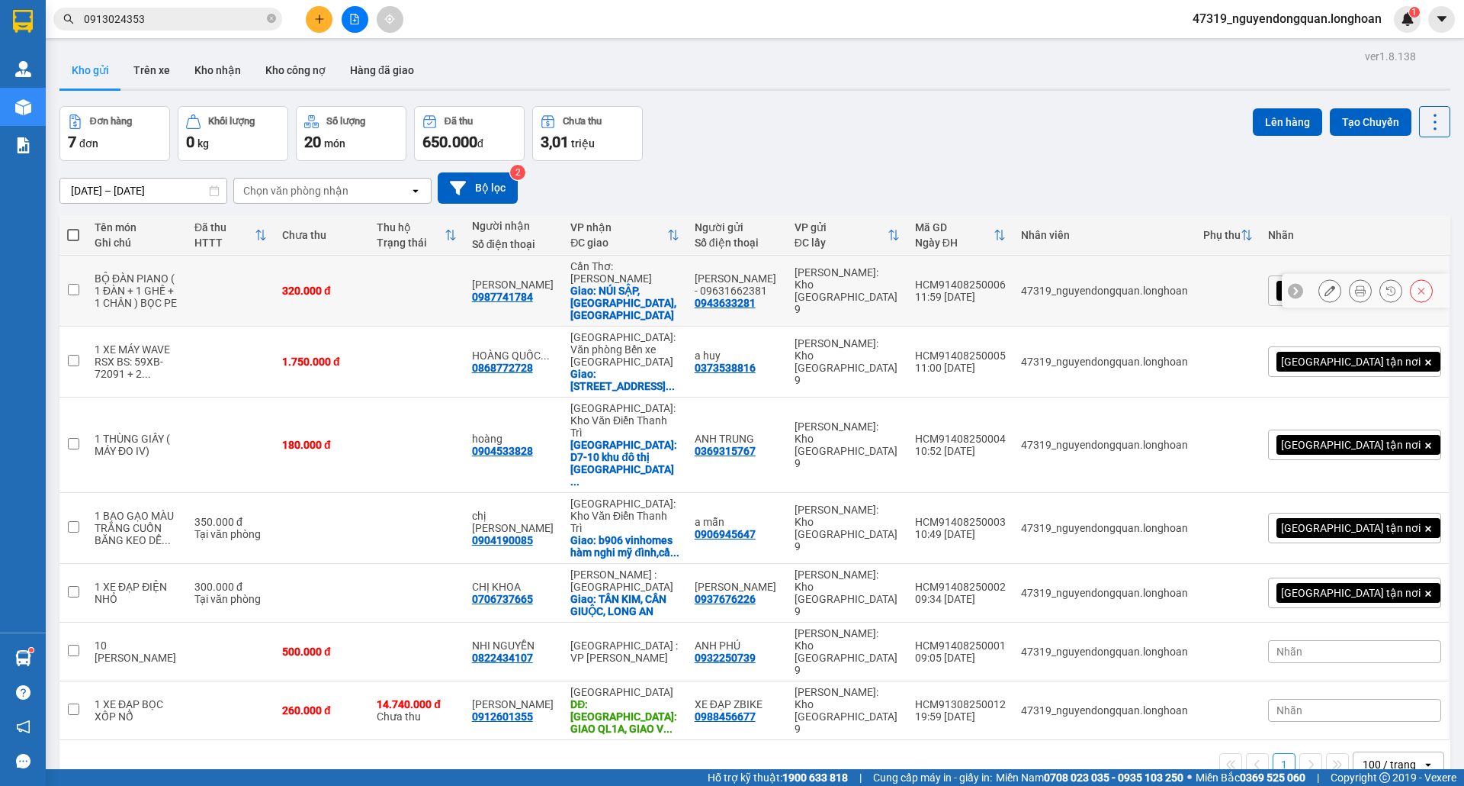
click at [1355, 285] on icon at bounding box center [1360, 290] width 11 height 11
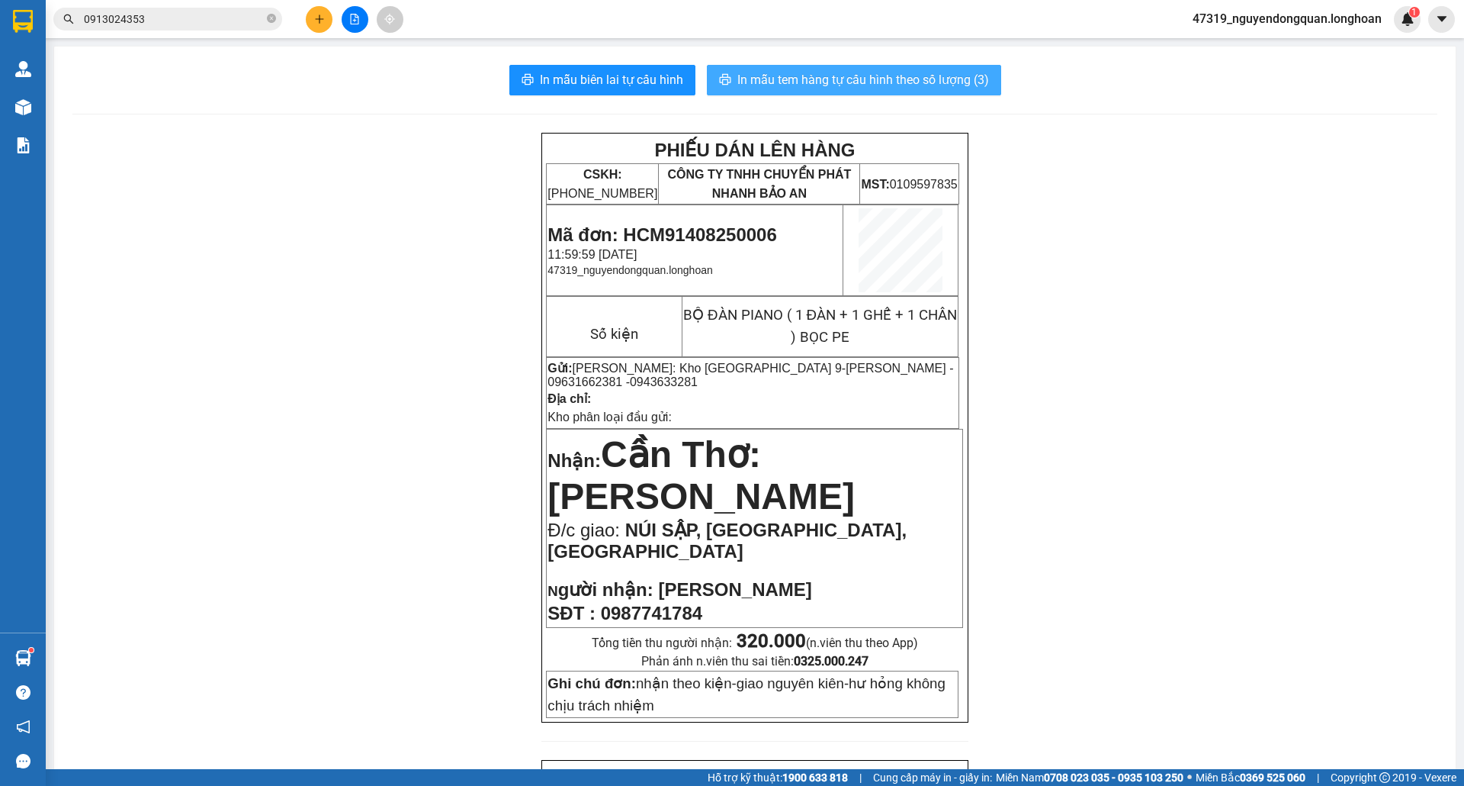
click at [947, 86] on span "In mẫu tem hàng tự cấu hình theo số lượng (3)" at bounding box center [864, 79] width 252 height 19
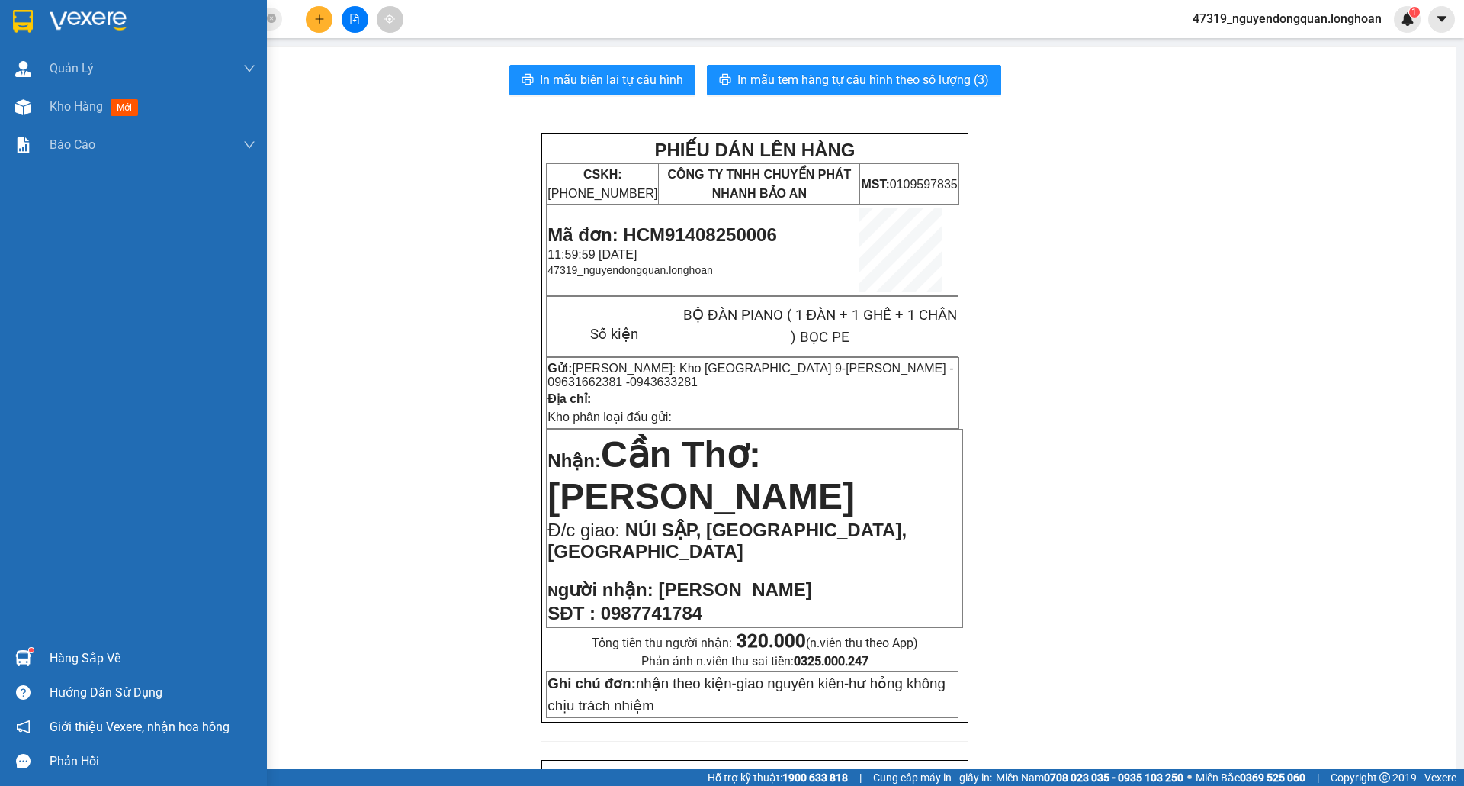
click at [20, 24] on img at bounding box center [23, 21] width 20 height 23
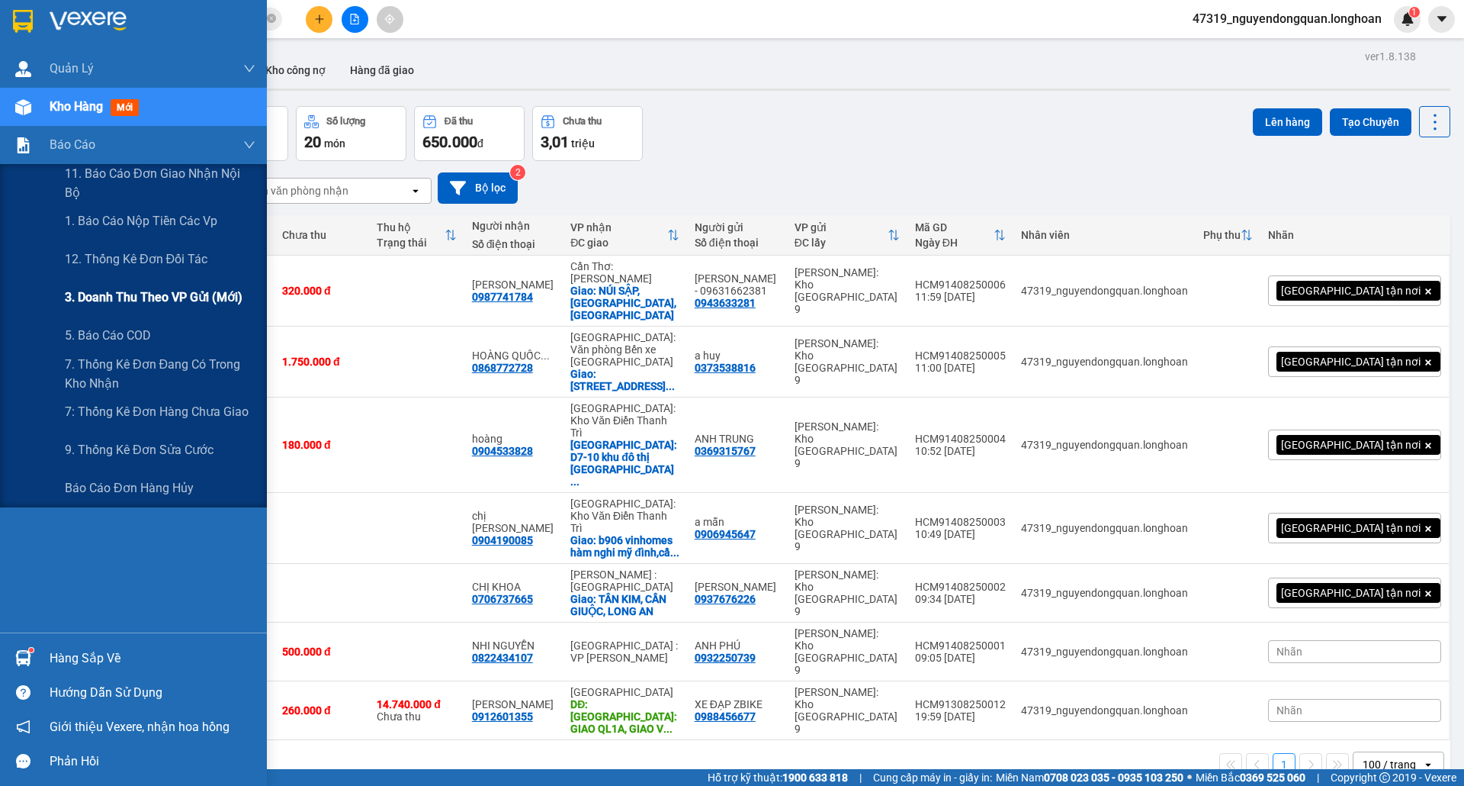
click at [129, 288] on span "3. Doanh Thu theo VP Gửi (mới)" at bounding box center [154, 297] width 178 height 19
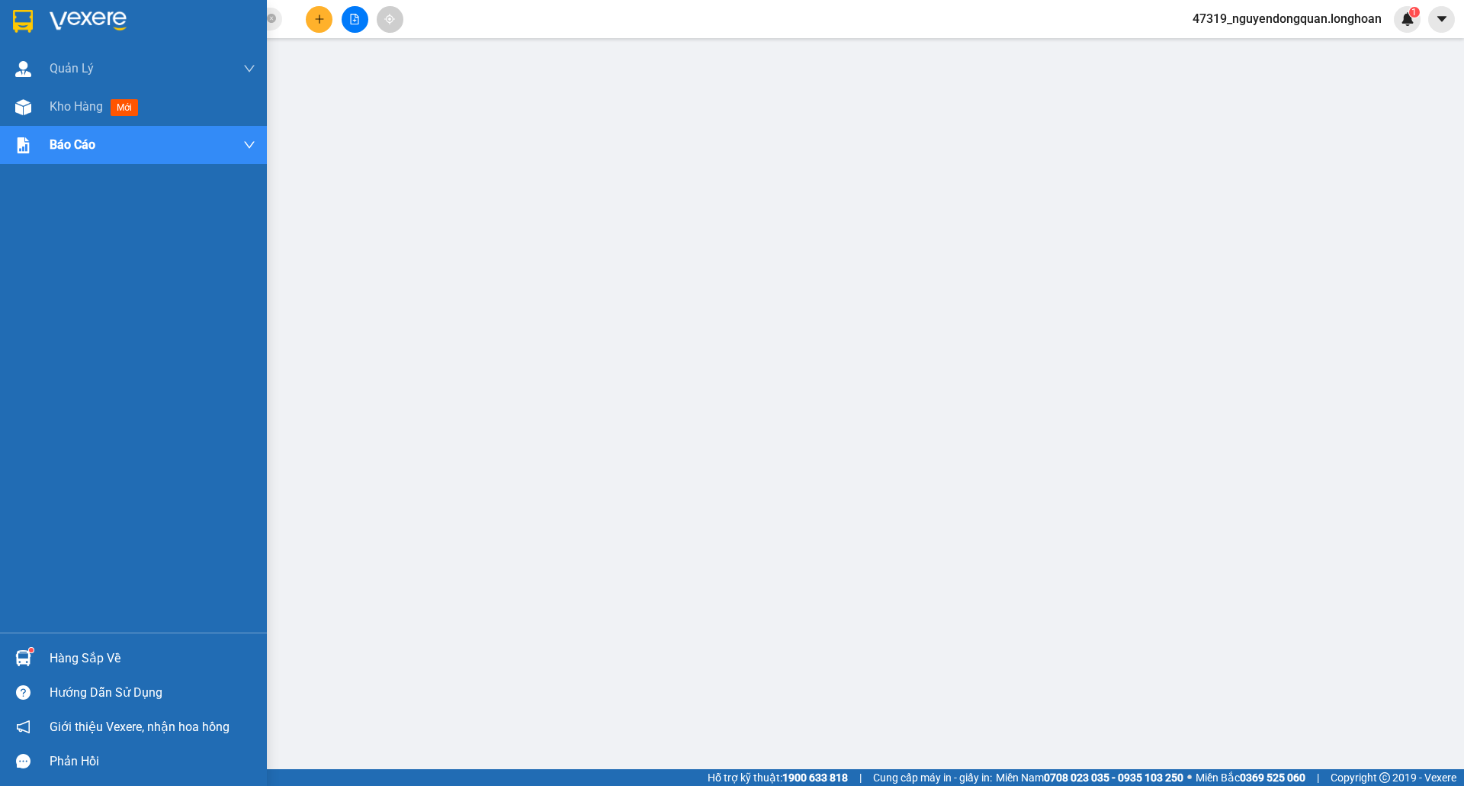
click at [13, 13] on img at bounding box center [23, 21] width 20 height 23
